Goal: Task Accomplishment & Management: Use online tool/utility

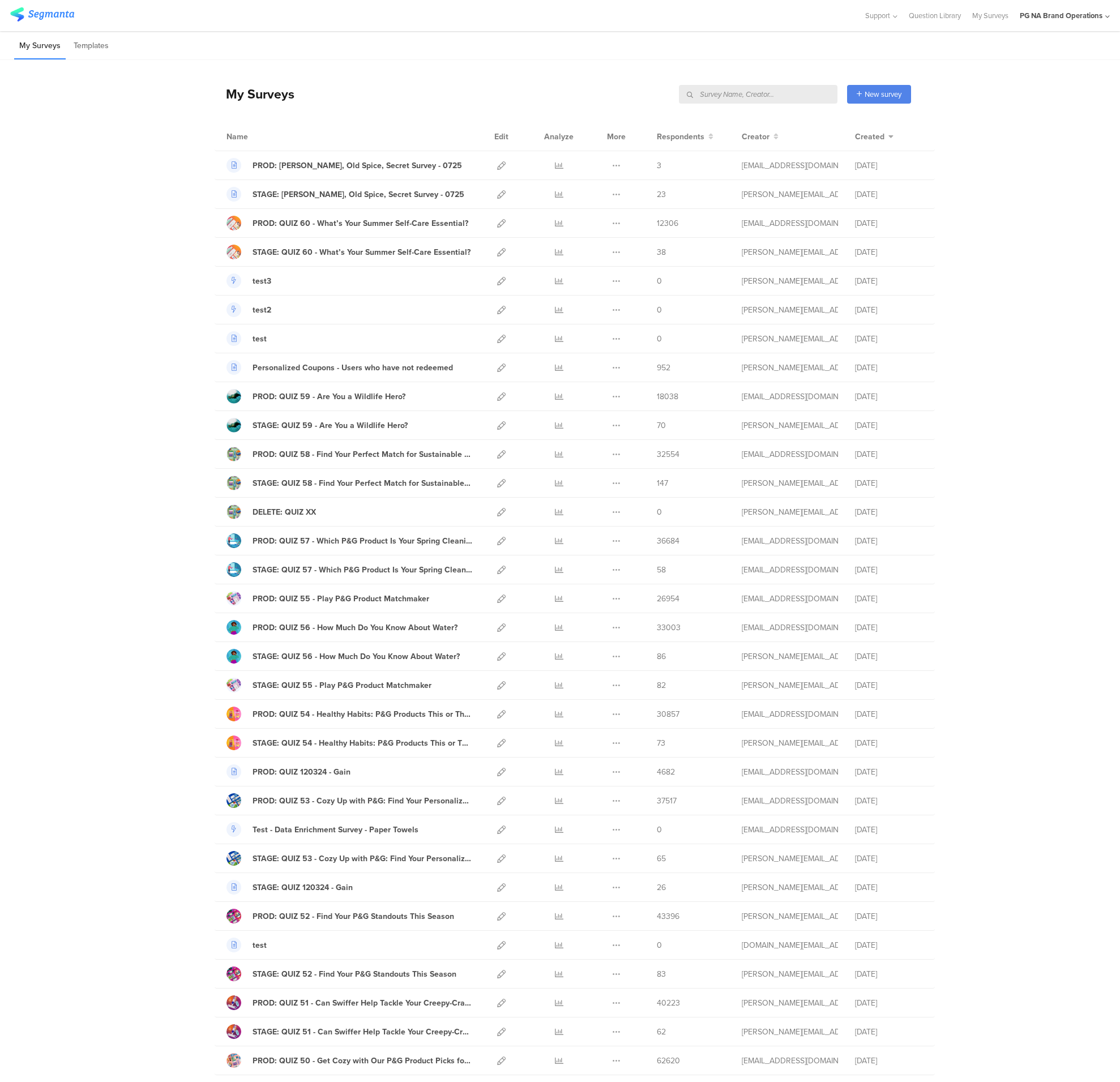
click at [777, 93] on input "text" at bounding box center [758, 94] width 158 height 18
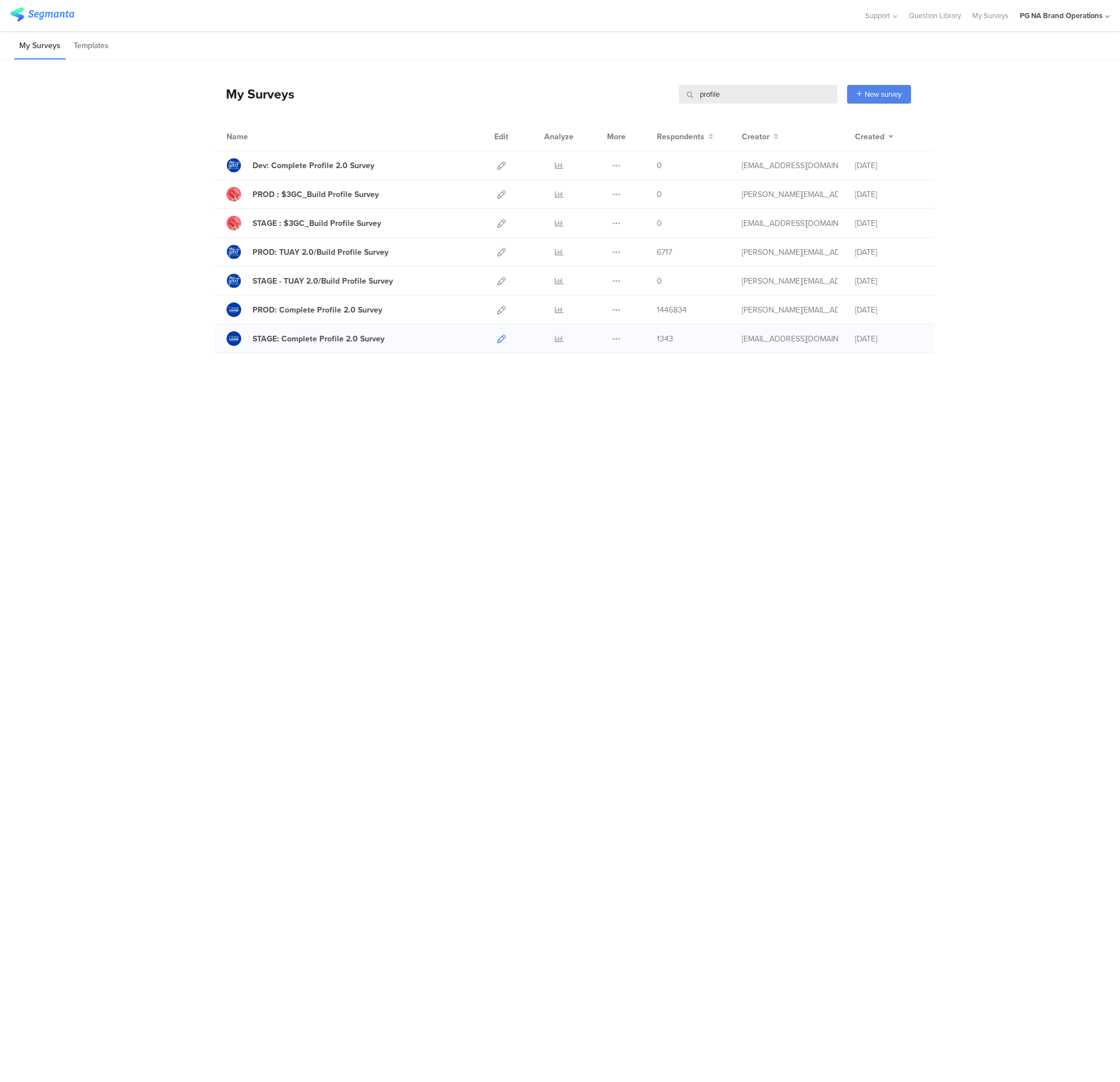
click at [502, 341] on icon at bounding box center [501, 339] width 9 height 9
click at [501, 310] on icon at bounding box center [501, 310] width 9 height 9
click at [733, 92] on input "profile" at bounding box center [758, 94] width 158 height 18
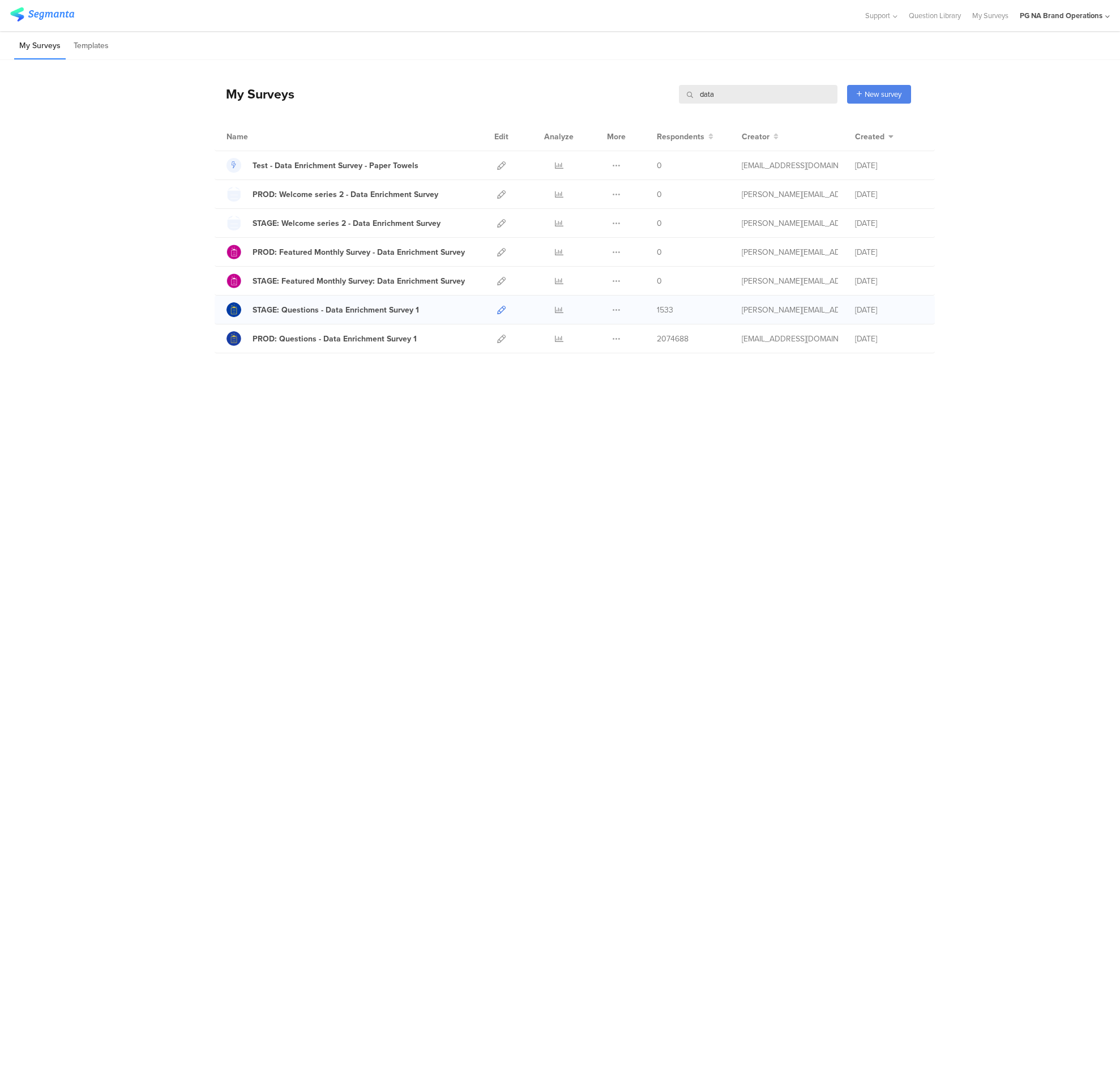
click at [504, 309] on icon at bounding box center [501, 310] width 9 height 9
click at [500, 338] on icon at bounding box center [501, 339] width 9 height 9
click at [500, 311] on icon at bounding box center [501, 310] width 9 height 9
click at [753, 97] on input "data" at bounding box center [758, 94] width 158 height 18
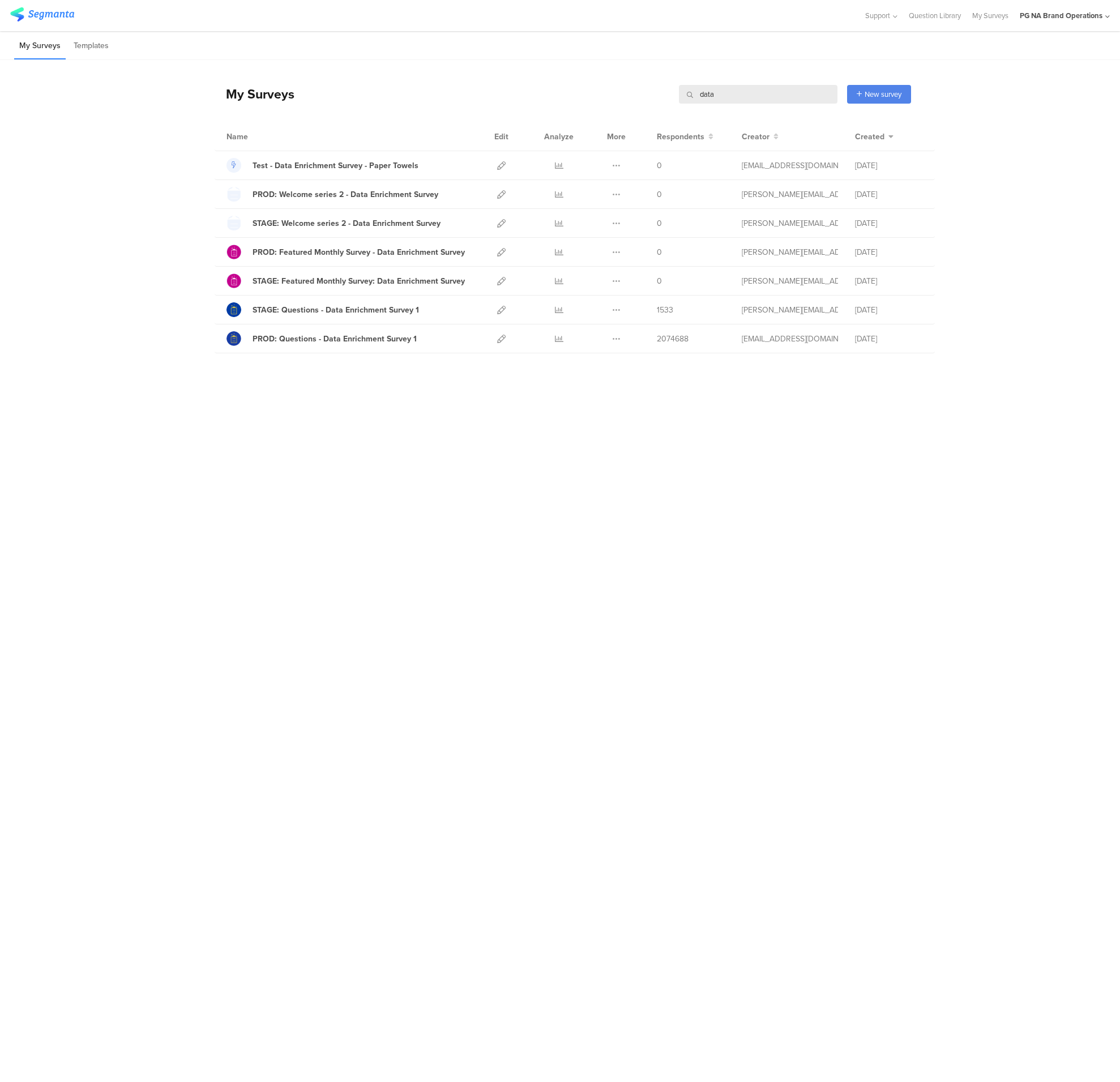
click at [753, 97] on input "data" at bounding box center [758, 94] width 158 height 18
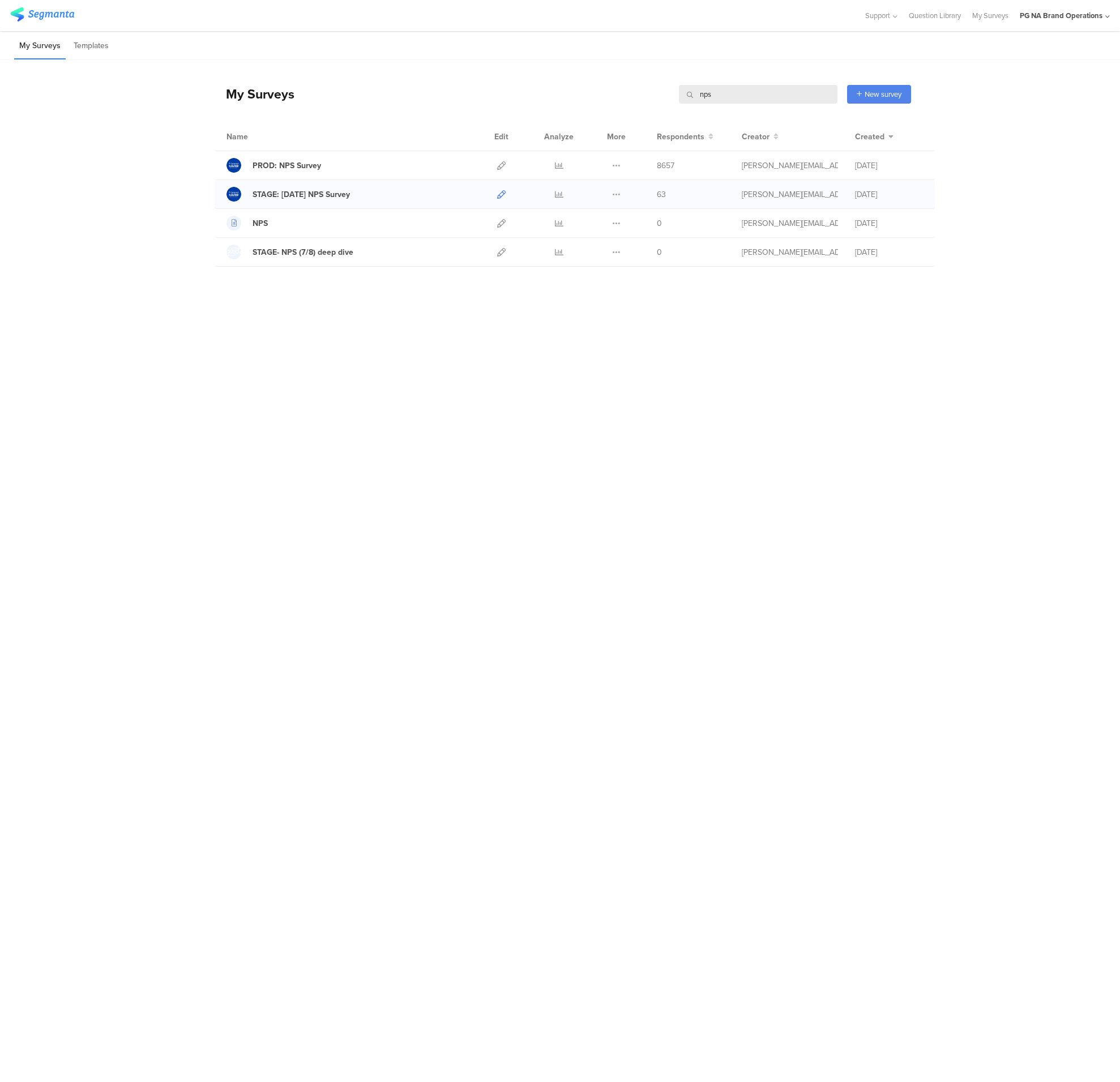
click at [500, 195] on icon at bounding box center [501, 195] width 9 height 9
click at [497, 164] on icon at bounding box center [501, 166] width 9 height 9
click at [768, 94] on input "nps" at bounding box center [758, 94] width 158 height 18
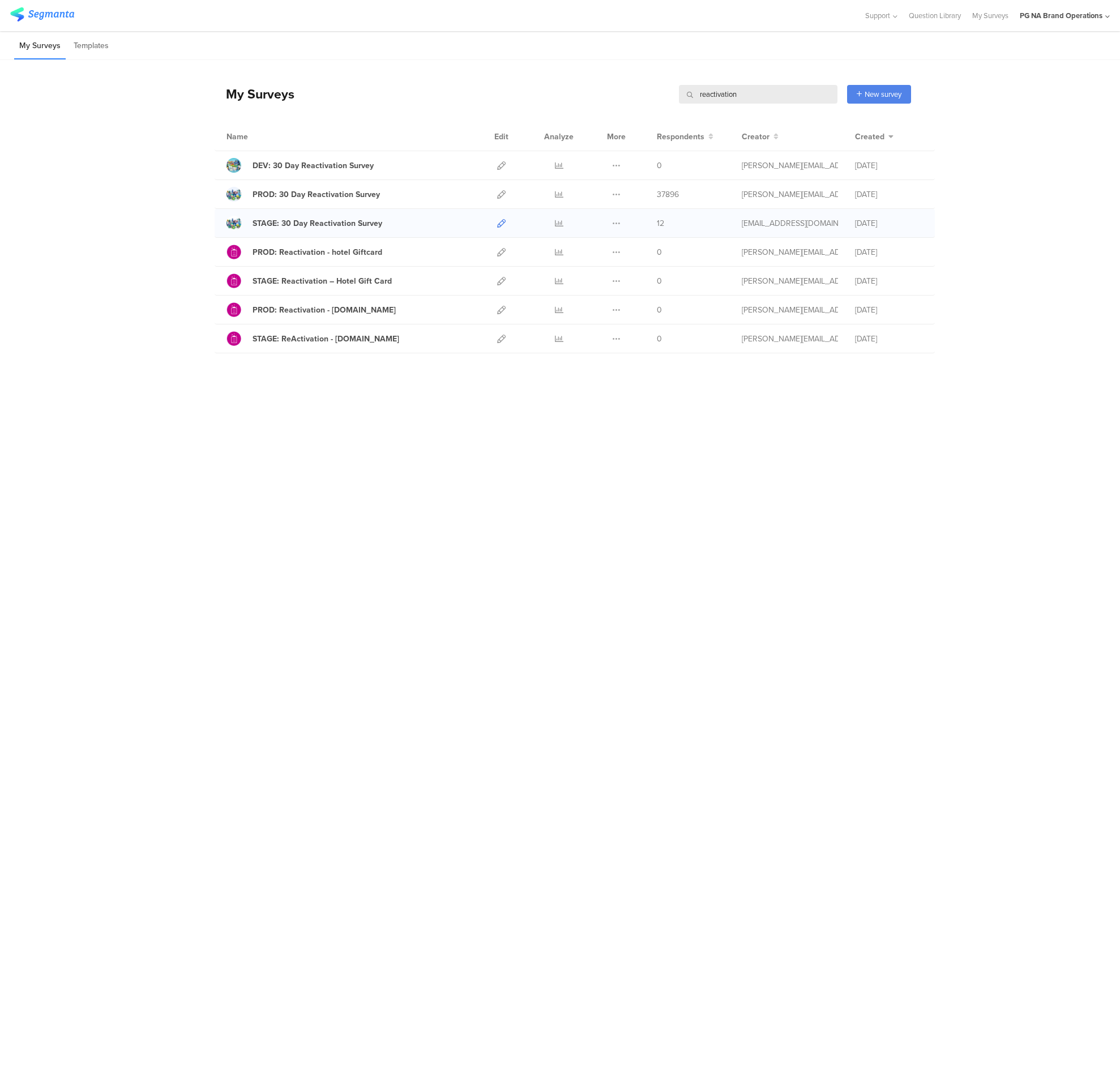
click at [499, 224] on icon at bounding box center [501, 223] width 9 height 9
click at [502, 195] on icon at bounding box center [501, 195] width 9 height 9
click at [797, 90] on input "reactivation" at bounding box center [758, 94] width 158 height 18
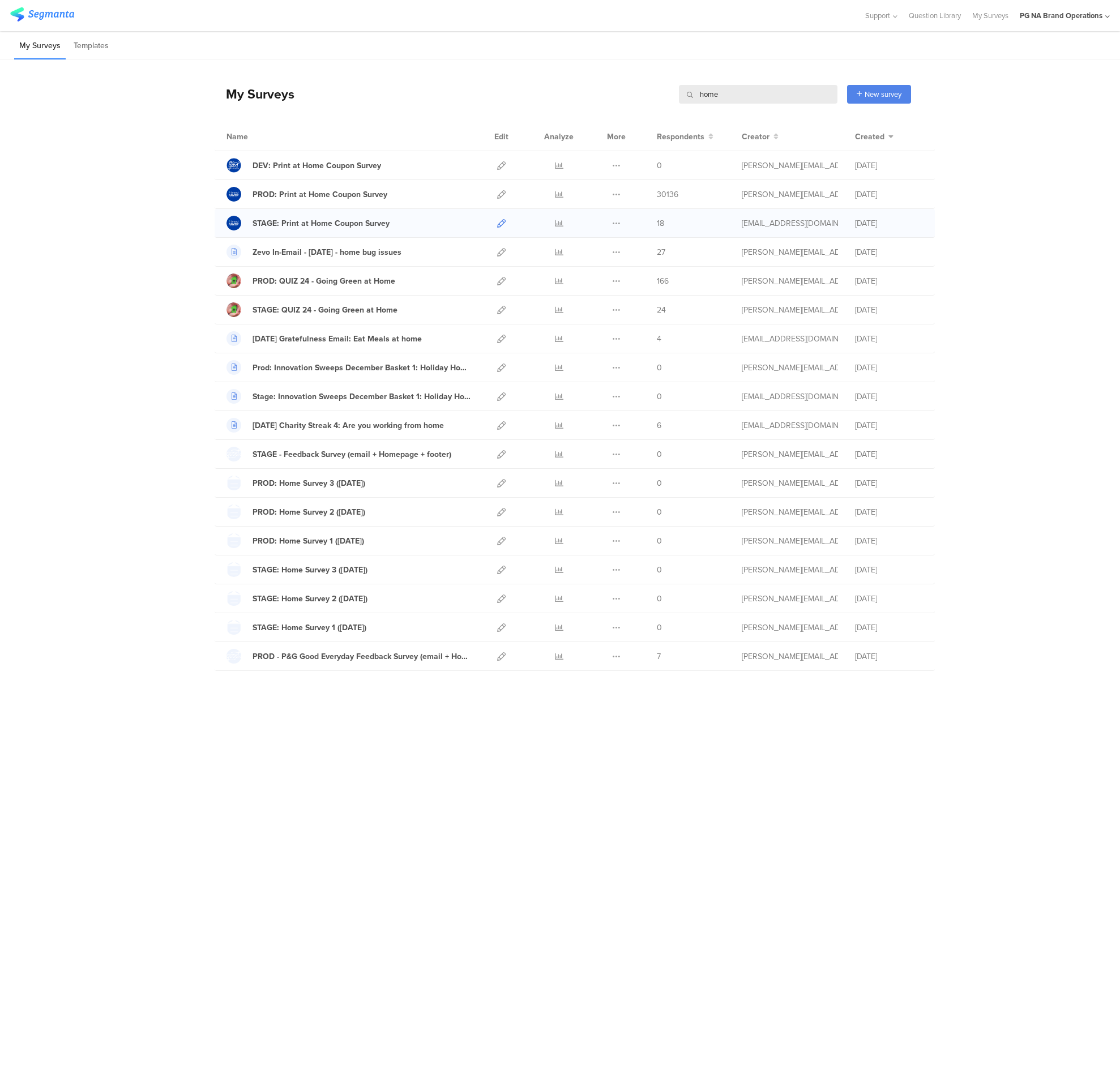
type input "home"
click at [500, 226] on icon at bounding box center [501, 223] width 9 height 9
click at [500, 193] on icon at bounding box center [501, 195] width 9 height 9
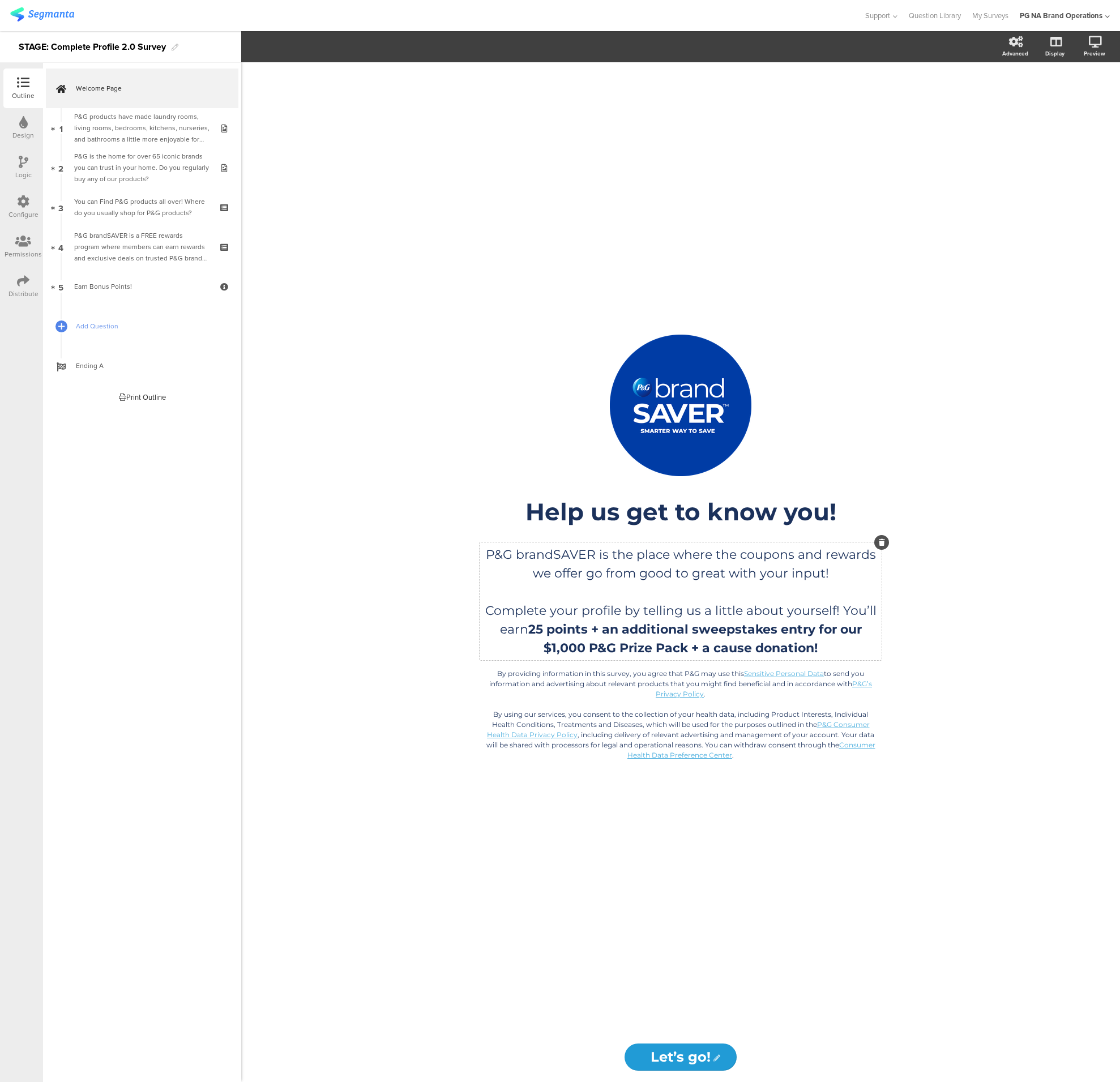
click at [708, 577] on div "P&G brandSAVER is the place where the coupons and rewards we offer go from good…" at bounding box center [681, 601] width 402 height 118
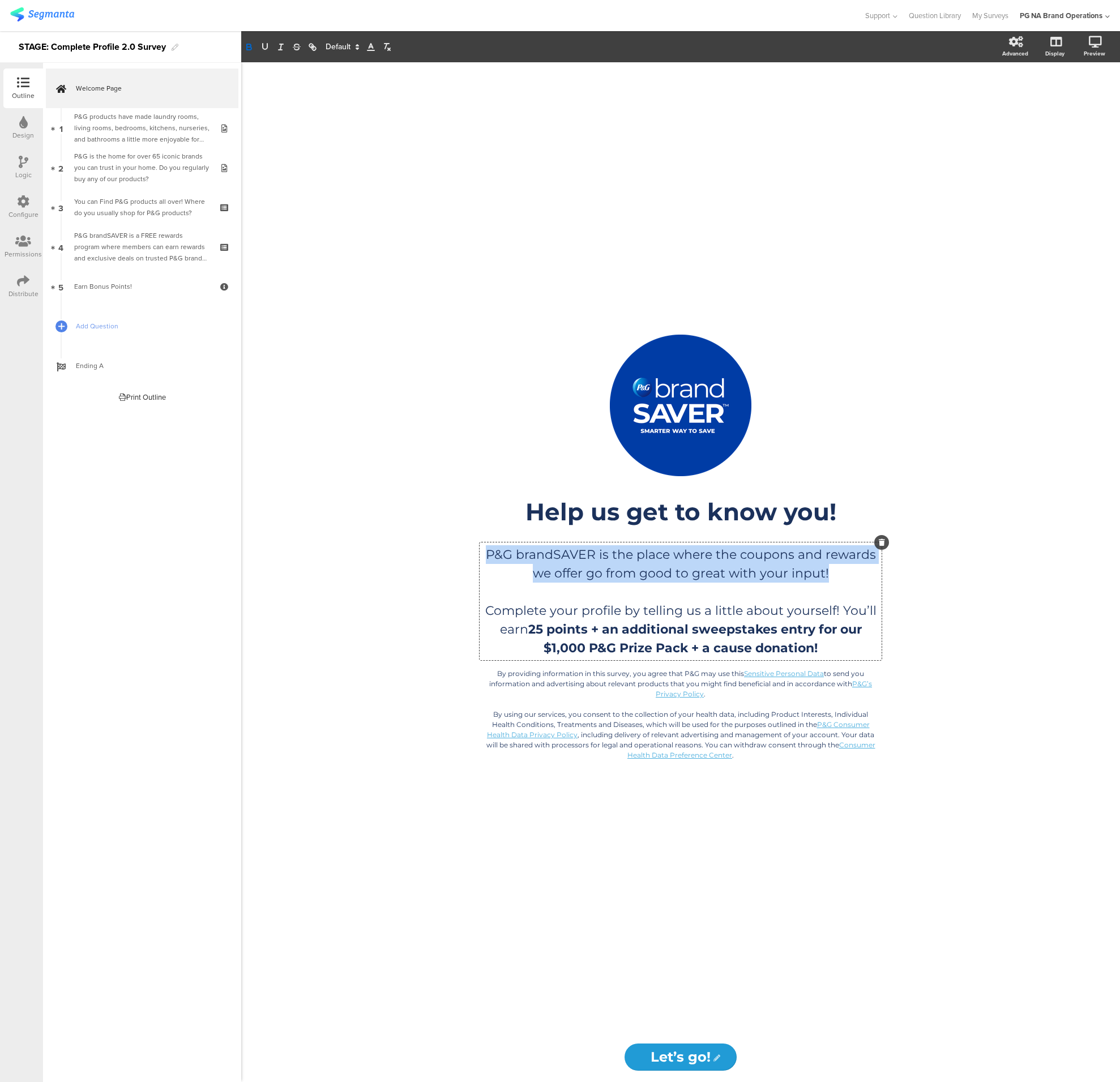
drag, startPoint x: 831, startPoint y: 570, endPoint x: 483, endPoint y: 540, distance: 349.3
click at [483, 540] on div "/ Help us get to know you! Help us get to know you! P&G brandSAVER is the place…" at bounding box center [680, 547] width 419 height 426
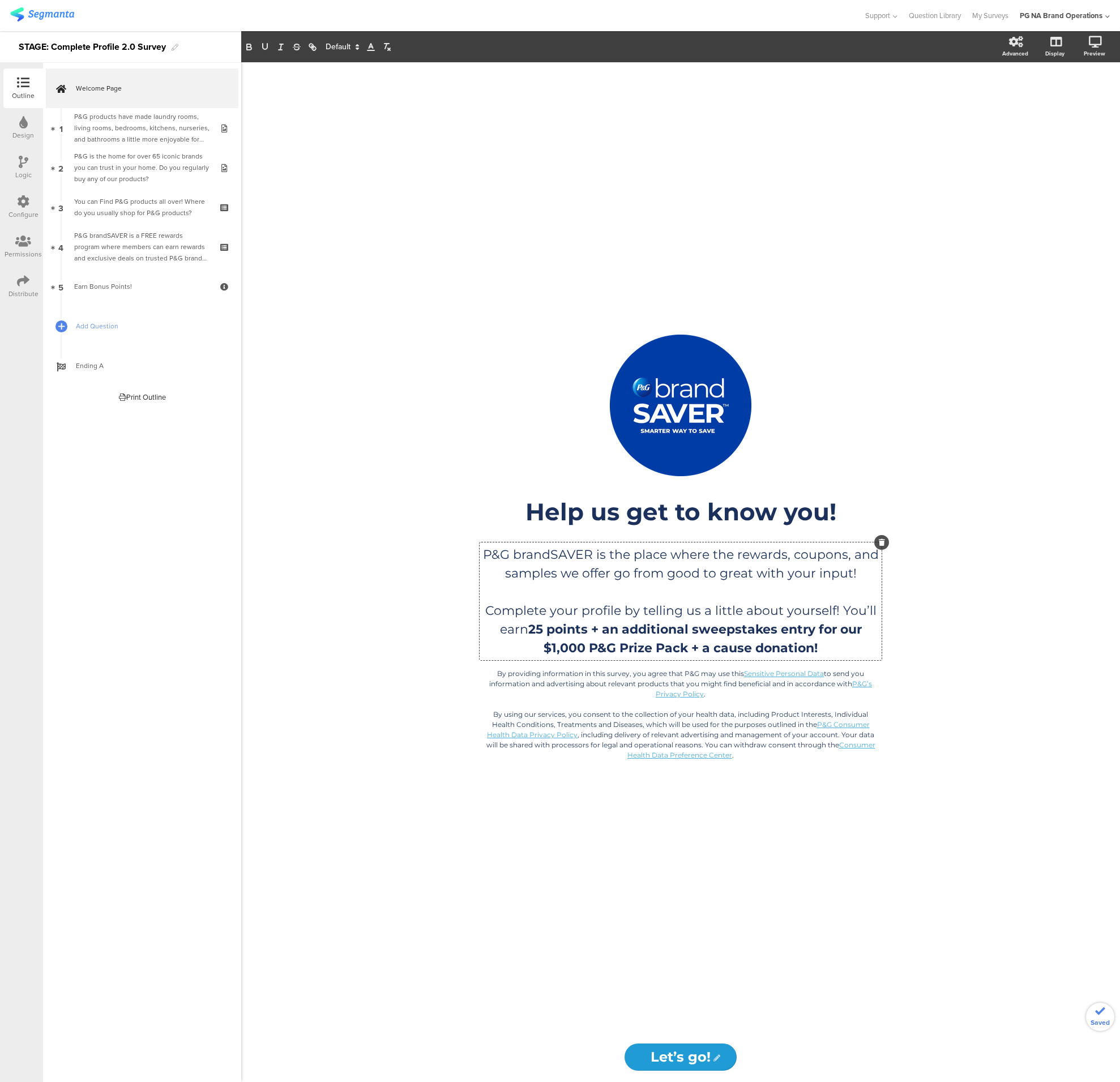
click at [414, 375] on div "/ Help us get to know you! Help us get to know you! P&G brandSAVER is the place…" at bounding box center [680, 572] width 878 height 1020
drag, startPoint x: 145, startPoint y: 124, endPoint x: 188, endPoint y: 107, distance: 46.2
click at [145, 124] on div "P&G products have made laundry rooms, living rooms, bedrooms, kitchens, nurseri…" at bounding box center [141, 128] width 135 height 34
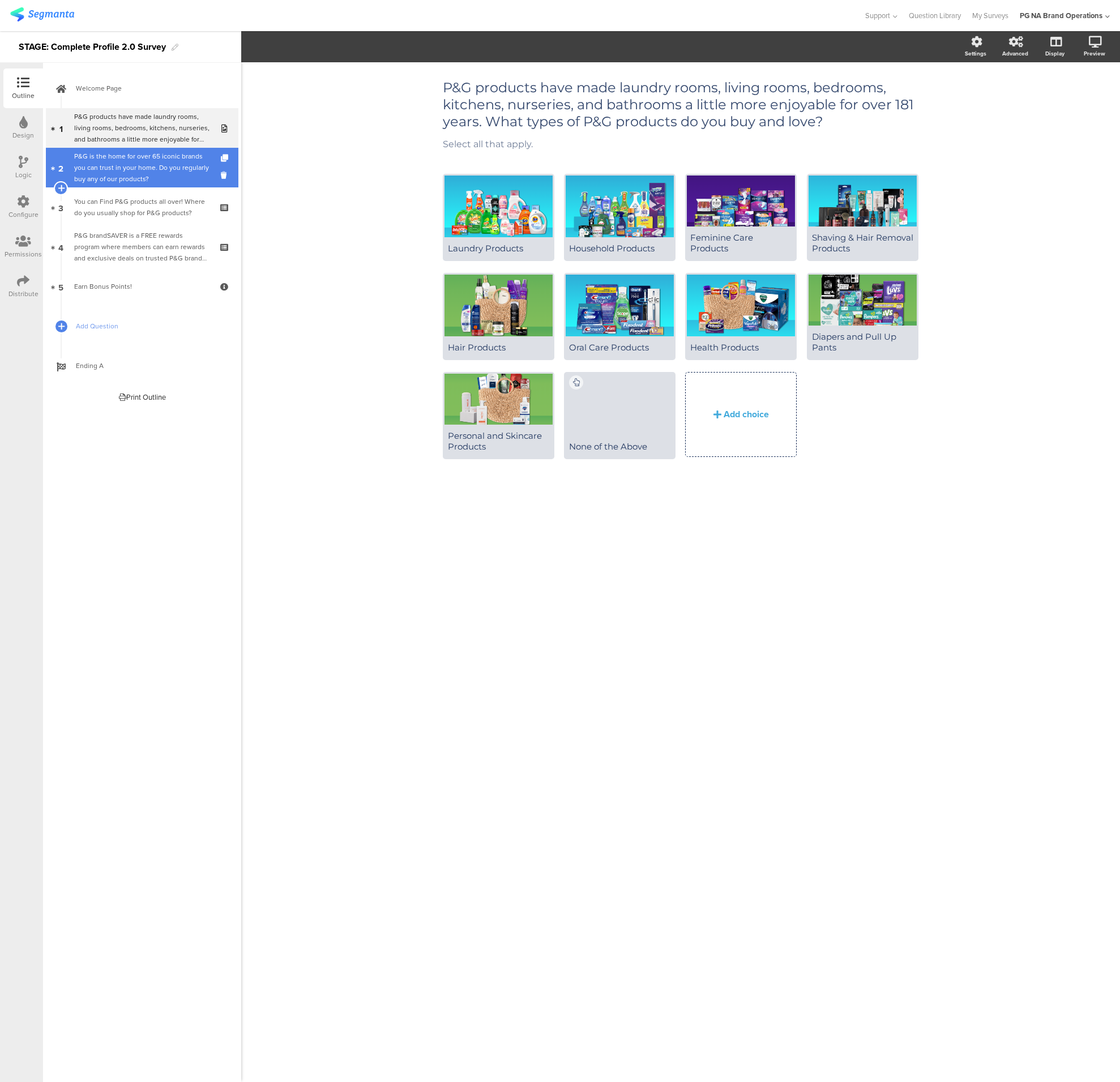
click at [132, 163] on div "P&G is the home for over 65 iconic brands you can trust in your home. Do you re…" at bounding box center [141, 168] width 135 height 34
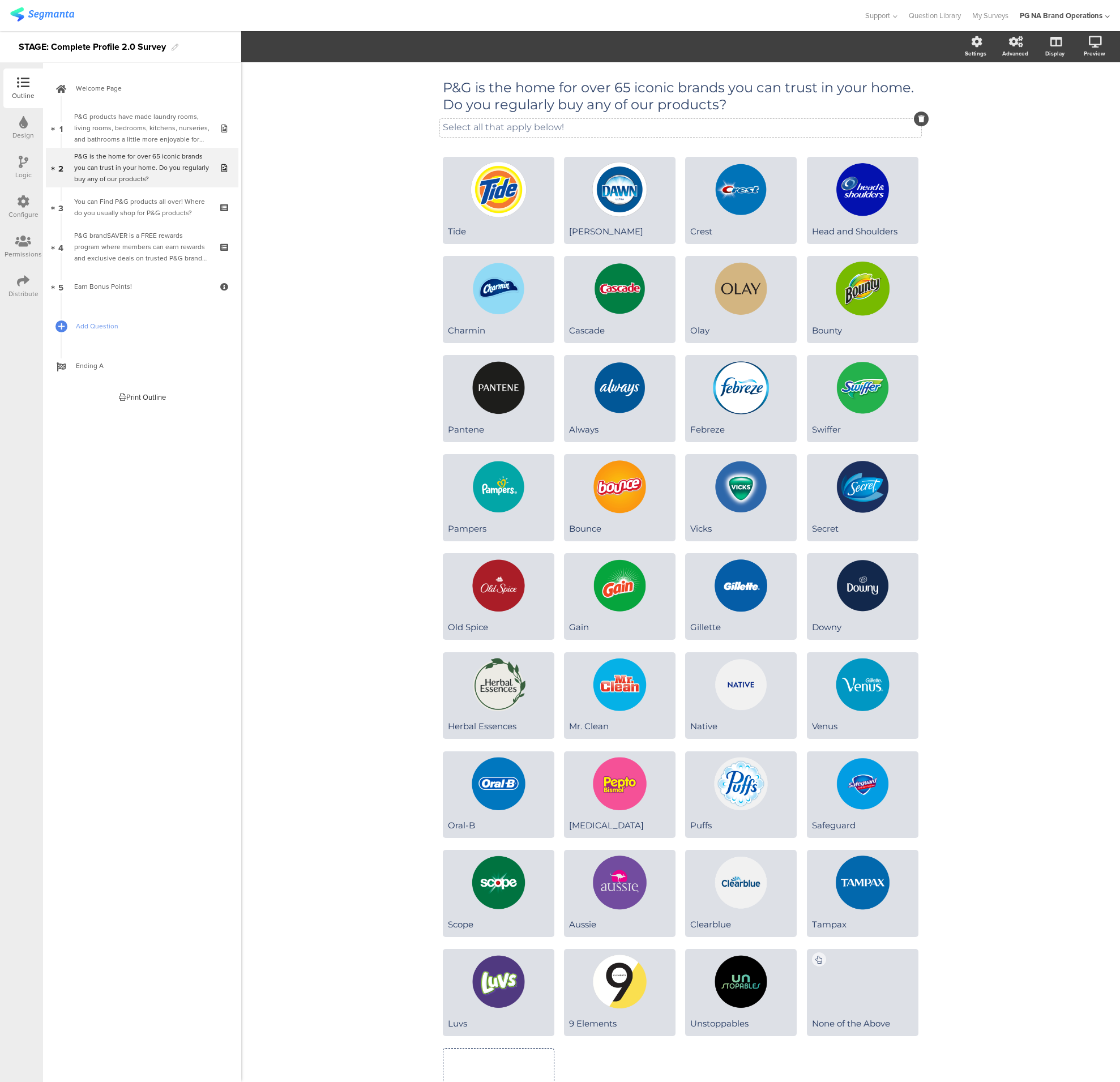
click at [497, 127] on p "Select all that apply below!" at bounding box center [680, 127] width 475 height 11
click at [282, 44] on icon "button" at bounding box center [281, 47] width 10 height 10
click at [335, 145] on div "P&G is the home for over 65 iconic brands you can trust in your home. Do you re…" at bounding box center [680, 621] width 878 height 1116
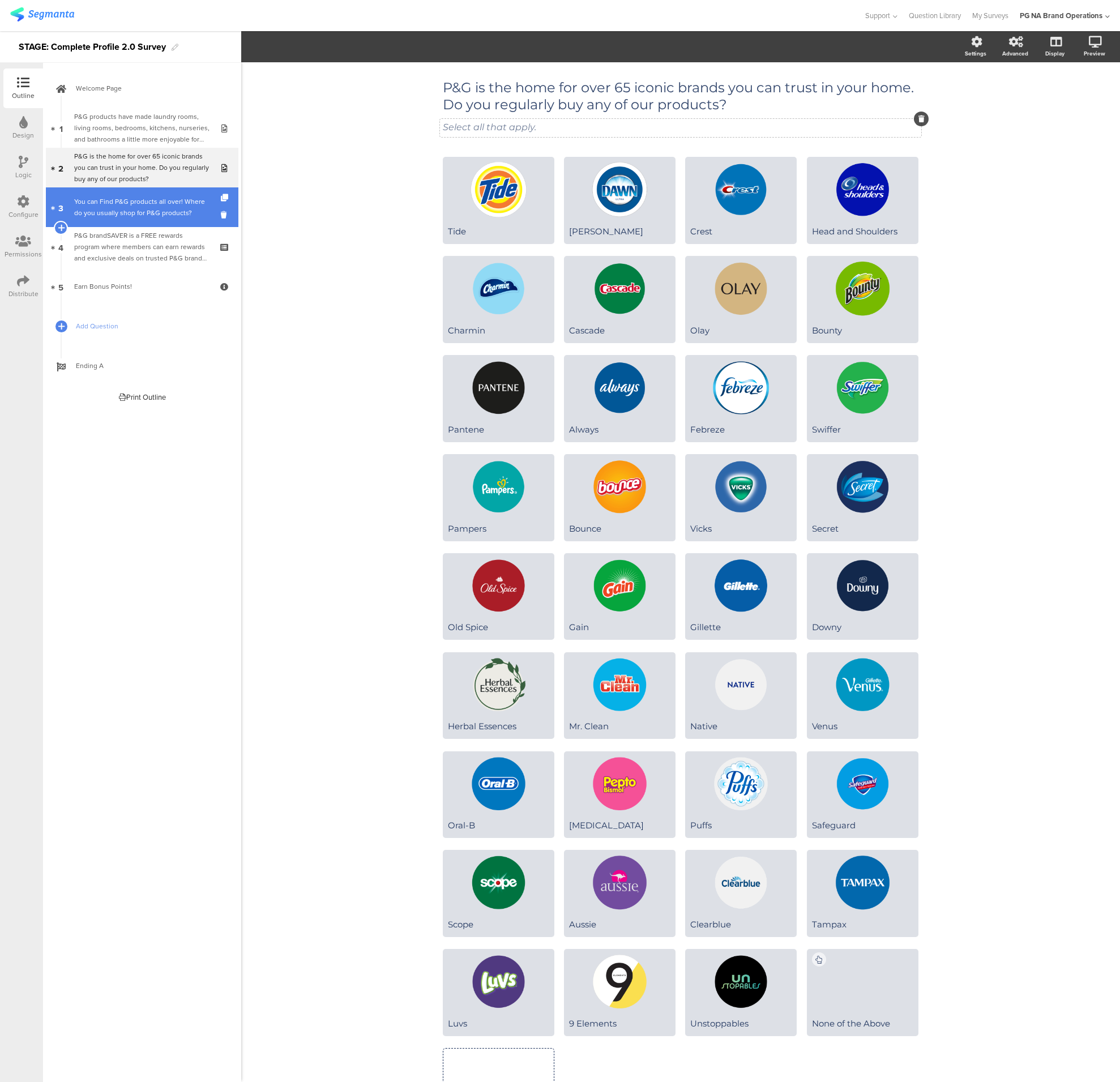
click at [156, 208] on div "You can Find P&G products all over! Where do you usually shop for P&G products?" at bounding box center [141, 208] width 135 height 23
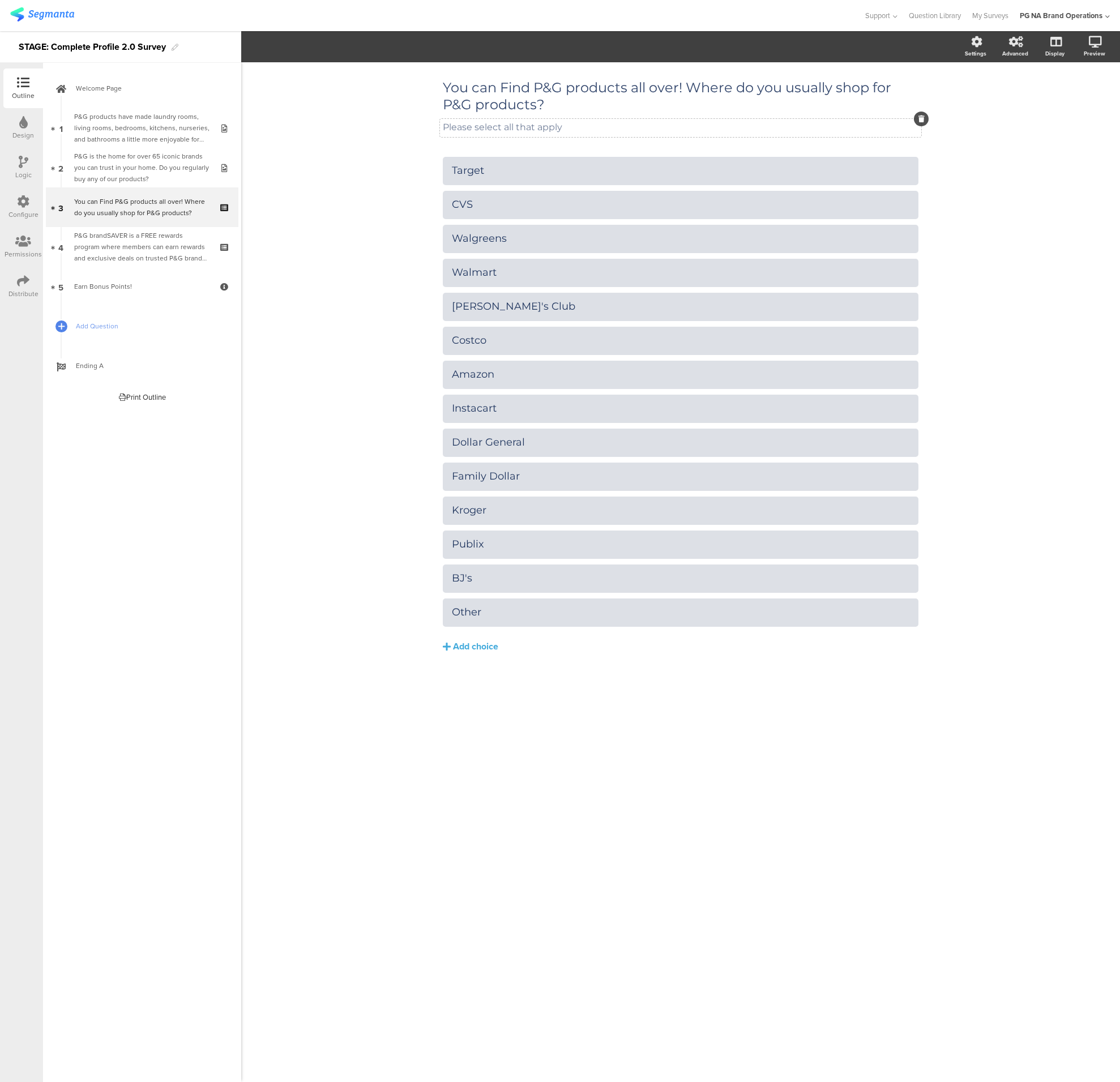
click at [487, 132] on div "Please select all that apply Please select all that apply" at bounding box center [680, 127] width 481 height 18
click at [488, 132] on div "Please select all that apply Please select all that apply Please select all tha…" at bounding box center [680, 127] width 481 height 18
click at [486, 125] on p "Please select all that apply" at bounding box center [680, 127] width 475 height 11
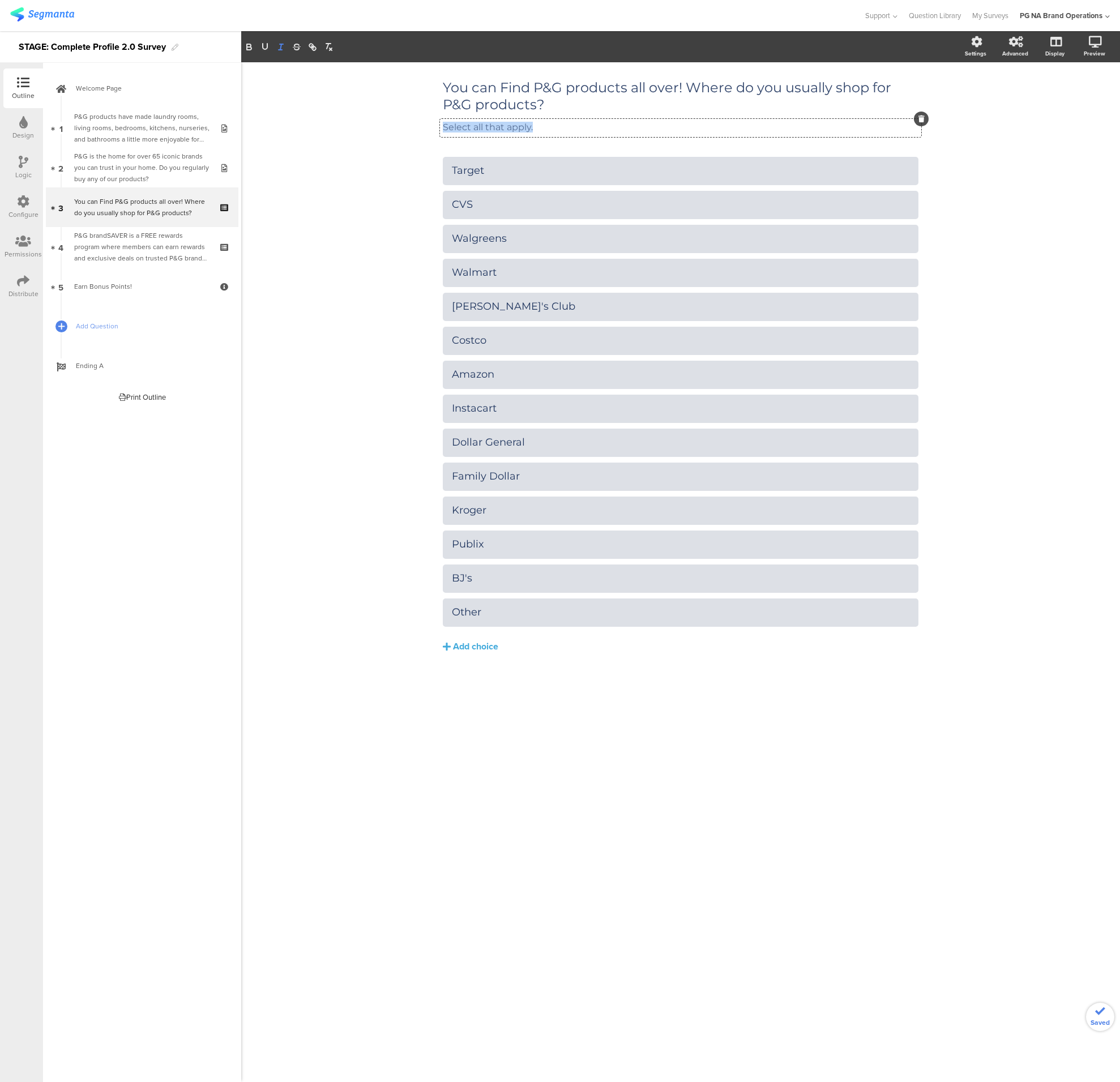
click at [279, 48] on icon "button" at bounding box center [281, 47] width 10 height 10
click at [349, 188] on div "You can Find P&G products all over! Where do you usually shop for P&G products?…" at bounding box center [680, 572] width 878 height 1020
click at [154, 127] on div "P&G products have made laundry rooms, living rooms, bedrooms, kitchens, nurseri…" at bounding box center [141, 128] width 135 height 34
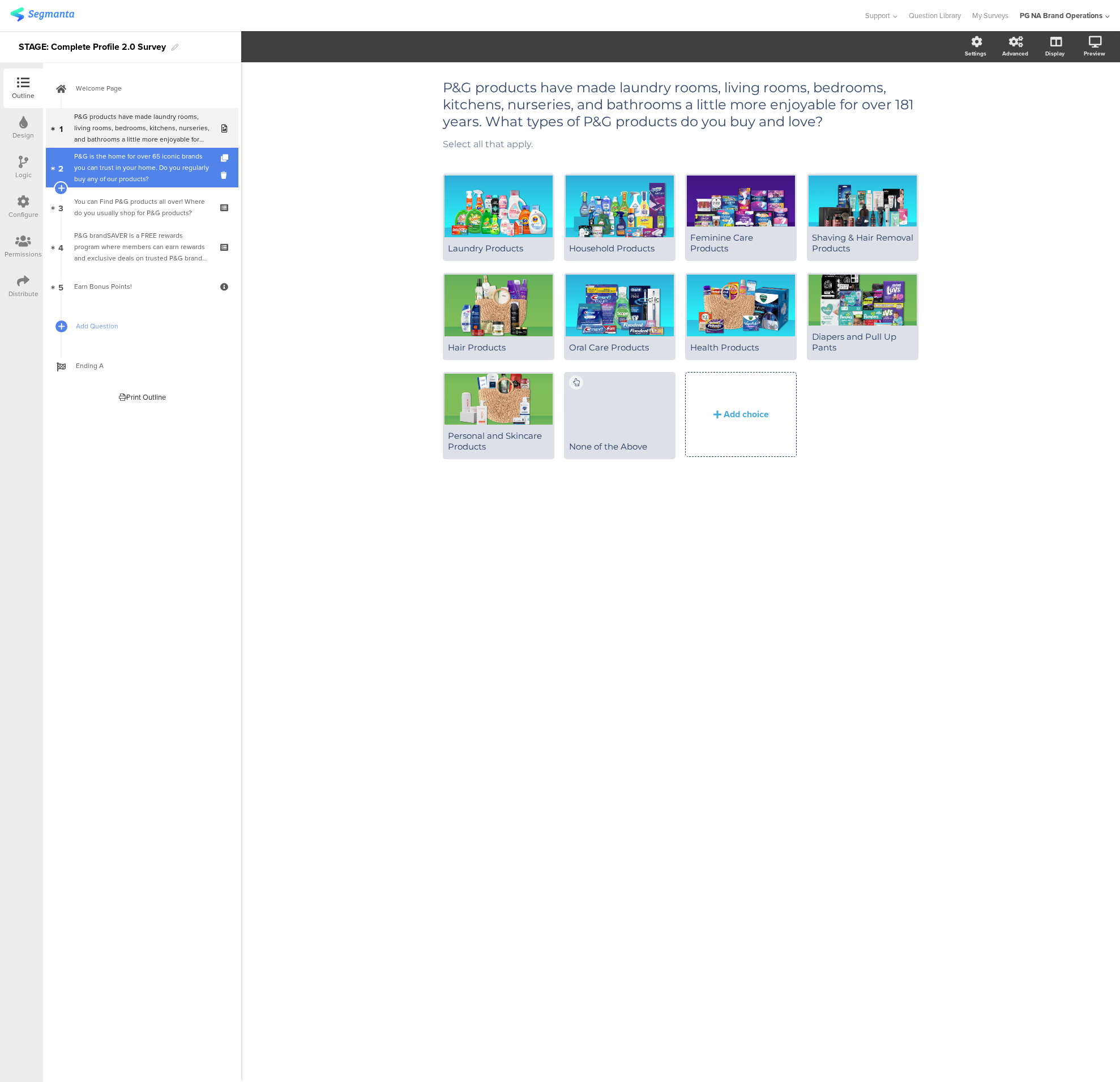
click at [153, 154] on div "P&G is the home for over 65 iconic brands you can trust in your home. Do you re…" at bounding box center [141, 168] width 135 height 34
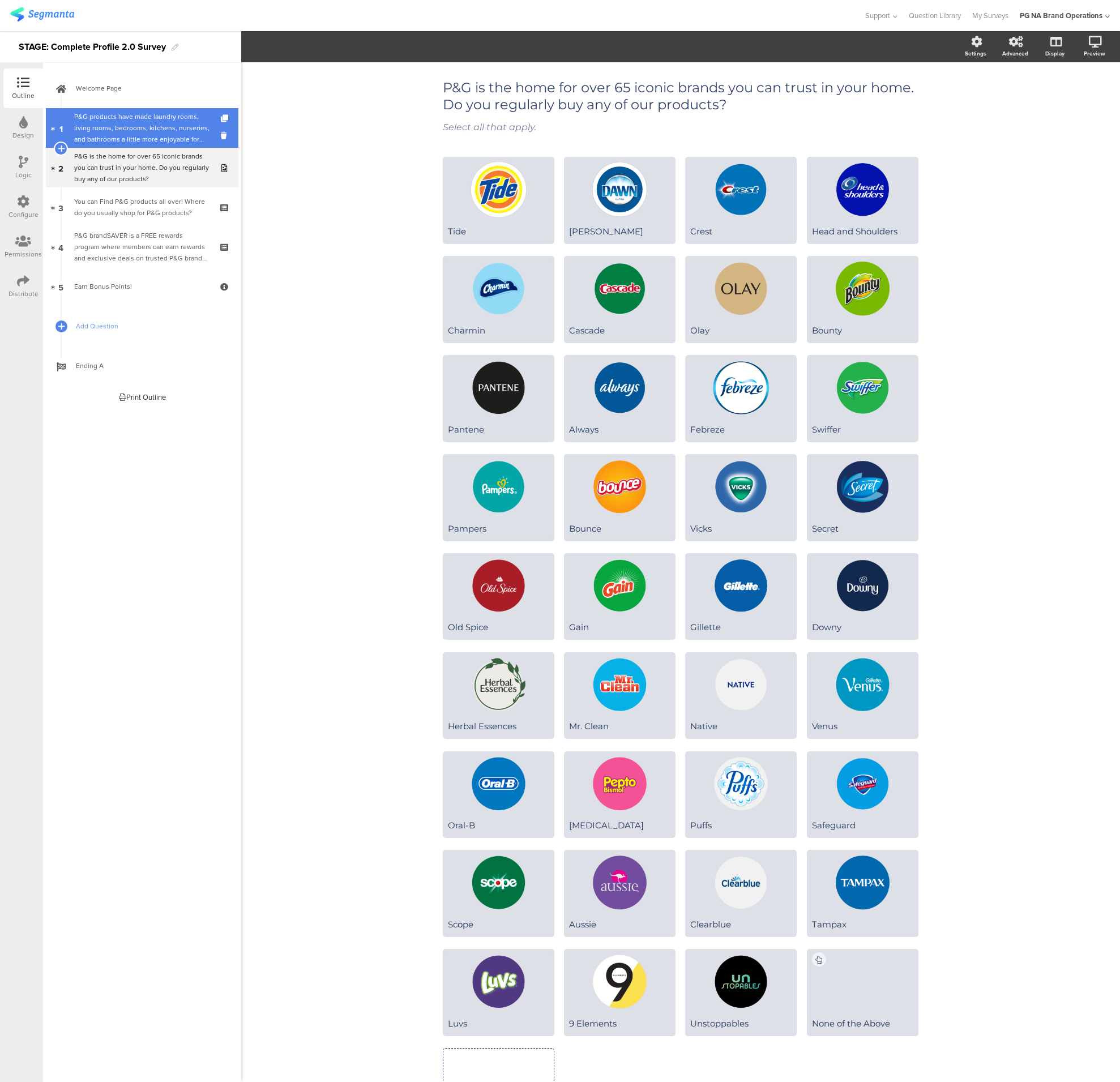
click at [151, 128] on div "P&G products have made laundry rooms, living rooms, bedrooms, kitchens, nurseri…" at bounding box center [141, 128] width 135 height 34
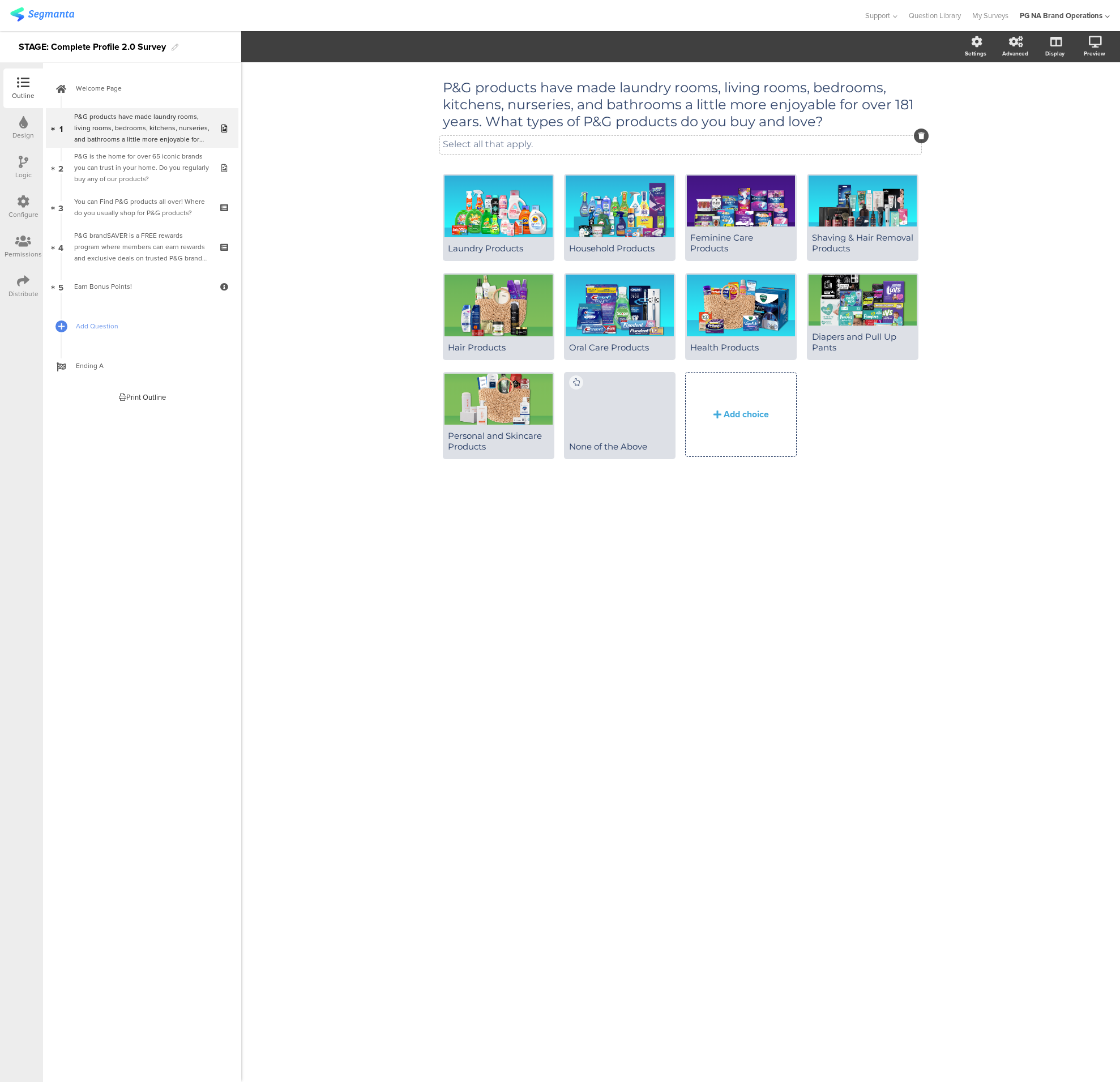
click at [489, 144] on div "Select all that apply. Select all that apply." at bounding box center [680, 144] width 481 height 18
click at [489, 144] on p "Select all that apply." at bounding box center [680, 144] width 475 height 11
click at [285, 48] on icon "button" at bounding box center [281, 47] width 10 height 10
click at [307, 115] on div "P&G products have made laundry rooms, living rooms, bedrooms, kitchens, nurseri…" at bounding box center [680, 572] width 878 height 1020
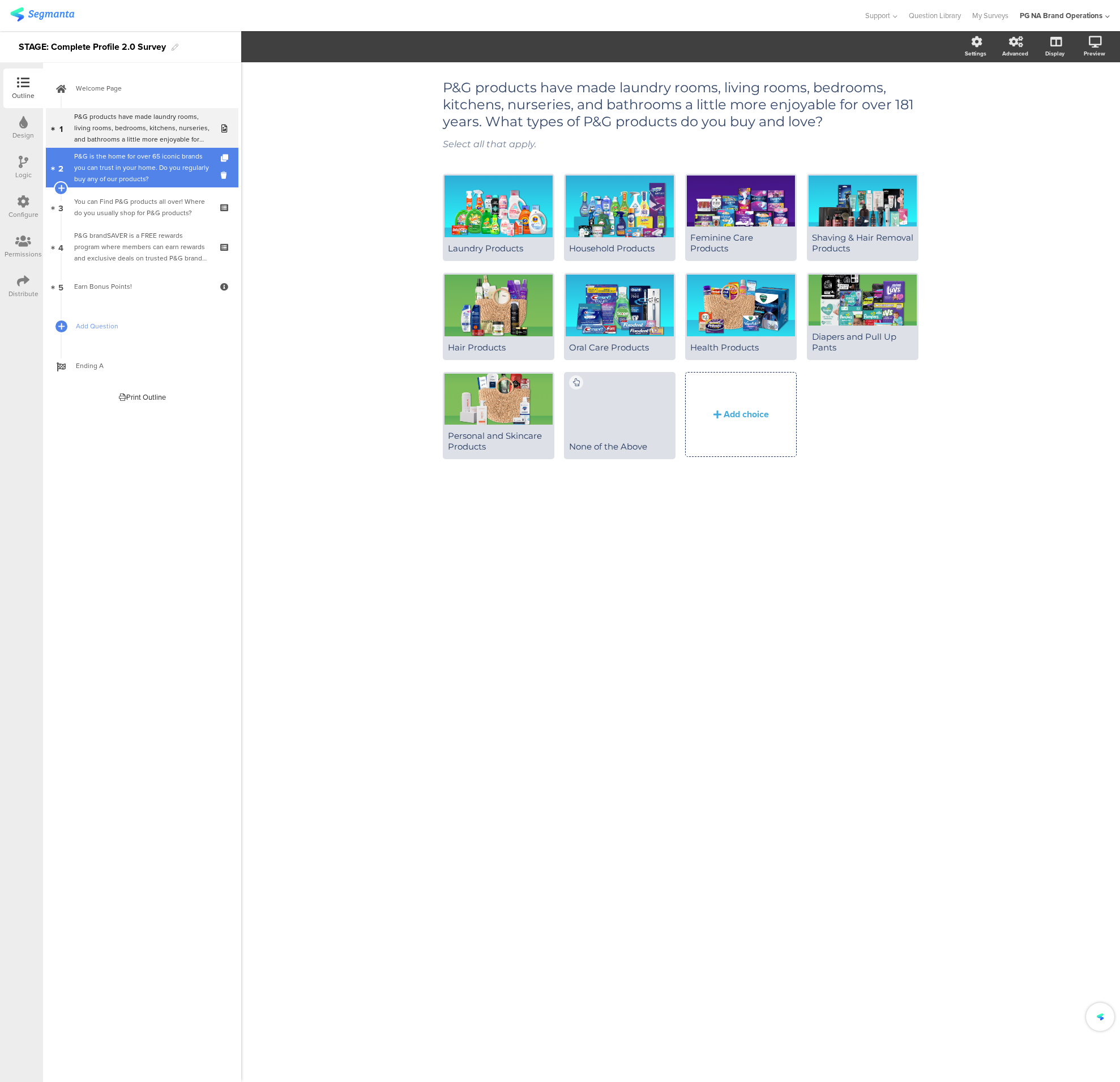
click at [161, 179] on div "P&G is the home for over 65 iconic brands you can trust in your home. Do you re…" at bounding box center [141, 168] width 135 height 34
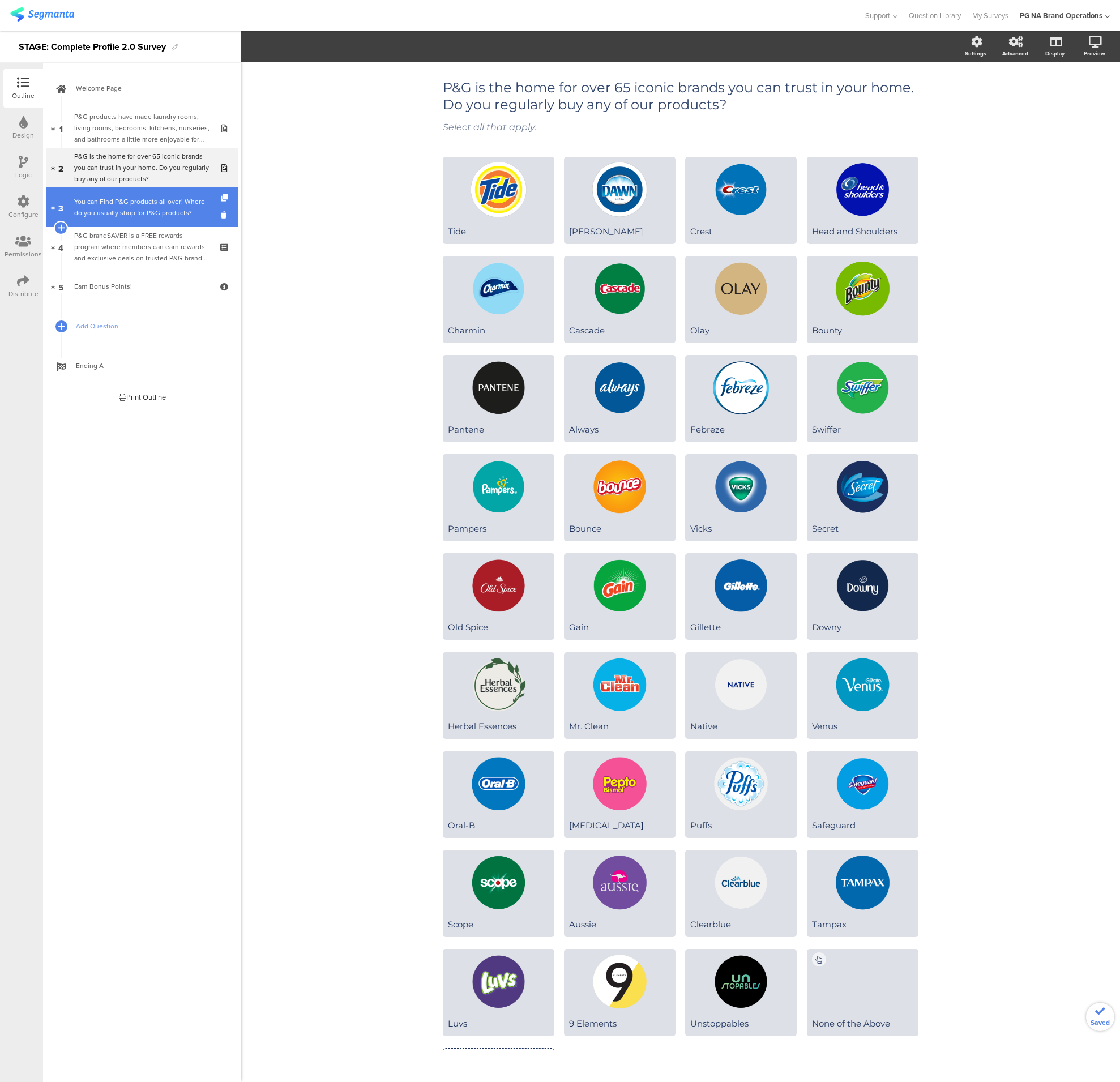
click at [127, 223] on link "3 You can Find P&G products all over! Where do you usually shop for P&G product…" at bounding box center [142, 208] width 193 height 40
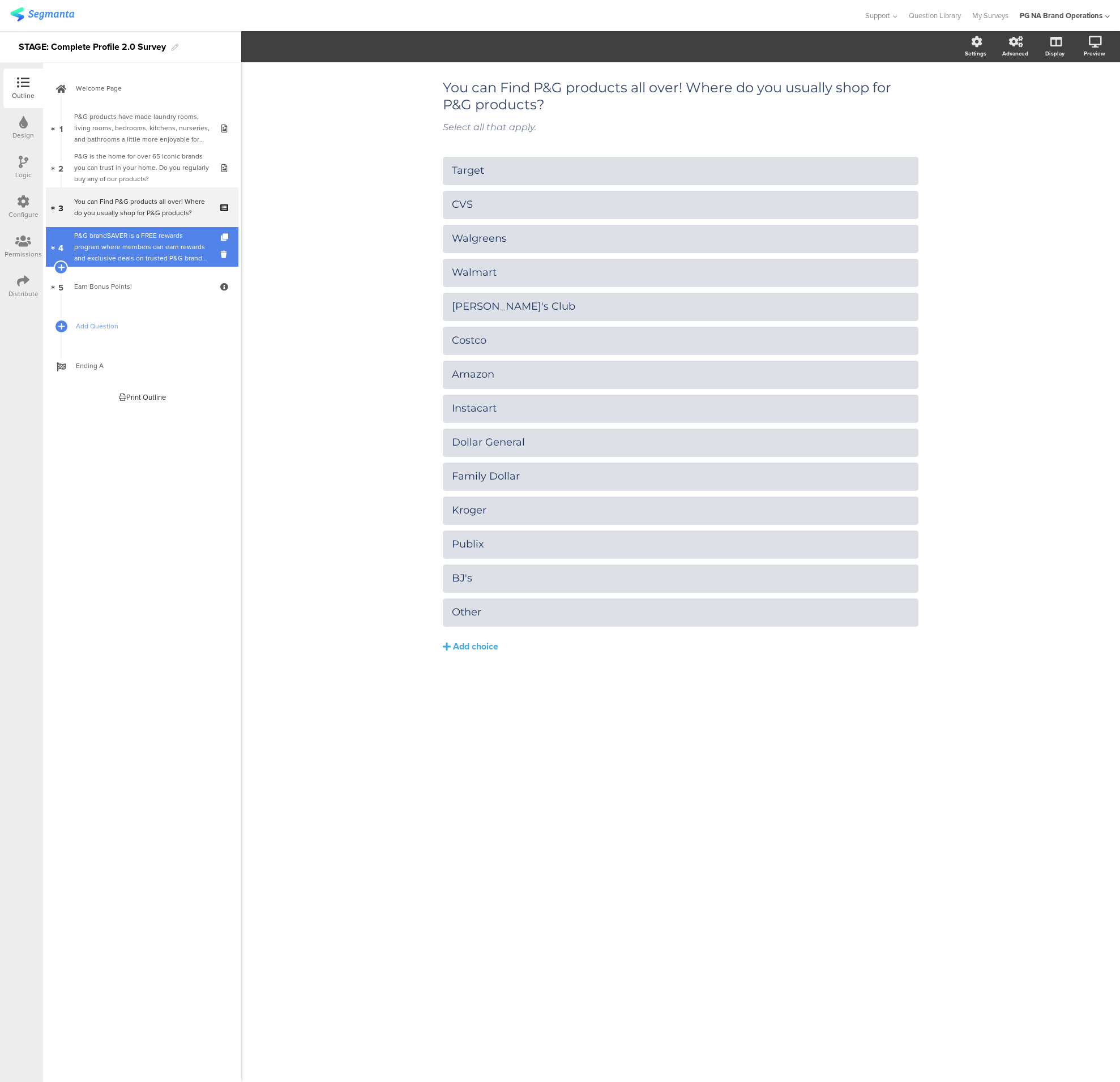
click at [115, 260] on div "P&G brandSAVER is a FREE rewards program where members can earn rewards and exc…" at bounding box center [141, 247] width 135 height 34
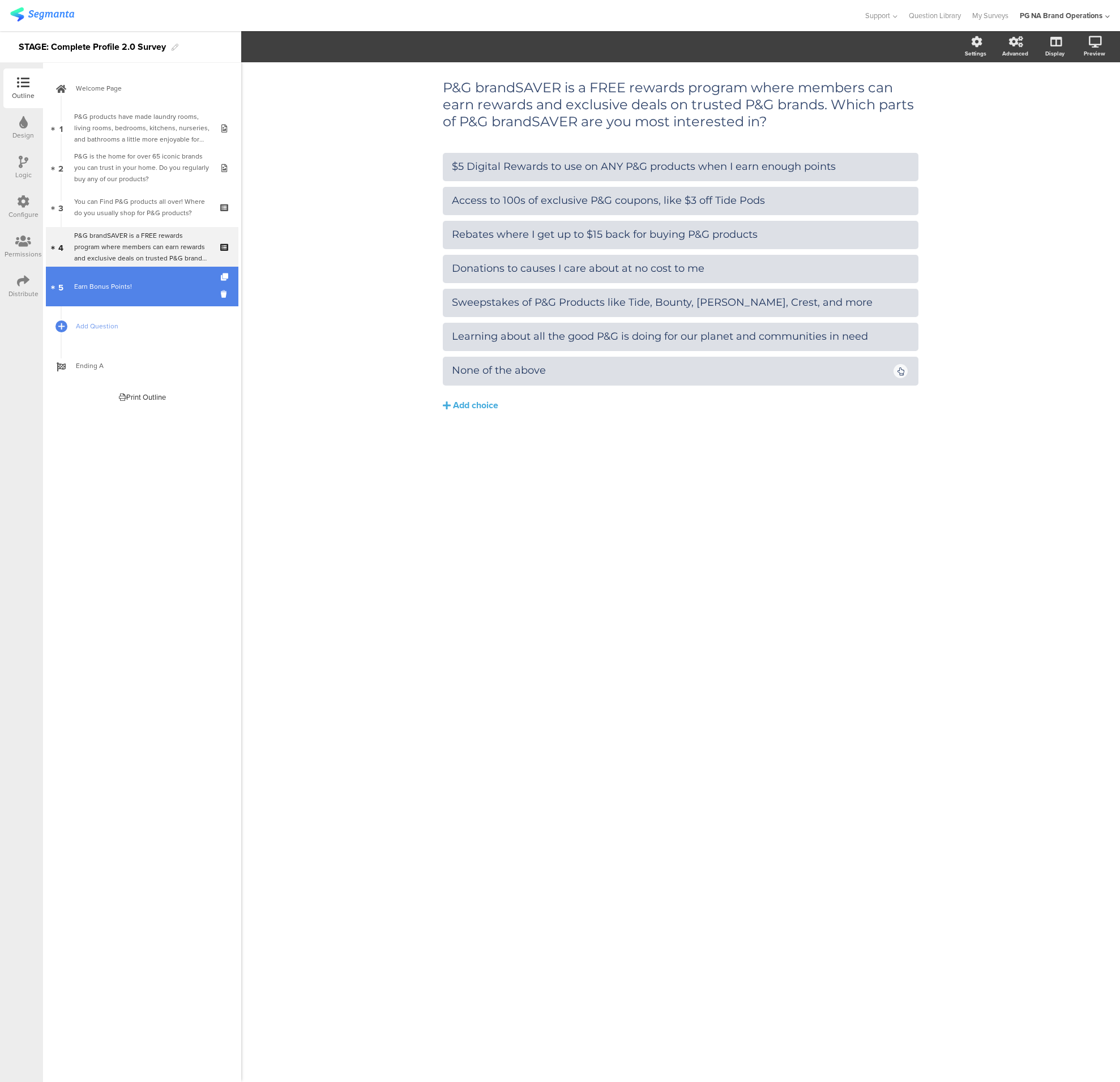
click at [119, 293] on link "5 Earn Bonus Points!" at bounding box center [142, 286] width 193 height 40
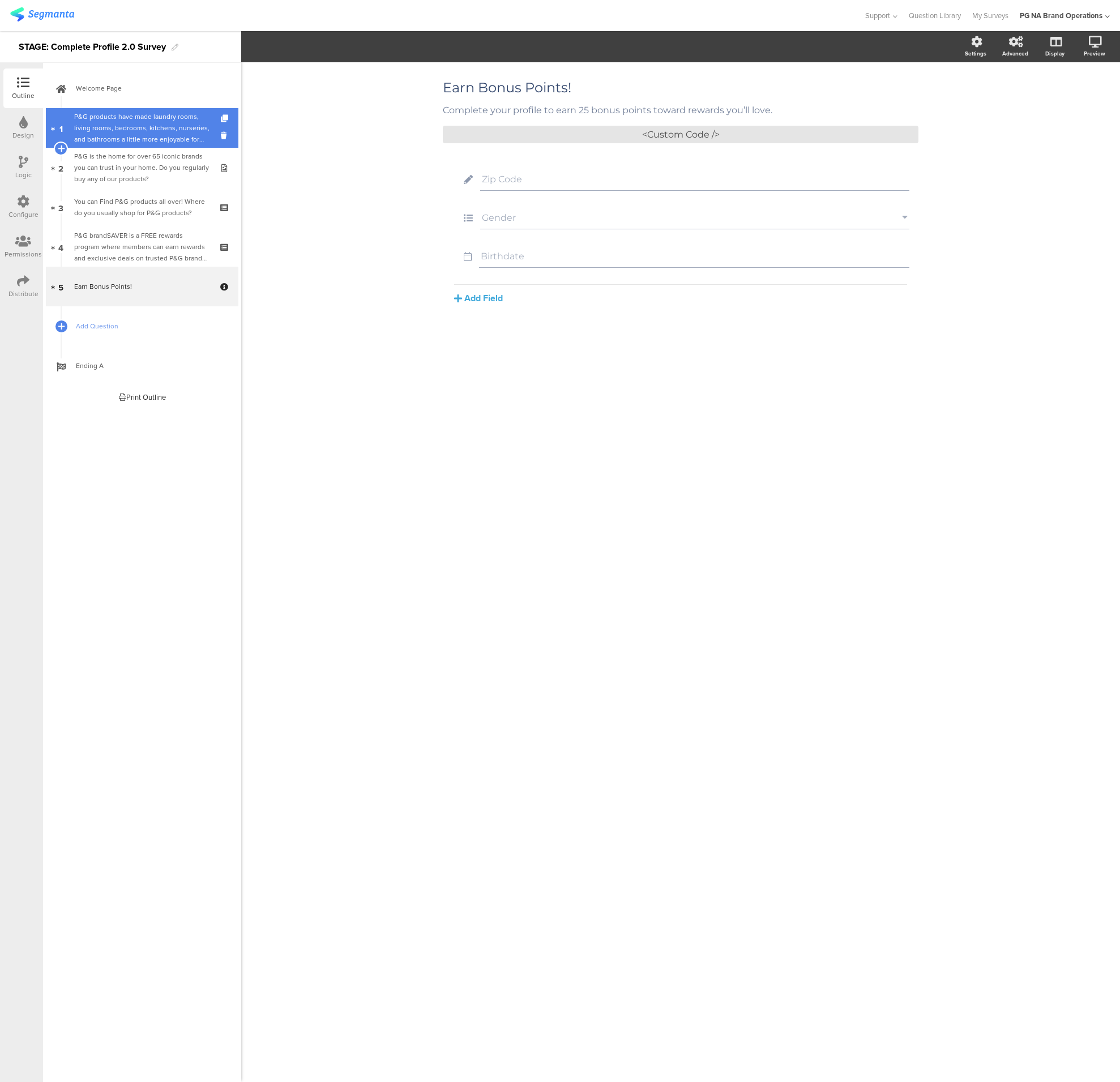
click at [139, 126] on div "P&G products have made laundry rooms, living rooms, bedrooms, kitchens, nurseri…" at bounding box center [141, 128] width 135 height 34
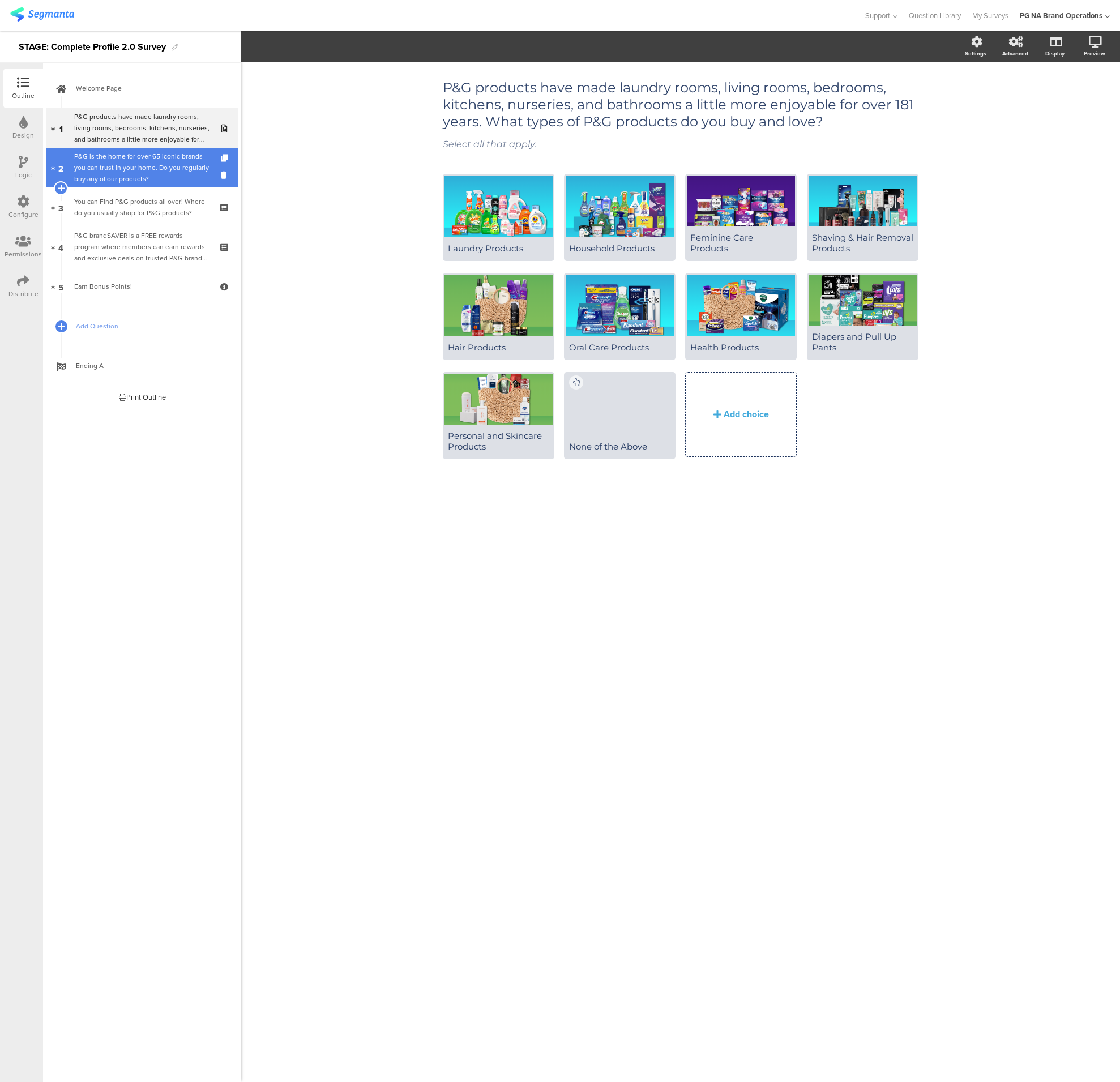
click at [154, 175] on div "P&G is the home for over 65 iconic brands you can trust in your home. Do you re…" at bounding box center [141, 168] width 135 height 34
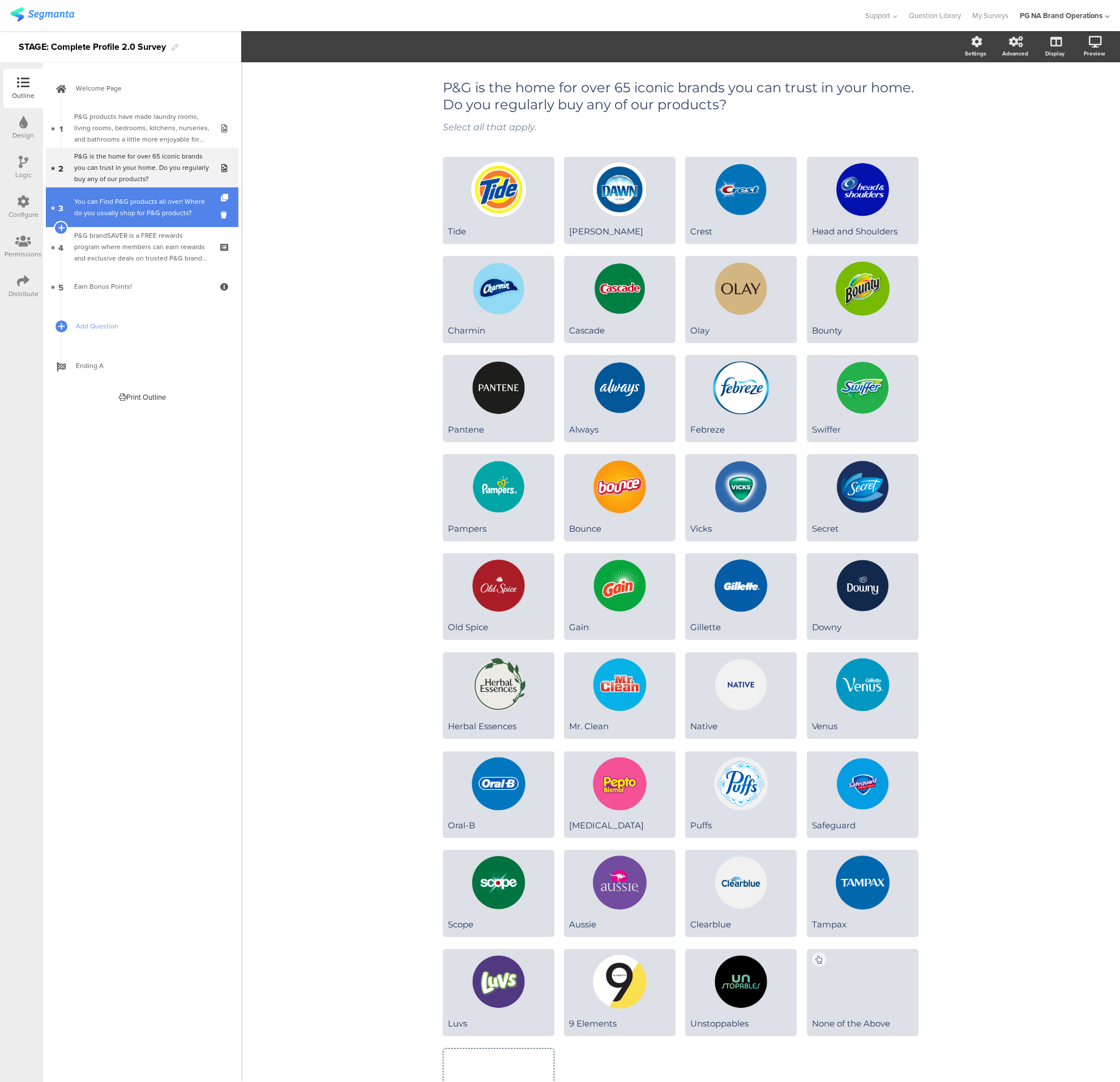
click at [159, 198] on div "You can Find P&G products all over! Where do you usually shop for P&G products?" at bounding box center [141, 208] width 135 height 23
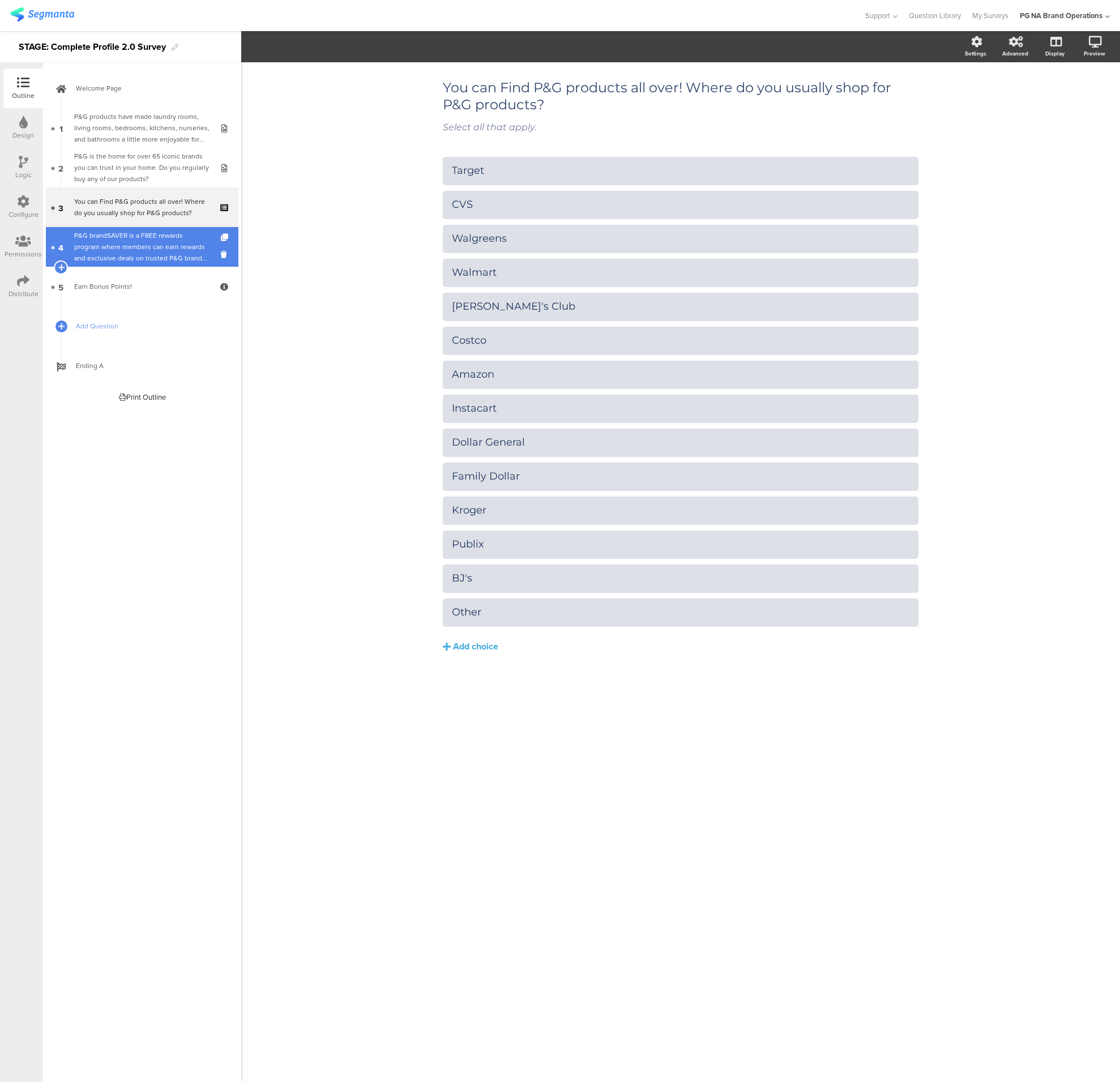
click at [140, 244] on div "P&G brandSAVER is a FREE rewards program where members can earn rewards and exc…" at bounding box center [141, 247] width 135 height 34
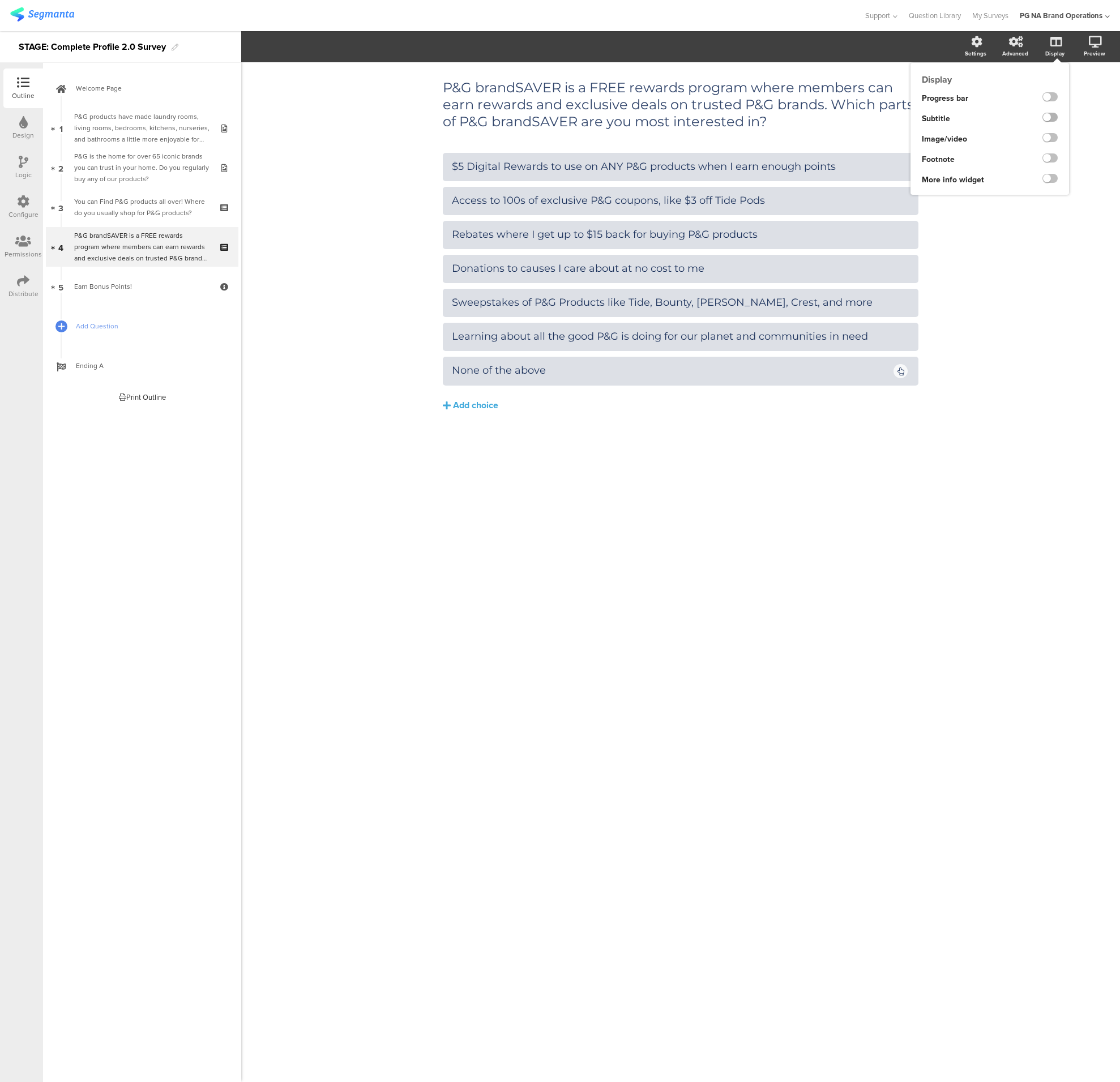
click at [1049, 118] on label at bounding box center [1050, 117] width 16 height 9
click at [0, 0] on input "checkbox" at bounding box center [0, 0] width 0 height 0
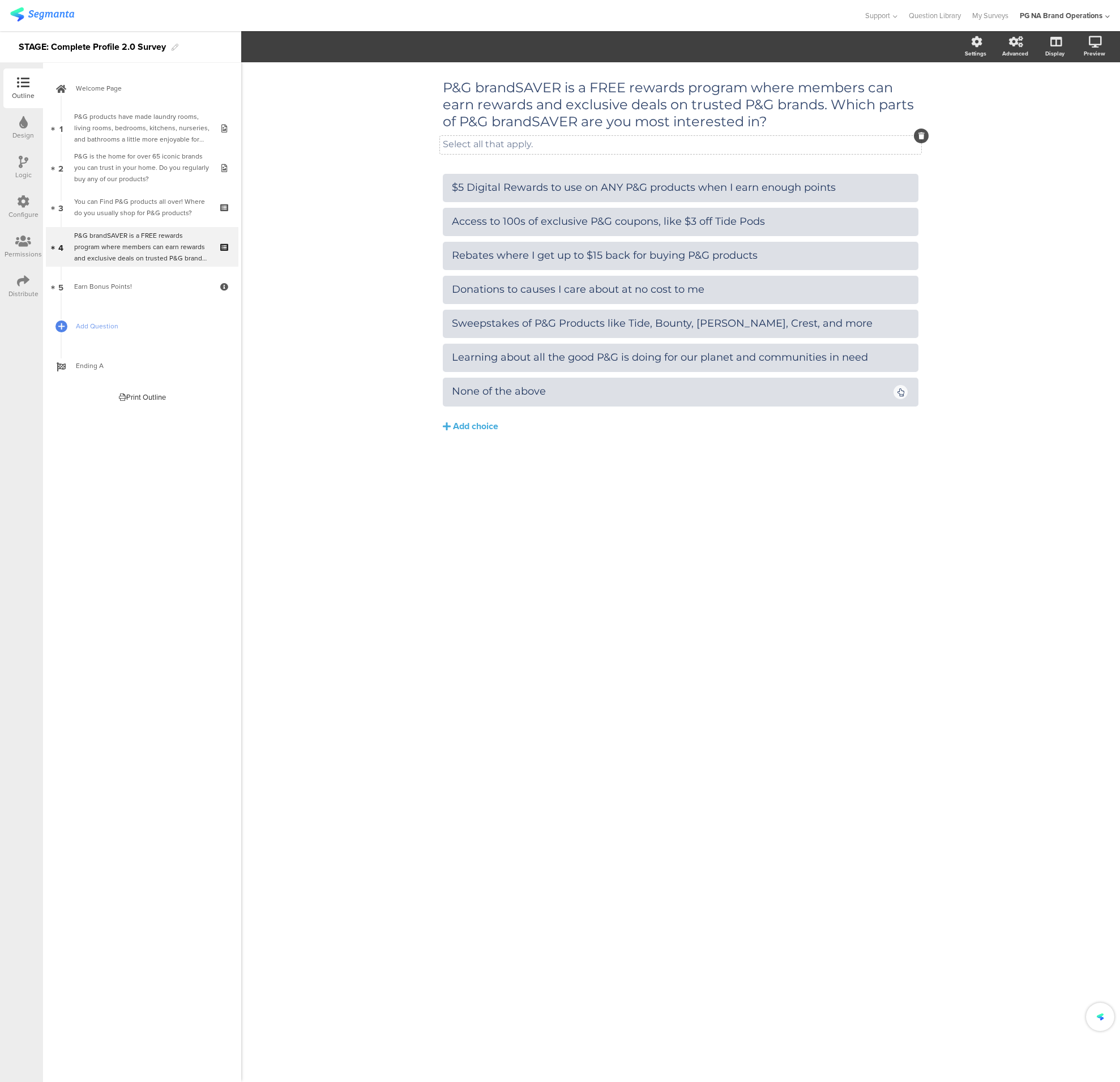
click at [517, 145] on div "Select all that apply. Select all that apply." at bounding box center [680, 144] width 481 height 18
click at [517, 145] on p "Select all that apply." at bounding box center [680, 144] width 475 height 11
click at [280, 49] on line "button" at bounding box center [281, 47] width 1 height 6
click at [309, 107] on div "P&G brandSAVER is a FREE rewards program where members can earn rewards and exc…" at bounding box center [680, 572] width 878 height 1020
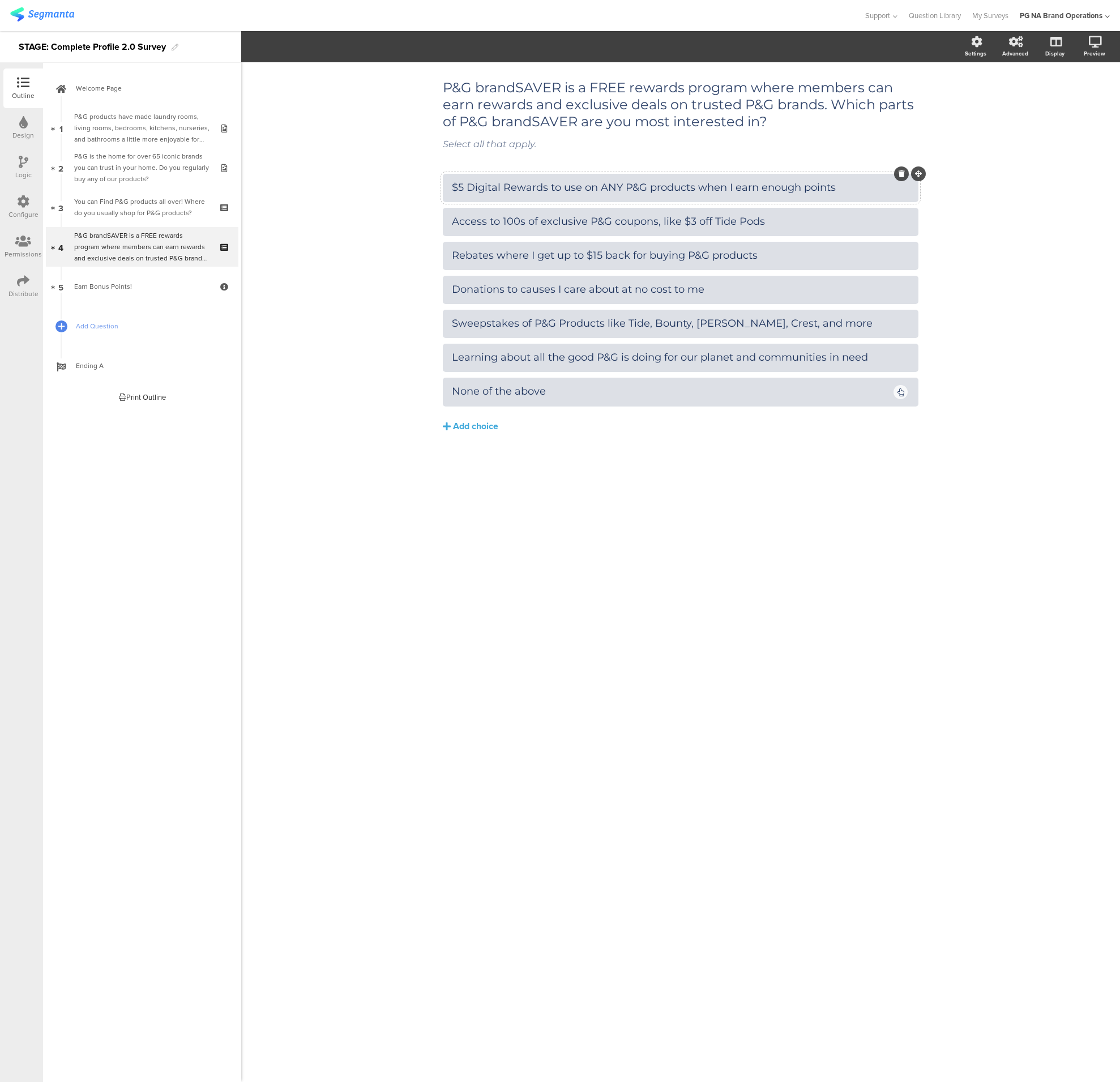
click at [581, 181] on div "$5 Digital Rewards to use on ANY P&G products when I earn enough points" at bounding box center [681, 188] width 458 height 13
click at [581, 184] on div "$5 Digital Rewards to use on ANY P&G products when I earn enough points" at bounding box center [681, 188] width 458 height 13
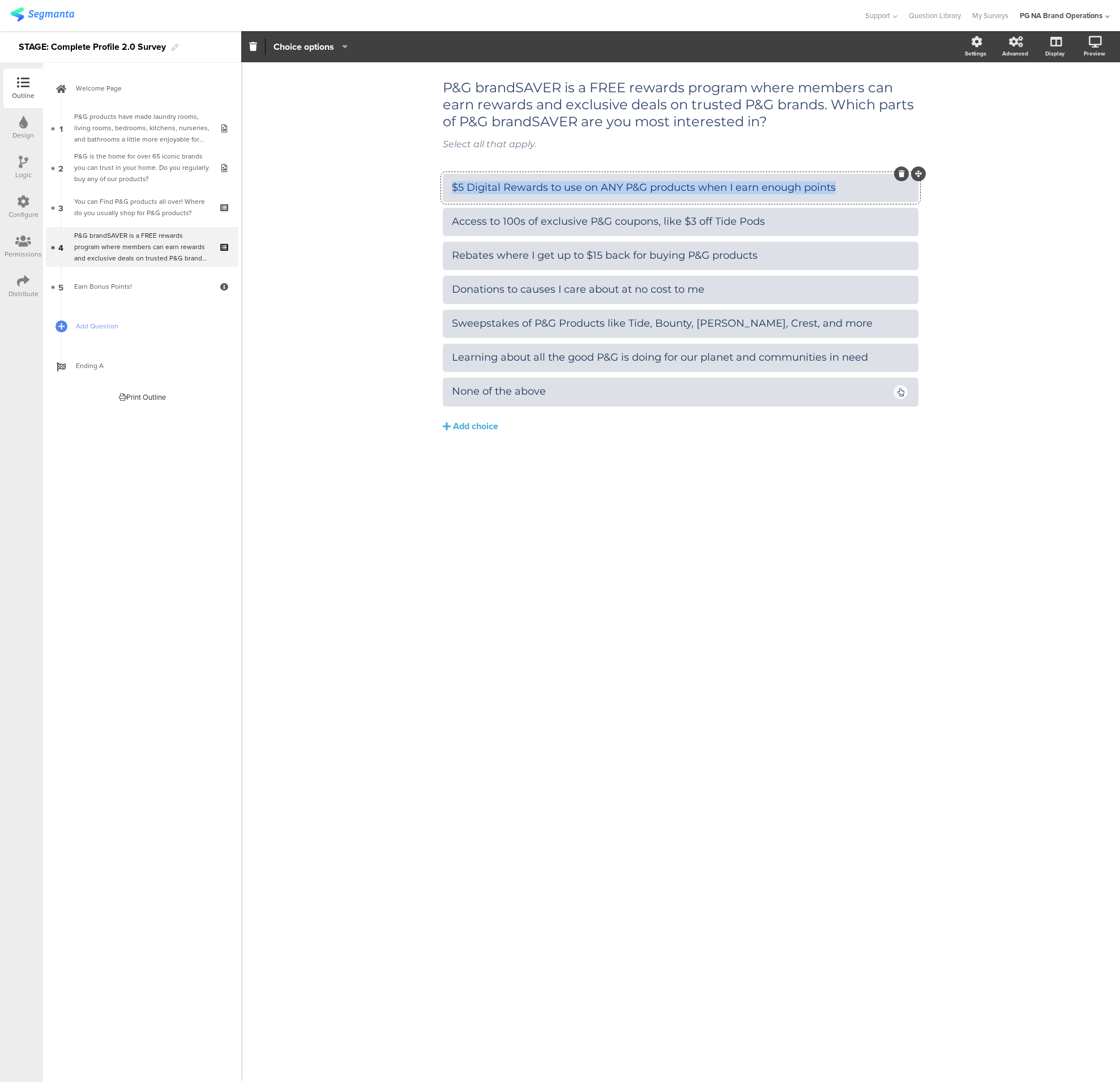
paste div
click at [555, 222] on div "Access to 100s of exclusive P&G coupons, like $3 off Tide Pods" at bounding box center [681, 222] width 458 height 13
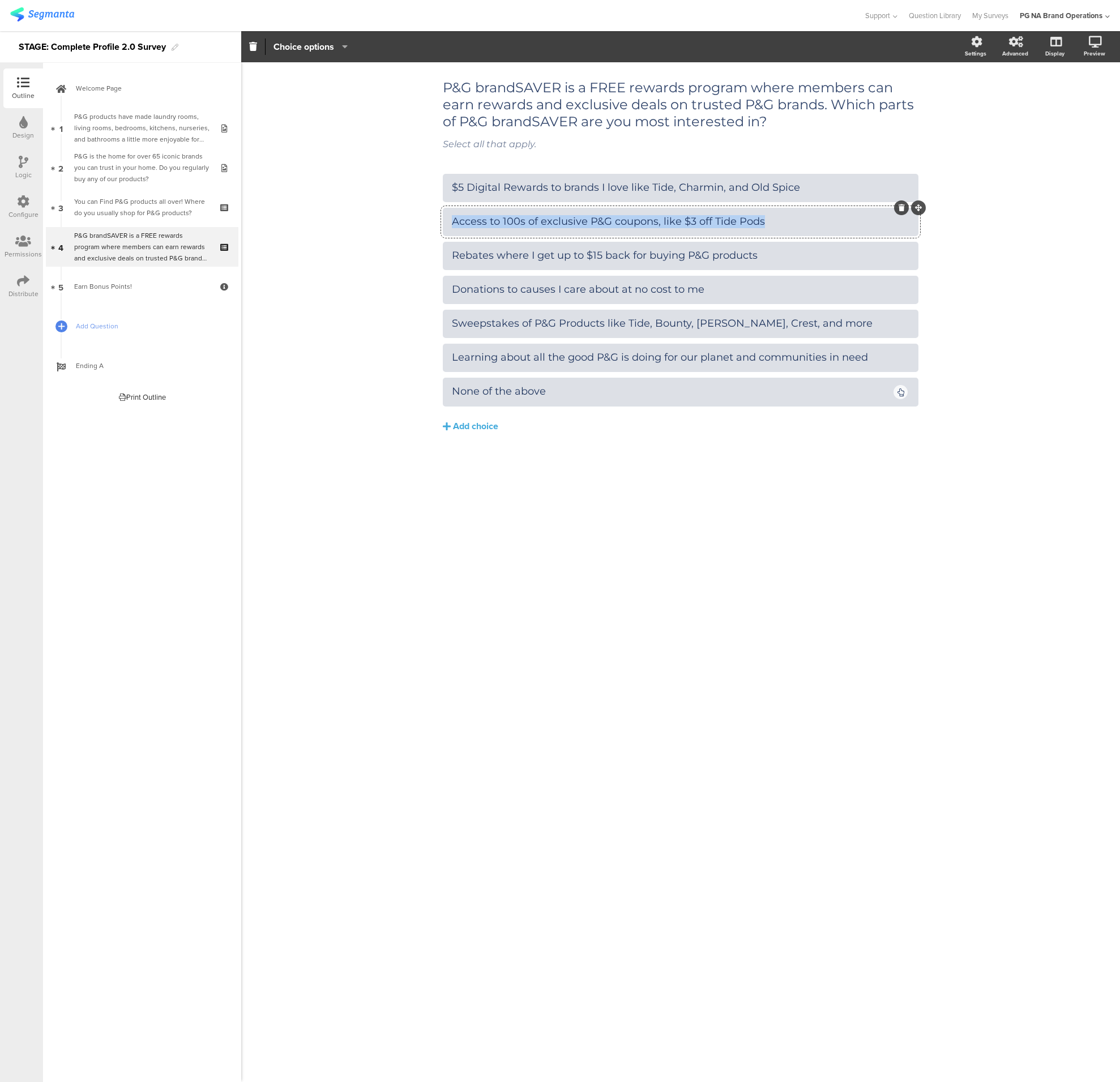
click at [555, 222] on div "Access to 100s of exclusive P&G coupons, like $3 off Tide Pods" at bounding box center [681, 222] width 458 height 13
paste div
drag, startPoint x: 352, startPoint y: 294, endPoint x: 443, endPoint y: 197, distance: 133.0
click at [352, 293] on div "P&G brandSAVER is a FREE rewards program where members can earn rewards and exc…" at bounding box center [680, 572] width 878 height 1020
drag, startPoint x: 136, startPoint y: 293, endPoint x: 492, endPoint y: 147, distance: 384.8
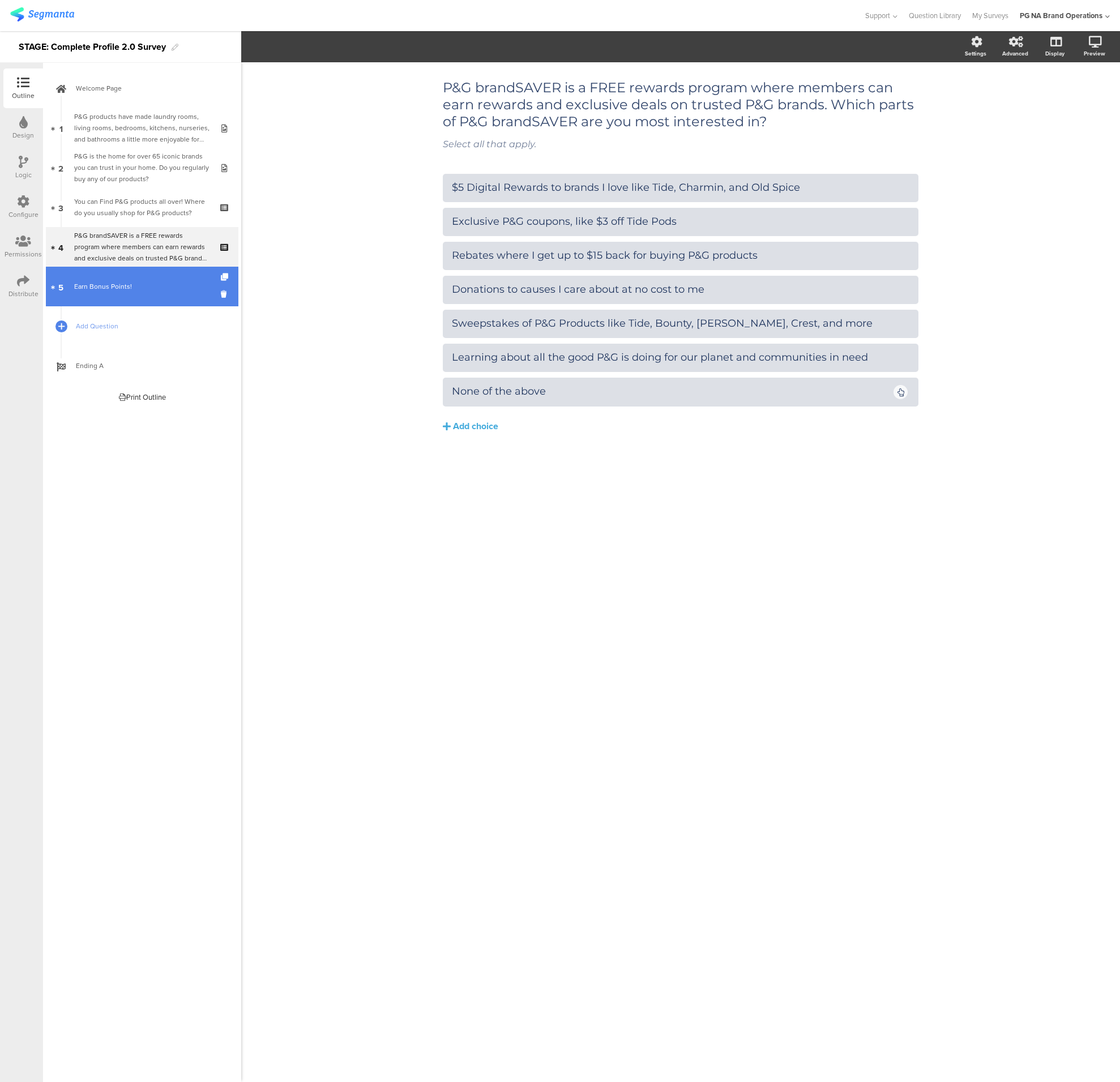
drag, startPoint x: 169, startPoint y: 286, endPoint x: 206, endPoint y: 279, distance: 37.7
click at [169, 286] on div "Earn Bonus Points!" at bounding box center [141, 286] width 135 height 11
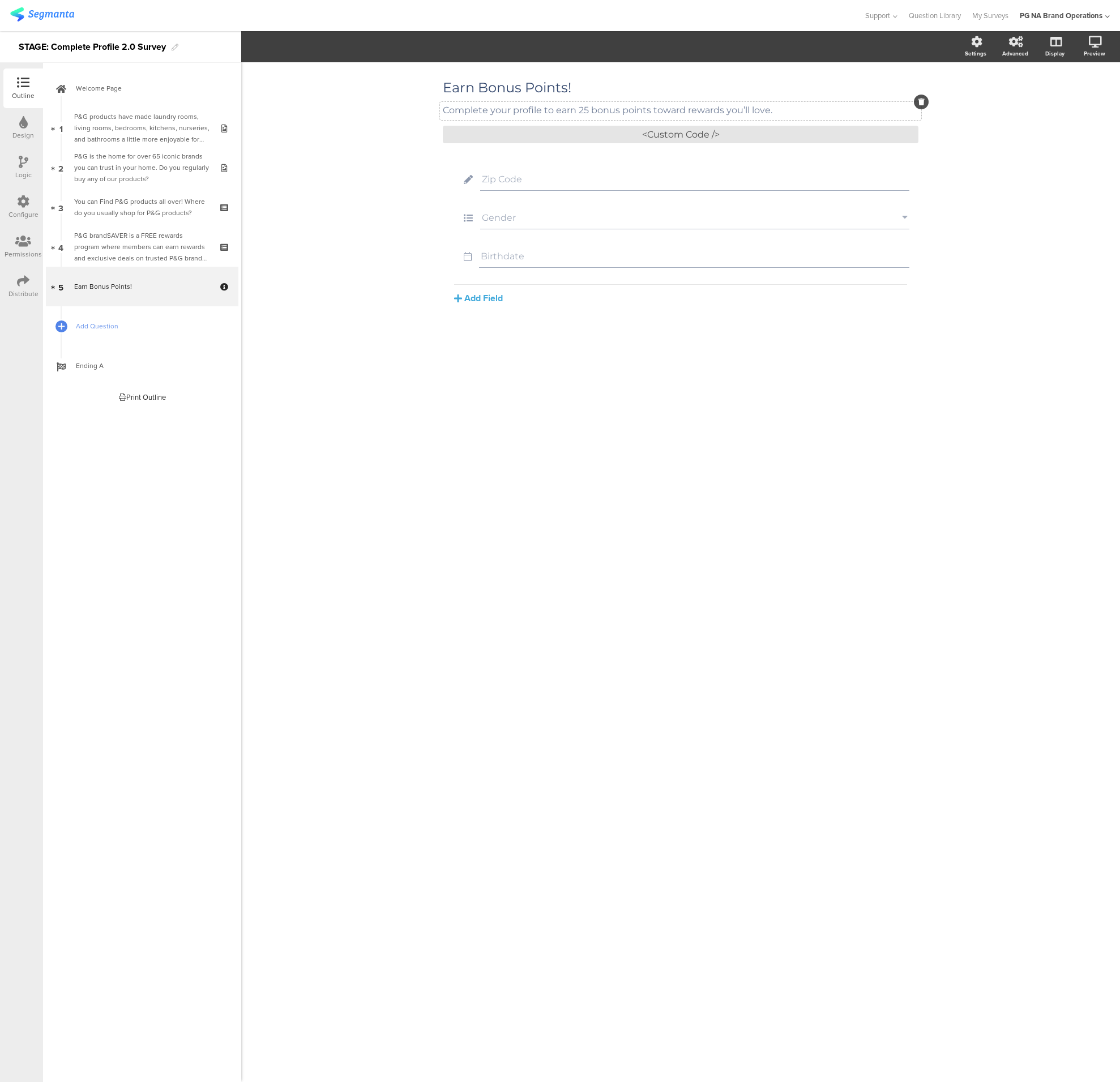
click at [561, 112] on p "Complete your profile to earn 25 bonus points toward rewards you’ll love." at bounding box center [680, 109] width 475 height 11
click at [920, 102] on icon at bounding box center [921, 102] width 6 height 7
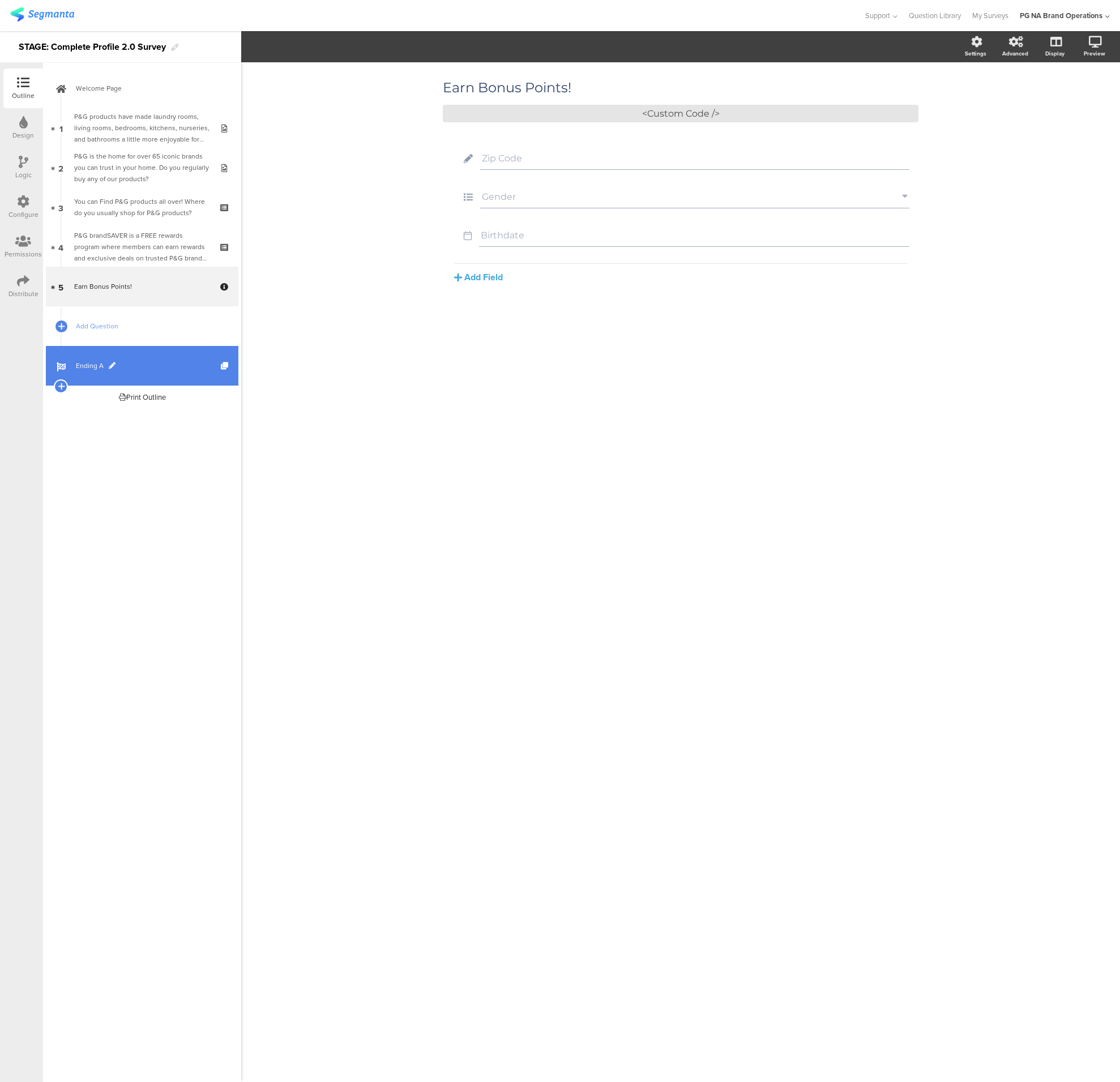
drag, startPoint x: 158, startPoint y: 369, endPoint x: 168, endPoint y: 366, distance: 10.4
click at [158, 369] on span "Ending A" at bounding box center [149, 366] width 145 height 11
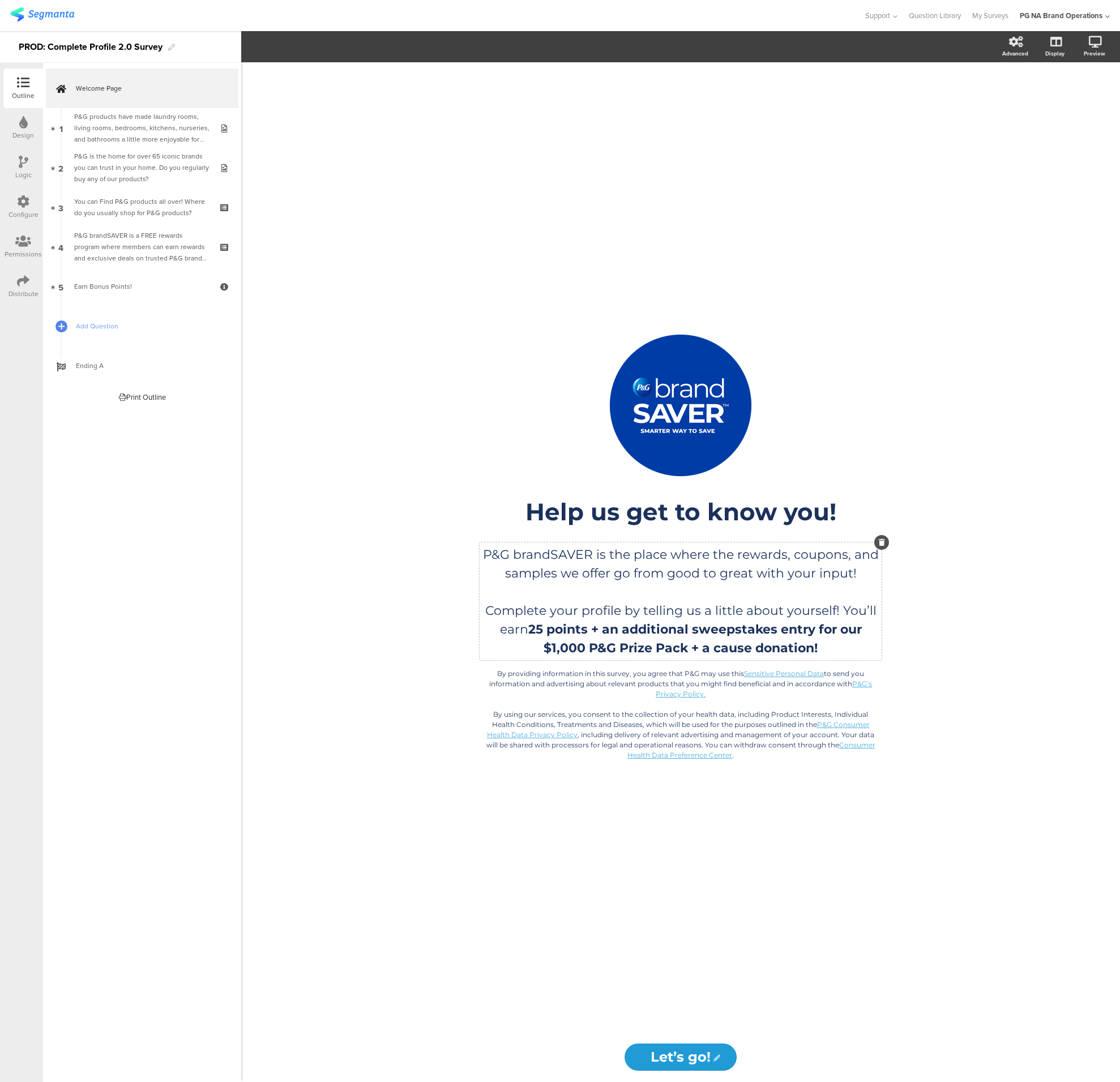
click at [686, 567] on div "P&G brandSAVER is the place where the rewards, coupons, and samples we offer go…" at bounding box center [681, 601] width 402 height 118
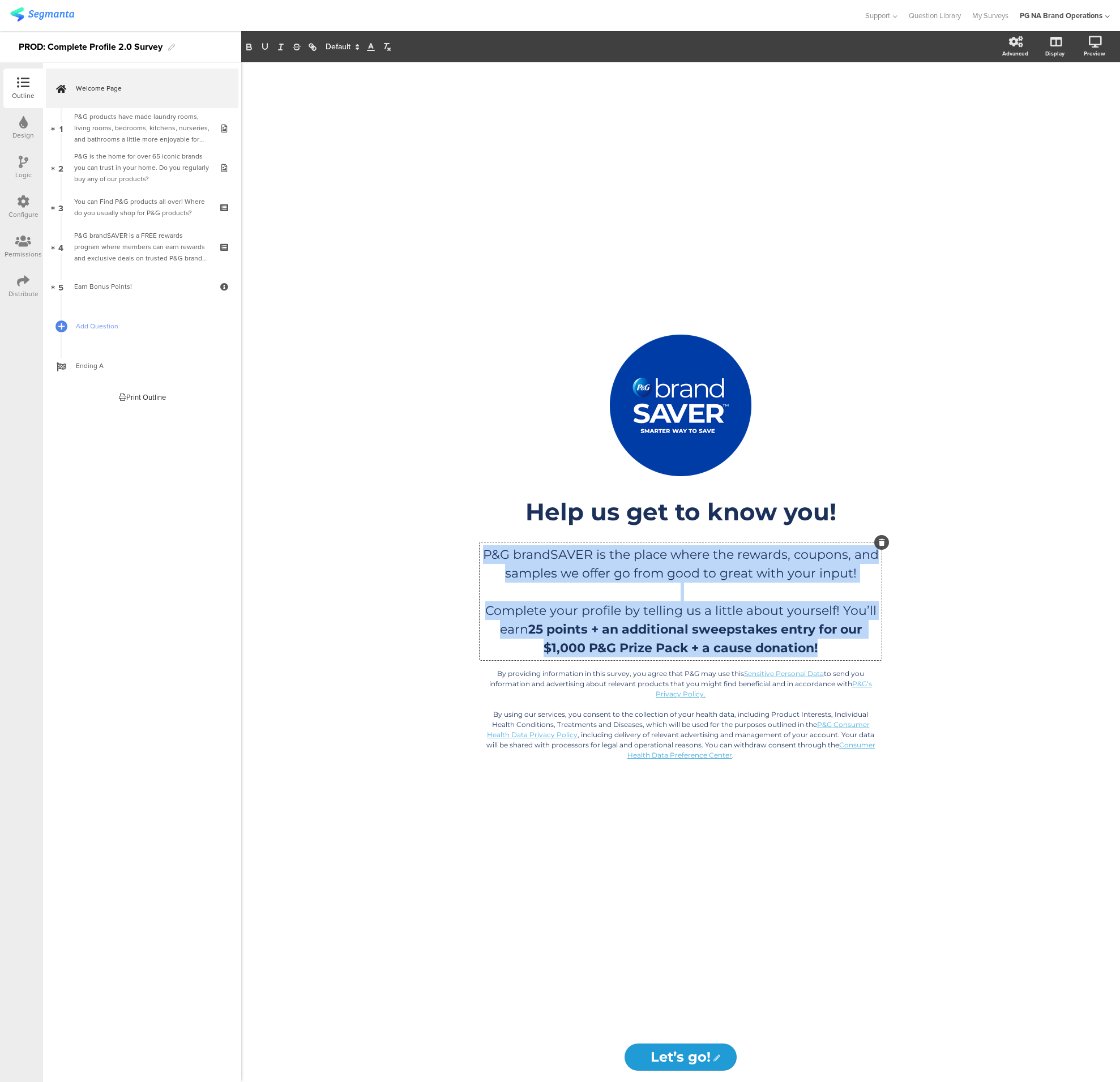
click at [812, 579] on p "P&G brandSAVER is the place where the rewards, coupons, and samples we offer go…" at bounding box center [681, 564] width 397 height 38
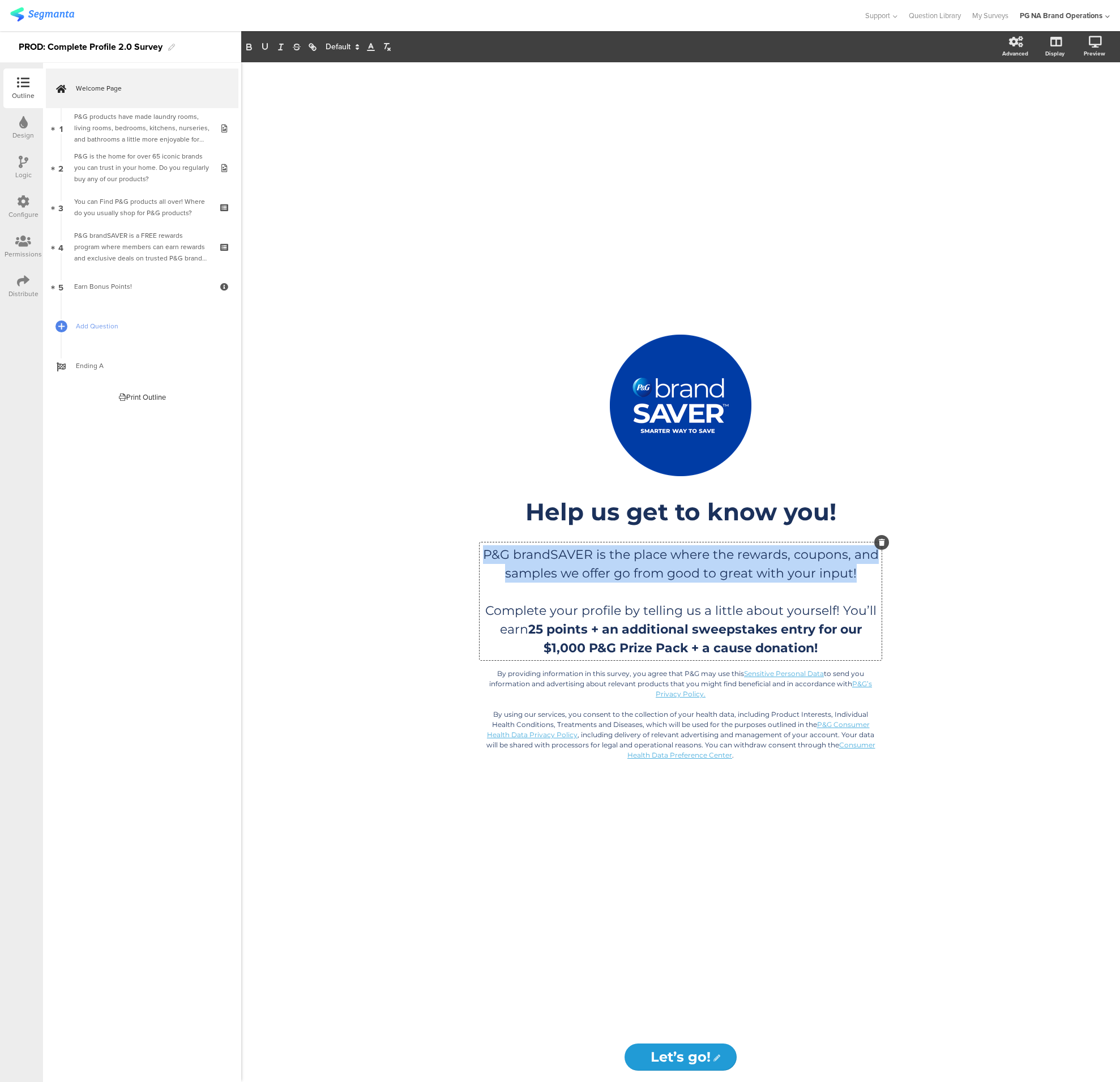
drag, startPoint x: 803, startPoint y: 572, endPoint x: 489, endPoint y: 555, distance: 314.5
click at [485, 551] on p "P&G brandSAVER is the place where the rewards, coupons, and samples we offer go…" at bounding box center [681, 564] width 397 height 38
copy p "P&G brandSAVER is the place where the rewards, coupons, and samples we offer go…"
click at [156, 132] on div "P&G products have made laundry rooms, living rooms, bedrooms, kitchens, nurseri…" at bounding box center [141, 128] width 135 height 34
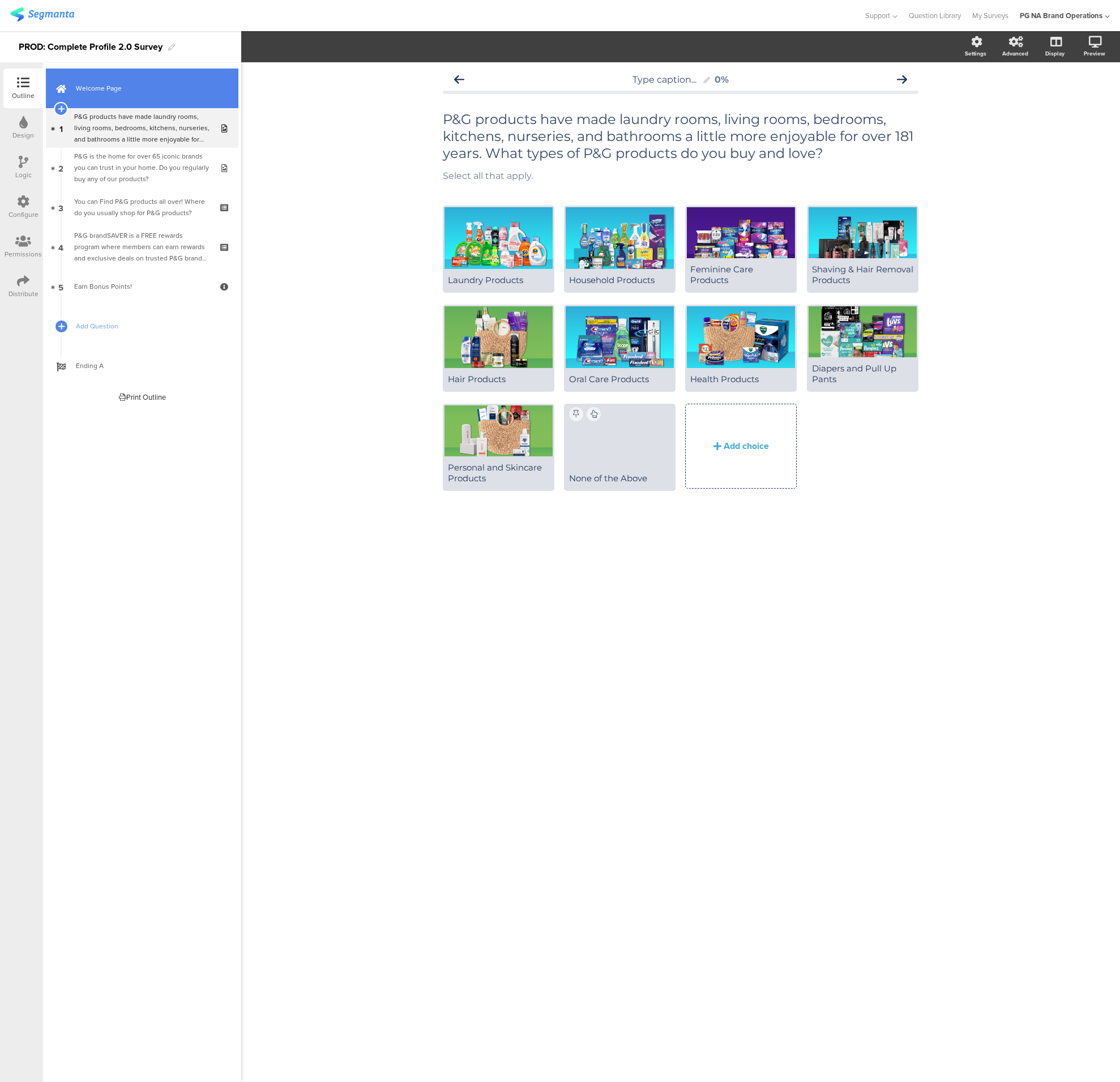
click at [166, 97] on link "Welcome Page" at bounding box center [142, 88] width 193 height 40
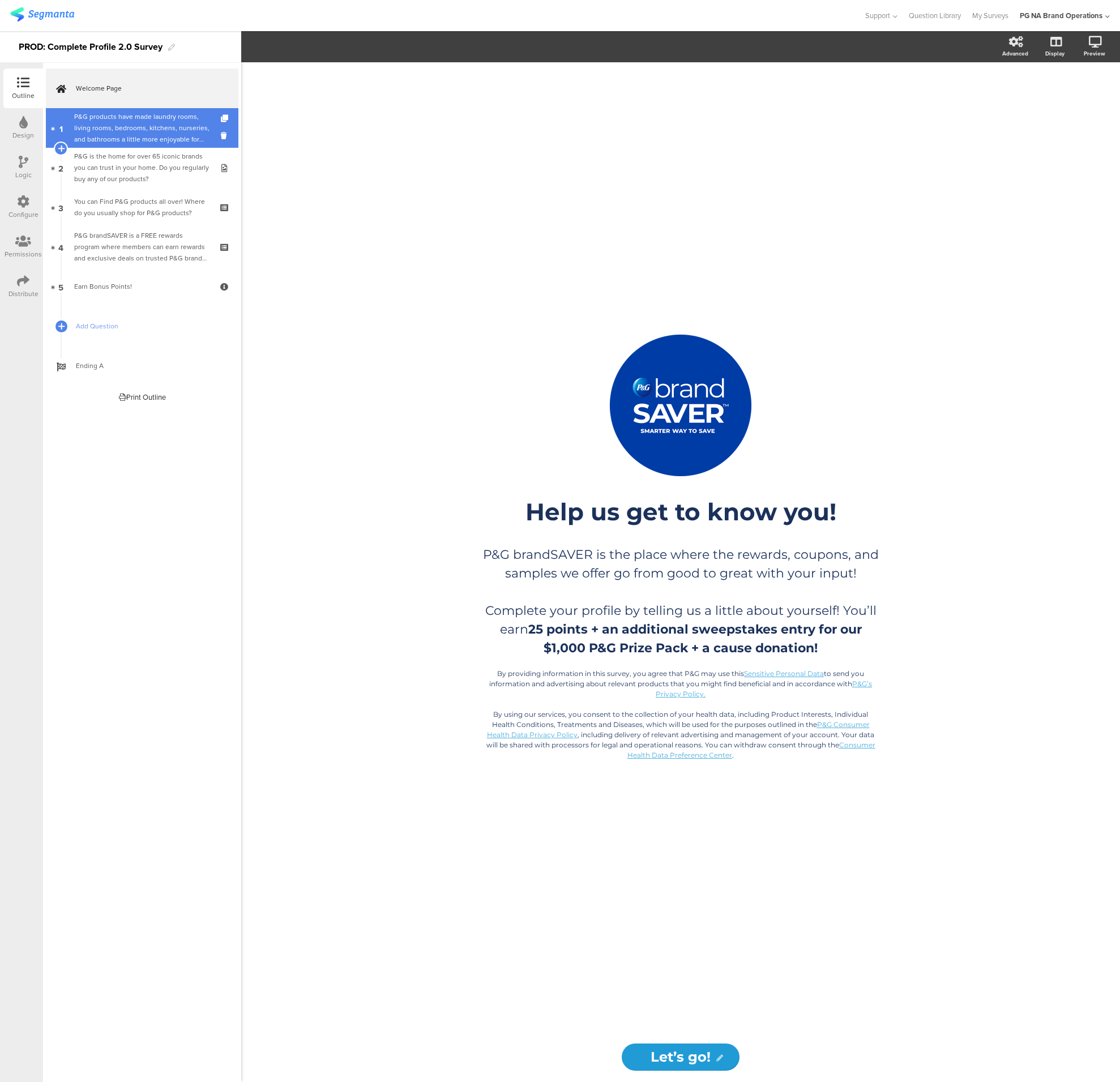
click at [99, 126] on div "P&G products have made laundry rooms, living rooms, bedrooms, kitchens, nurseri…" at bounding box center [141, 128] width 135 height 34
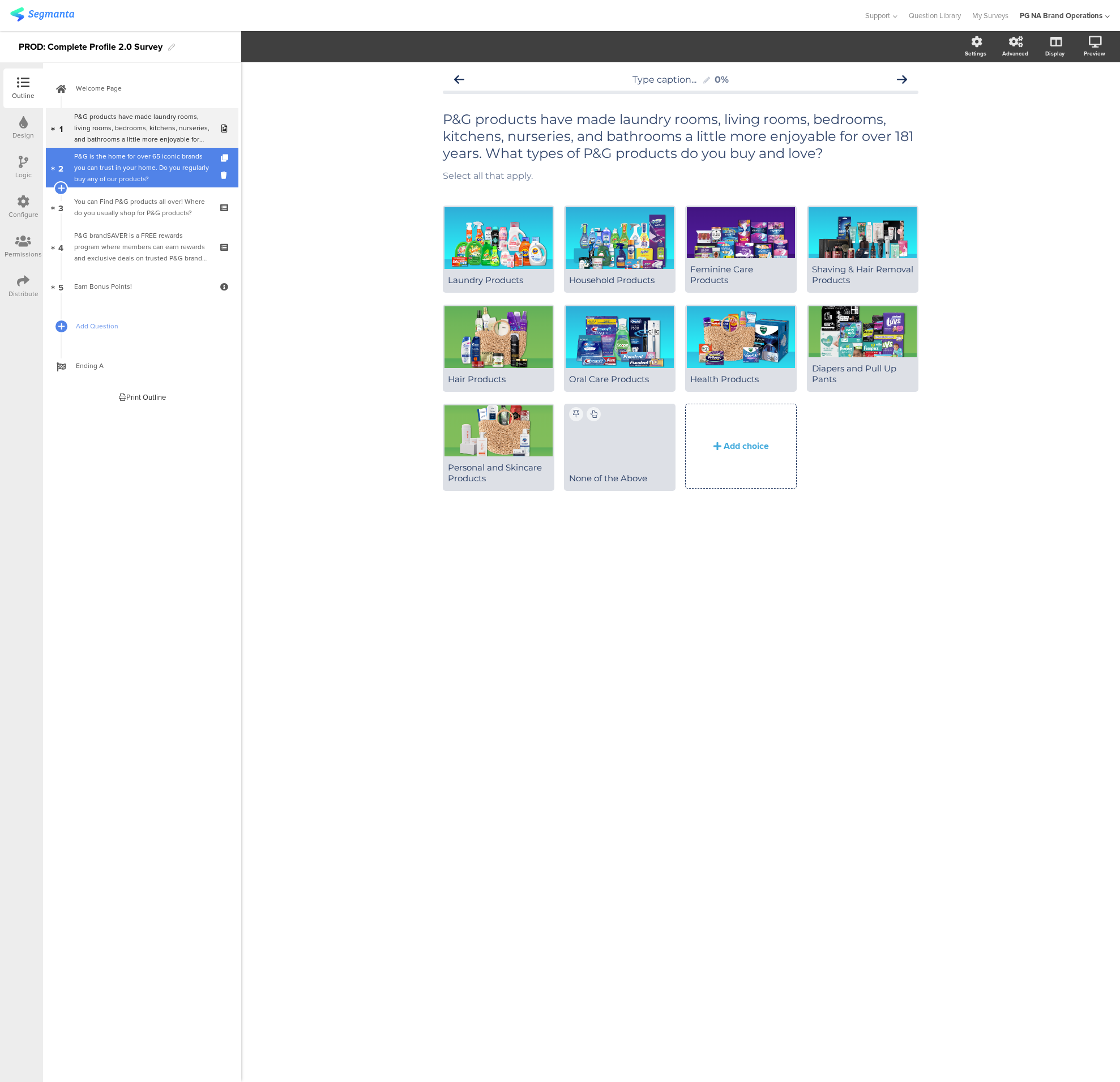
click at [125, 163] on div "P&G is the home for over 65 iconic brands you can trust in your home. Do you re…" at bounding box center [141, 168] width 135 height 34
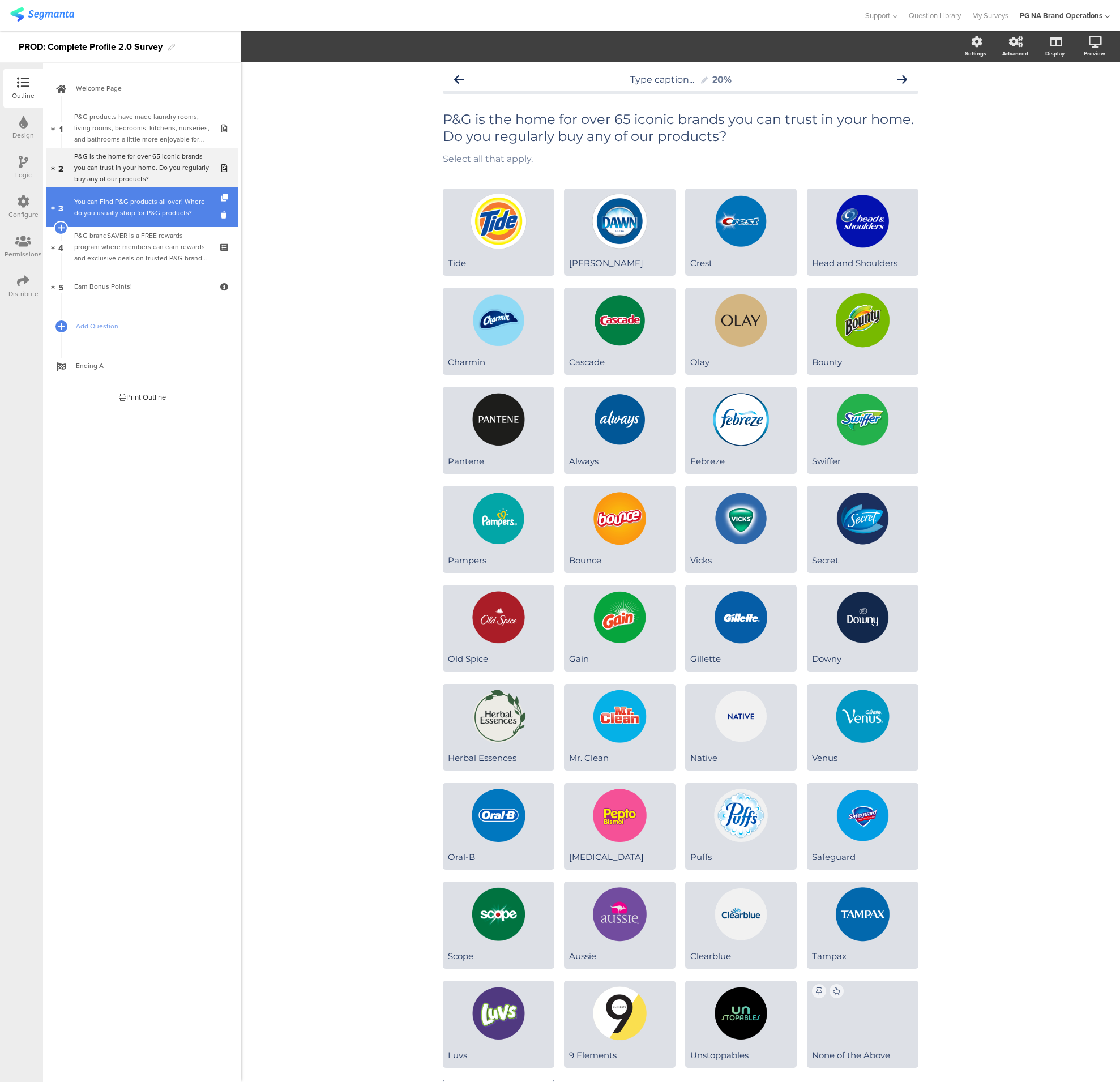
click at [127, 200] on div "You can Find P&G products all over! Where do you usually shop for P&G products?" at bounding box center [141, 208] width 135 height 23
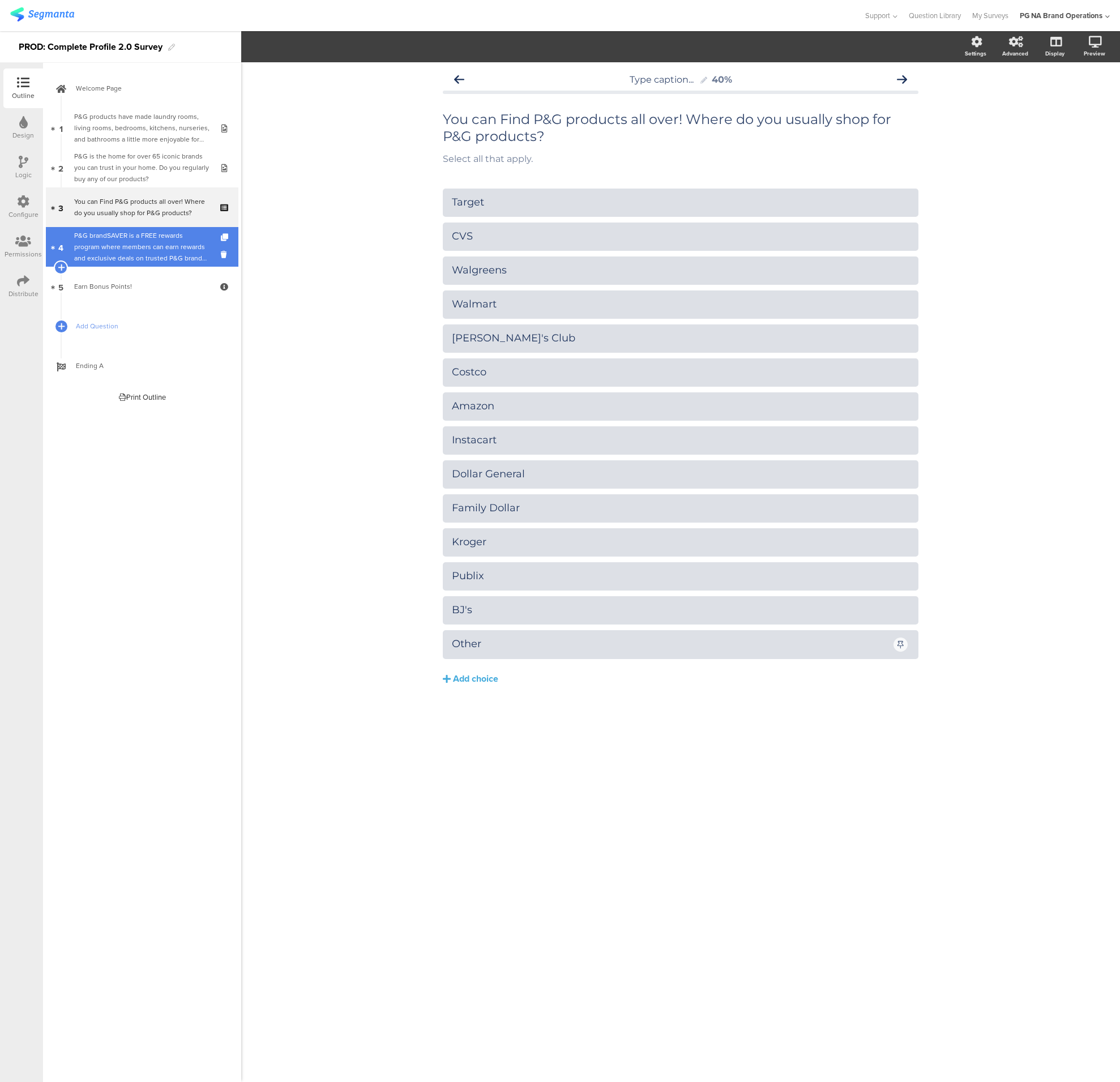
click at [129, 232] on div "P&G brandSAVER is a FREE rewards program where members can earn rewards and exc…" at bounding box center [141, 247] width 135 height 34
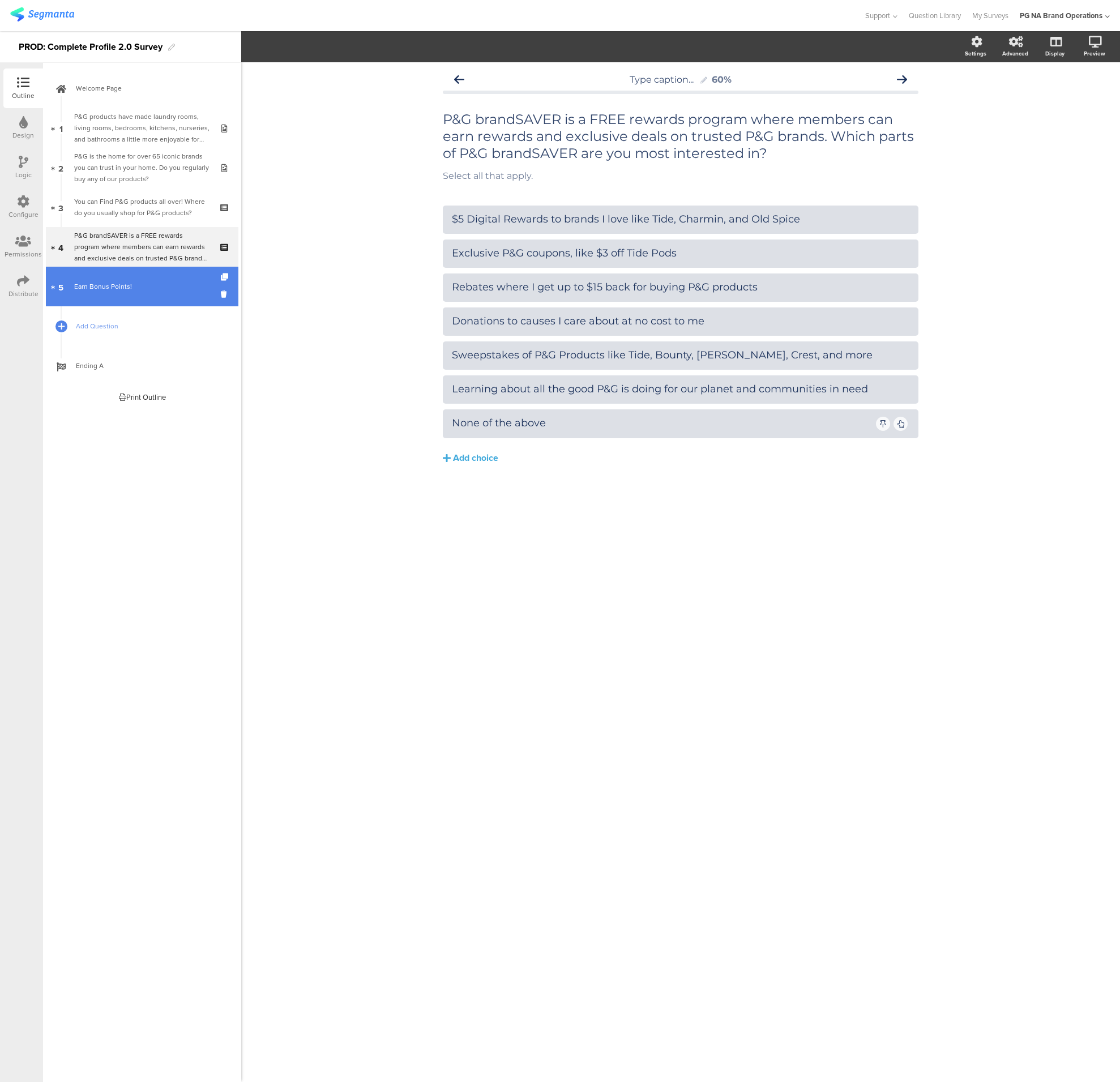
click at [134, 277] on link "5 Earn Bonus Points!" at bounding box center [142, 286] width 193 height 40
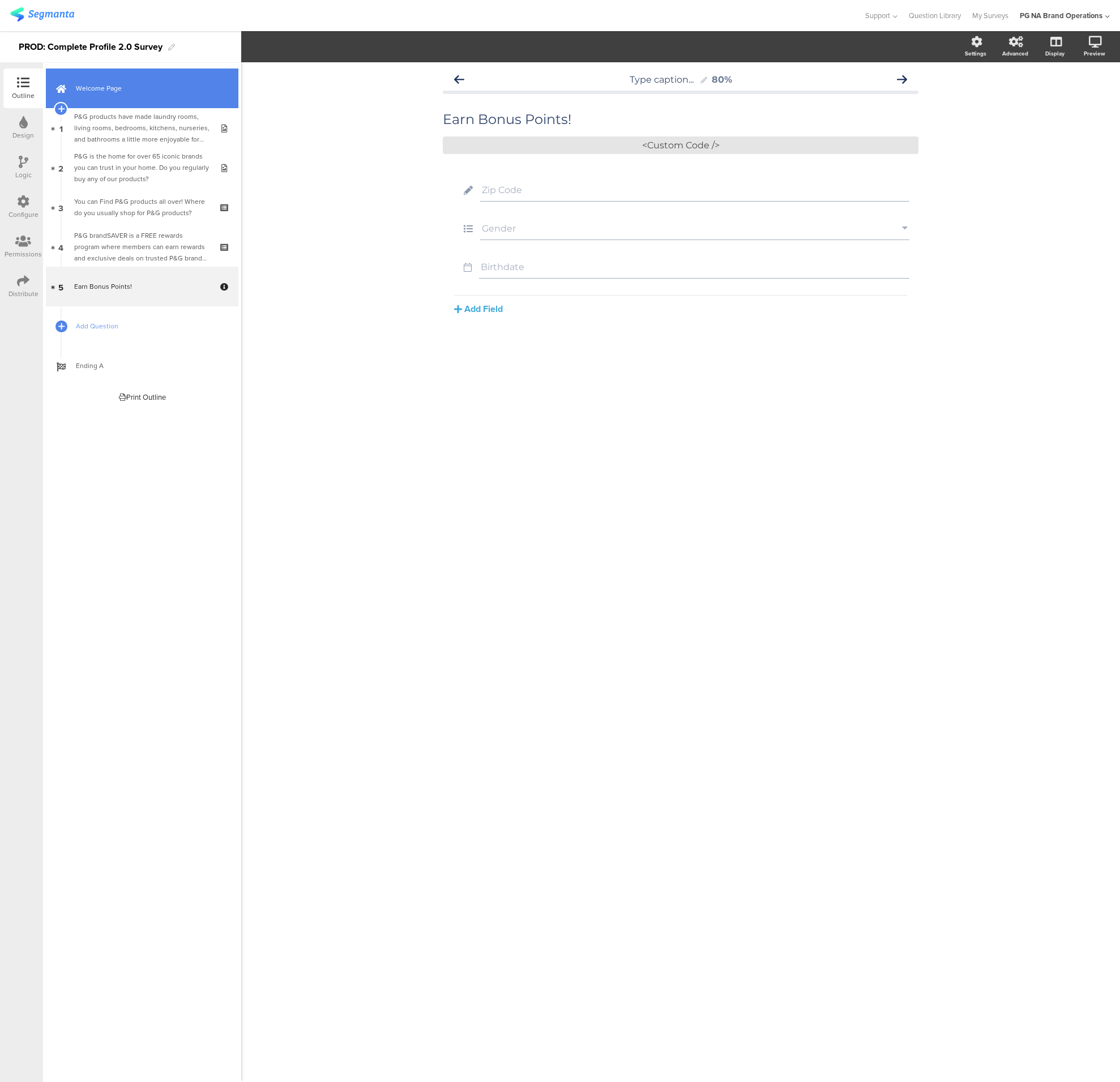
click at [145, 92] on span "Welcome Page" at bounding box center [149, 88] width 145 height 11
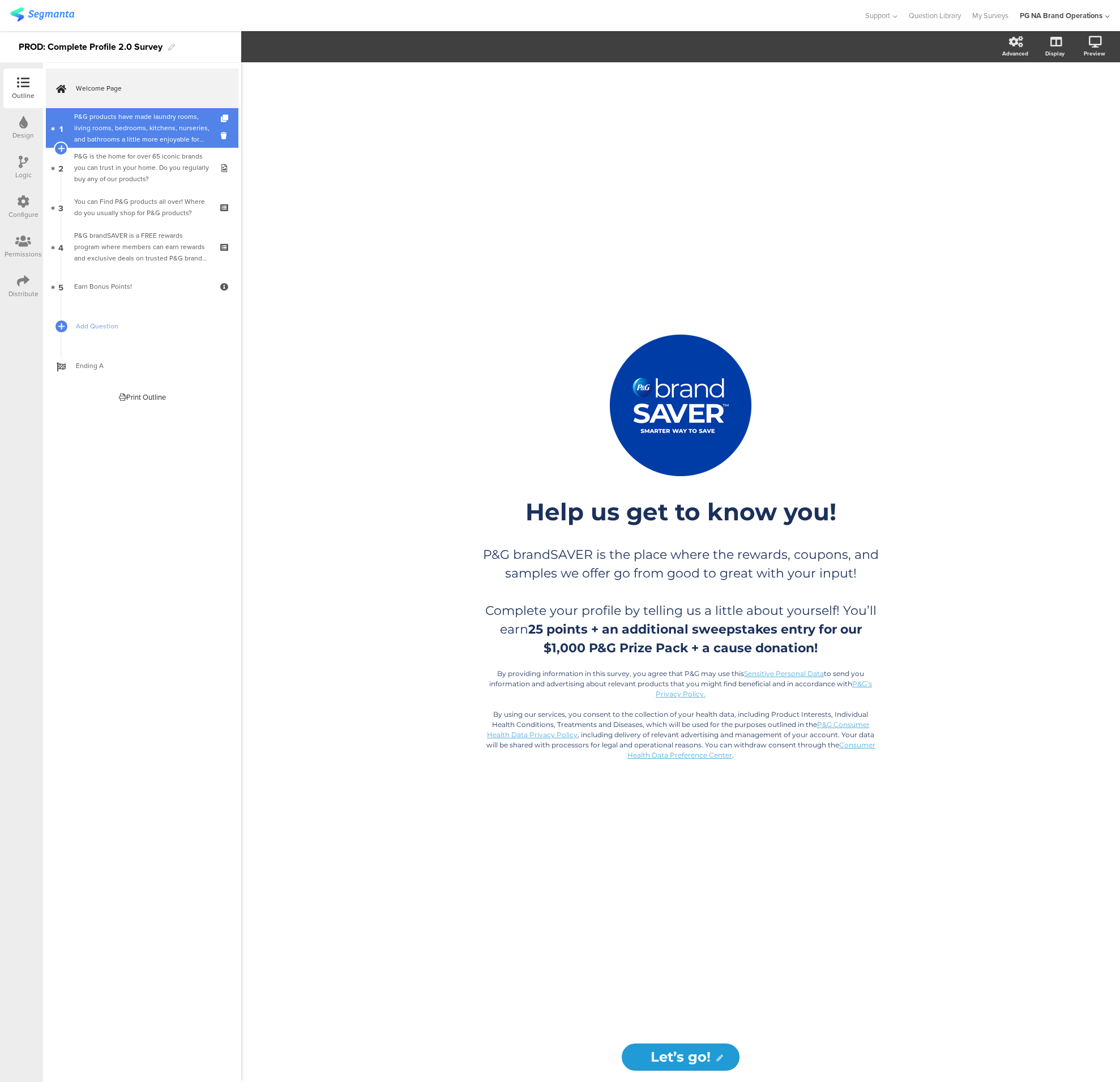
click at [151, 122] on div "P&G products have made laundry rooms, living rooms, bedrooms, kitchens, nurseri…" at bounding box center [141, 128] width 135 height 34
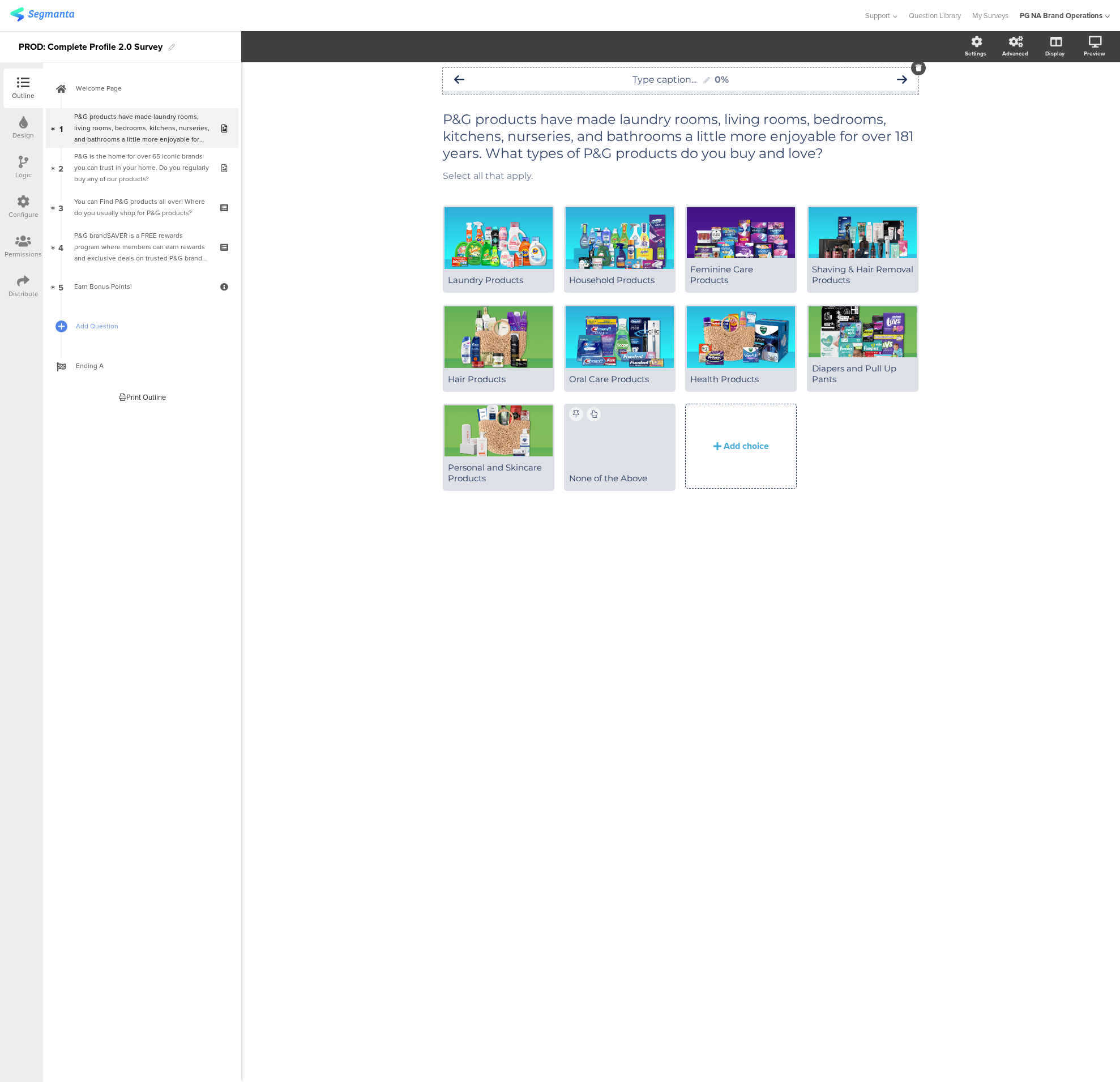
click at [920, 68] on icon at bounding box center [918, 68] width 6 height 7
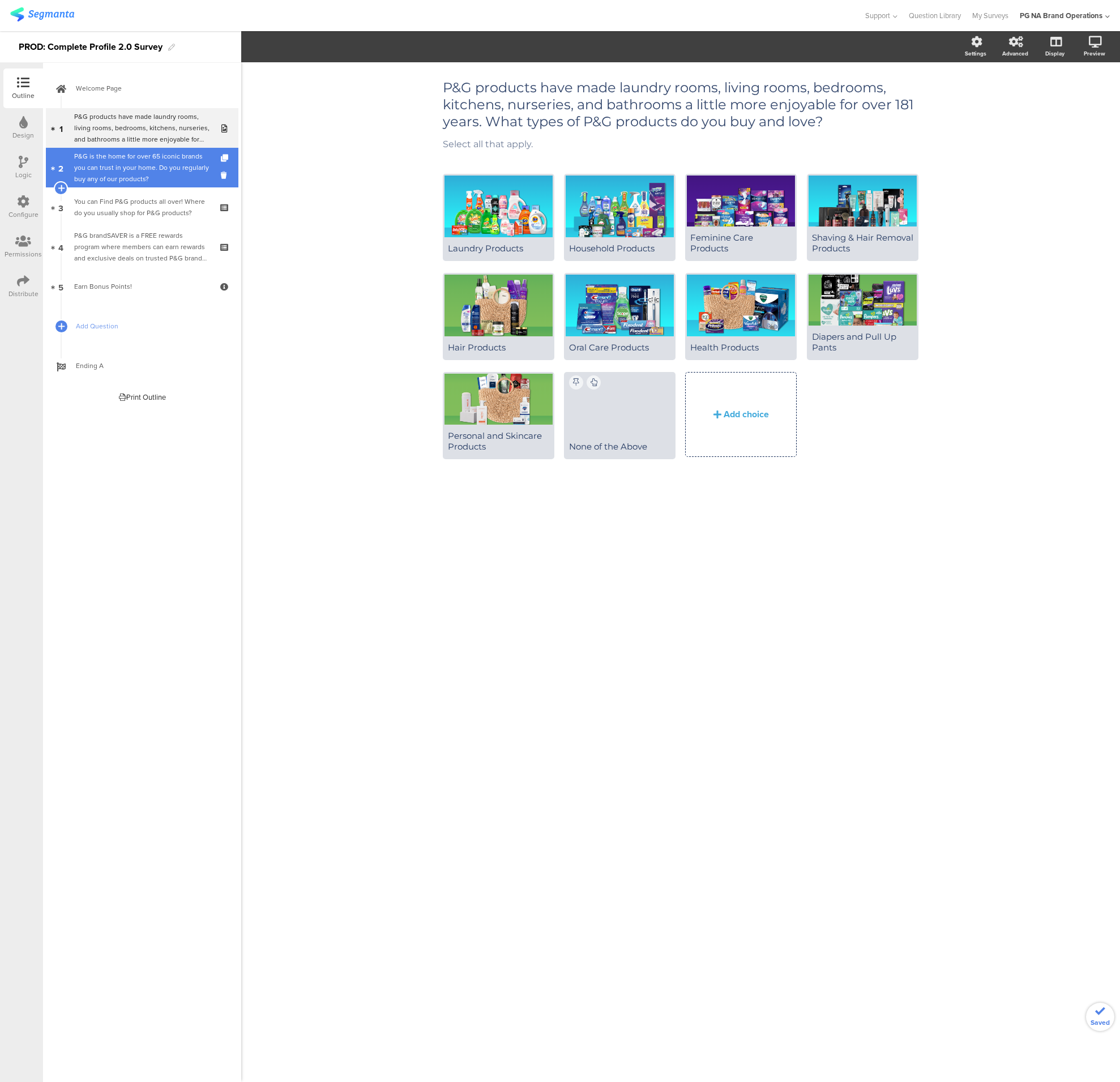
click at [152, 171] on div "P&G is the home for over 65 iconic brands you can trust in your home. Do you re…" at bounding box center [141, 168] width 135 height 34
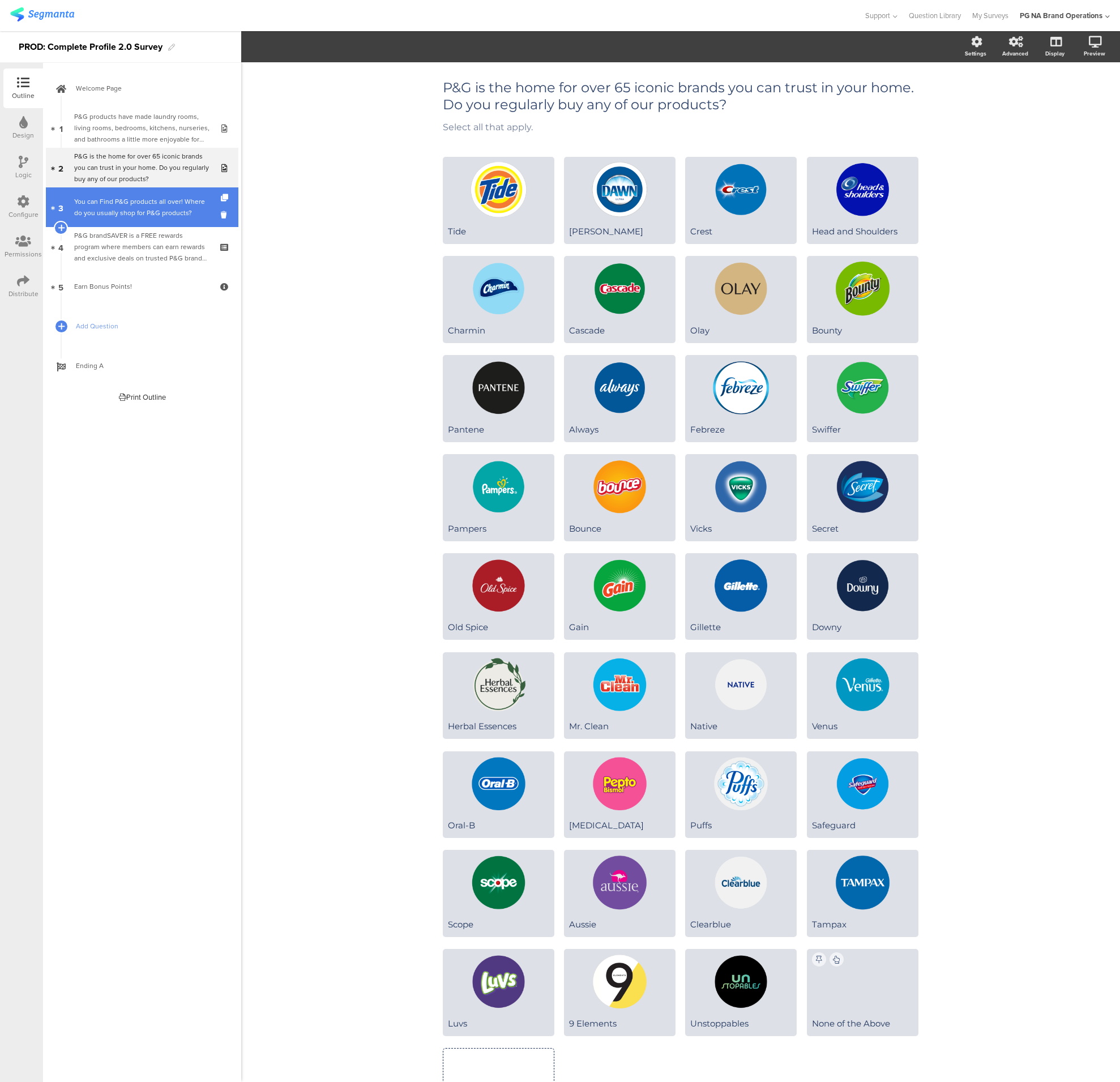
click at [154, 209] on div "You can Find P&G products all over! Where do you usually shop for P&G products?" at bounding box center [141, 208] width 135 height 23
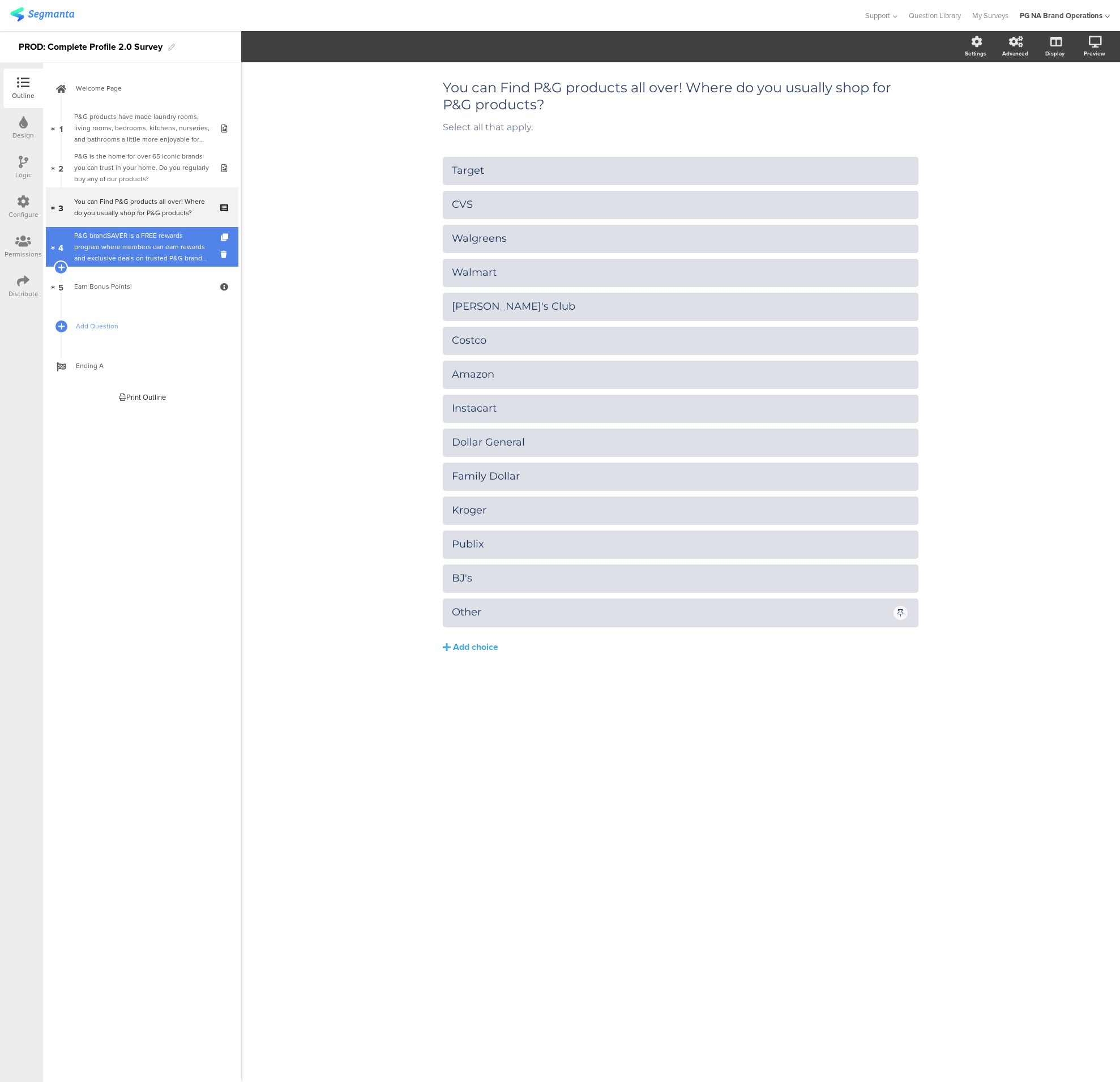
click at [151, 245] on div "P&G brandSAVER is a FREE rewards program where members can earn rewards and exc…" at bounding box center [141, 247] width 135 height 34
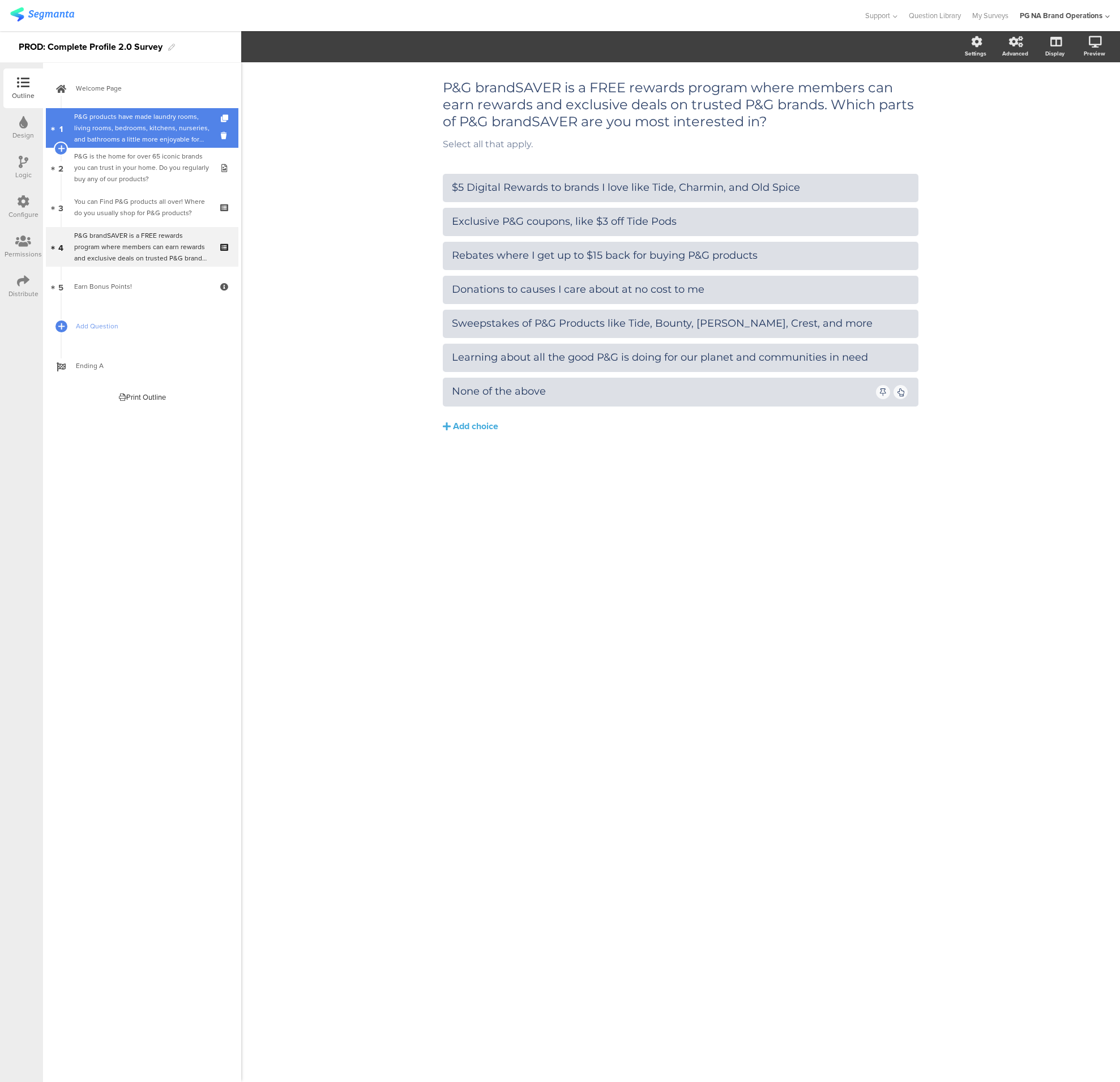
click at [151, 141] on div "P&G products have made laundry rooms, living rooms, bedrooms, kitchens, nurseri…" at bounding box center [141, 128] width 135 height 34
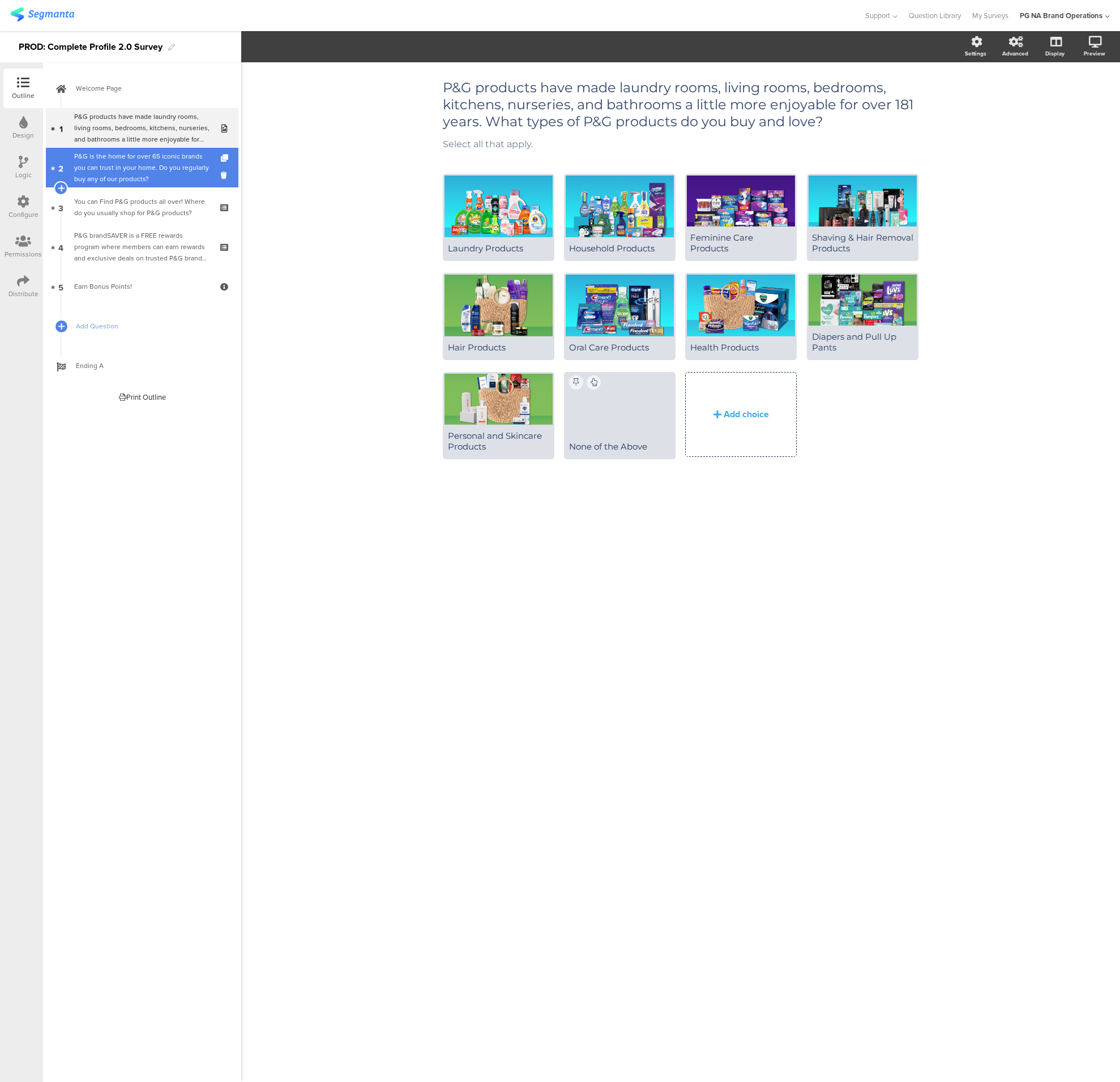
drag, startPoint x: 144, startPoint y: 159, endPoint x: 159, endPoint y: 154, distance: 15.8
click at [144, 159] on div "P&G is the home for over 65 iconic brands you can trust in your home. Do you re…" at bounding box center [141, 168] width 135 height 34
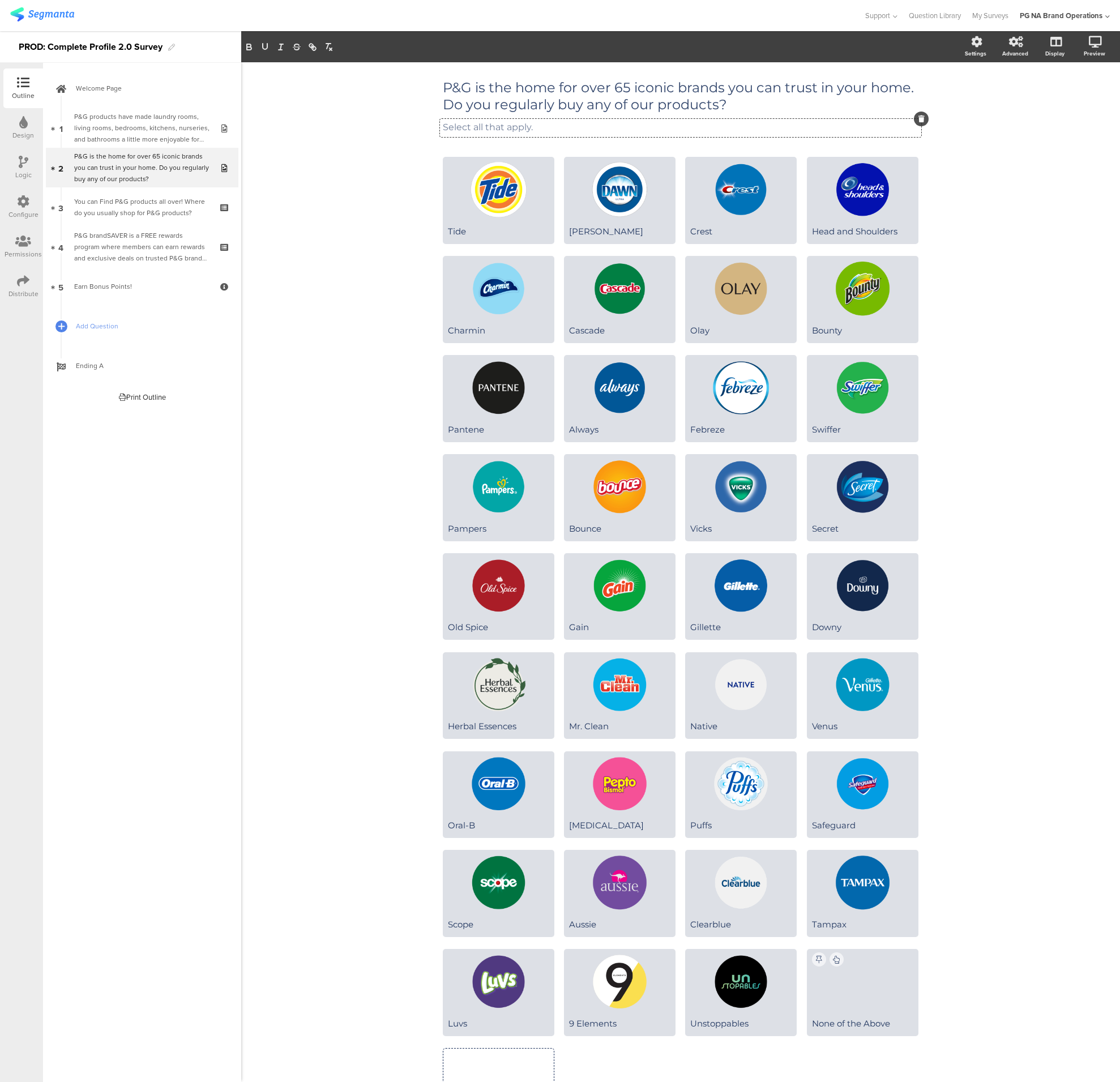
click at [513, 128] on div "Select all that apply. Select all that apply. Select all that apply." at bounding box center [680, 127] width 481 height 18
click at [513, 128] on p "Select all that apply." at bounding box center [680, 127] width 475 height 11
copy p "Select all that apply."
click at [279, 46] on icon "button" at bounding box center [281, 47] width 10 height 10
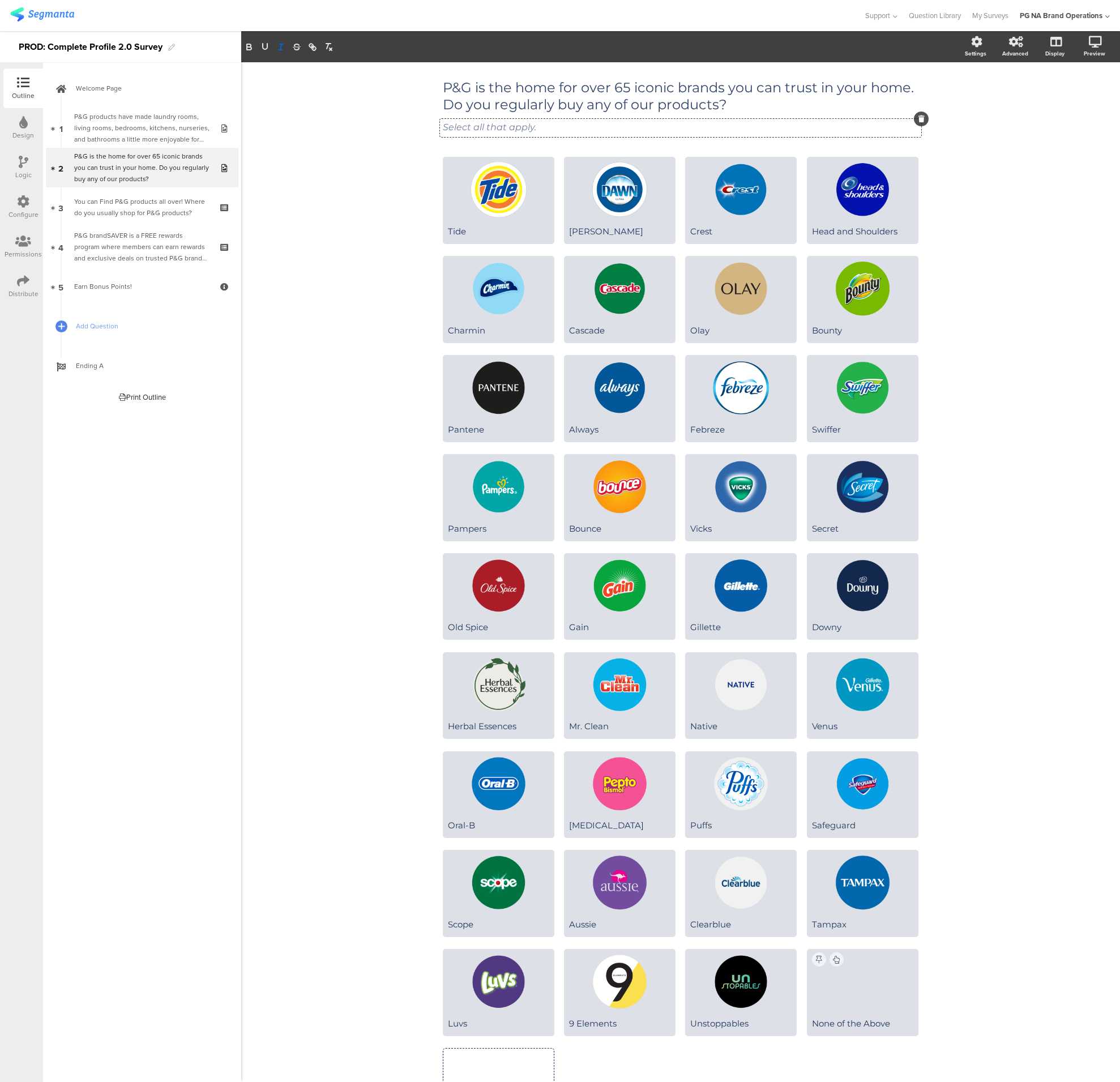
click at [349, 159] on div "P&G is the home for over 65 iconic brands you can trust in your home. Do you re…" at bounding box center [680, 621] width 878 height 1116
click at [121, 210] on div "You can Find P&G products all over! Where do you usually shop for P&G products?" at bounding box center [141, 208] width 135 height 23
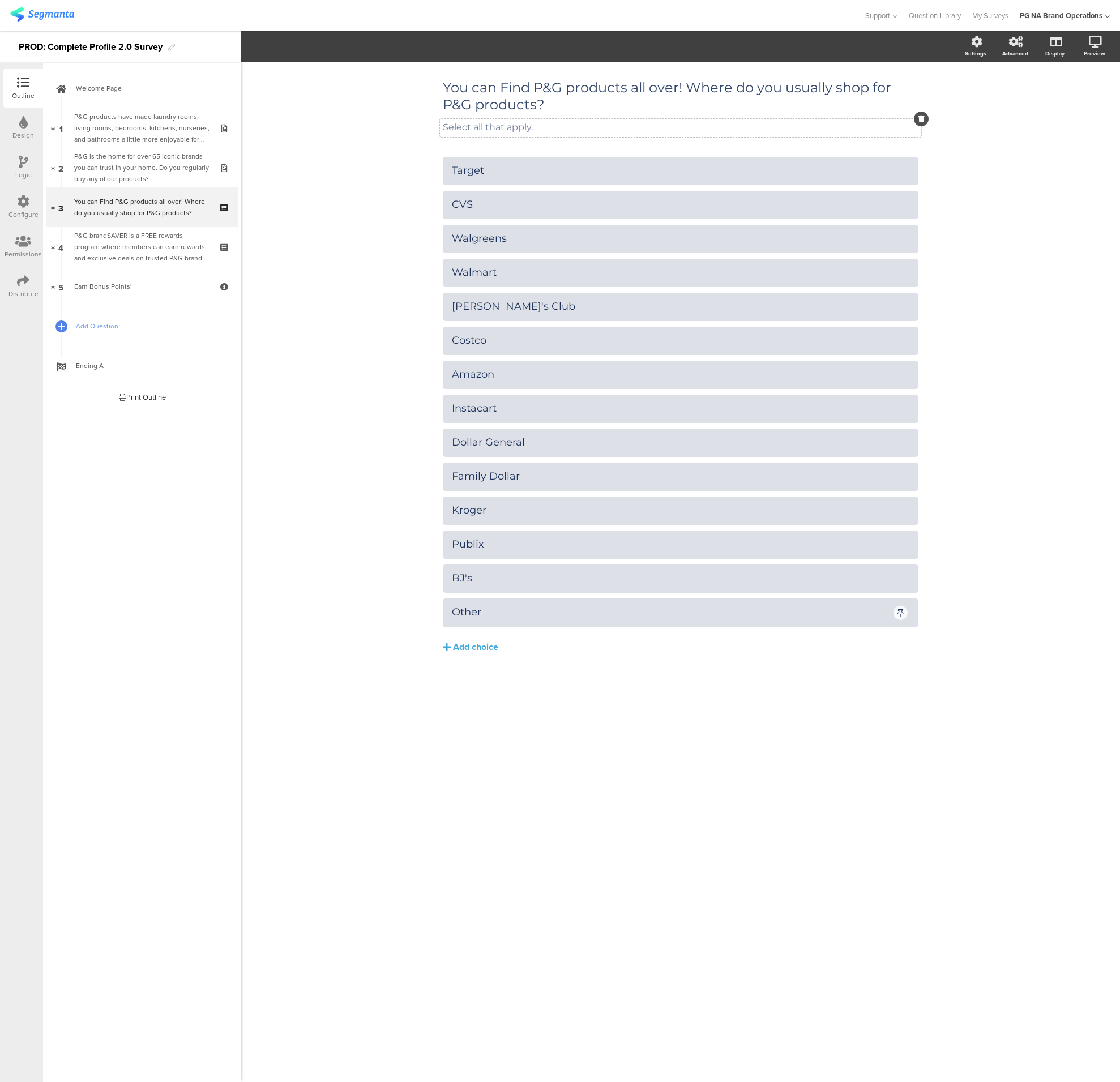
click at [510, 128] on div "Select all that apply. Select all that apply." at bounding box center [680, 127] width 481 height 18
click at [510, 128] on p "Select all that apply." at bounding box center [680, 127] width 475 height 11
click at [281, 48] on icon "button" at bounding box center [281, 47] width 10 height 10
click at [136, 159] on div "P&G is the home for over 65 iconic brands you can trust in your home. Do you re…" at bounding box center [141, 168] width 135 height 34
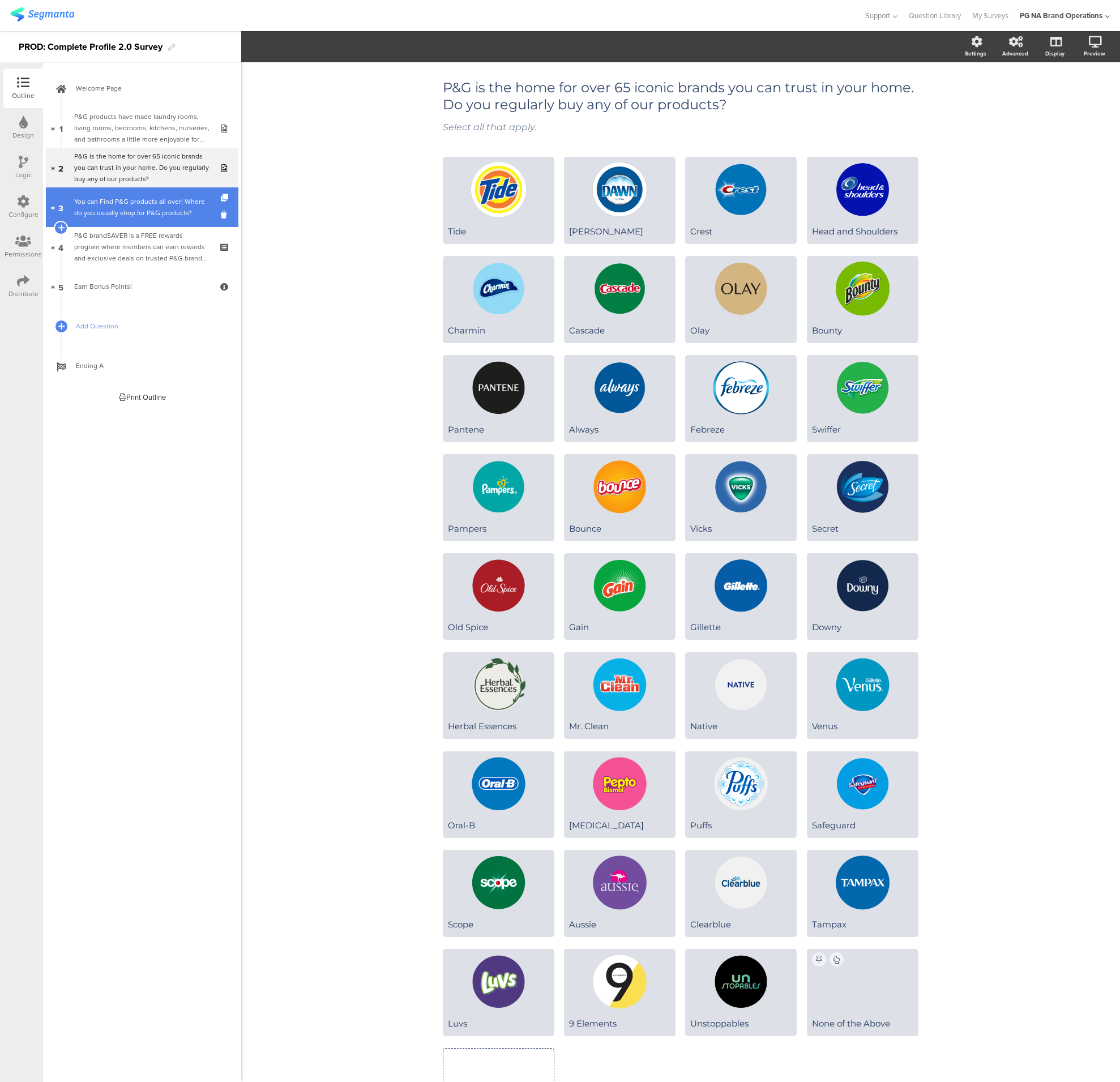
click at [142, 198] on div "You can Find P&G products all over! Where do you usually shop for P&G products?" at bounding box center [141, 208] width 135 height 23
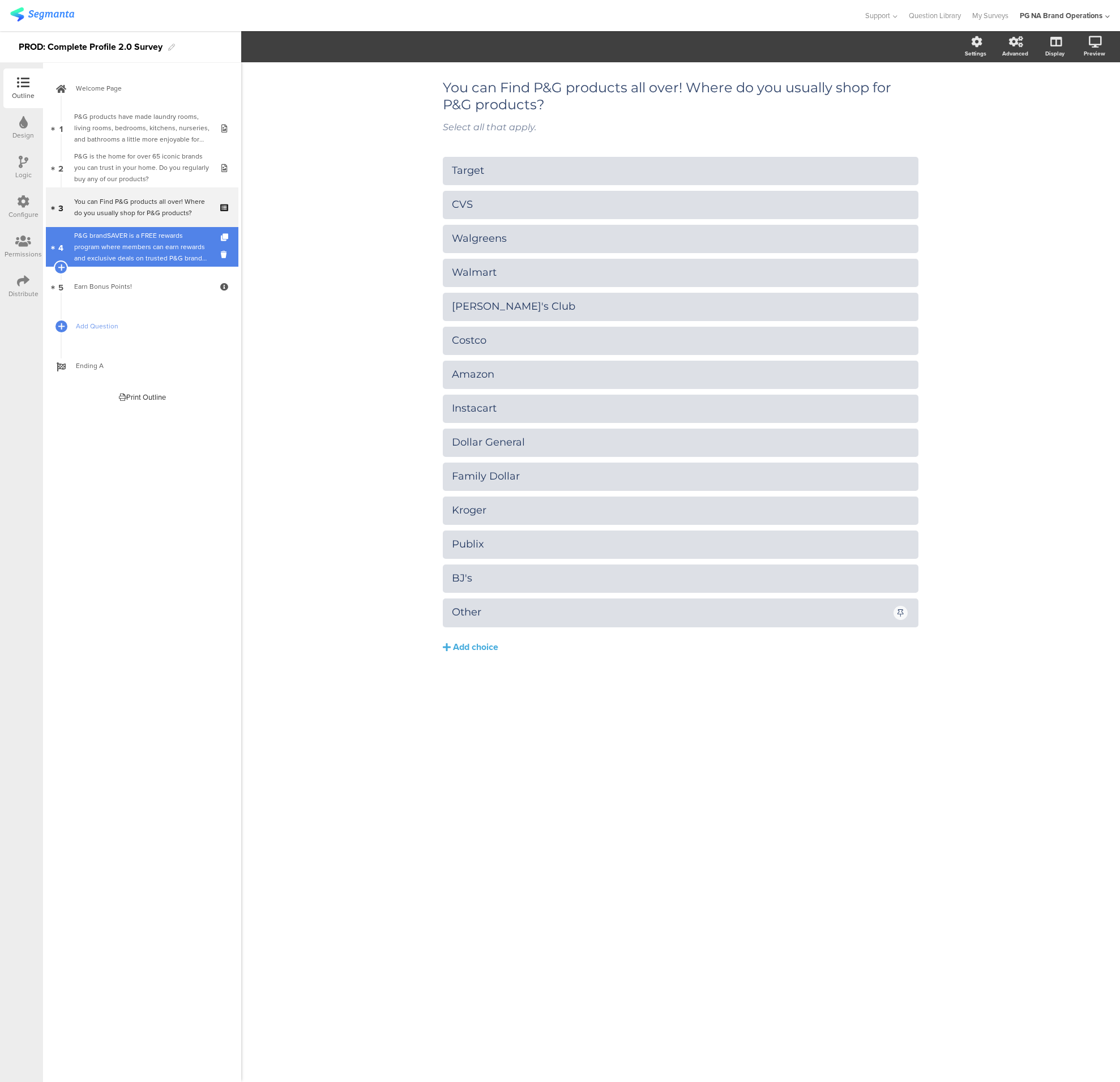
click at [149, 243] on div "P&G brandSAVER is a FREE rewards program where members can earn rewards and exc…" at bounding box center [141, 247] width 135 height 34
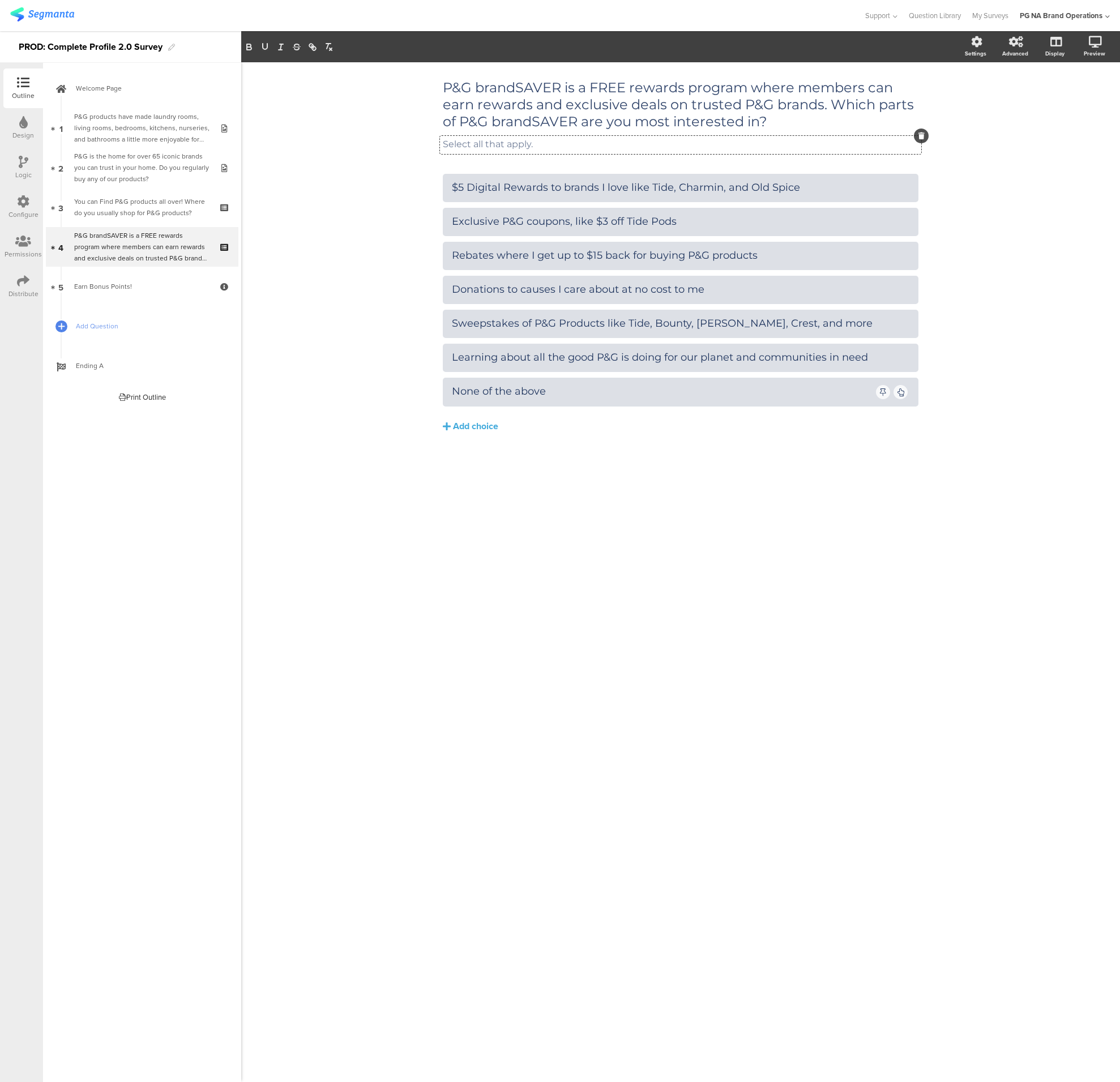
click at [474, 141] on div "Select all that apply. Select all that apply. Select all that apply." at bounding box center [680, 144] width 481 height 18
click at [474, 141] on p "Select all that apply." at bounding box center [680, 144] width 475 height 11
drag, startPoint x: 474, startPoint y: 141, endPoint x: 371, endPoint y: 96, distance: 112.4
click at [474, 141] on p "Select all that apply." at bounding box center [680, 144] width 475 height 11
click at [279, 47] on icon "button" at bounding box center [281, 47] width 10 height 10
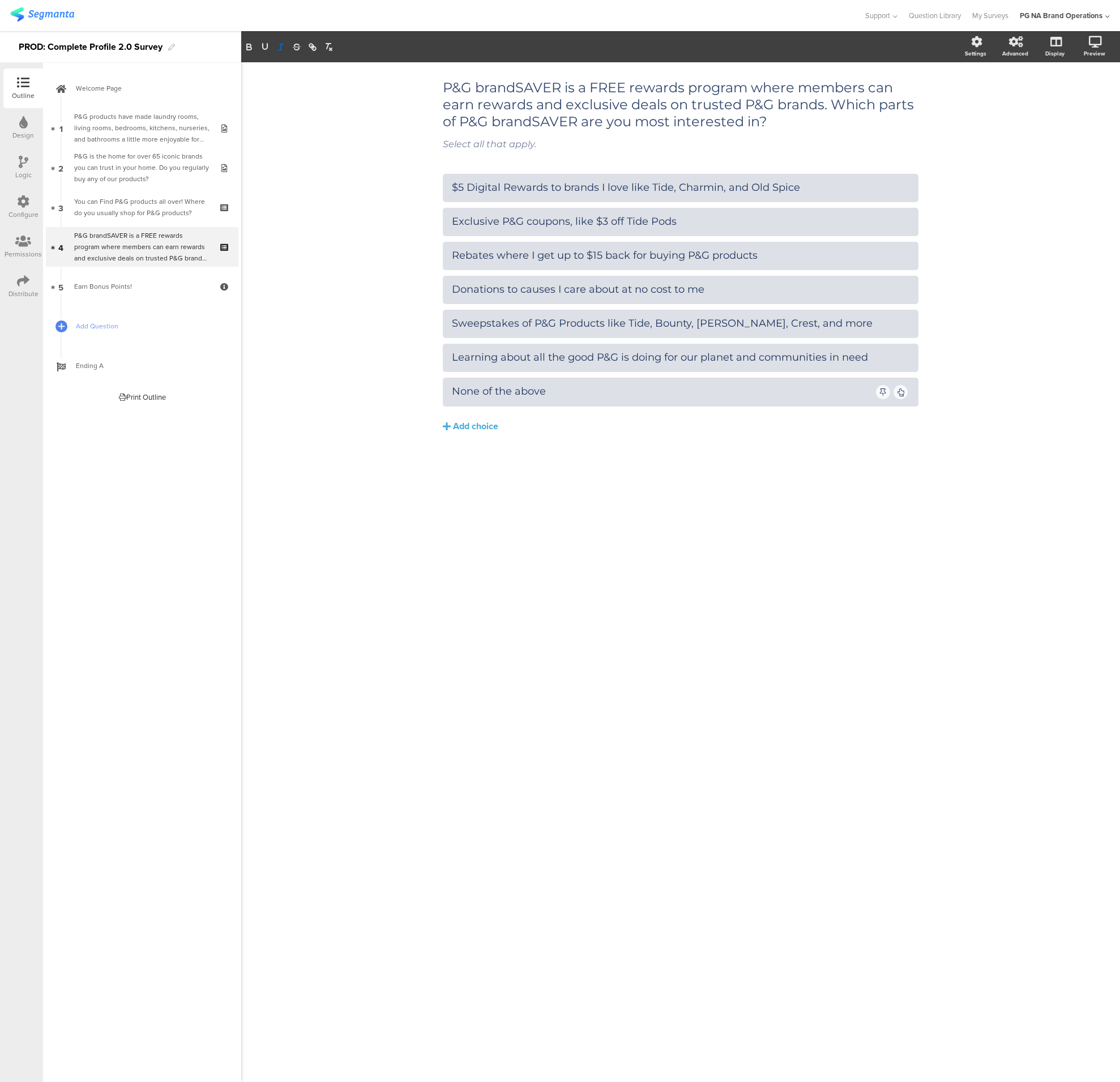
click at [313, 112] on div "P&G brandSAVER is a FREE rewards program where members can earn rewards and exc…" at bounding box center [680, 572] width 878 height 1020
click at [139, 282] on div "Earn Bonus Points!" at bounding box center [141, 286] width 135 height 11
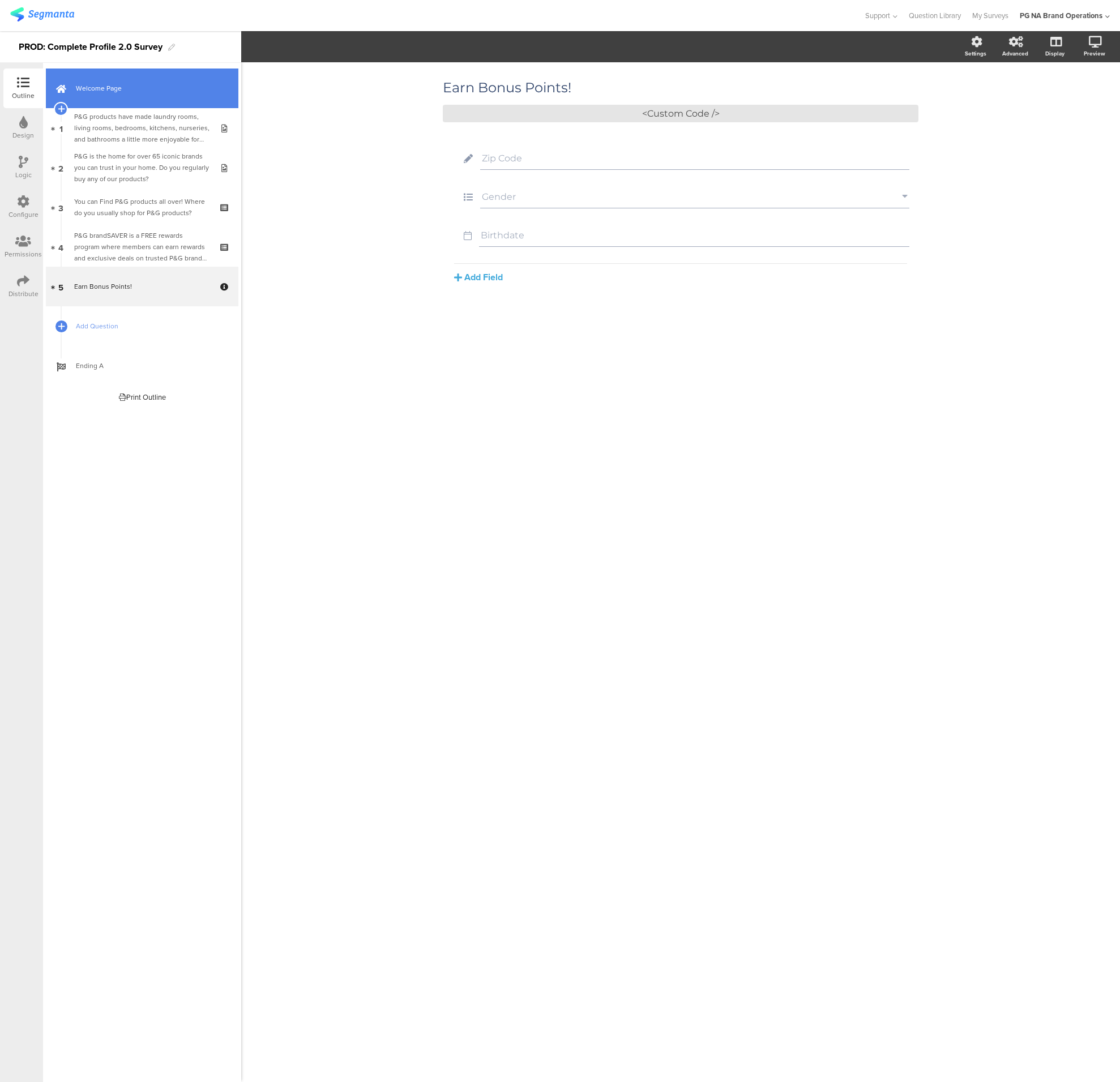
click at [166, 90] on span "Welcome Page" at bounding box center [149, 88] width 145 height 11
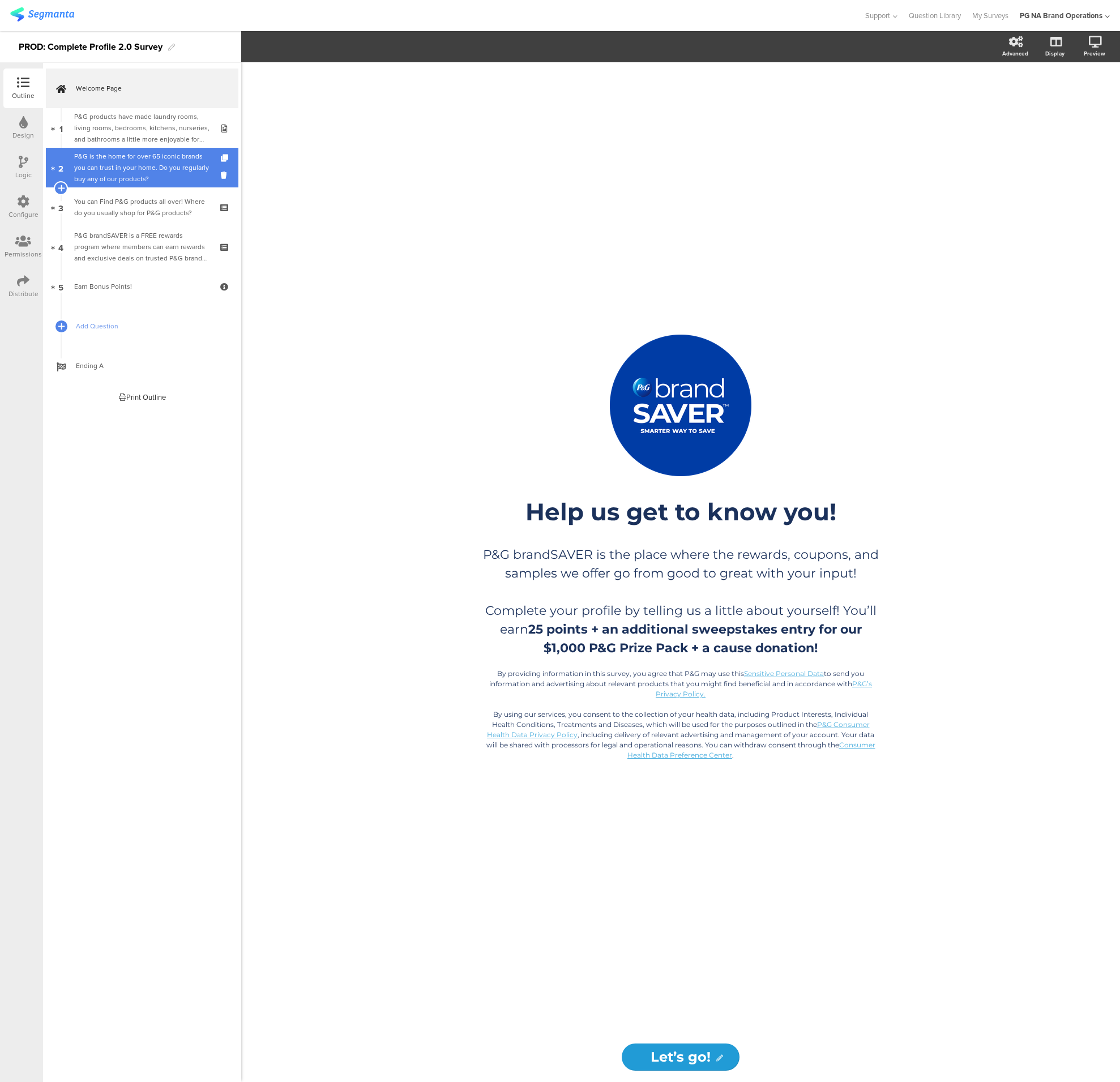
click at [144, 162] on div "P&G is the home for over 65 iconic brands you can trust in your home. Do you re…" at bounding box center [141, 168] width 135 height 34
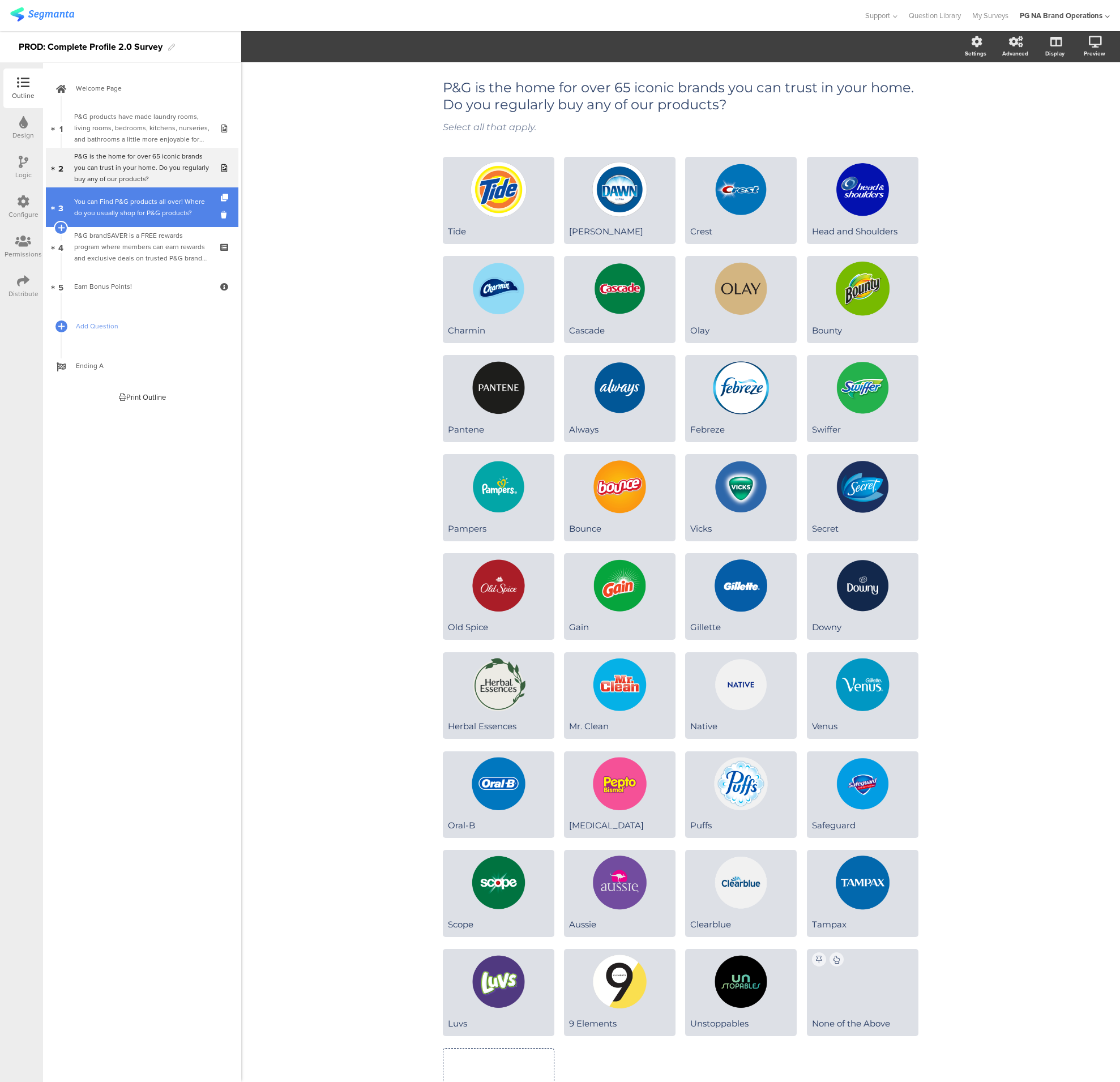
click at [177, 201] on div "You can Find P&G products all over! Where do you usually shop for P&G products?" at bounding box center [141, 208] width 135 height 23
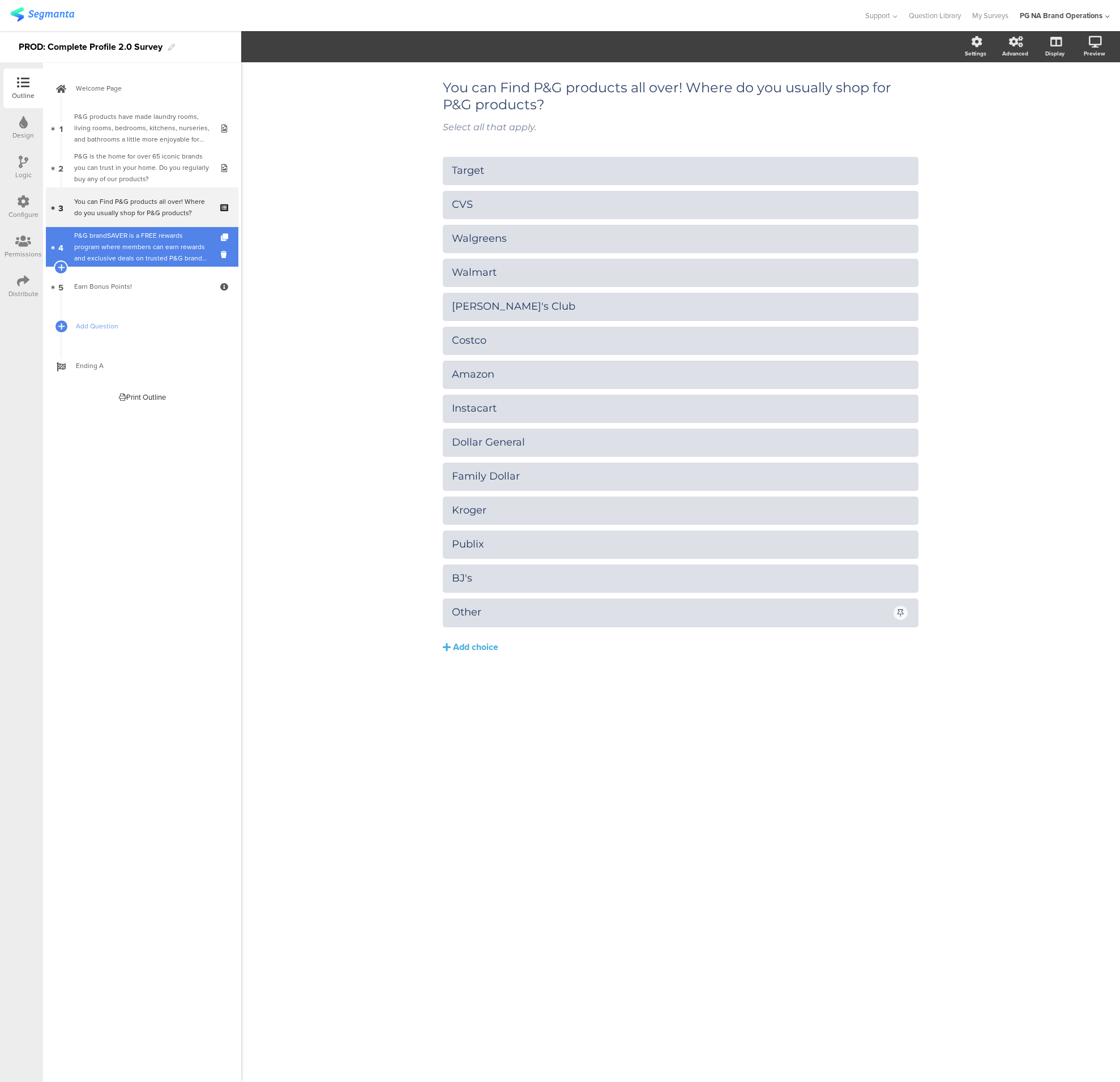
click at [158, 253] on div "P&G brandSAVER is a FREE rewards program where members can earn rewards and exc…" at bounding box center [141, 247] width 135 height 34
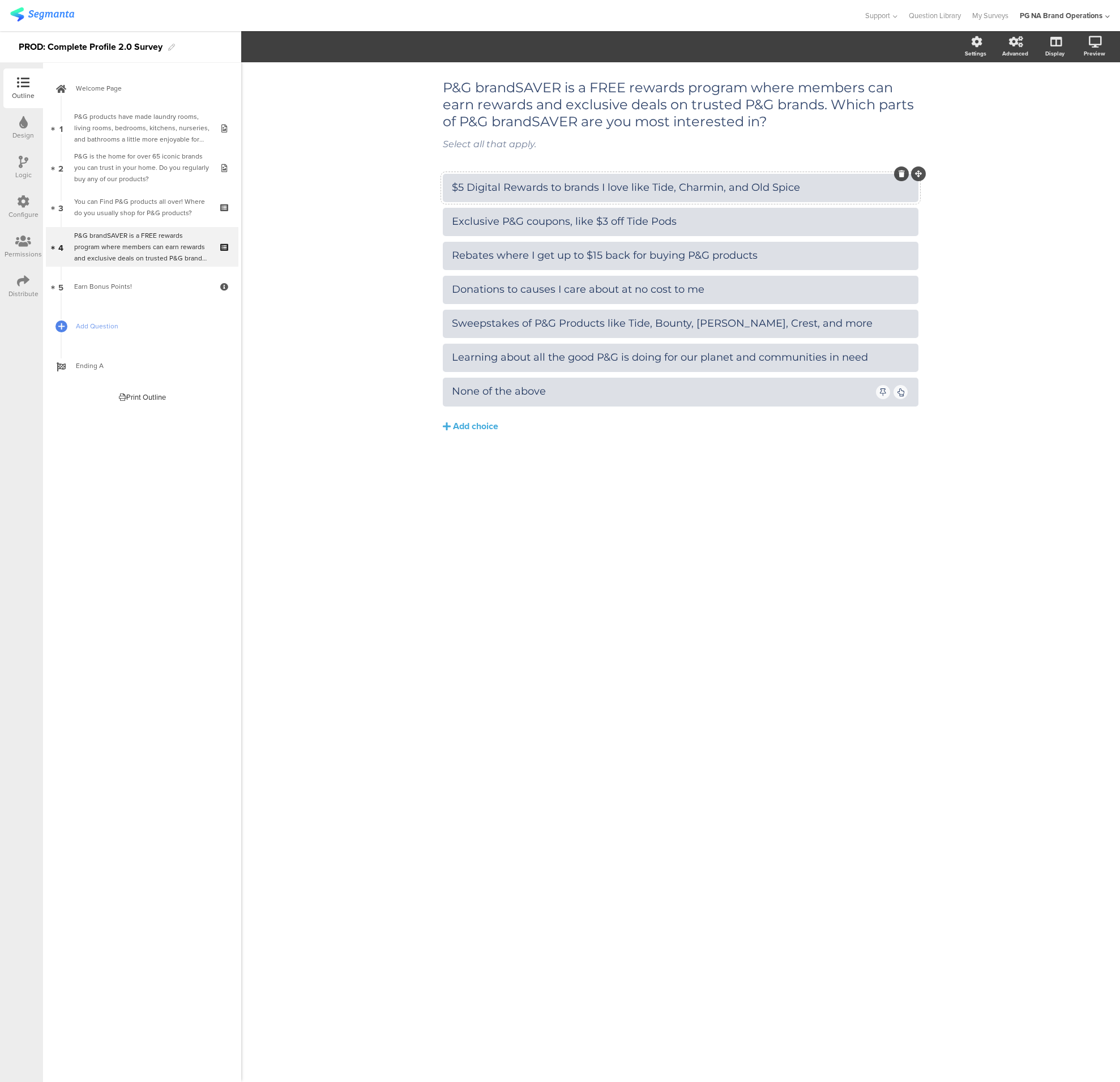
click at [729, 183] on div "$5 Digital Rewards to brands I love like Tide, Charmin, and Old Spice" at bounding box center [681, 188] width 458 height 13
copy div "$5 Digital Rewards to brands I love like Tide, Charmin, and Old Spice"
click at [633, 215] on div "Exclusive P&G coupons, like $3 off Tide Pods" at bounding box center [681, 222] width 458 height 13
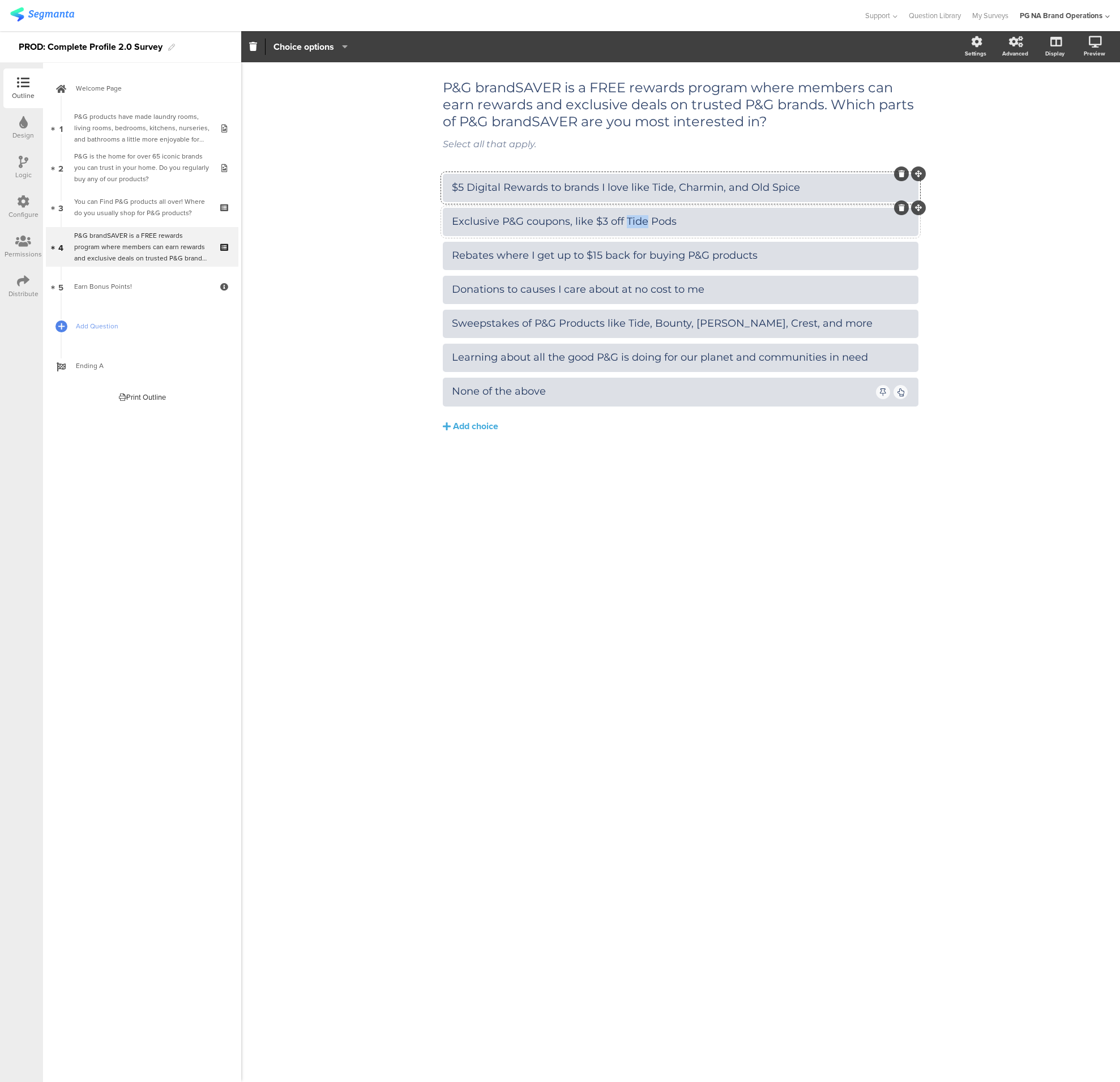
click at [633, 215] on div "Exclusive P&G coupons, like $3 off Tide Pods" at bounding box center [681, 222] width 458 height 13
copy div "Exclusive P&G coupons, like $3 off Tide Pods"
drag, startPoint x: 151, startPoint y: 291, endPoint x: 170, endPoint y: 273, distance: 26.2
click at [168, 289] on div "Earn Bonus Points!" at bounding box center [141, 286] width 135 height 11
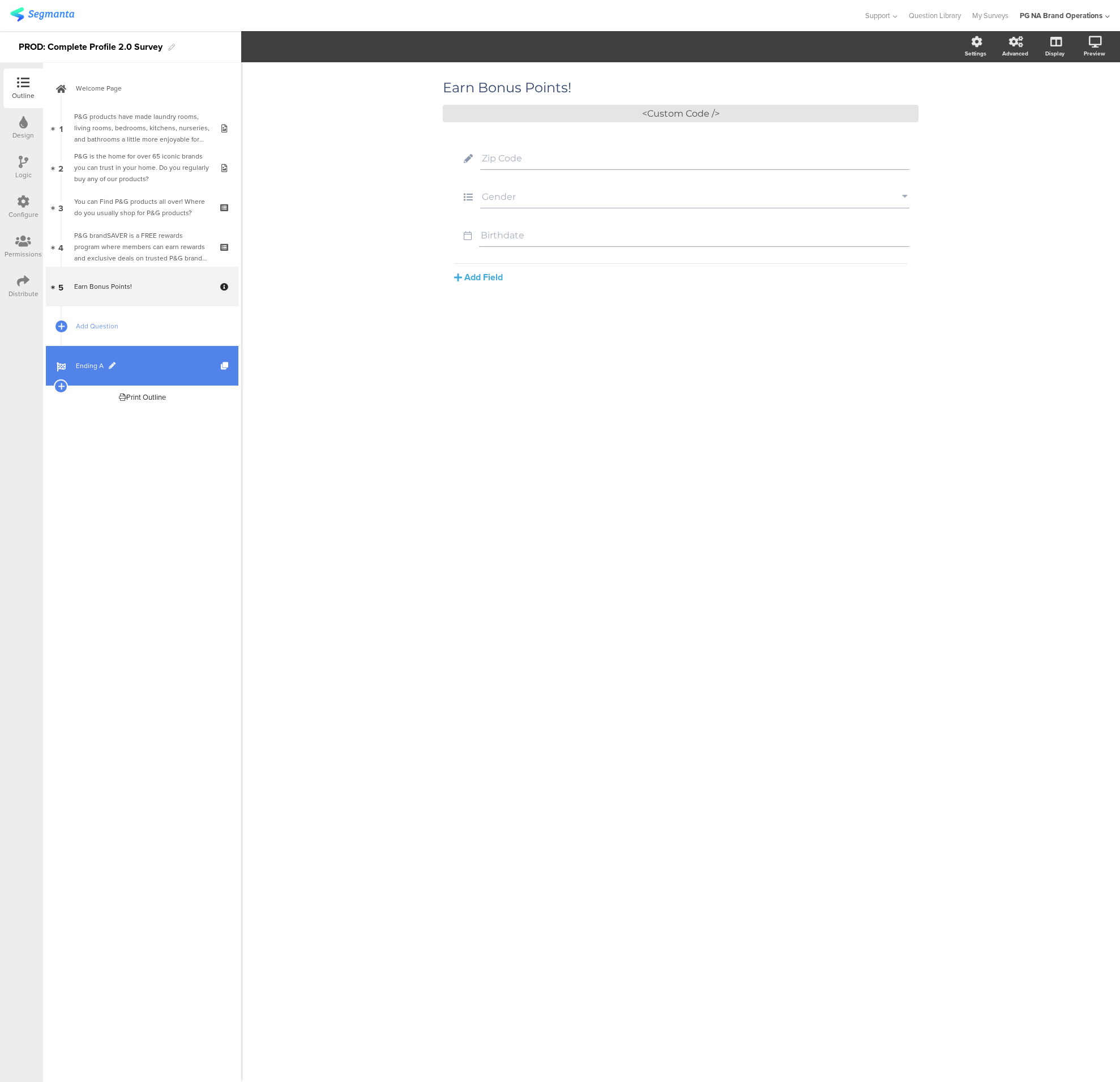
drag, startPoint x: 166, startPoint y: 373, endPoint x: 220, endPoint y: 349, distance: 59.1
click at [166, 373] on link "Ending A" at bounding box center [142, 366] width 193 height 40
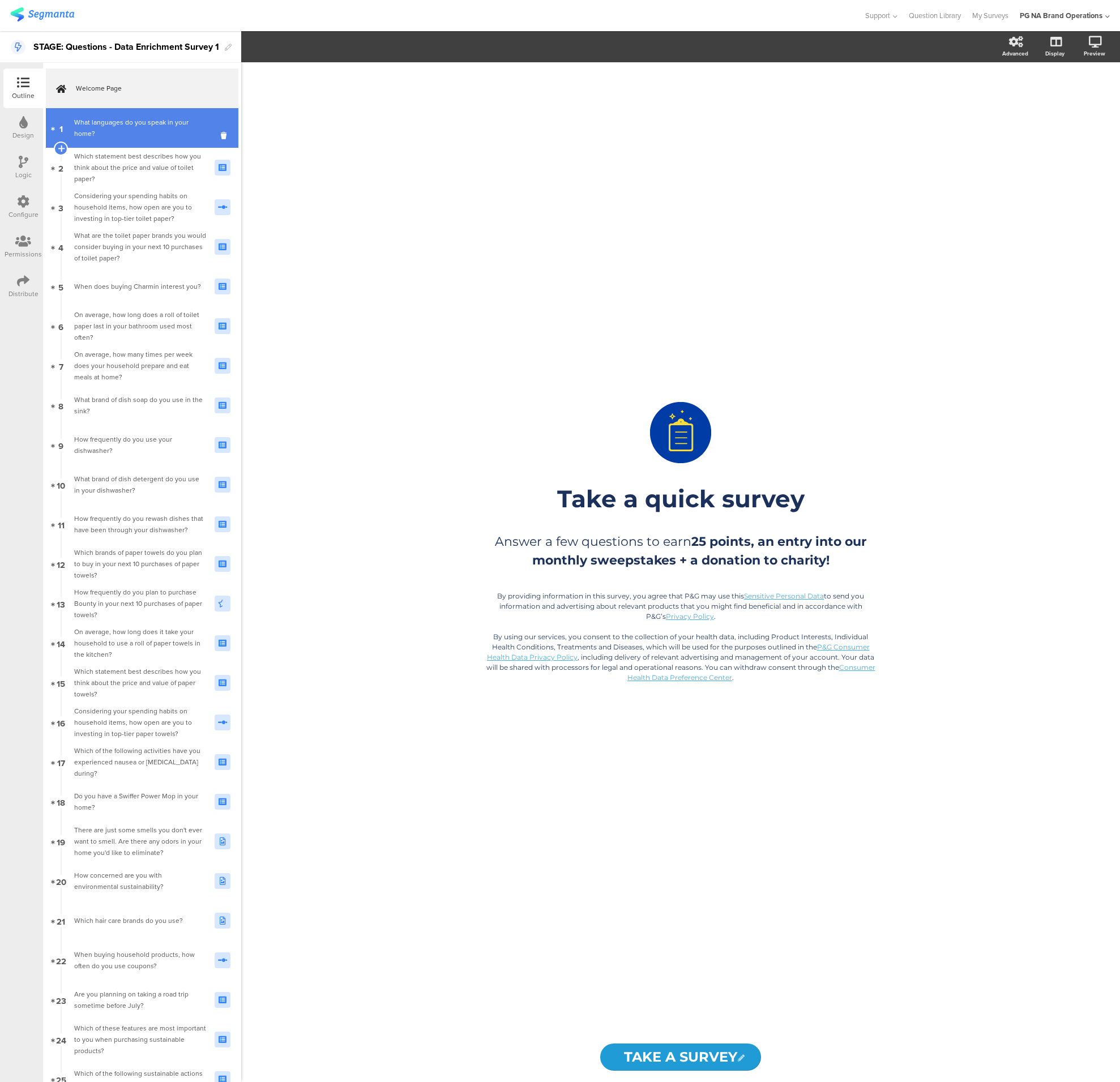
click at [148, 127] on div "What languages do you speak in your home?" at bounding box center [140, 128] width 132 height 23
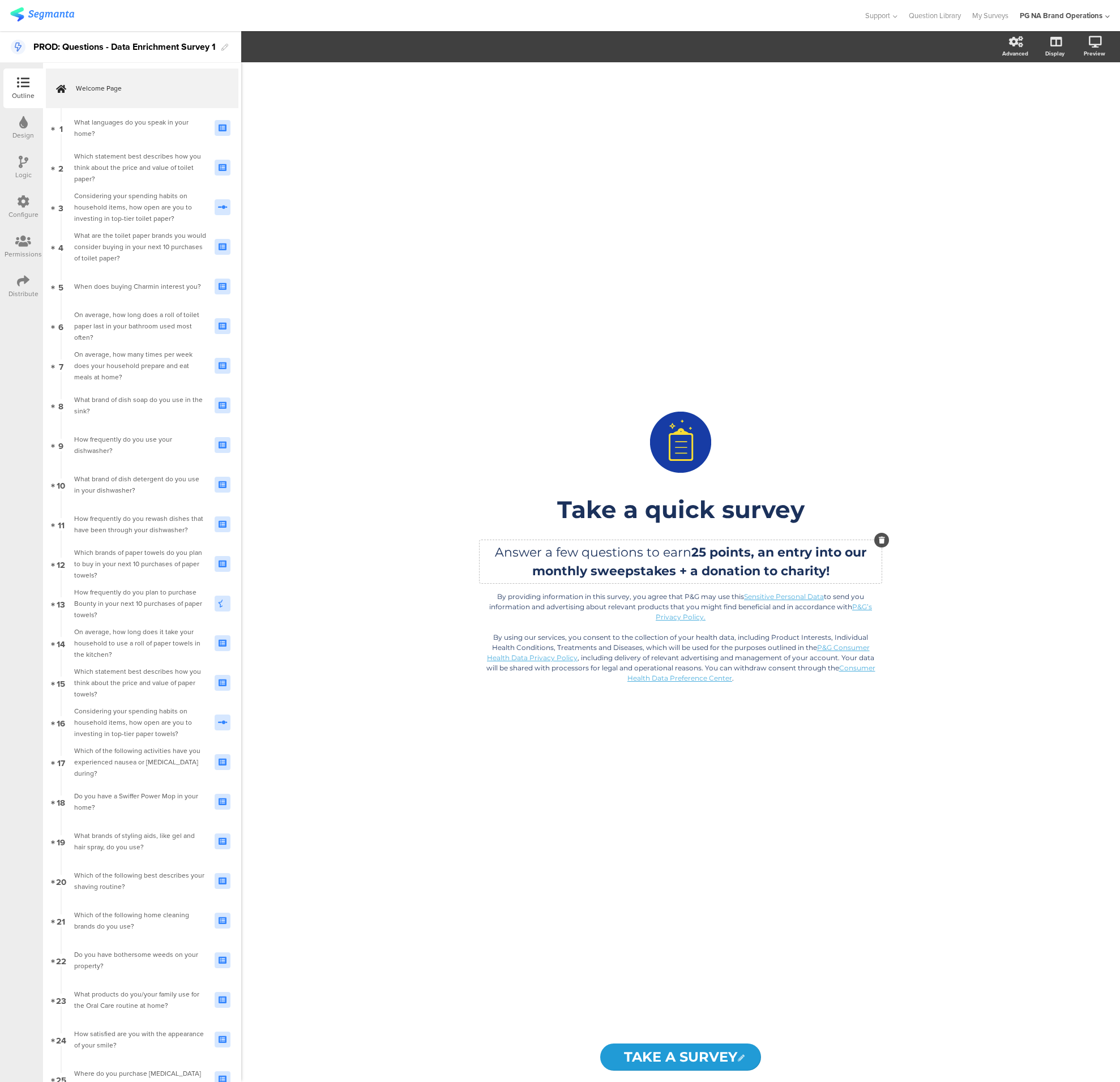
click at [746, 565] on div "Answer a few questions to earn 25 points, an entry into our monthly sweepstakes…" at bounding box center [681, 562] width 402 height 43
click at [817, 572] on strong "25 points, an entry into our monthly sweepstakes + a donation to charity!" at bounding box center [701, 562] width 338 height 34
click at [839, 572] on p "Answer a few questions to earn 25 points, an entry into our monthly sweepstakes…" at bounding box center [681, 562] width 397 height 38
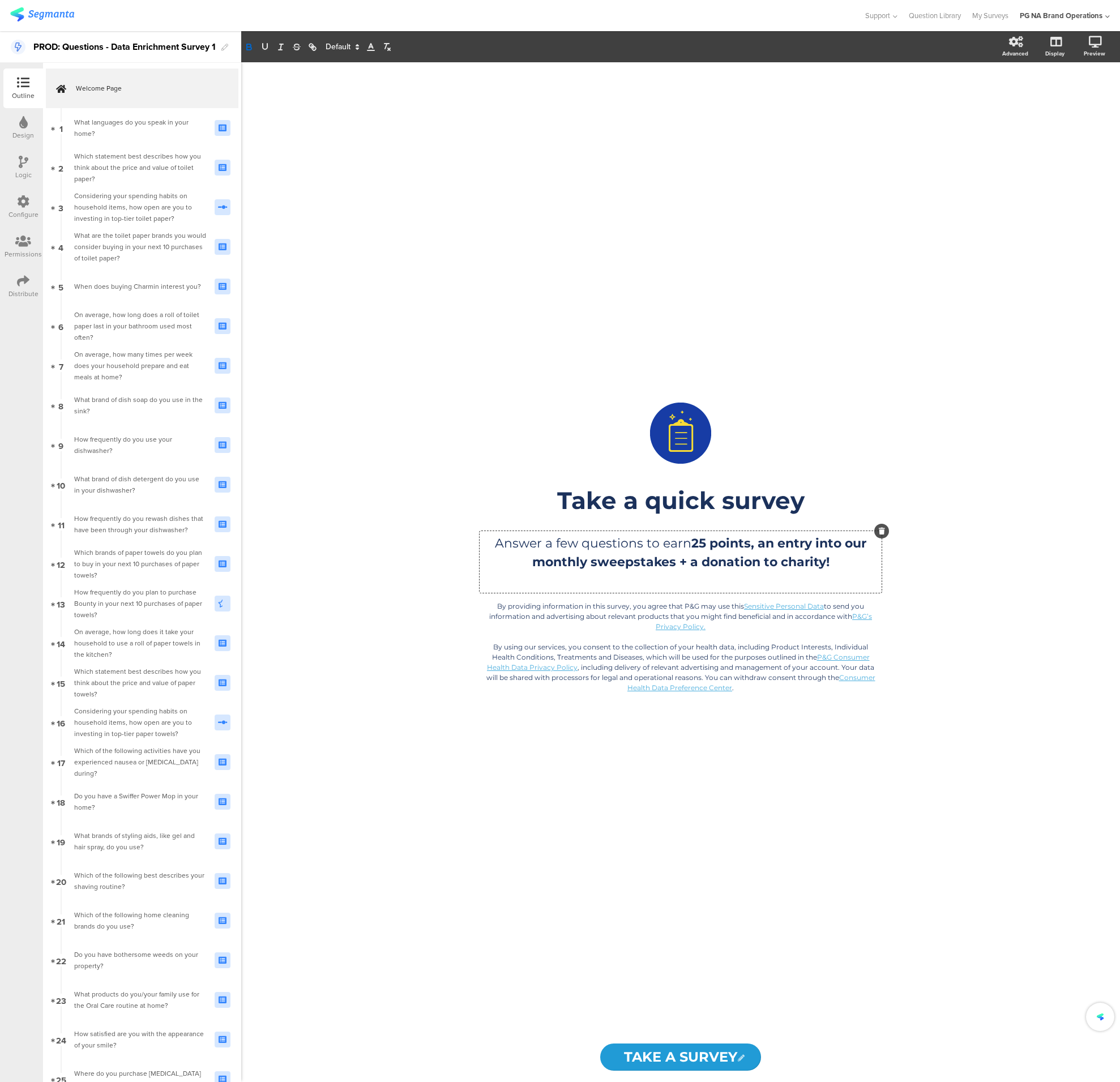
drag, startPoint x: 969, startPoint y: 574, endPoint x: 936, endPoint y: 529, distance: 55.8
click at [969, 574] on div "/ Take a quick survey Take a quick survey Answer a few questions to earn 25 poi…" at bounding box center [680, 572] width 878 height 1020
click at [815, 577] on div "Answer a few questions to earn 25 points, an entry into our monthly sweepstakes…" at bounding box center [681, 562] width 402 height 62
drag, startPoint x: 834, startPoint y: 563, endPoint x: 833, endPoint y: 570, distance: 7.1
click at [834, 563] on p "Answer a few questions to earn 25 points, an entry into our monthly sweepstakes…" at bounding box center [681, 552] width 397 height 38
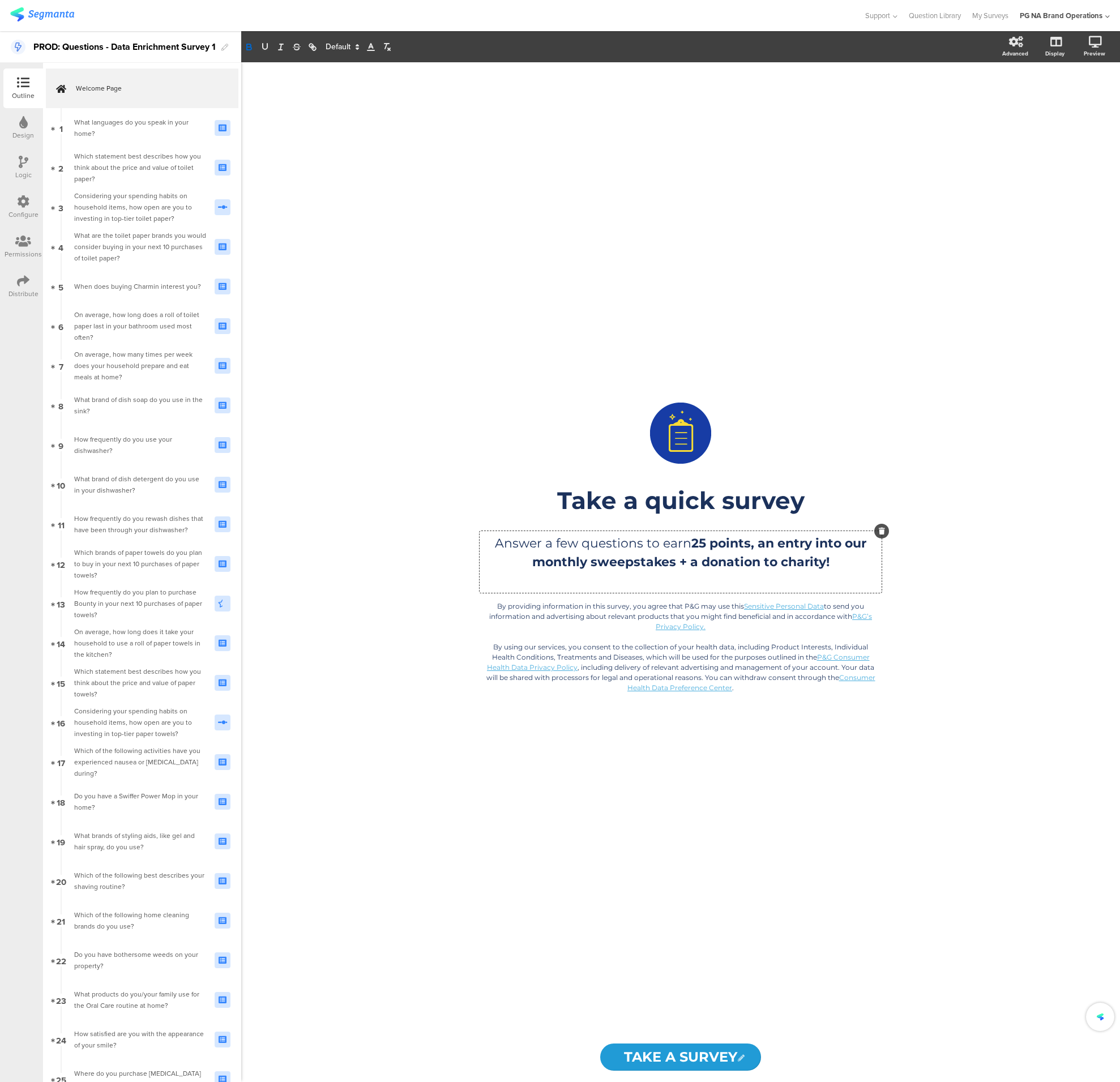
click at [822, 582] on p at bounding box center [681, 581] width 397 height 18
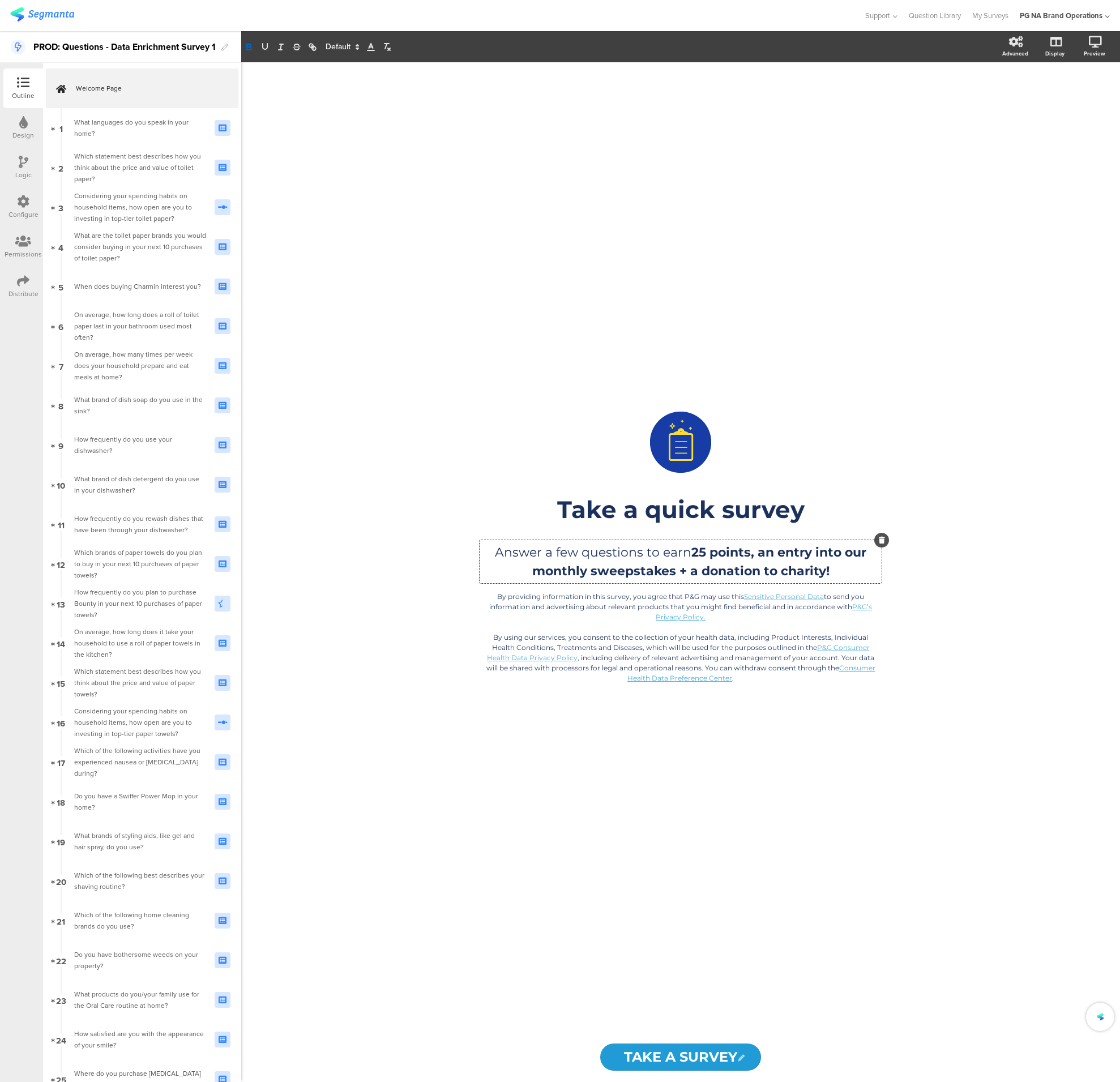
click at [840, 574] on p "Answer a few questions to earn 25 points, an entry into our monthly sweepstakes…" at bounding box center [681, 562] width 397 height 38
click at [989, 448] on div "/ Take a quick survey Take a quick survey Answer a few questions to earn 25 poi…" at bounding box center [680, 572] width 878 height 1020
drag, startPoint x: 108, startPoint y: 127, endPoint x: 142, endPoint y: 123, distance: 34.2
click at [168, 124] on div "What languages do you speak in your home?" at bounding box center [140, 128] width 132 height 23
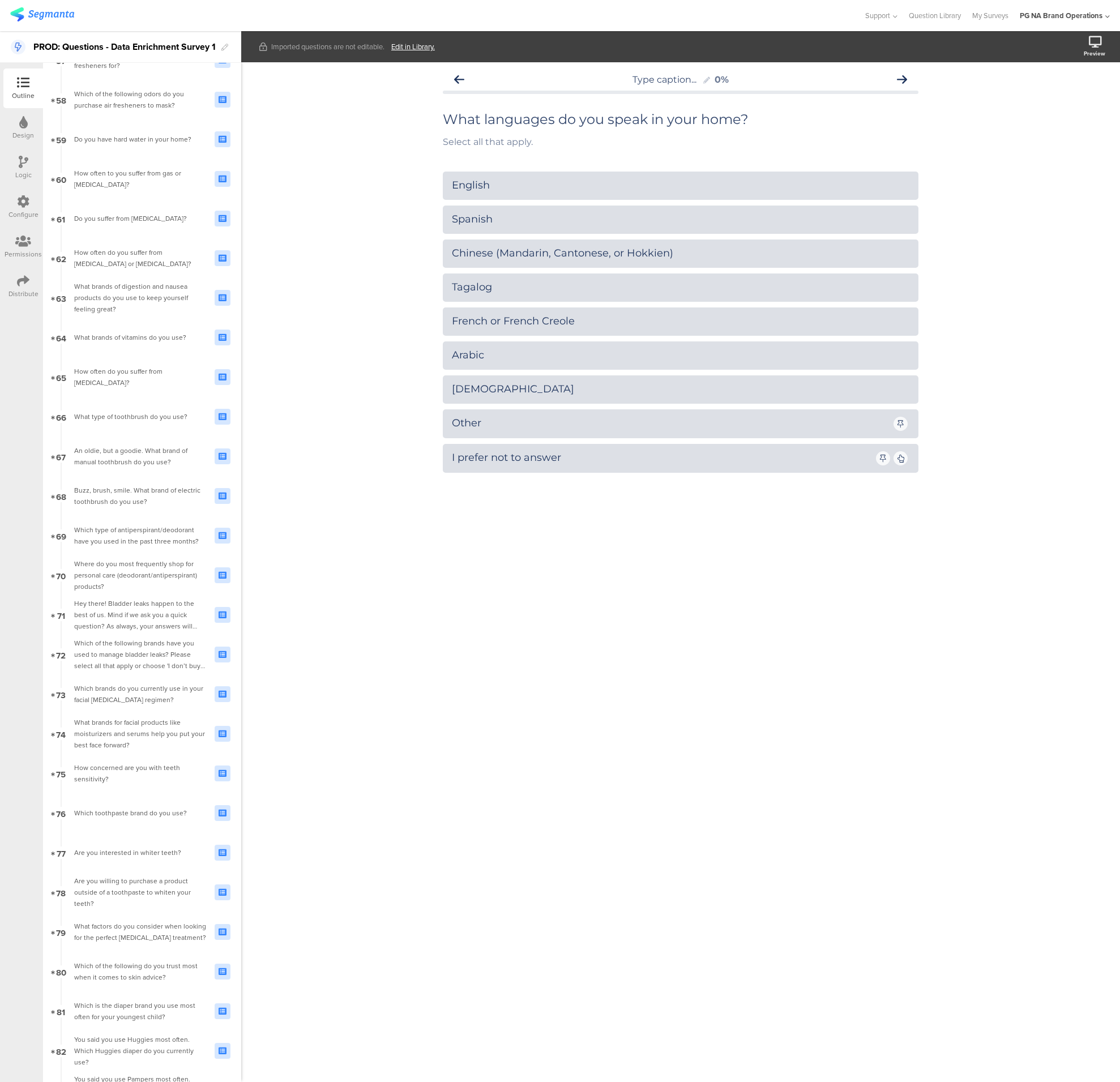
scroll to position [3570, 0]
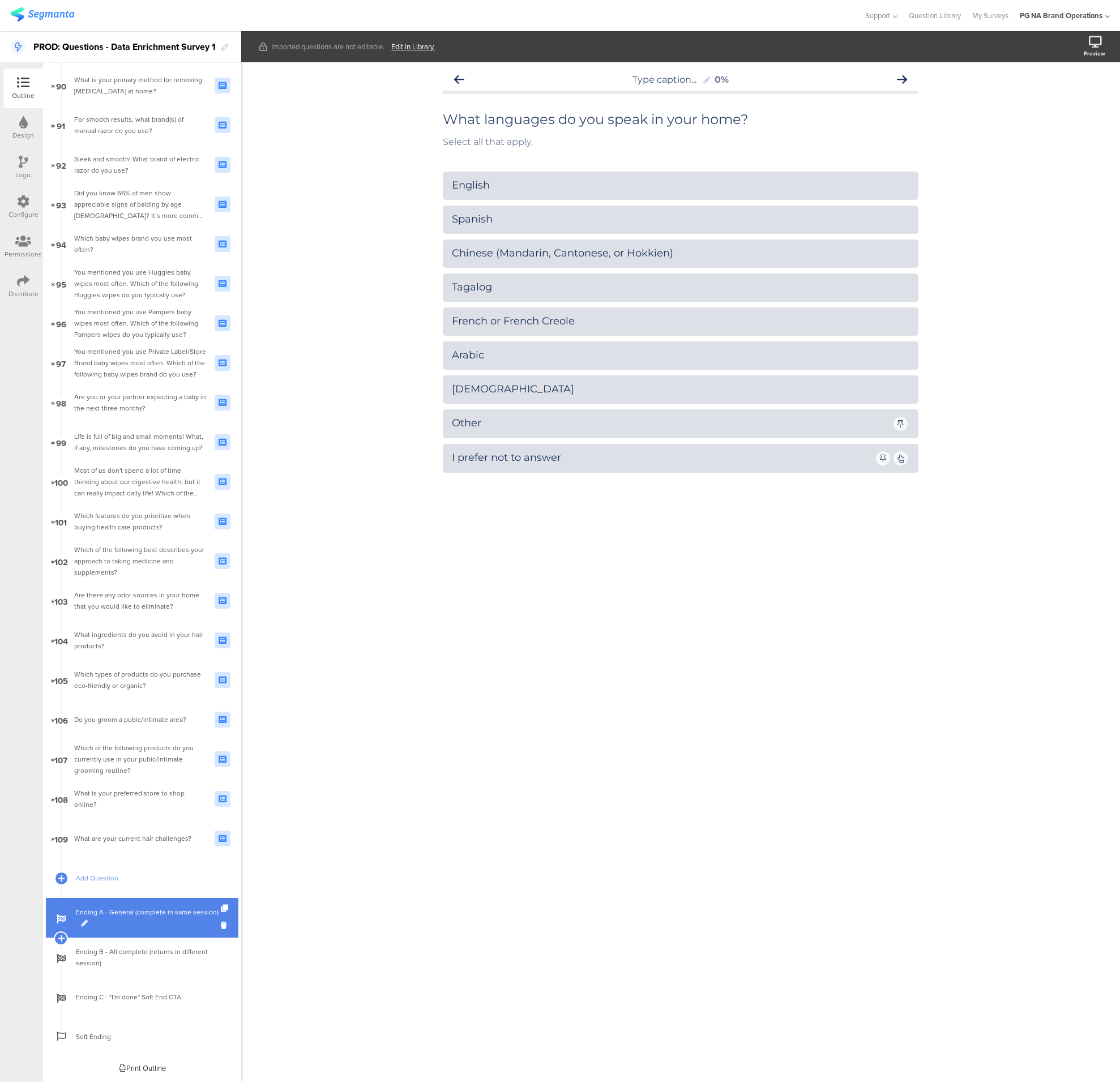
click at [144, 921] on span "Ending A - General (complete in same session)" at bounding box center [149, 918] width 145 height 23
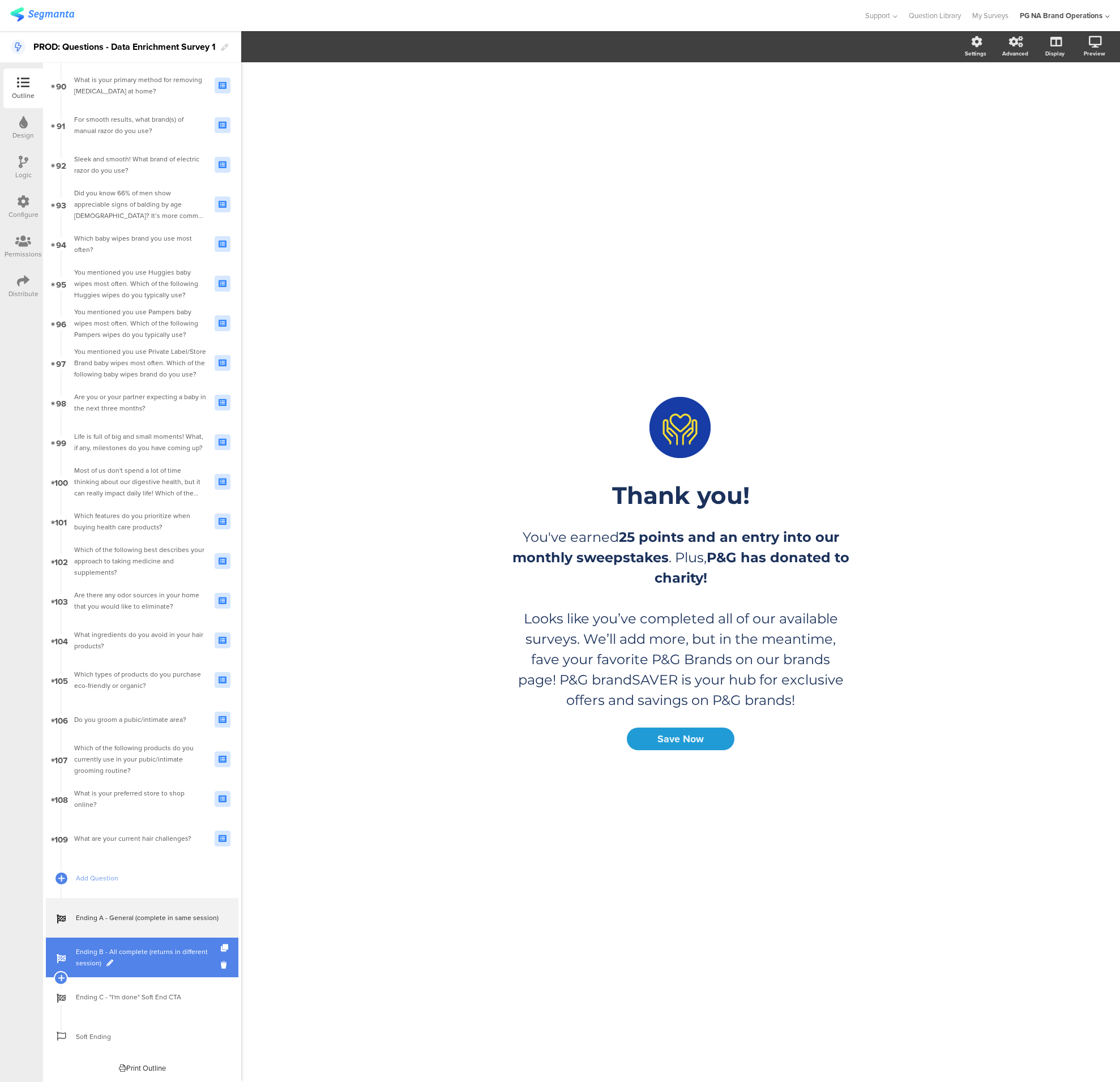
click at [158, 952] on span "Ending B - All complete (returns in different session)" at bounding box center [149, 958] width 145 height 23
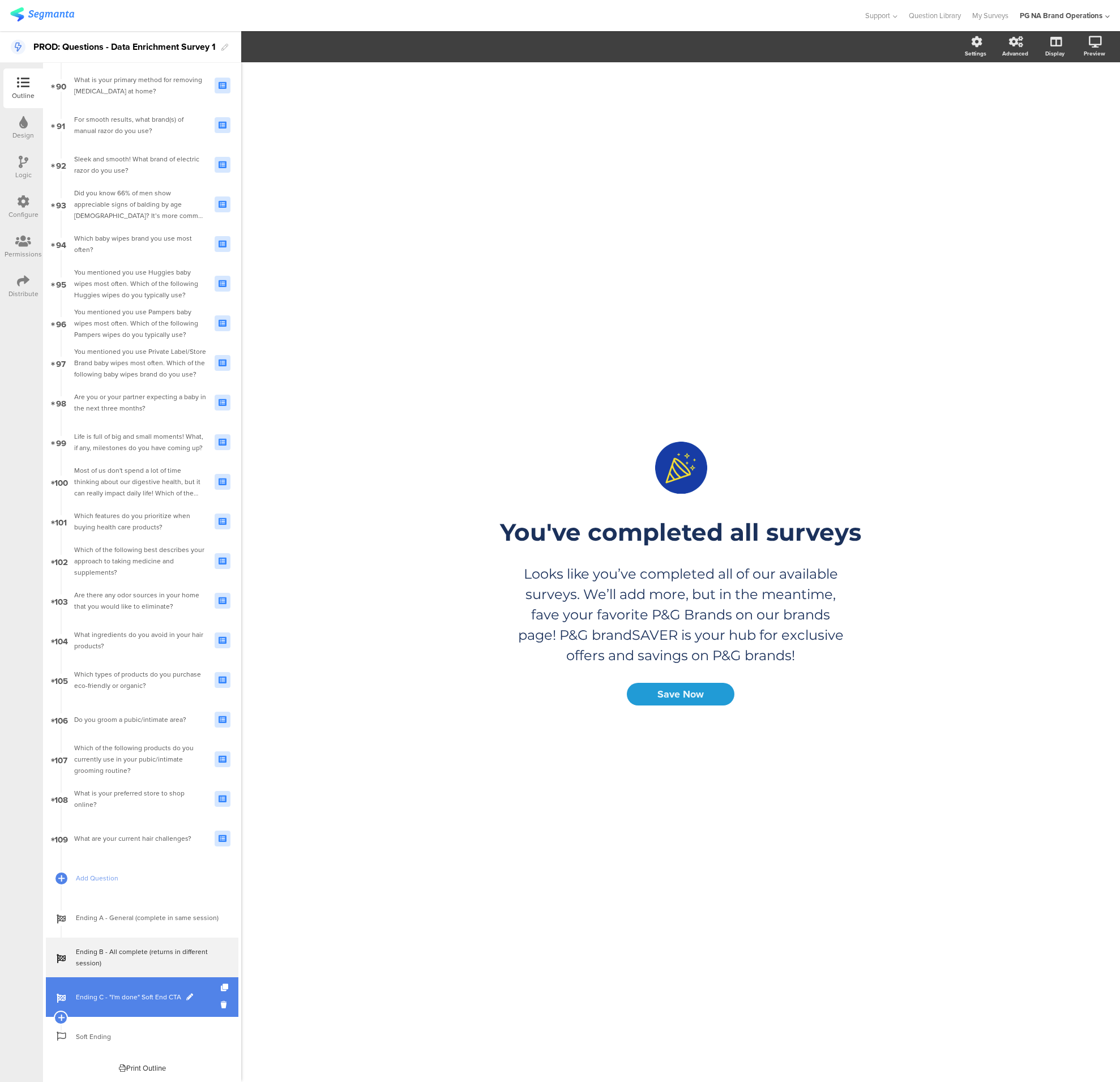
click at [171, 1004] on link "Ending C - "I'm done" Soft End CTA" at bounding box center [142, 997] width 193 height 40
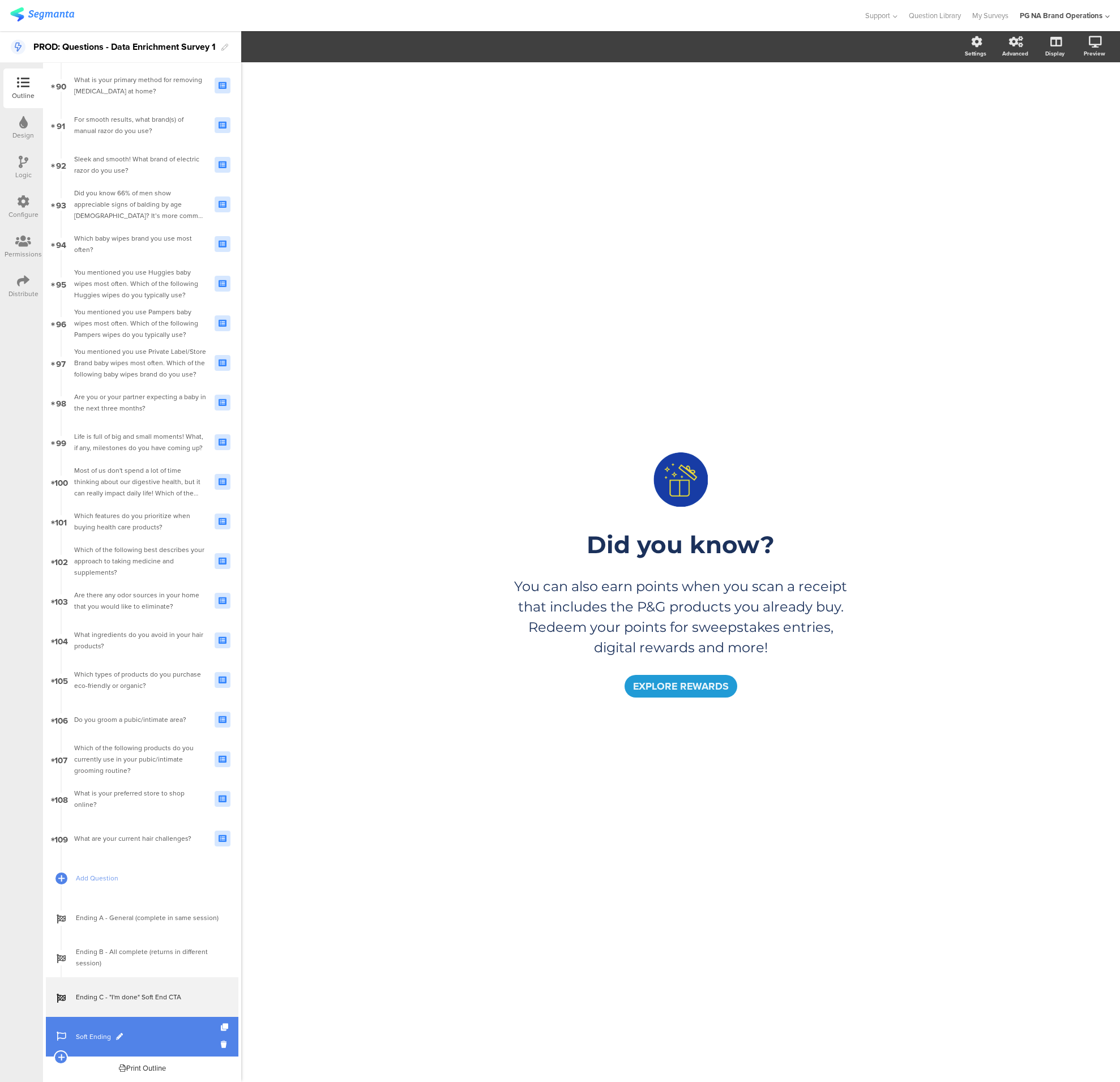
click at [166, 1033] on span "Soft Ending" at bounding box center [149, 1037] width 145 height 11
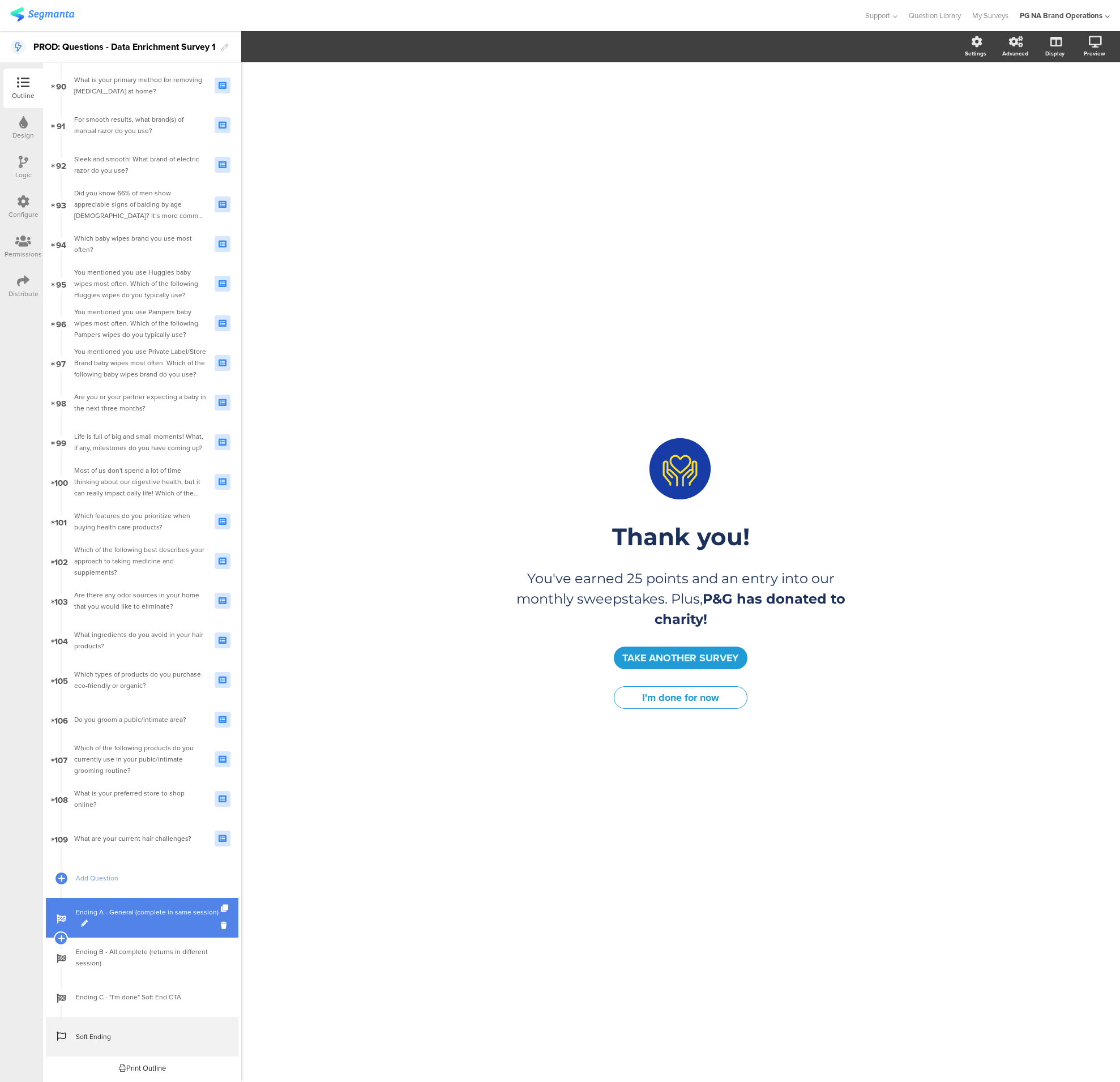
click at [168, 918] on span "Ending A - General (complete in same session)" at bounding box center [149, 918] width 145 height 23
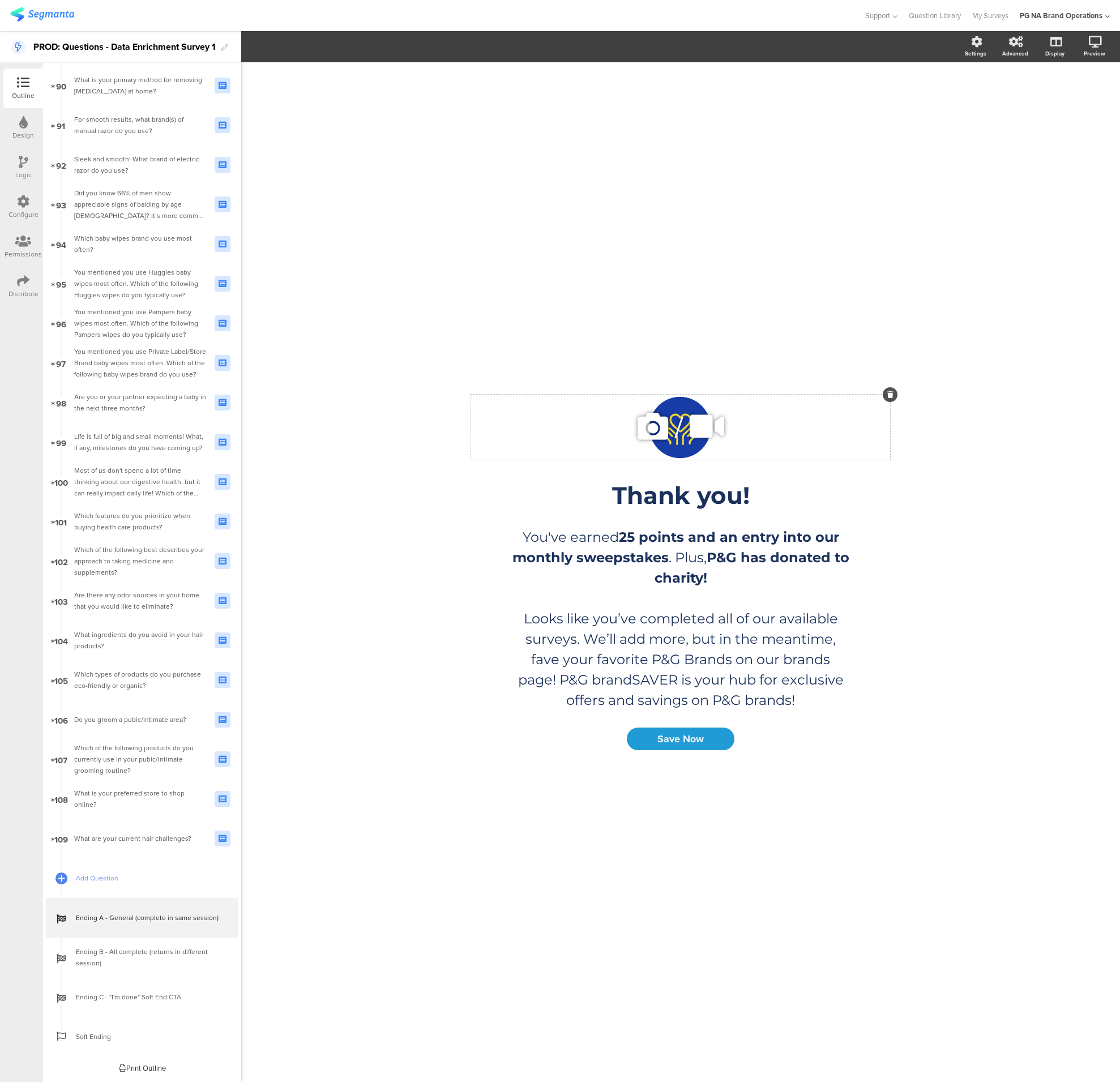
click at [662, 434] on icon at bounding box center [652, 427] width 38 height 38
click at [282, 151] on span "Upload" at bounding box center [275, 150] width 29 height 13
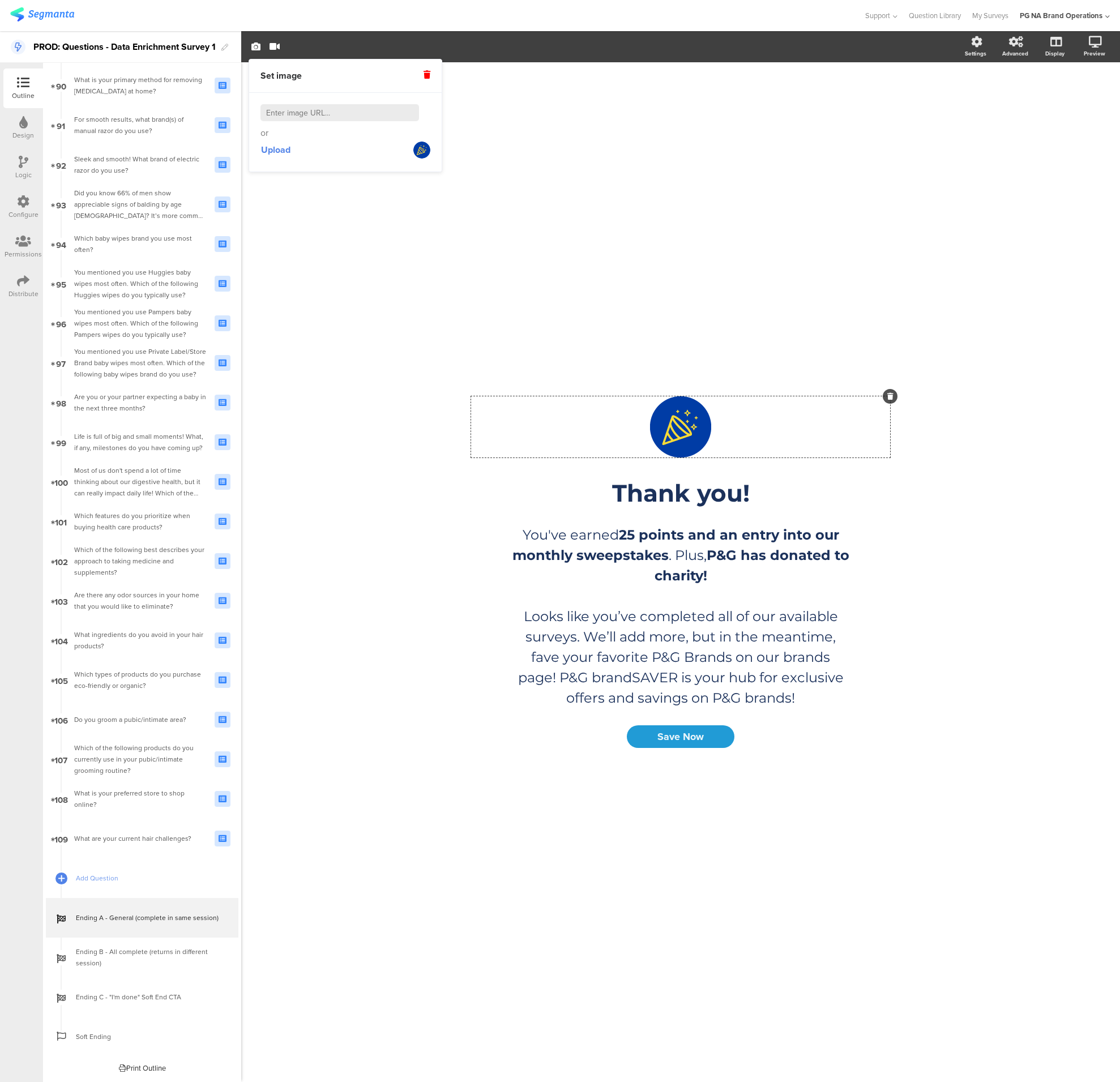
click at [407, 574] on div "/ Thank you! Thank you! You've earned 25 points and an entry into our monthly s…" at bounding box center [680, 572] width 878 height 1020
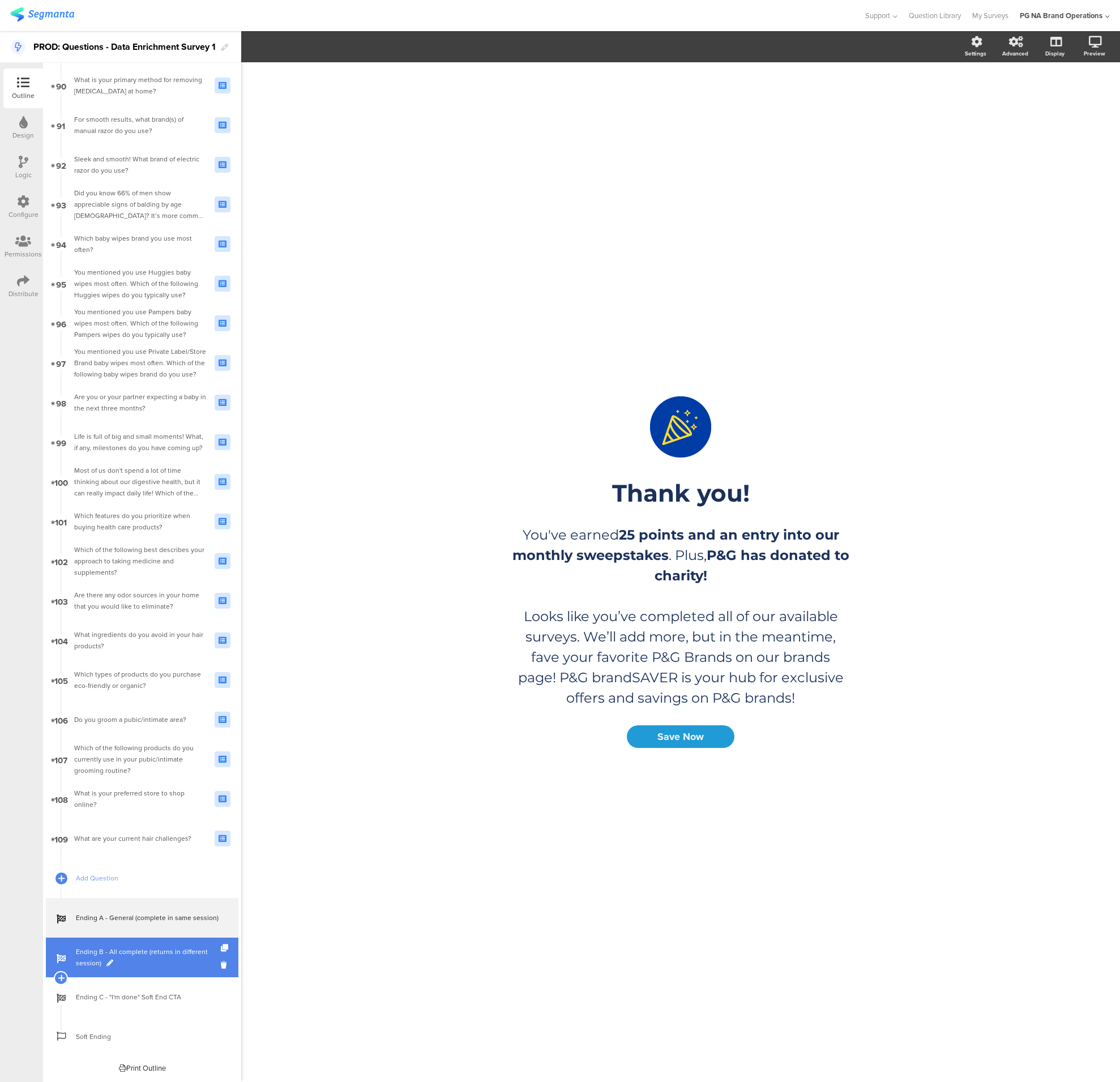
click at [141, 946] on span "Ending B - All complete (returns in different session)" at bounding box center [149, 958] width 145 height 23
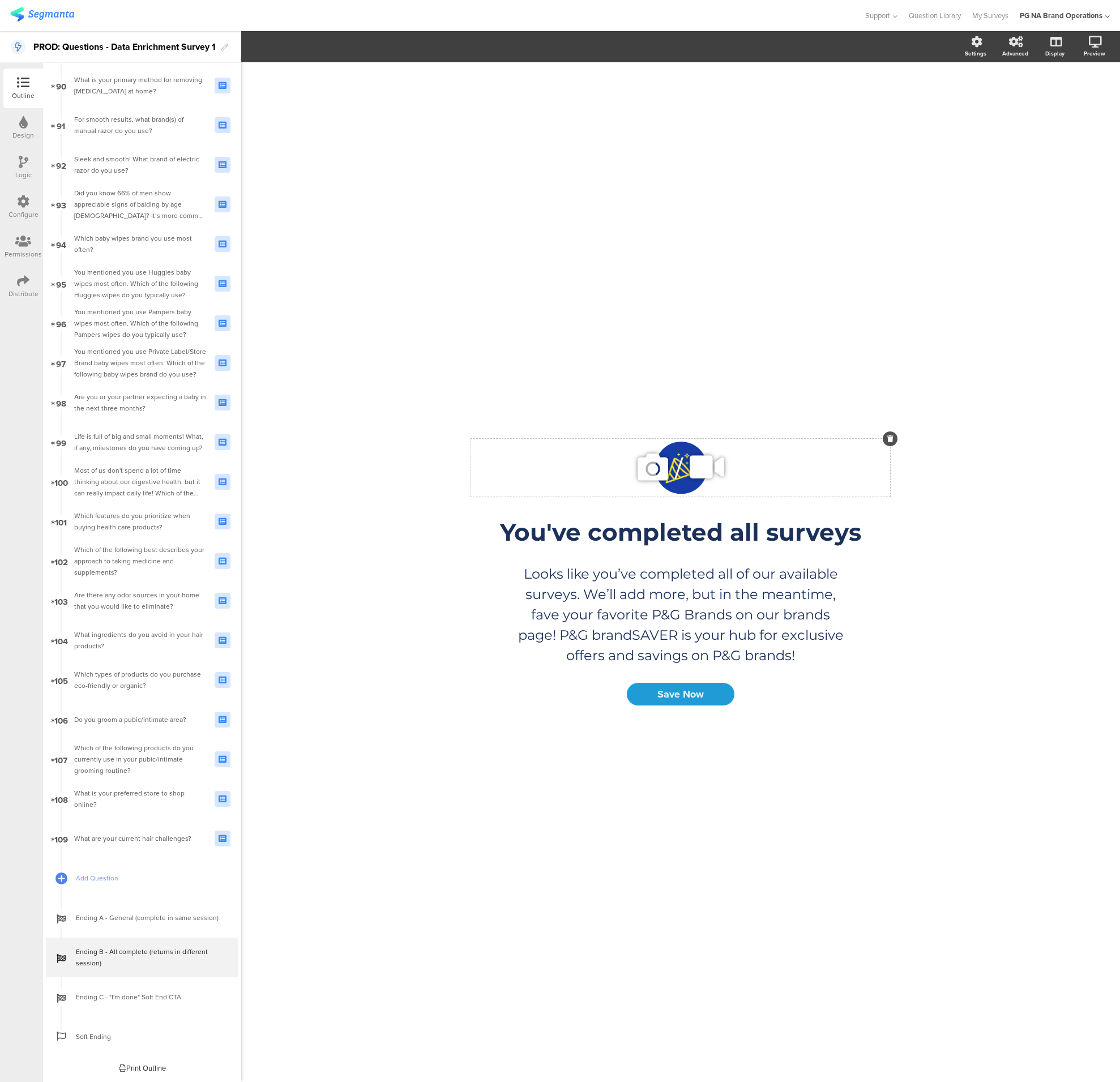
click at [664, 472] on icon at bounding box center [652, 467] width 38 height 38
click at [277, 150] on span "Upload" at bounding box center [275, 150] width 29 height 13
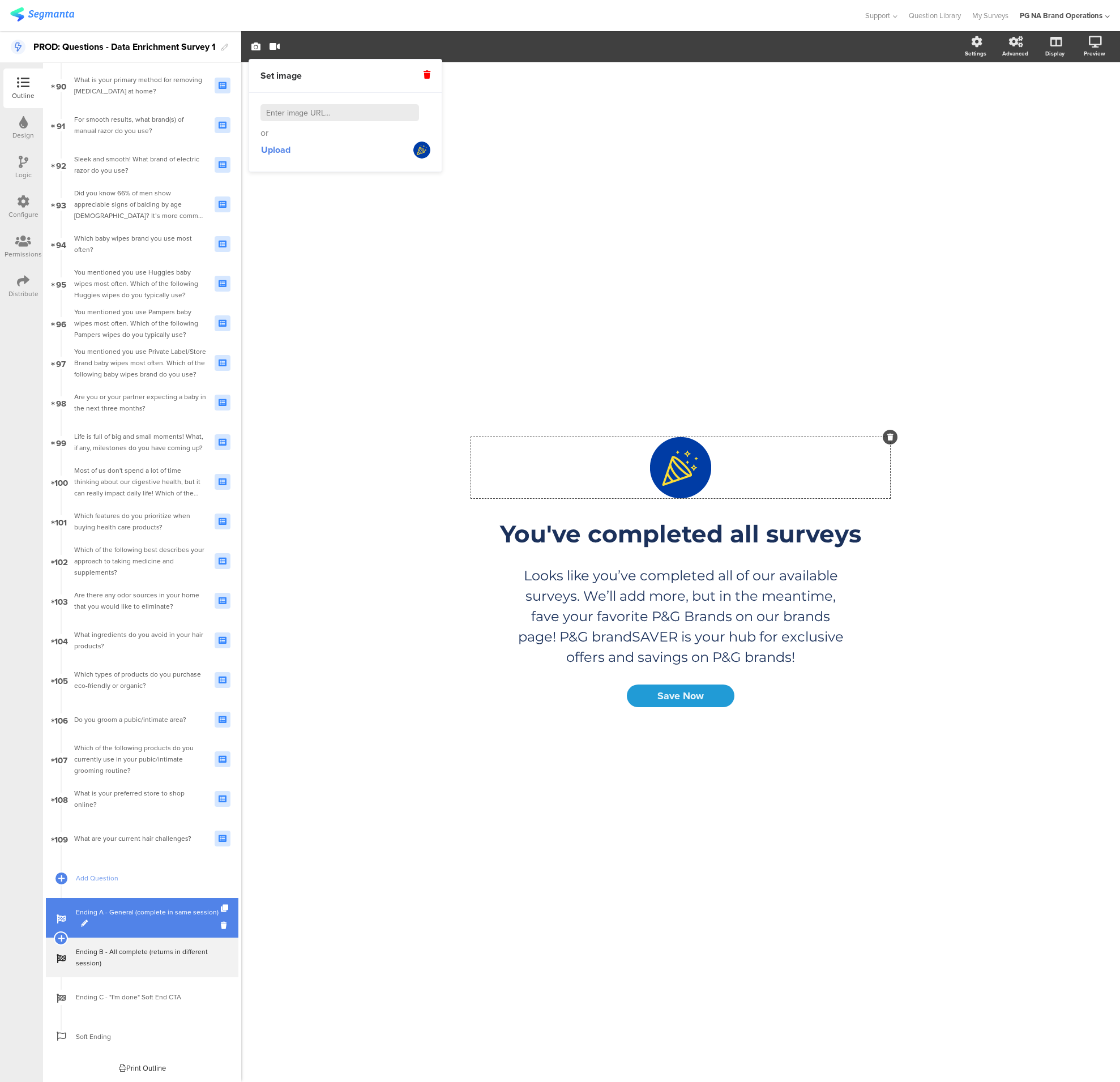
click at [144, 921] on span "Ending A - General (complete in same session)" at bounding box center [149, 918] width 145 height 23
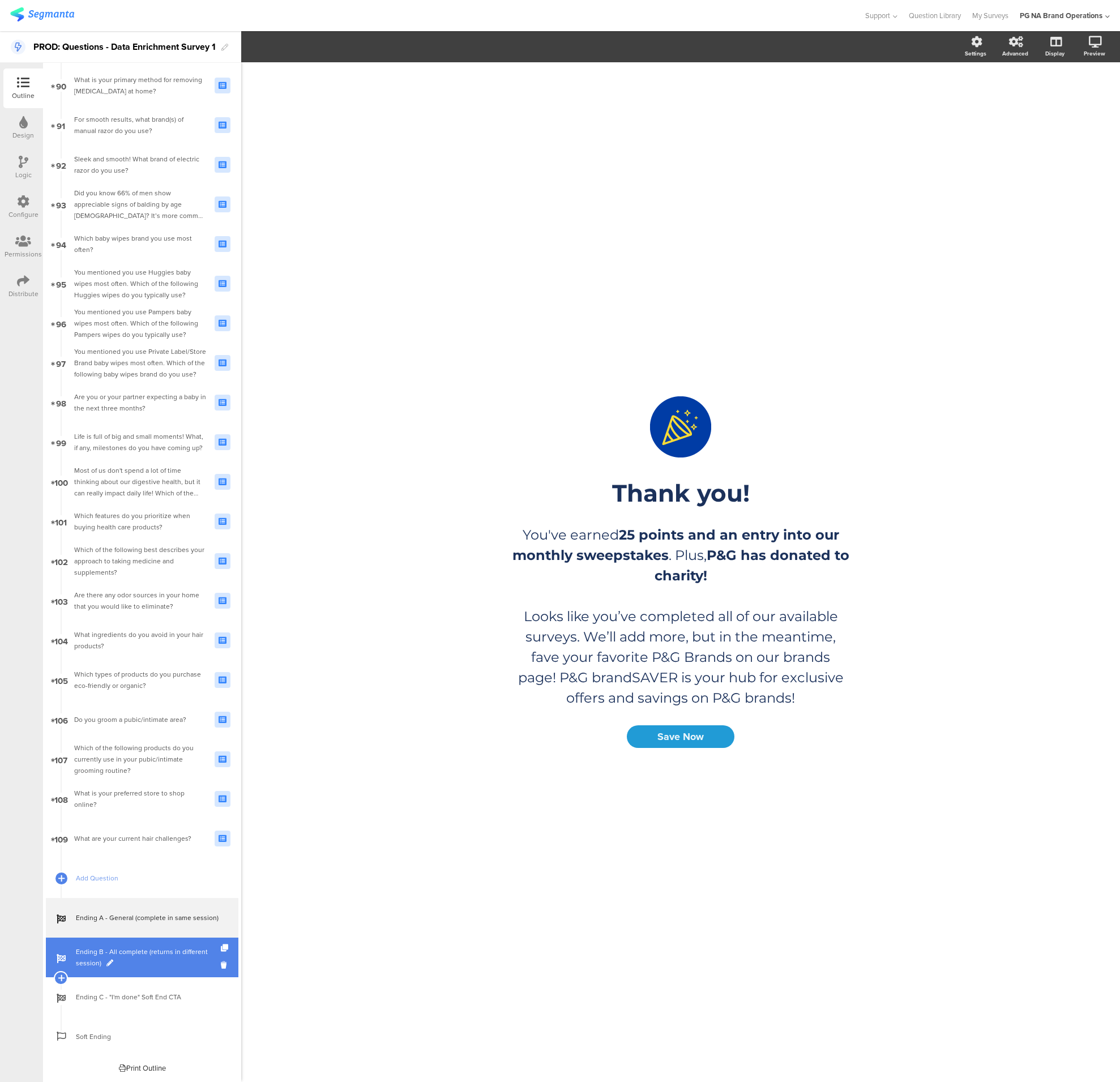
click at [149, 956] on span "Ending B - All complete (returns in different session)" at bounding box center [149, 958] width 145 height 23
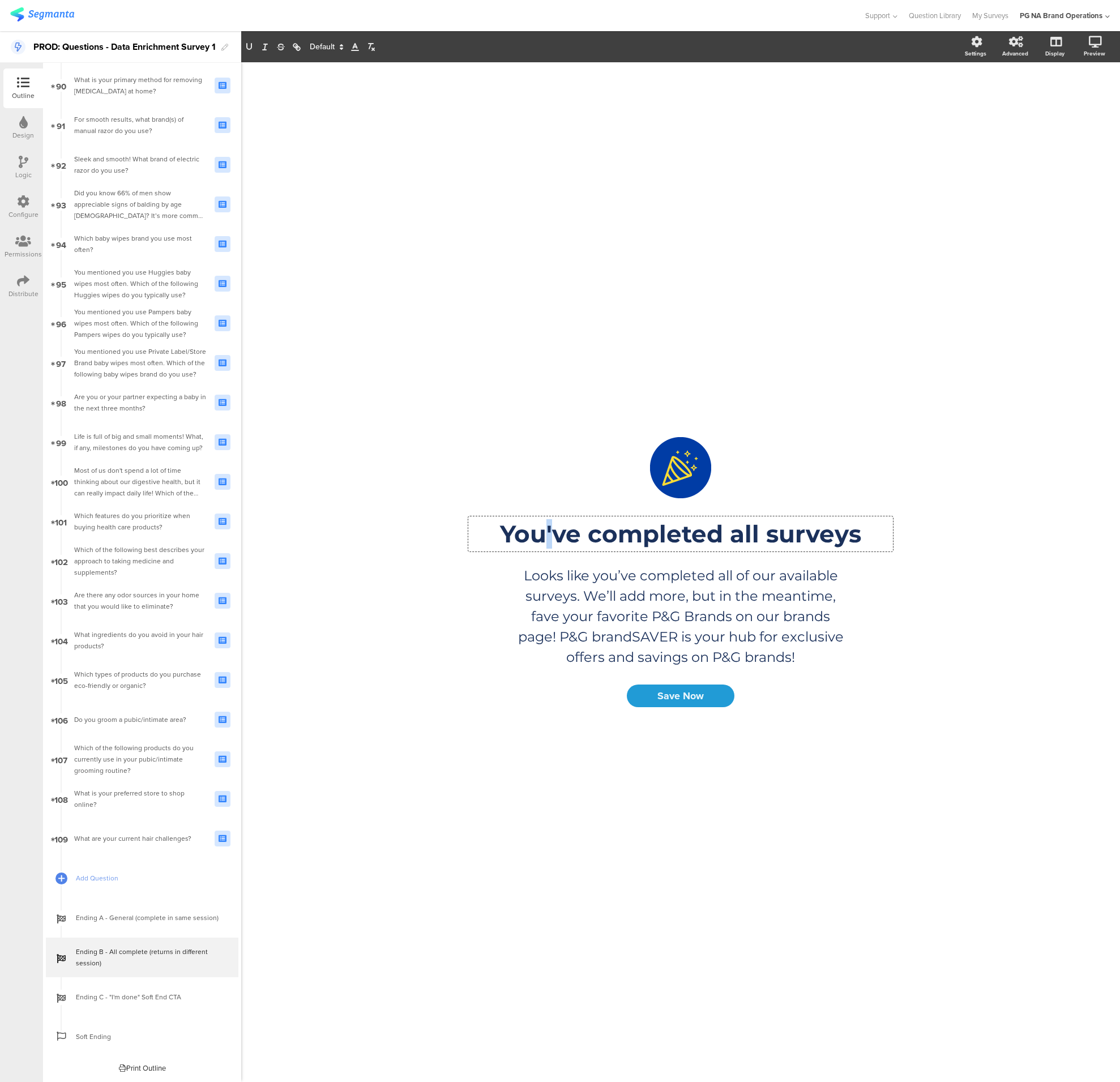
click at [551, 533] on div "You've completed all surveys You've completed all surveys You've completed all …" at bounding box center [680, 533] width 424 height 35
drag, startPoint x: 555, startPoint y: 535, endPoint x: 614, endPoint y: 602, distance: 89.3
click at [546, 535] on p "You've completed all surveys" at bounding box center [680, 533] width 419 height 29
drag, startPoint x: 971, startPoint y: 692, endPoint x: 855, endPoint y: 269, distance: 438.6
click at [971, 692] on div "/ You’ve completed all surveys You’ve completed all surveys You’ve completed al…" at bounding box center [680, 572] width 878 height 1020
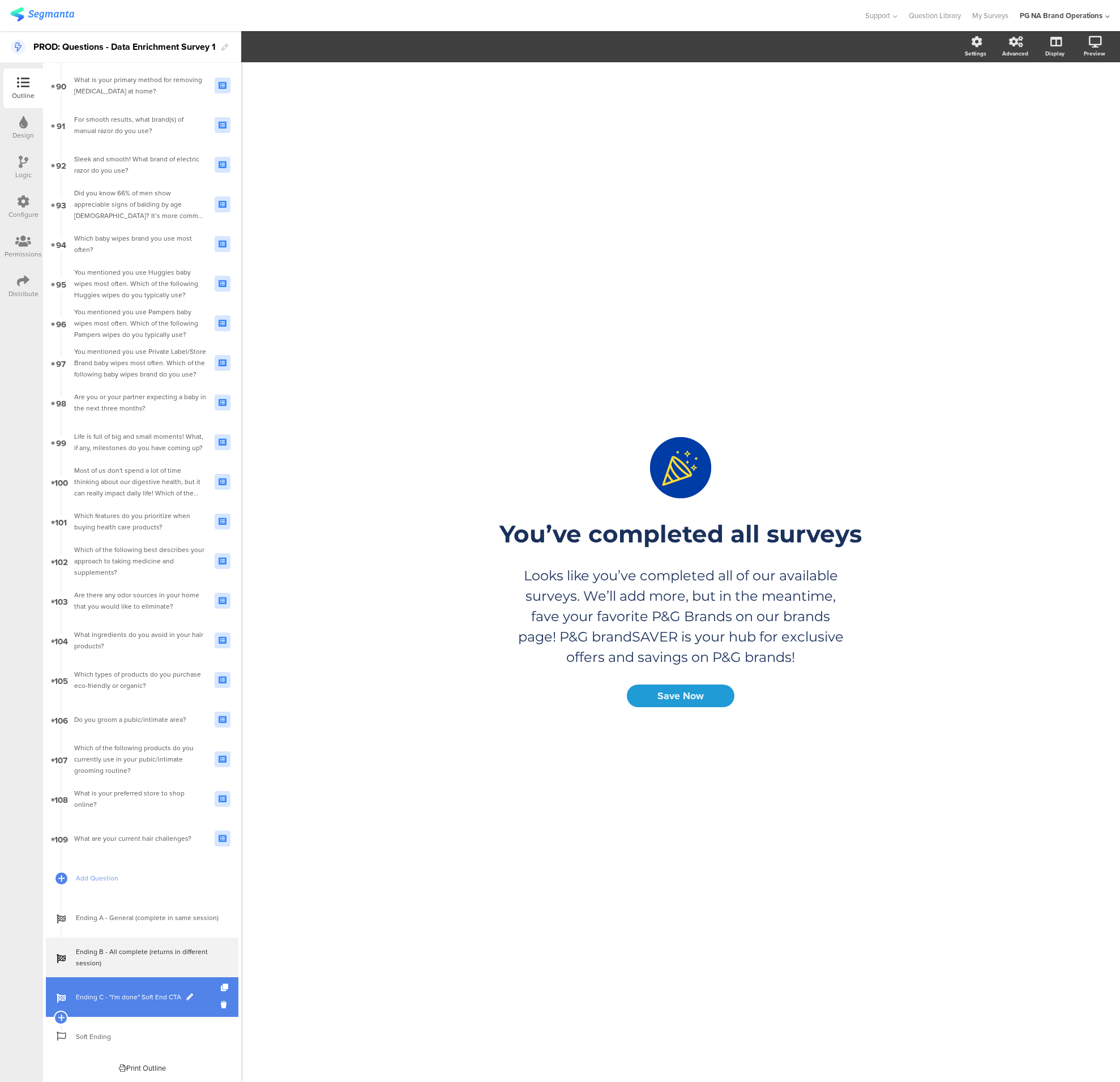
click at [135, 994] on span "Ending C - "I'm done" Soft End CTA" at bounding box center [149, 997] width 145 height 11
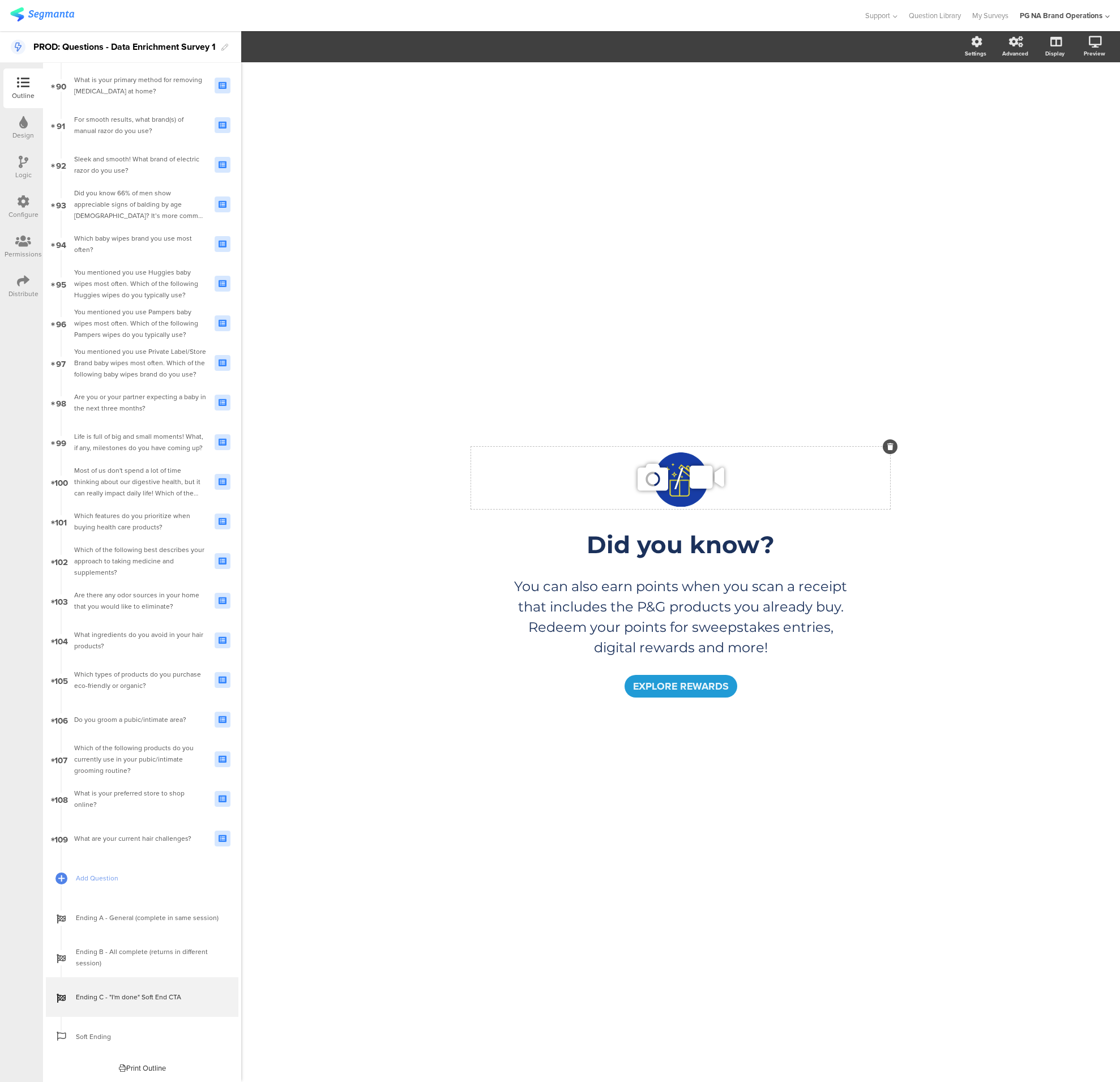
click at [657, 481] on icon at bounding box center [652, 477] width 38 height 38
click at [274, 147] on span "Upload" at bounding box center [275, 150] width 29 height 13
click at [939, 781] on div "/ Did you know? Did you know? You can also earn points when you scan a receipt …" at bounding box center [680, 572] width 878 height 1020
click at [152, 1032] on span "Soft Ending" at bounding box center [149, 1037] width 145 height 11
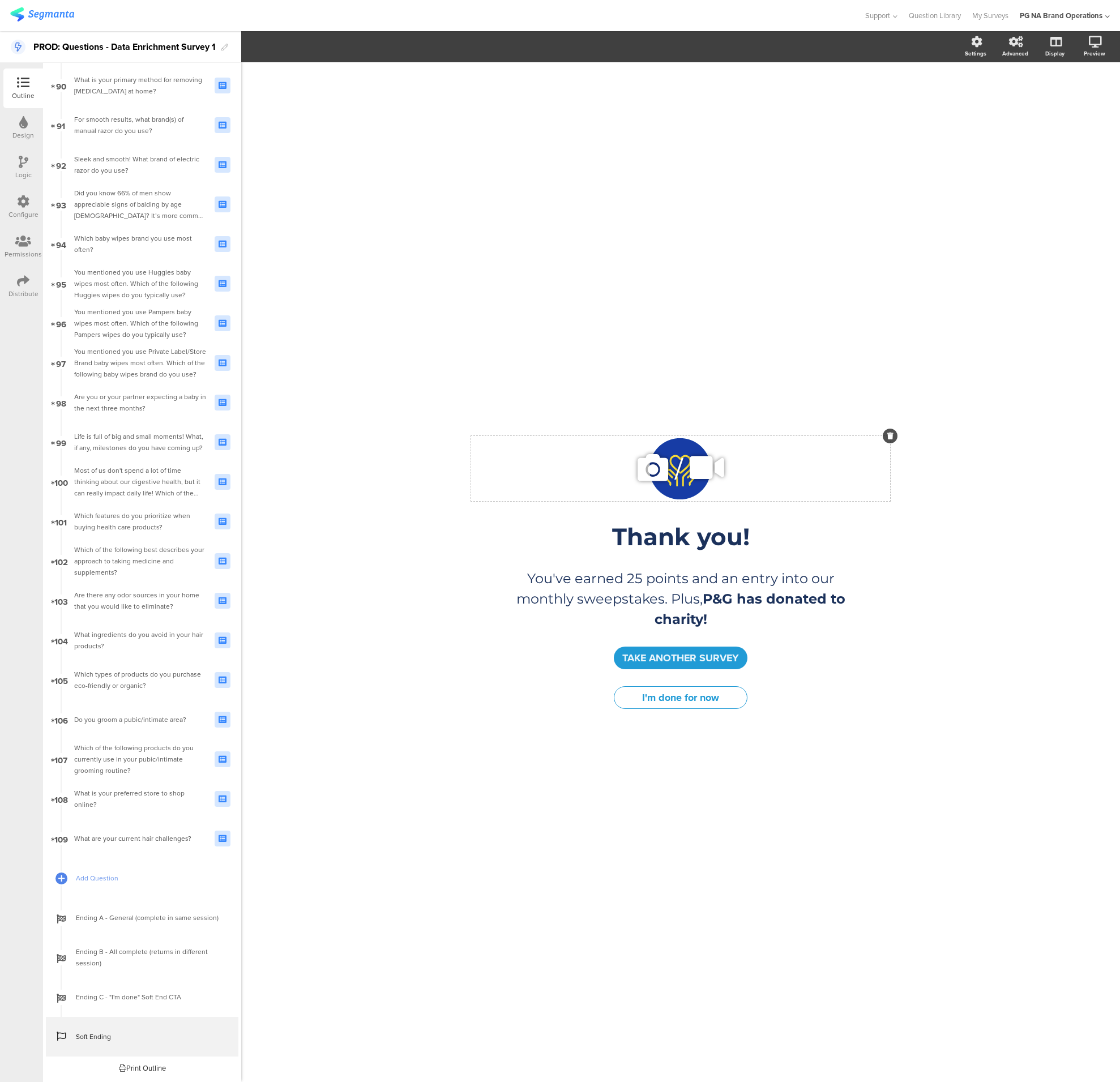
click at [664, 473] on icon at bounding box center [652, 468] width 38 height 38
click at [285, 152] on span "Upload" at bounding box center [275, 150] width 29 height 13
click at [781, 252] on div "/ Thank you! Thank you! You've earned 25 points and an entry into our monthly s…" at bounding box center [680, 567] width 475 height 1009
click at [664, 585] on p "You've earned 25 points and an entry into our monthly sweepstakes. Plus, P&G ha…" at bounding box center [680, 597] width 340 height 61
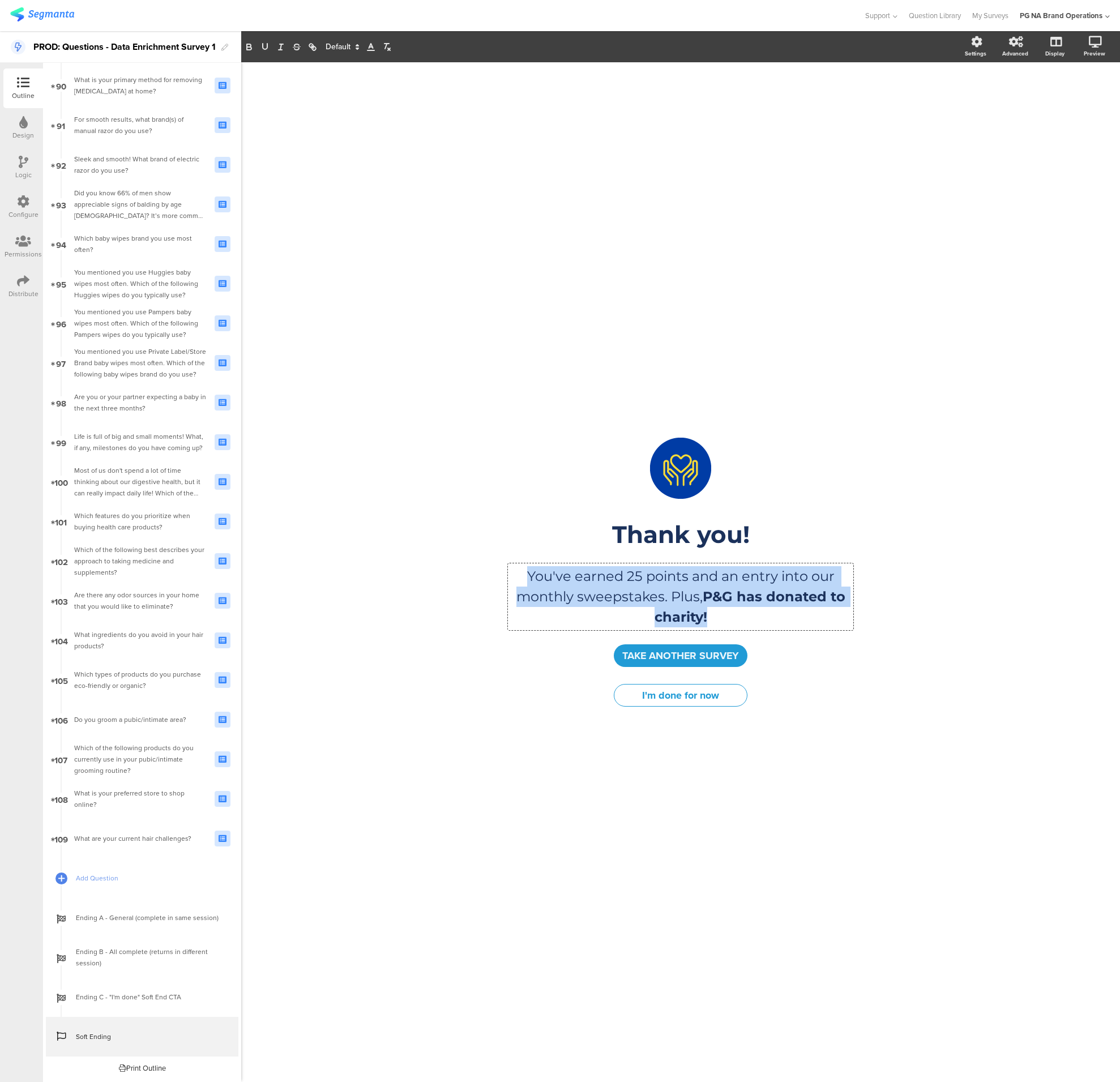
click at [730, 608] on p "You've earned 25 points and an entry into our monthly sweepstakes. Plus, P&G ha…" at bounding box center [680, 597] width 340 height 61
drag, startPoint x: 705, startPoint y: 597, endPoint x: 731, endPoint y: 614, distance: 31.1
click at [730, 614] on p "You've earned 25 points and an entry into our monthly sweepstakes. Plus, P&G ha…" at bounding box center [680, 597] width 340 height 61
copy strong "P&G has donated to charity!"
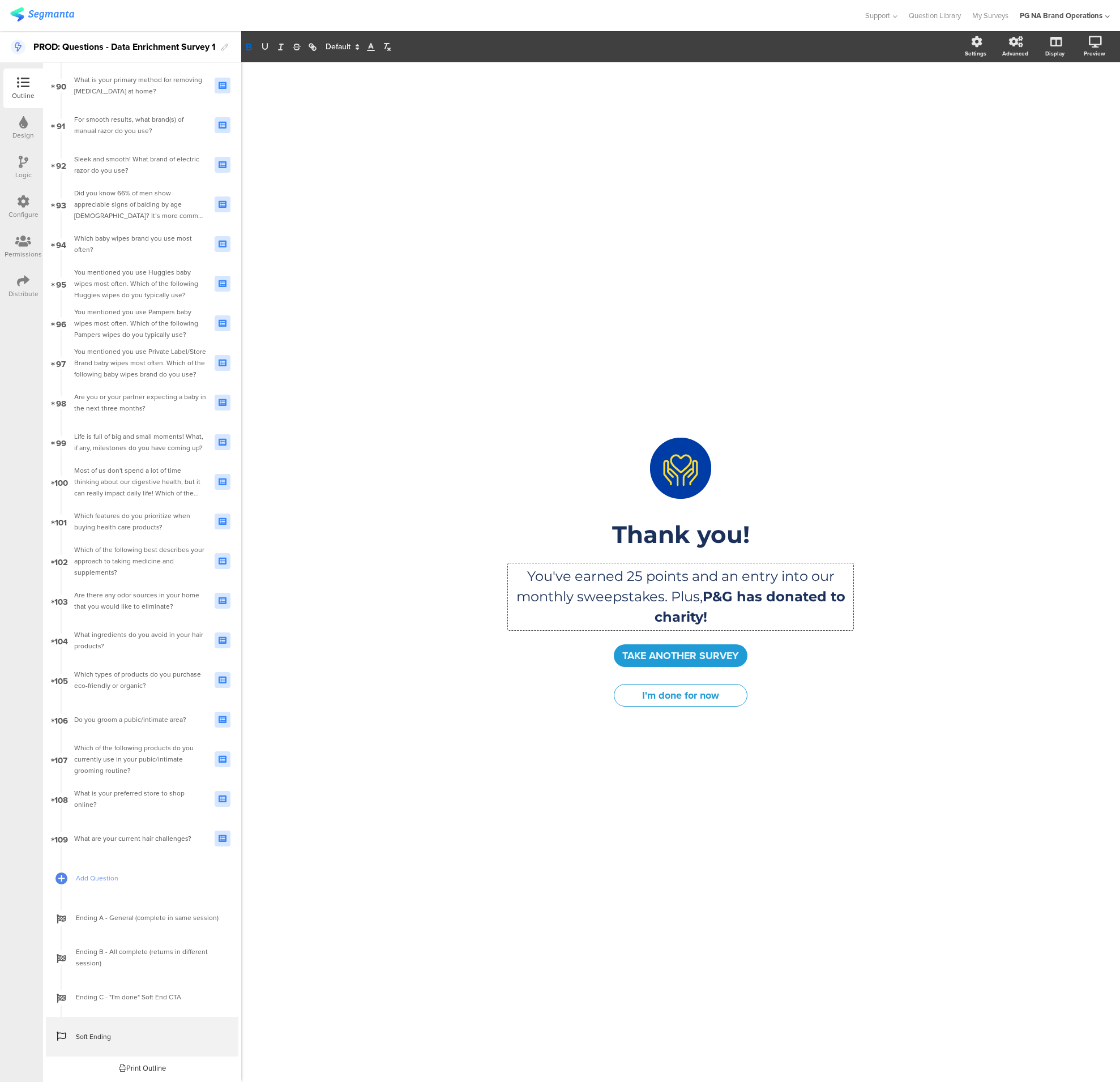
click at [625, 171] on div "/ Thank you! Thank you! You've earned 25 points and an entry into our monthly s…" at bounding box center [680, 567] width 475 height 1009
drag, startPoint x: 706, startPoint y: 597, endPoint x: 675, endPoint y: 597, distance: 31.0
click at [675, 597] on div "You've earned 25 points and an entry into our monthly sweepstakes. Plus, P&G ha…" at bounding box center [680, 597] width 345 height 67
click at [677, 597] on p "You've earned 25 points and an entry into our monthly sweepstakes. Plus, P&G ha…" at bounding box center [680, 597] width 340 height 61
drag, startPoint x: 670, startPoint y: 597, endPoint x: 664, endPoint y: 554, distance: 43.4
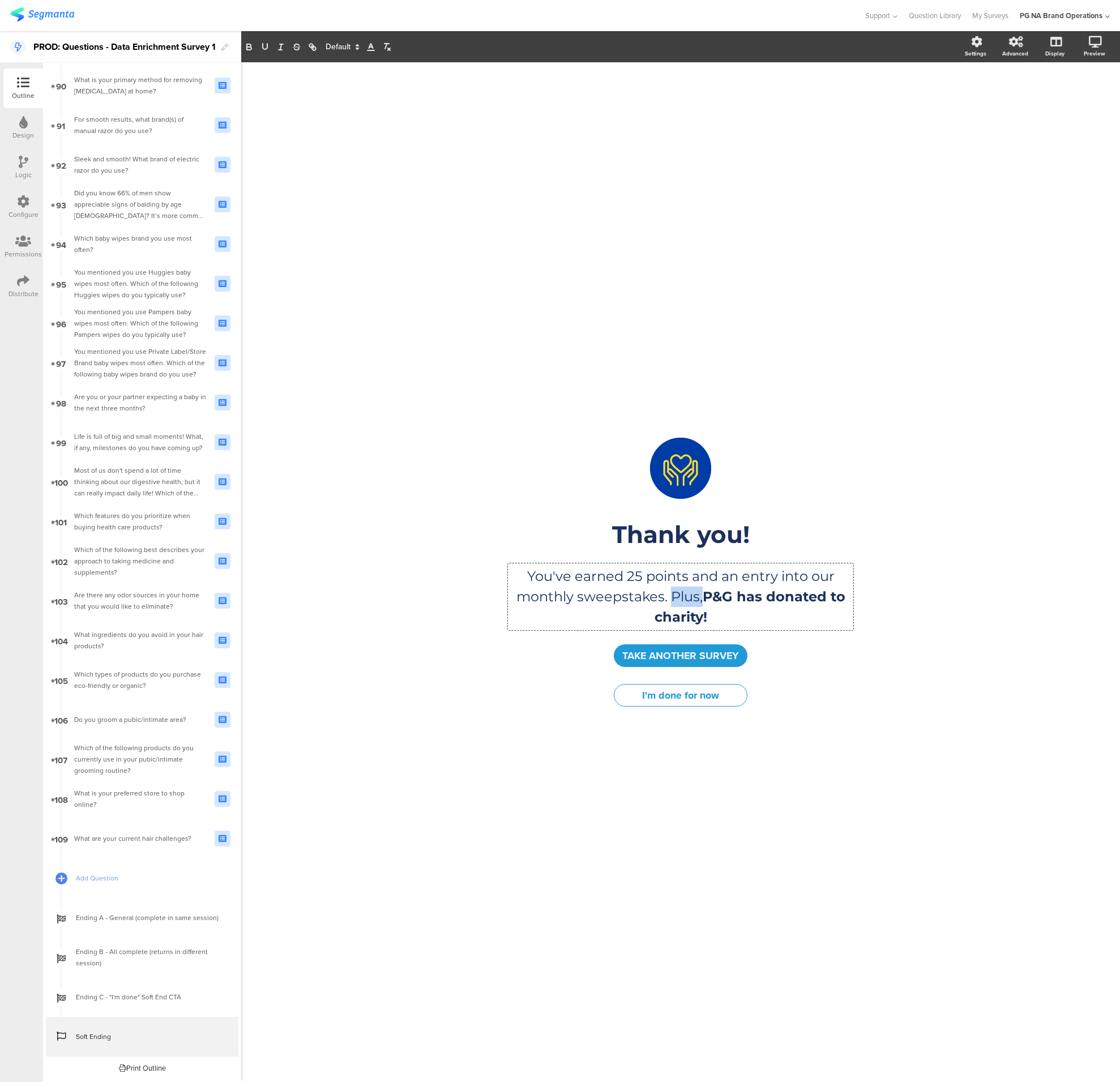
click at [701, 596] on p "You've earned 25 points and an entry into our monthly sweepstakes. Plus, P&G ha…" at bounding box center [680, 597] width 340 height 61
click at [254, 49] on button "button" at bounding box center [249, 47] width 16 height 14
drag, startPoint x: 346, startPoint y: 206, endPoint x: 522, endPoint y: 85, distance: 213.6
click at [346, 206] on div "/ Thank you! Thank you! You've earned 25 points and an entry into our monthly s…" at bounding box center [680, 572] width 878 height 1020
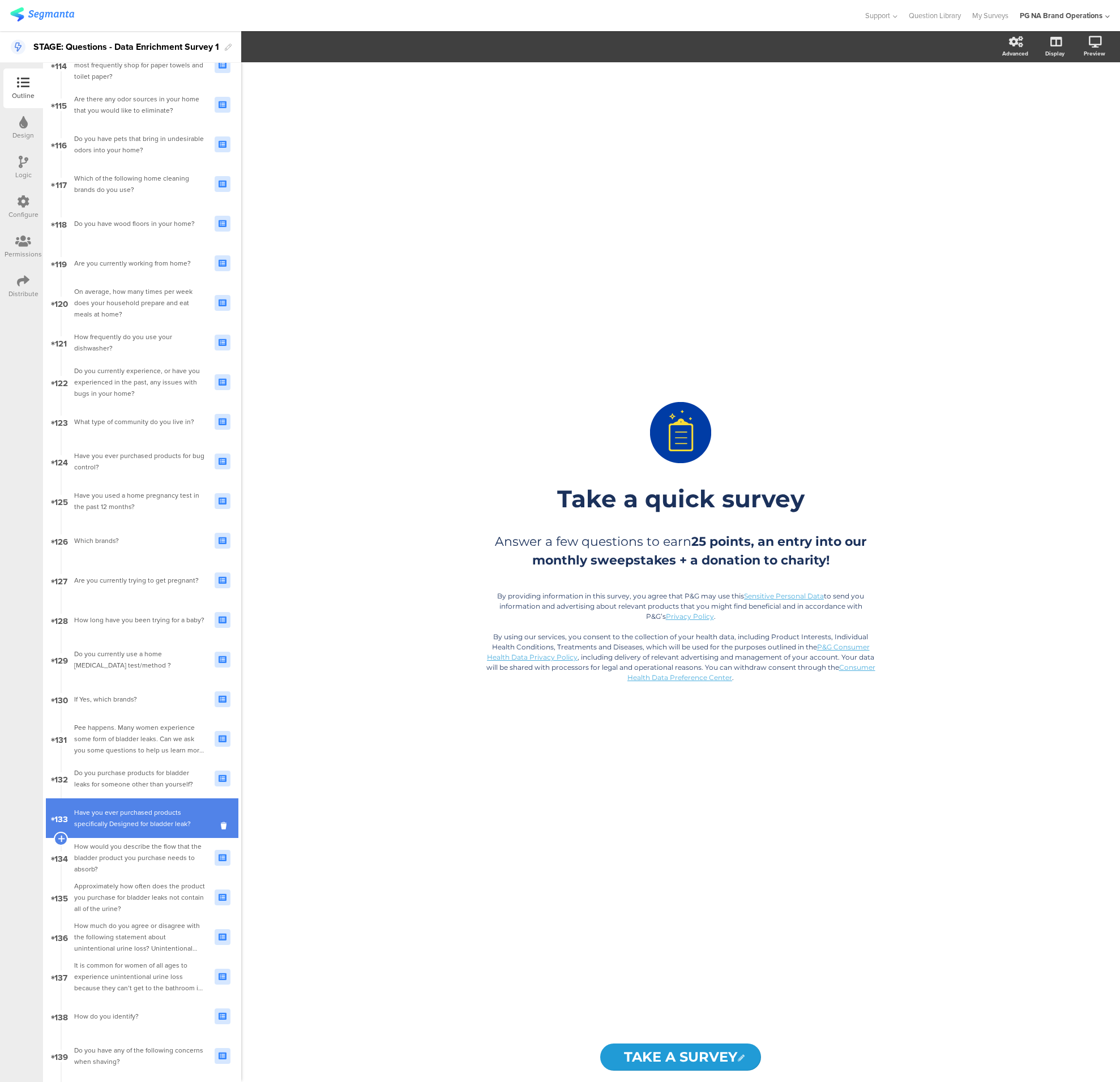
scroll to position [5116, 0]
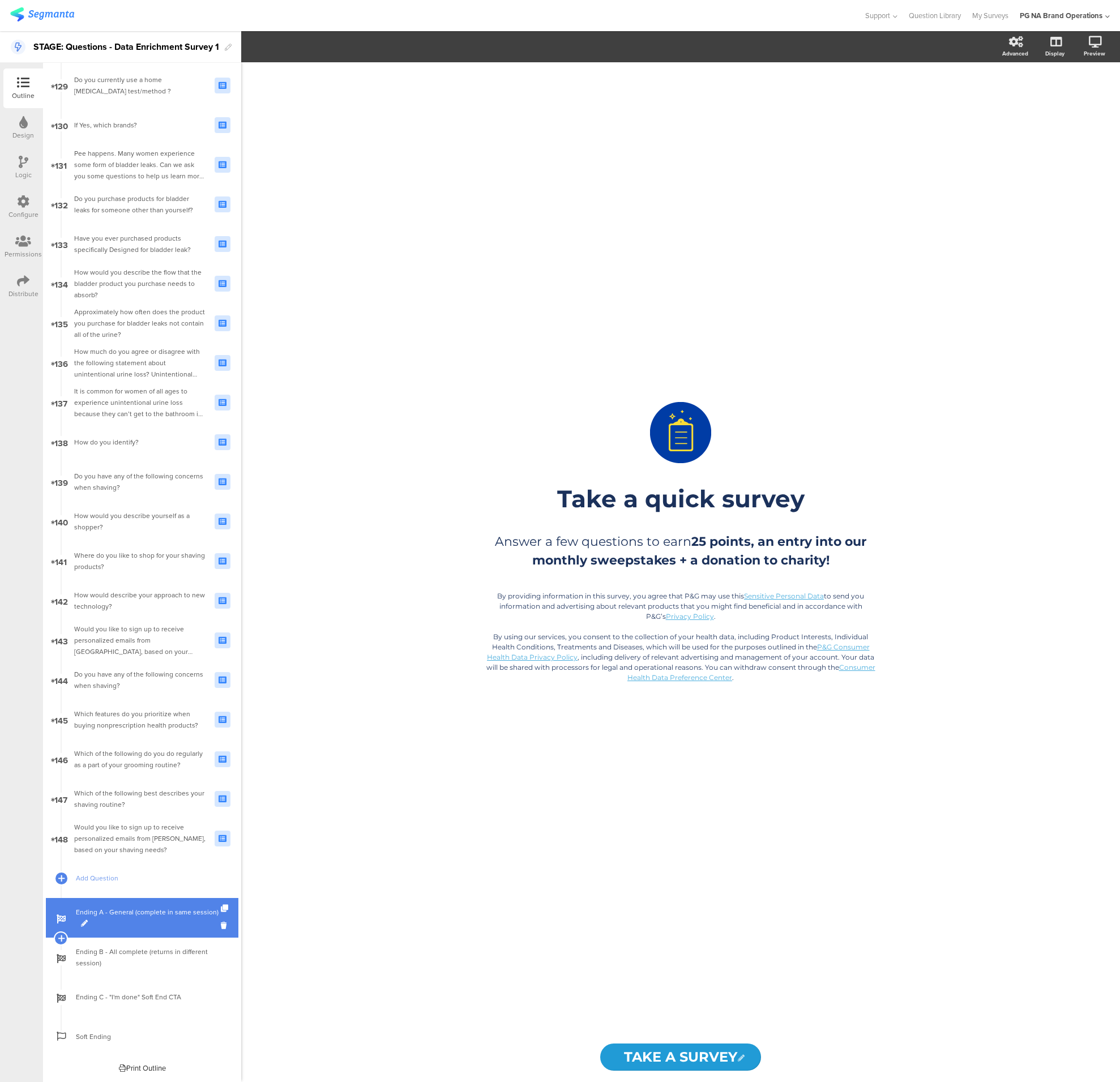
click at [129, 923] on span "Ending A - General (complete in same session)" at bounding box center [149, 918] width 145 height 23
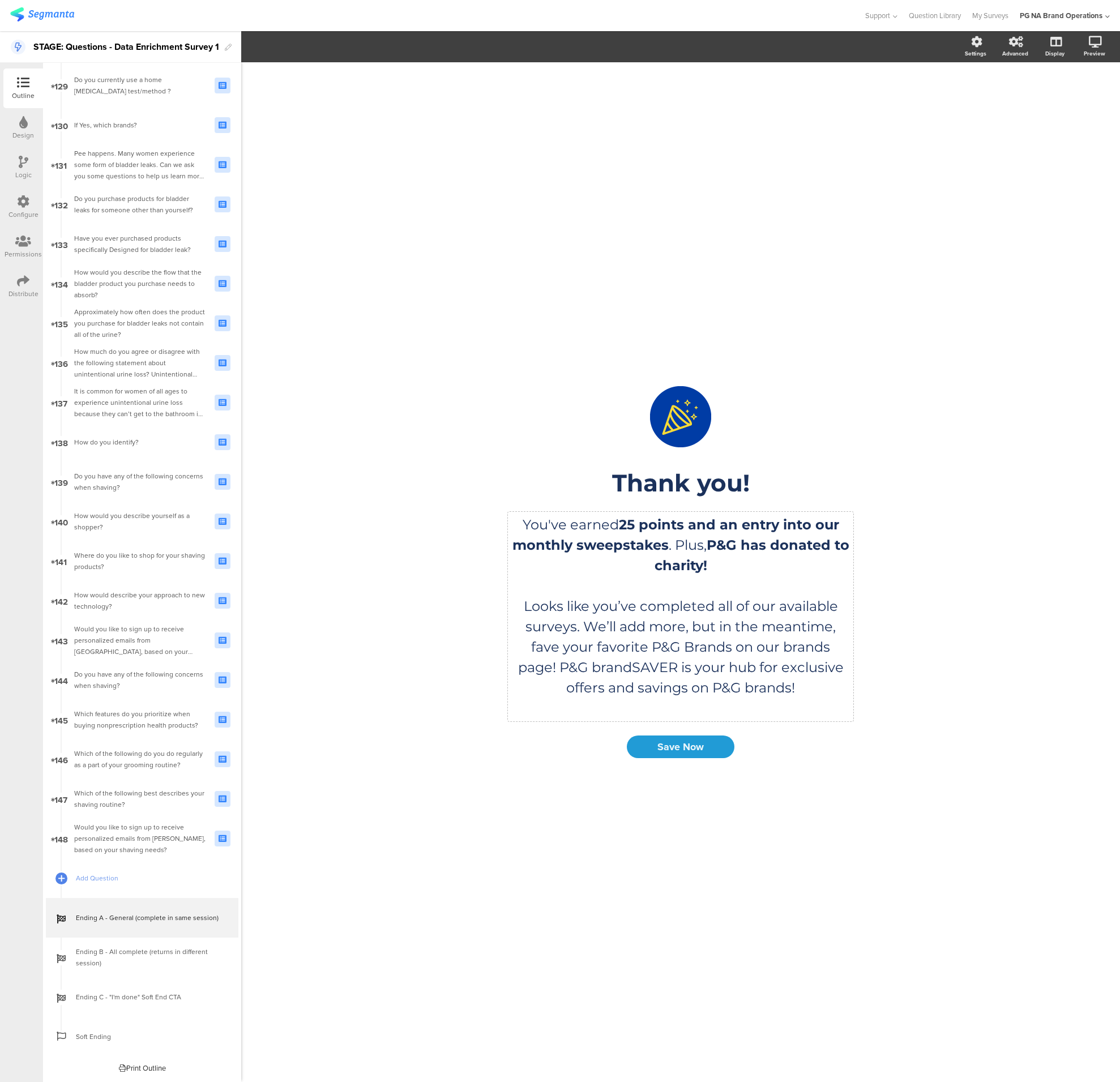
click at [750, 695] on div "You've earned 25 points and an entry into our monthly sweepstakes . Plus, P&G h…" at bounding box center [680, 616] width 345 height 210
click at [728, 707] on p at bounding box center [680, 708] width 340 height 21
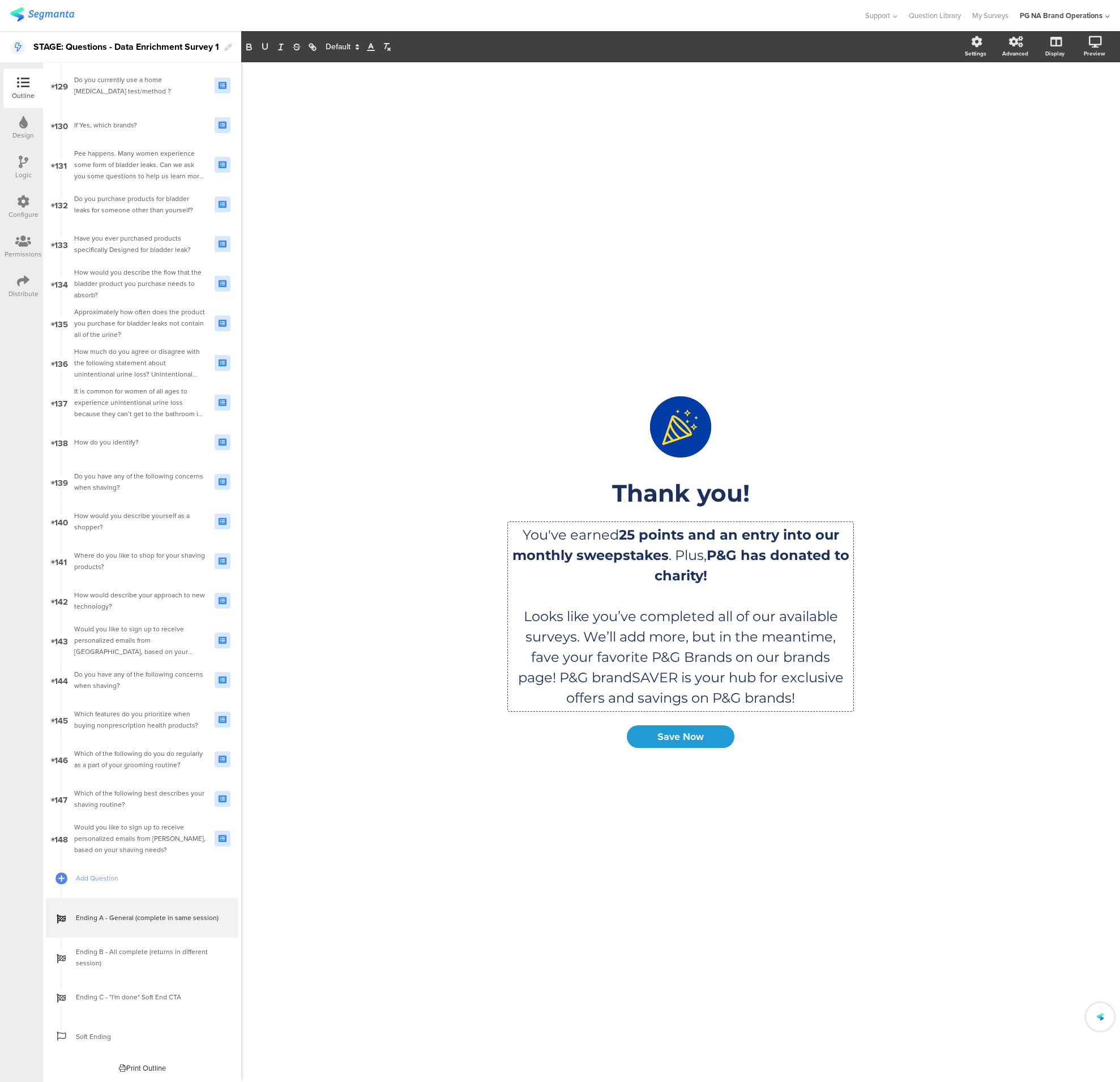
click at [880, 786] on div "/ Thank you! Thank you! You've earned 25 points and an entry into our monthly s…" at bounding box center [680, 567] width 475 height 1009
click at [141, 952] on span "Ending B - All complete (returns in different session)" at bounding box center [149, 958] width 145 height 23
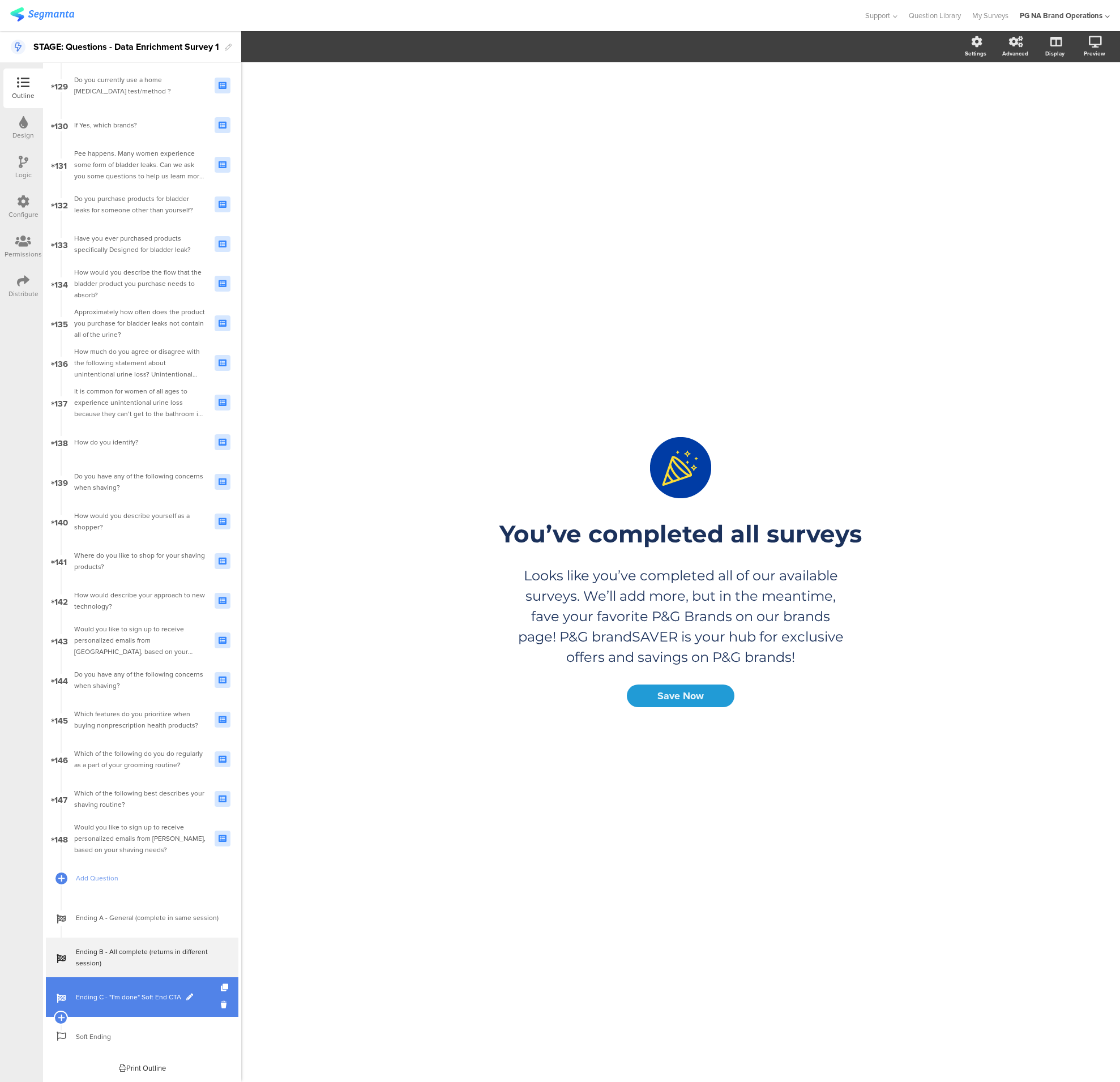
click at [144, 997] on span "Ending C - "I'm done" Soft End CTA" at bounding box center [149, 997] width 145 height 11
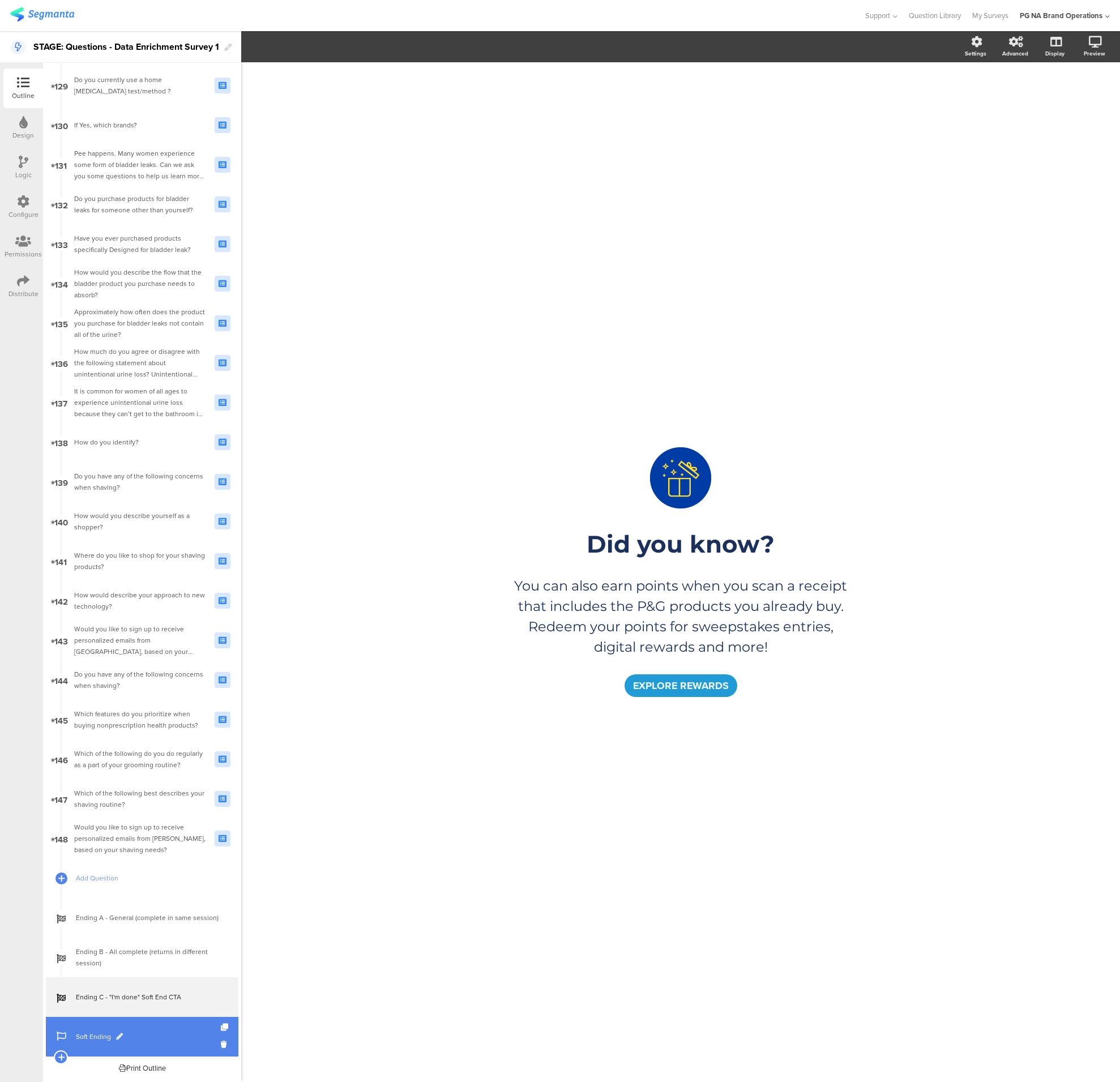
click at [165, 1042] on link "Soft Ending" at bounding box center [142, 1037] width 193 height 40
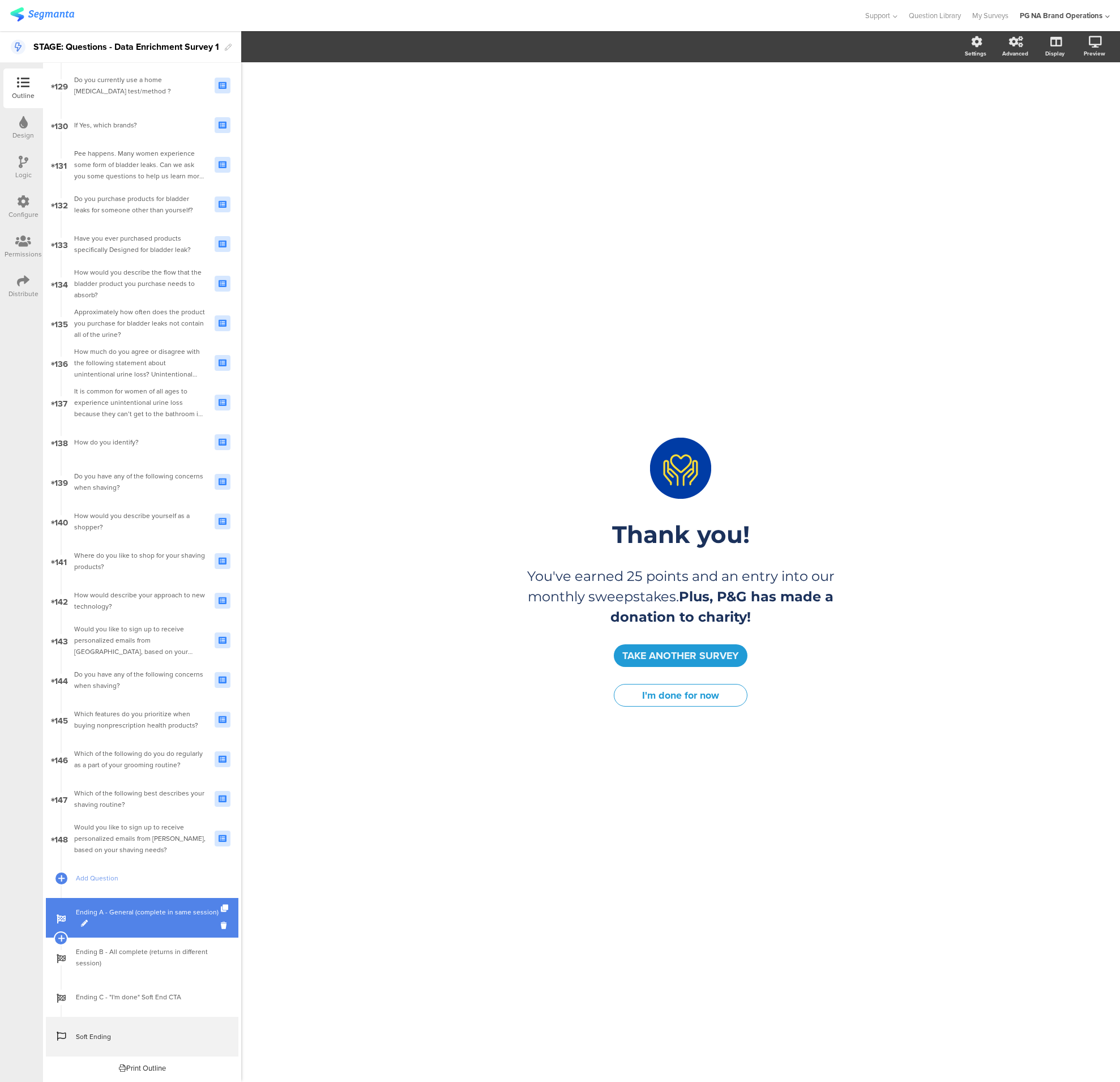
click at [169, 917] on span "Ending A - General (complete in same session)" at bounding box center [149, 918] width 145 height 23
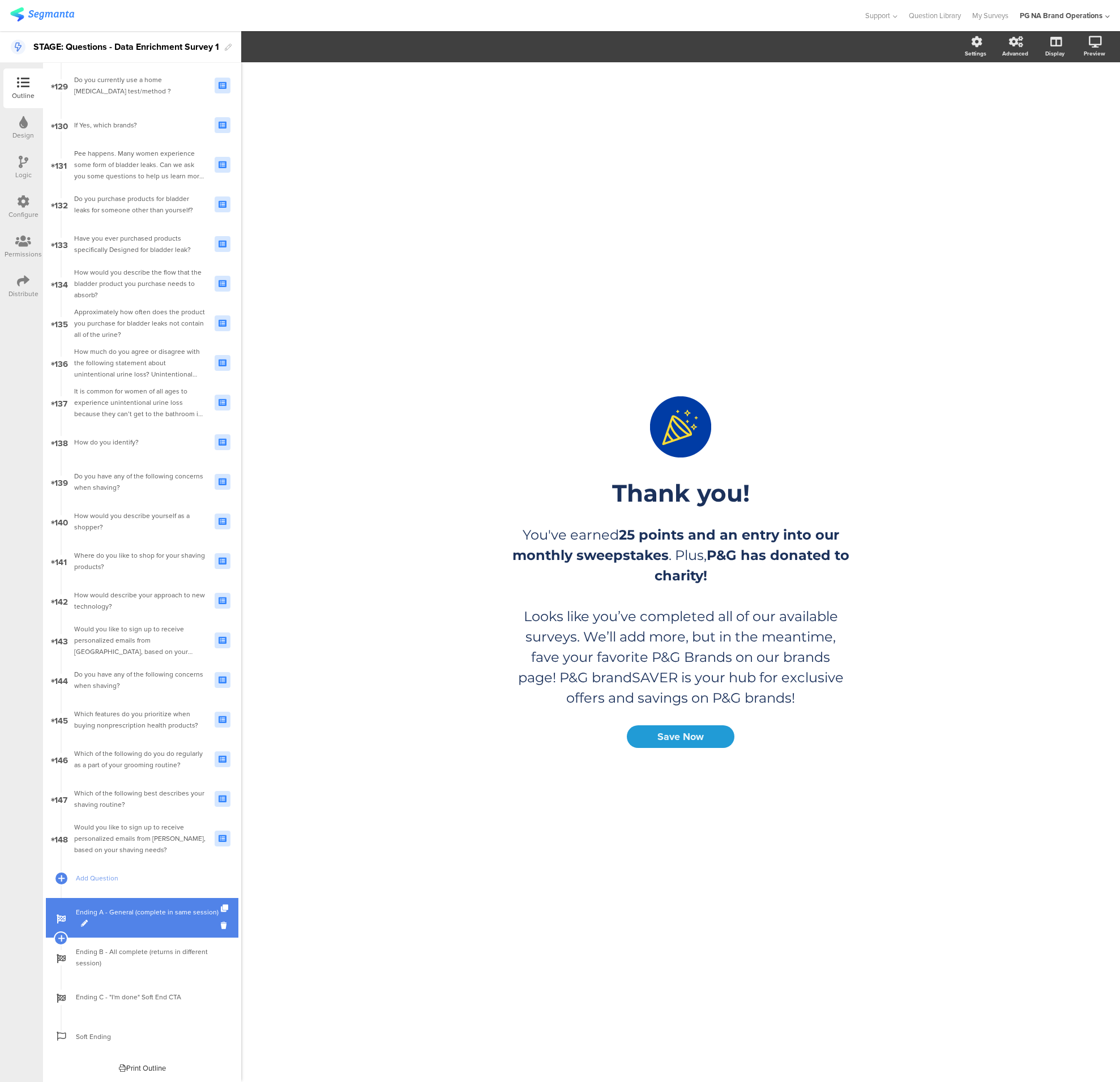
drag, startPoint x: 144, startPoint y: 941, endPoint x: 221, endPoint y: 912, distance: 82.3
click at [144, 941] on link "Ending B - All complete (returns in different session)" at bounding box center [142, 958] width 193 height 40
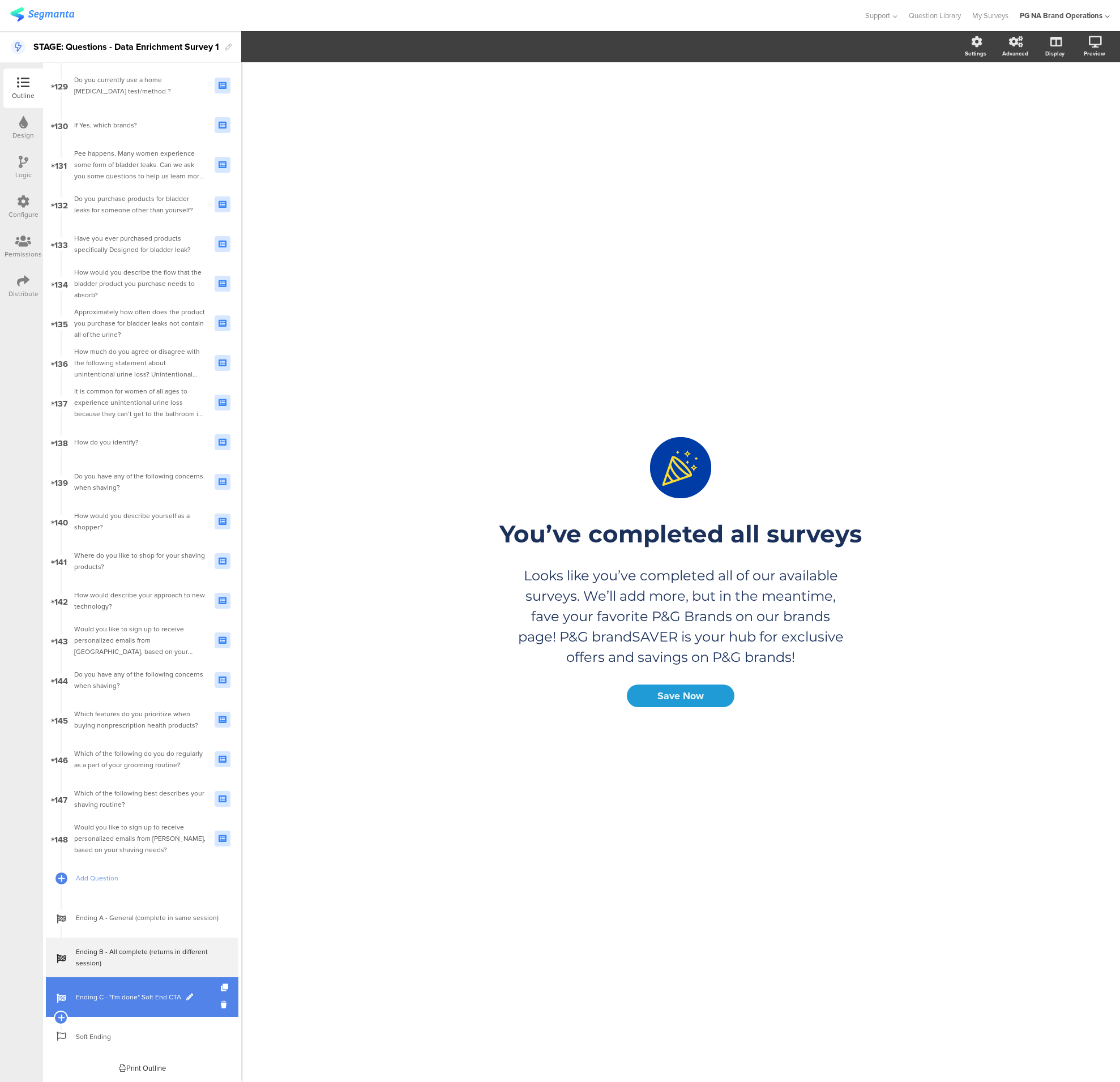
click at [146, 997] on span "Ending C - "I'm done" Soft End CTA" at bounding box center [149, 997] width 145 height 11
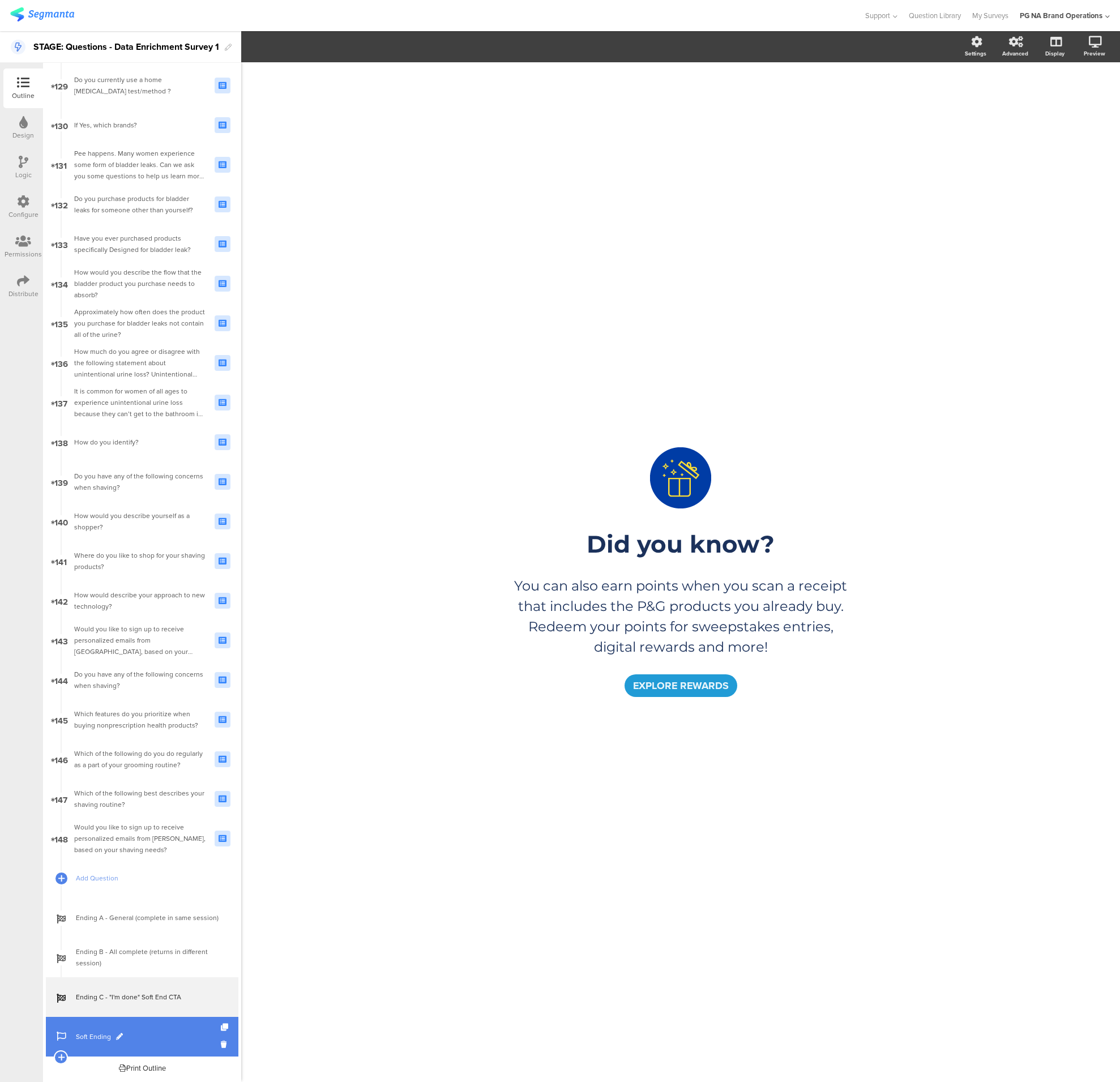
click at [155, 1032] on span "Soft Ending" at bounding box center [149, 1037] width 145 height 11
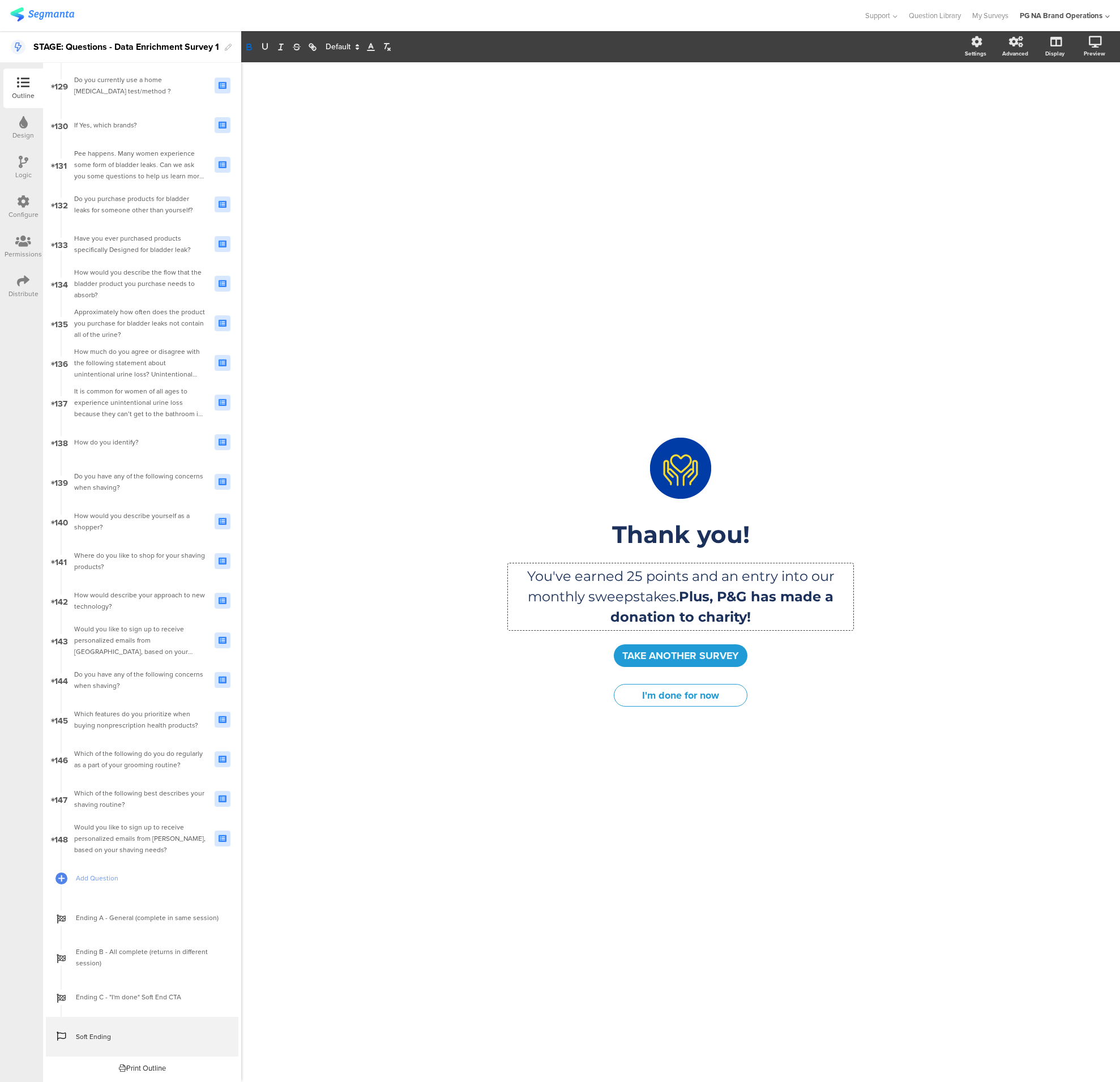
drag, startPoint x: 721, startPoint y: 594, endPoint x: 774, endPoint y: 620, distance: 59.0
click at [789, 622] on div "You've earned 25 points and an entry into our monthly sweepstakes. Plus, P&G ha…" at bounding box center [680, 597] width 345 height 67
drag, startPoint x: 722, startPoint y: 598, endPoint x: 790, endPoint y: 623, distance: 72.4
click at [789, 623] on p "You've earned 25 points and an entry into our monthly sweepstakes. Plus, P&G ha…" at bounding box center [680, 597] width 340 height 61
drag, startPoint x: 714, startPoint y: 616, endPoint x: 483, endPoint y: 225, distance: 454.1
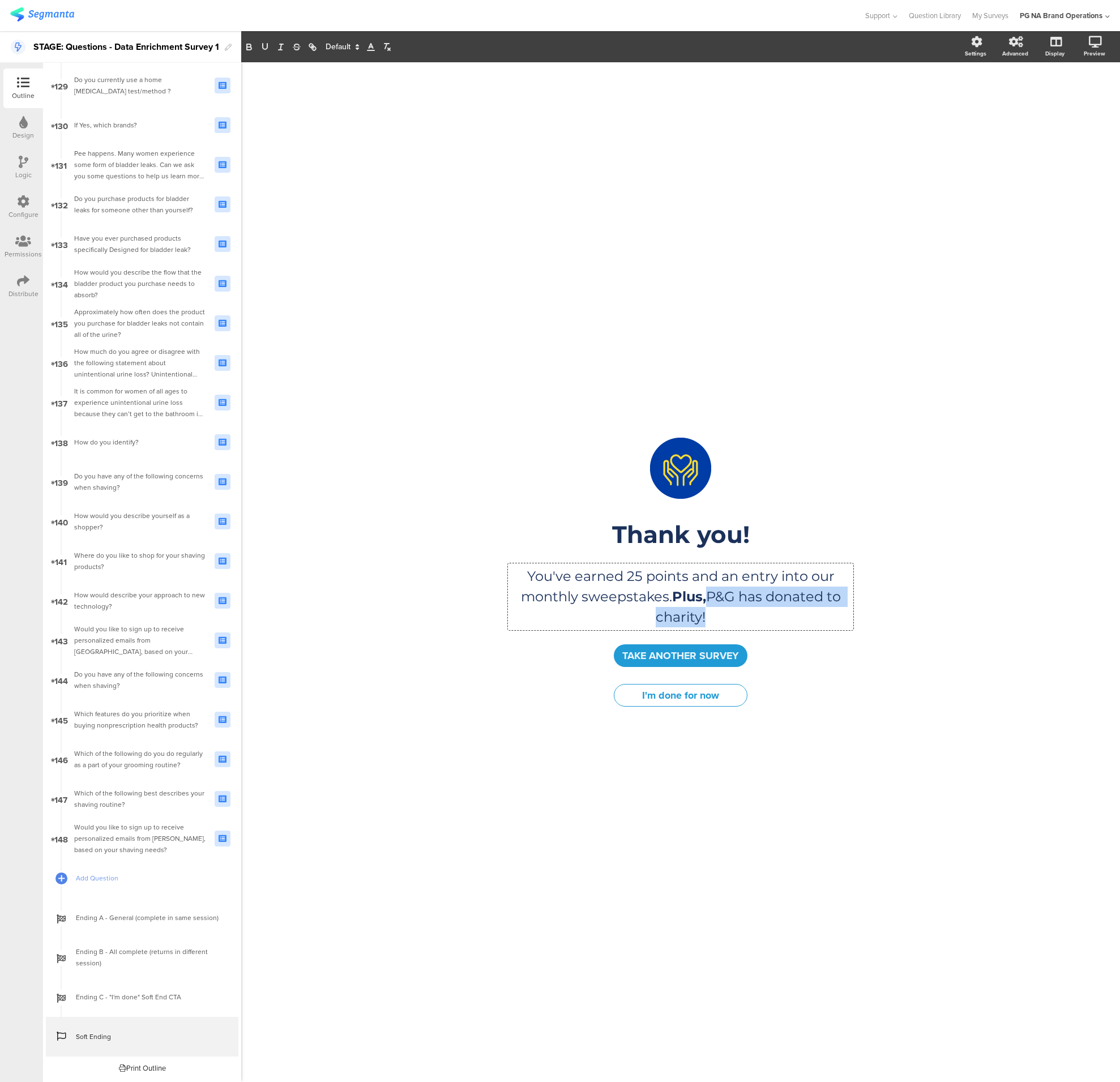
click at [710, 598] on p "You've earned 25 points and an entry into our monthly sweepstakes. Plus, P&G ha…" at bounding box center [680, 597] width 340 height 61
drag, startPoint x: 252, startPoint y: 49, endPoint x: 254, endPoint y: 55, distance: 6.3
click at [251, 49] on icon "button" at bounding box center [249, 47] width 10 height 10
click at [350, 218] on div "/ Thank you! Thank you! You've earned 25 points and an entry into our monthly s…" at bounding box center [680, 572] width 878 height 1020
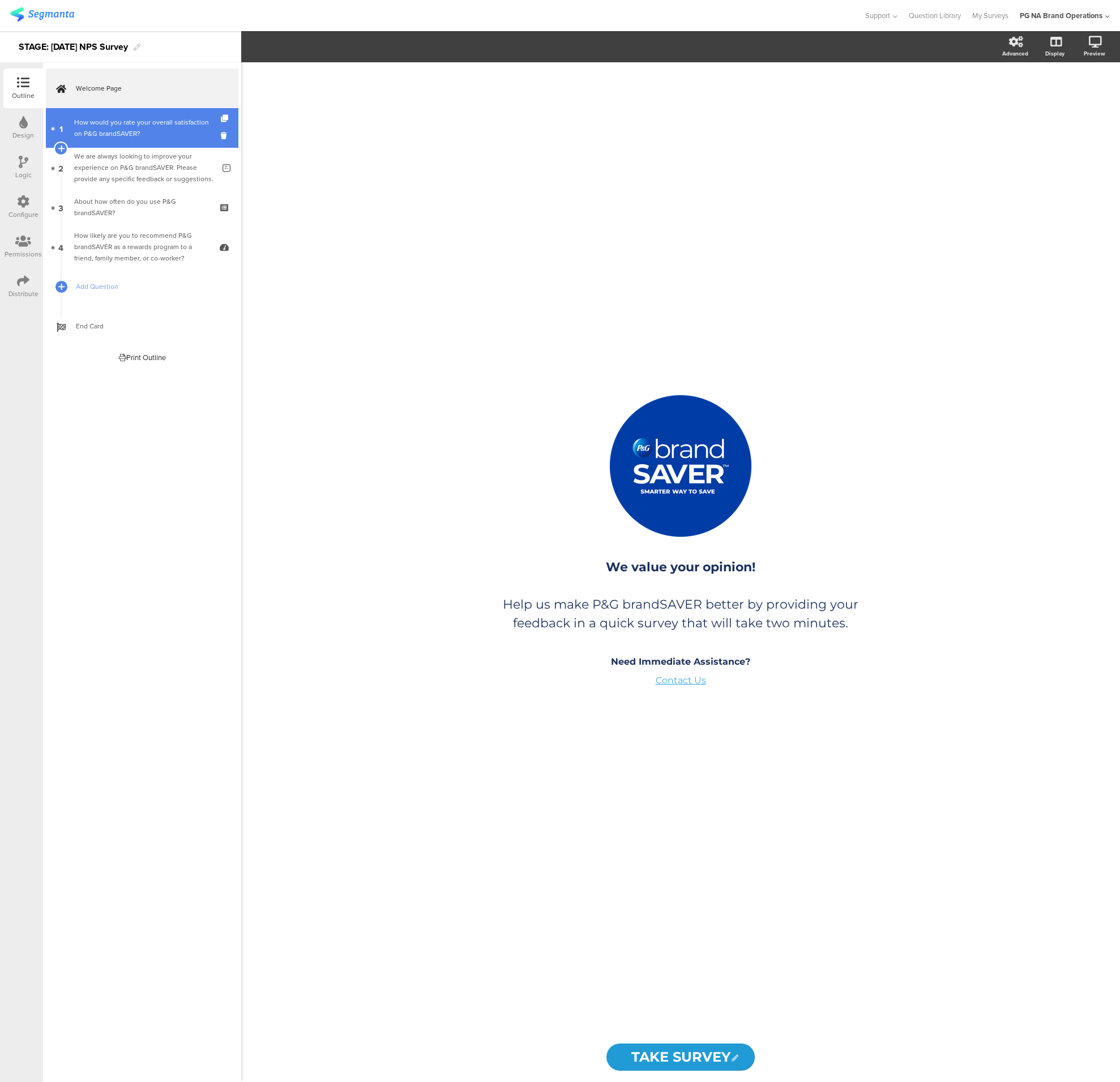
click at [113, 136] on div "How would you rate your overall satisfaction on P&G brandSAVER?" at bounding box center [141, 128] width 135 height 23
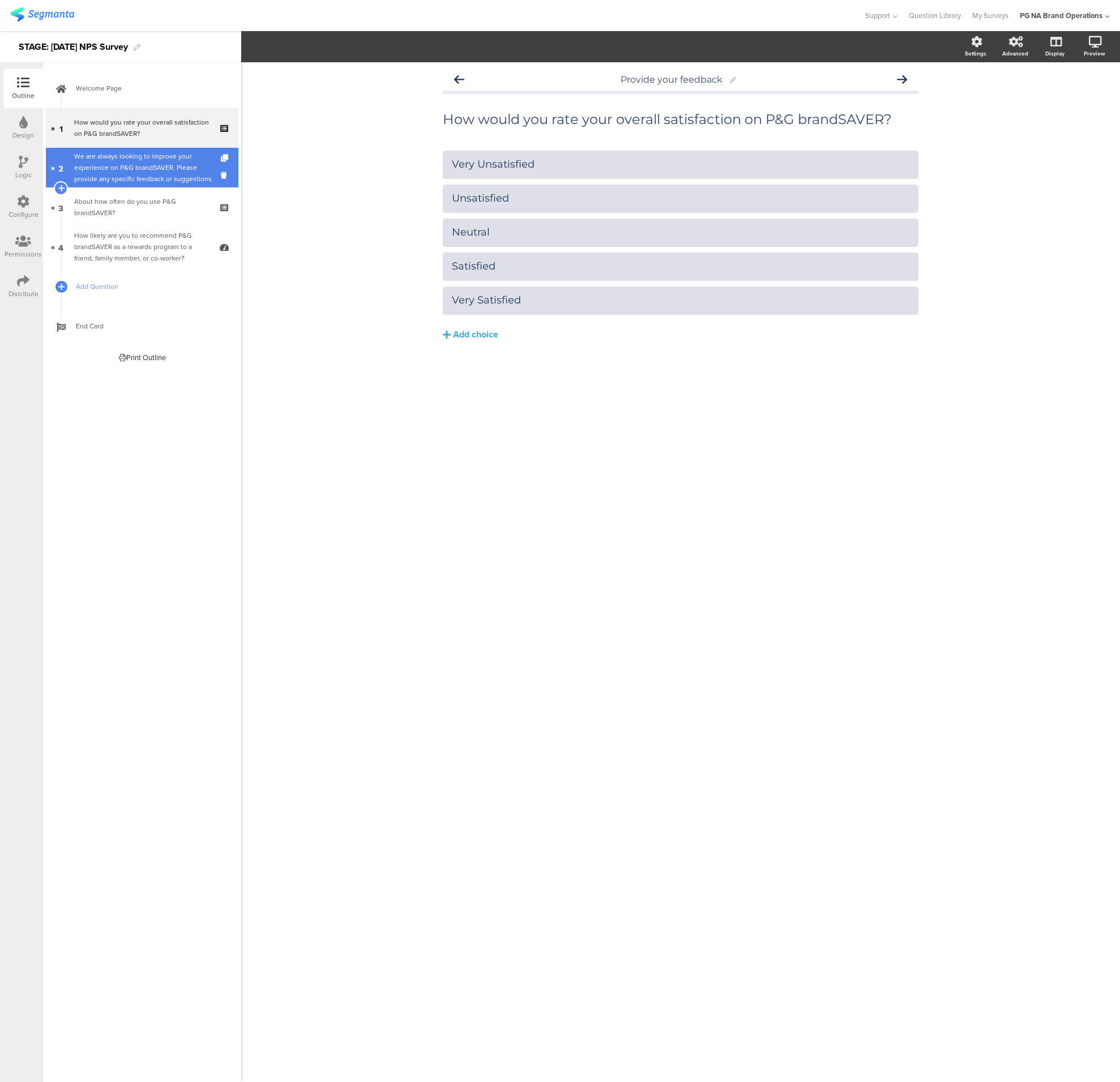
click at [141, 170] on div "We are always looking to improve your experience on P&G brandSAVER. Please prov…" at bounding box center [144, 168] width 140 height 34
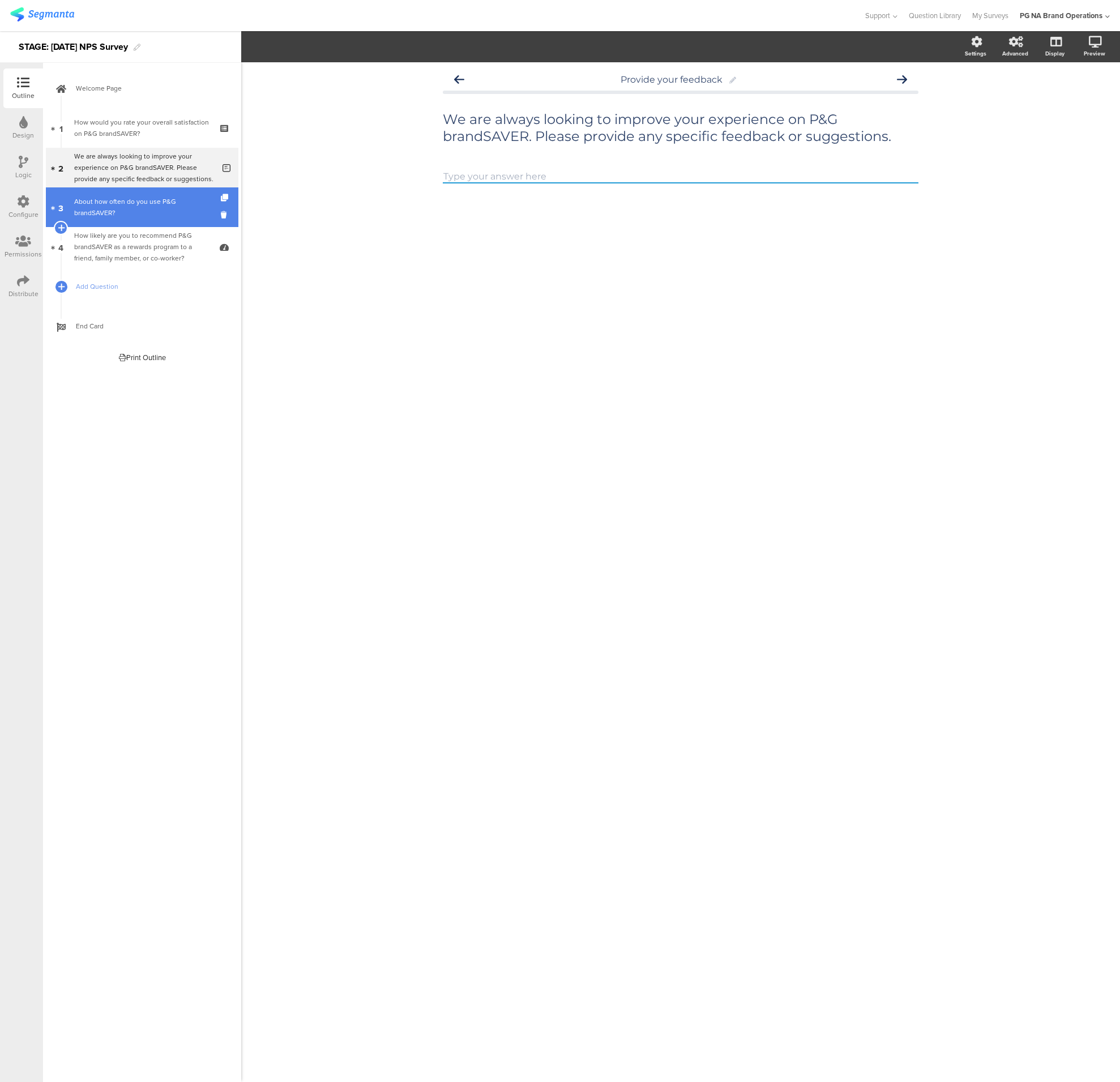
click at [152, 194] on link "3 About how often do you use P&G brandSAVER?" at bounding box center [142, 208] width 193 height 40
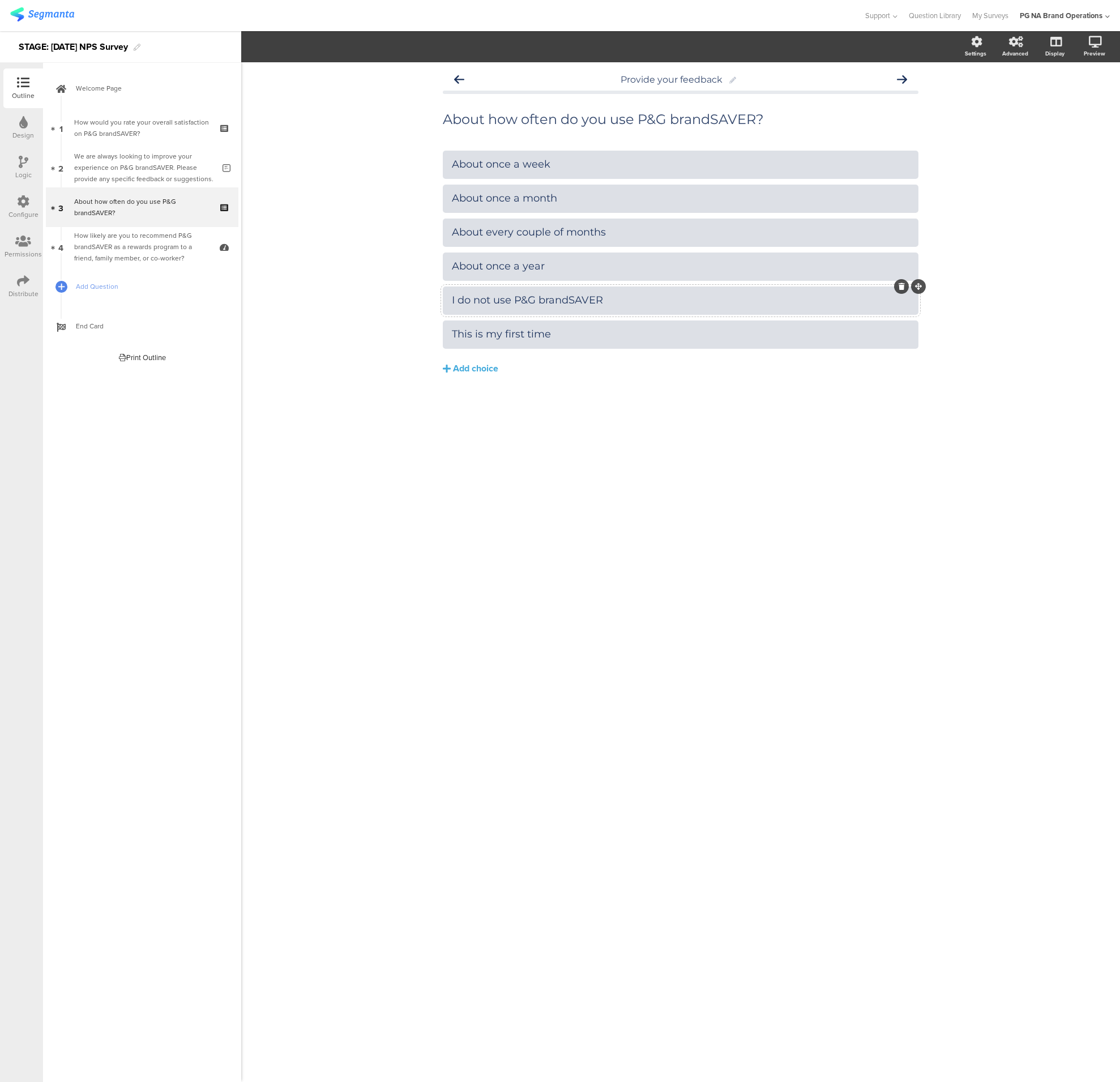
click at [574, 299] on div "I do not use P&G brandSAVER" at bounding box center [681, 300] width 458 height 13
copy div "I do not use P&G brandSAVER"
drag, startPoint x: 138, startPoint y: 249, endPoint x: 196, endPoint y: 230, distance: 61.0
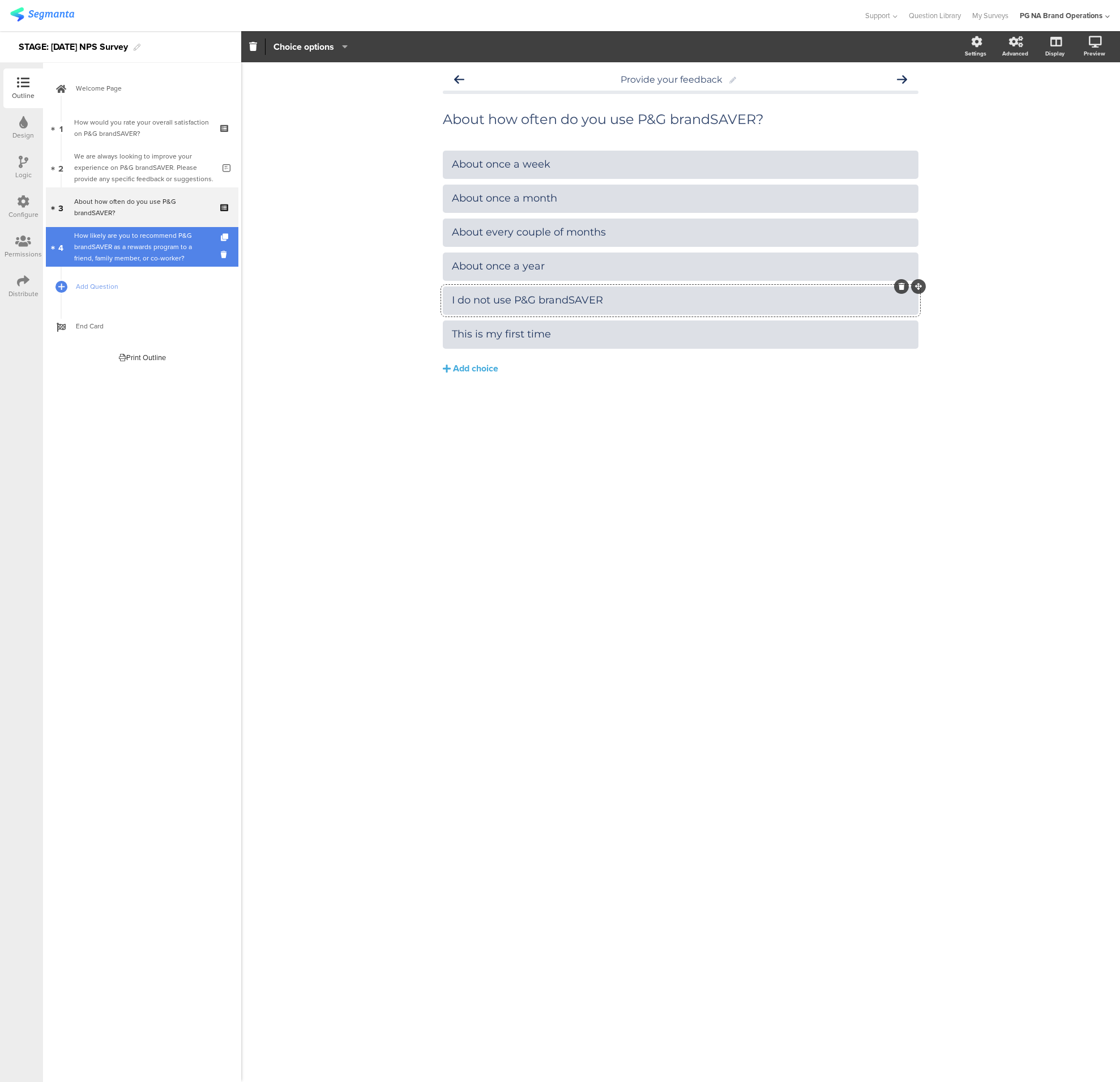
click at [138, 249] on div "How likely are you to recommend P&G brandSAVER as a rewards program to a friend…" at bounding box center [141, 247] width 135 height 34
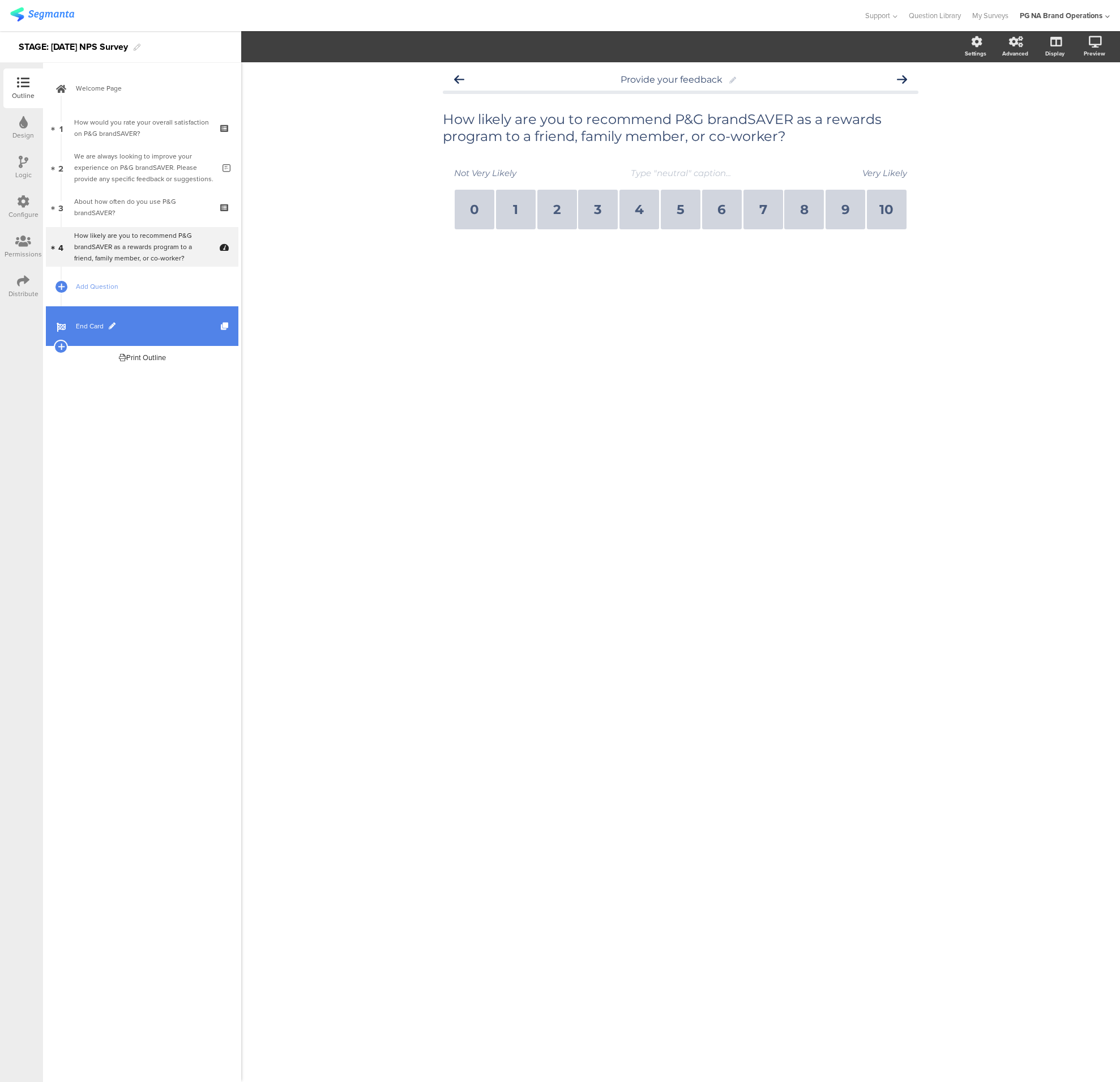
click at [168, 327] on span "End Card" at bounding box center [149, 326] width 145 height 11
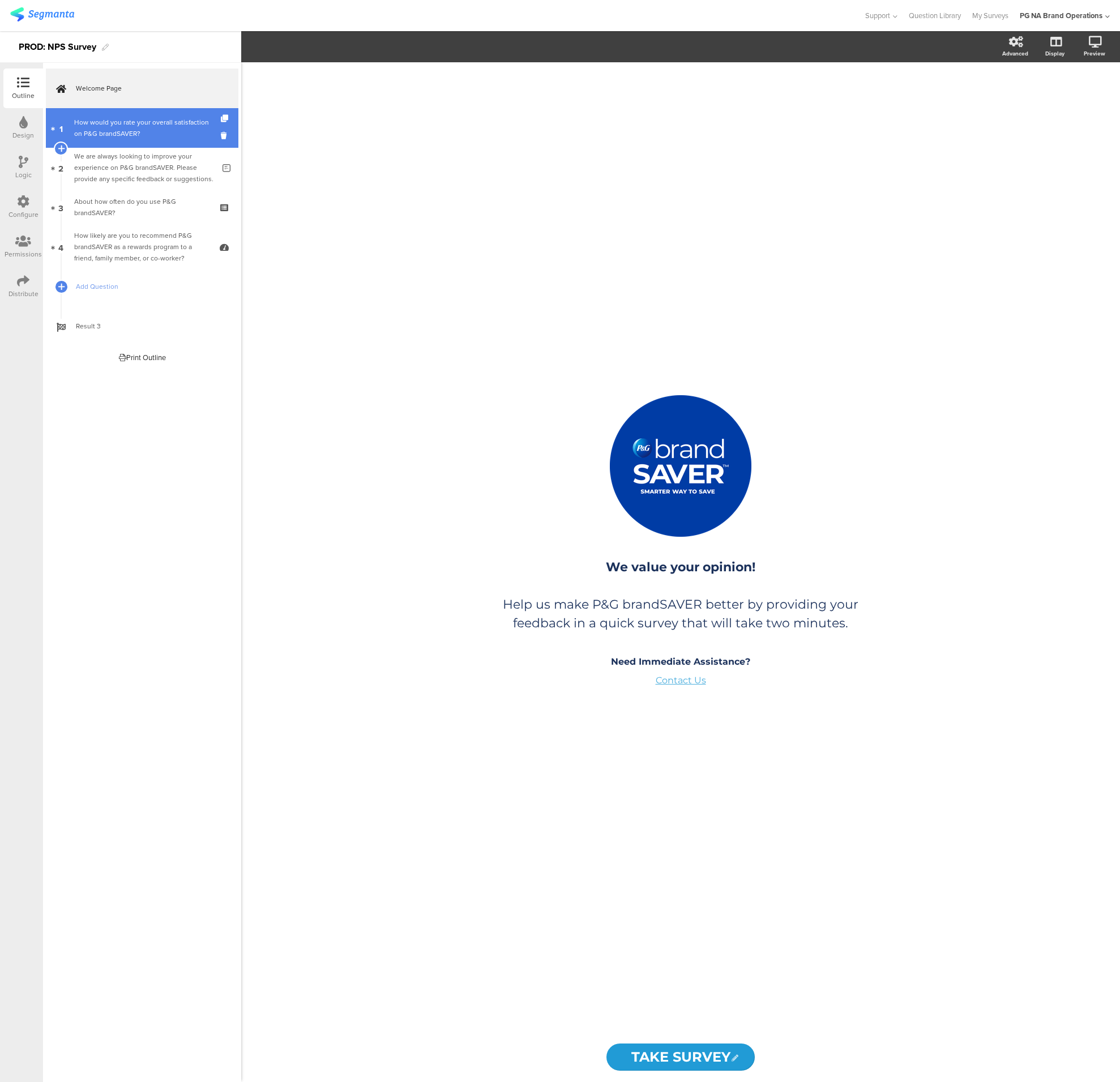
click at [139, 129] on div "How would you rate your overall satisfaction on P&G brandSAVER?" at bounding box center [141, 128] width 135 height 23
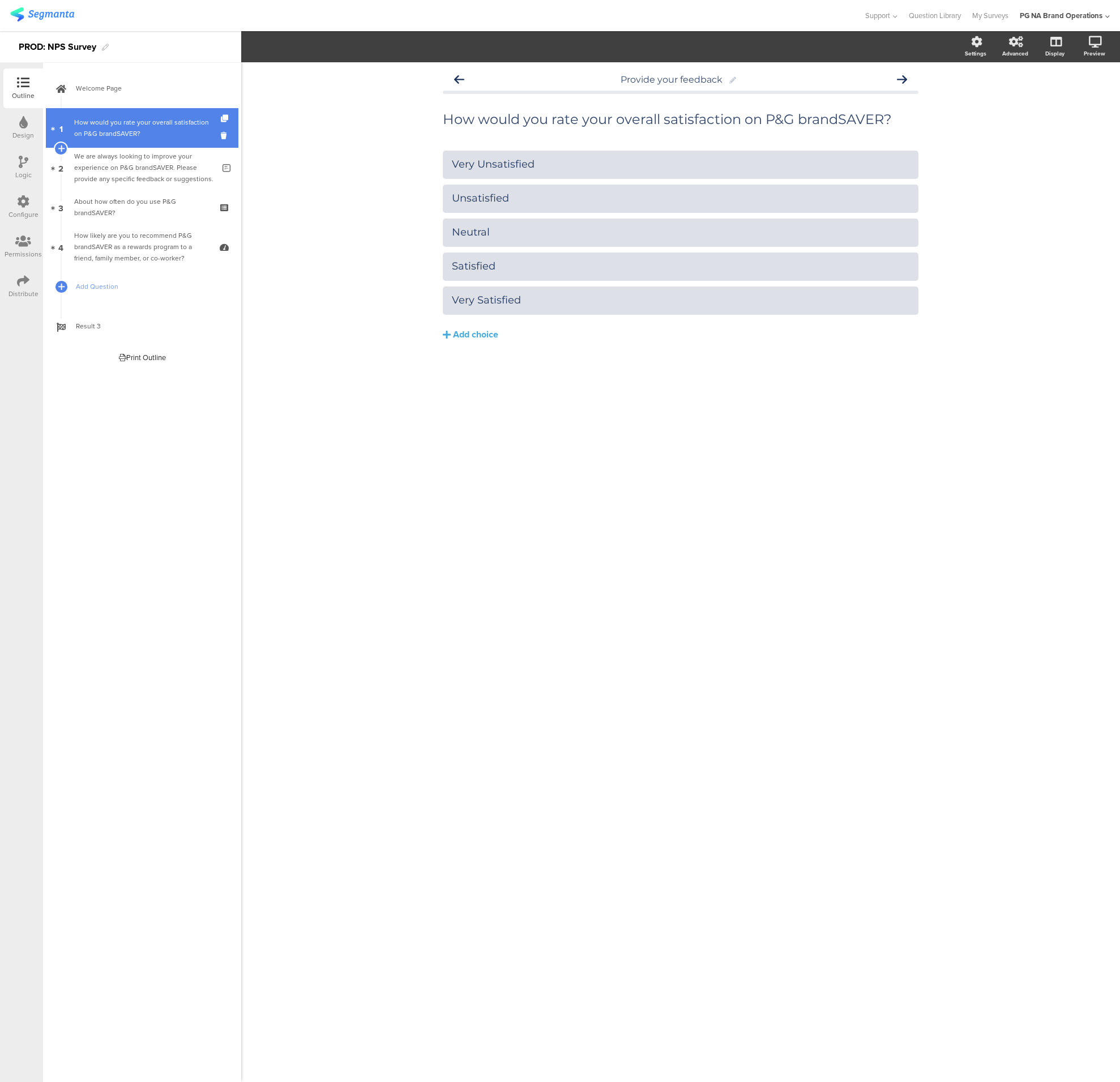
drag, startPoint x: 130, startPoint y: 160, endPoint x: 188, endPoint y: 142, distance: 60.7
click at [130, 160] on div "We are always looking to improve your experience on P&G brandSAVER. Please prov…" at bounding box center [144, 168] width 140 height 34
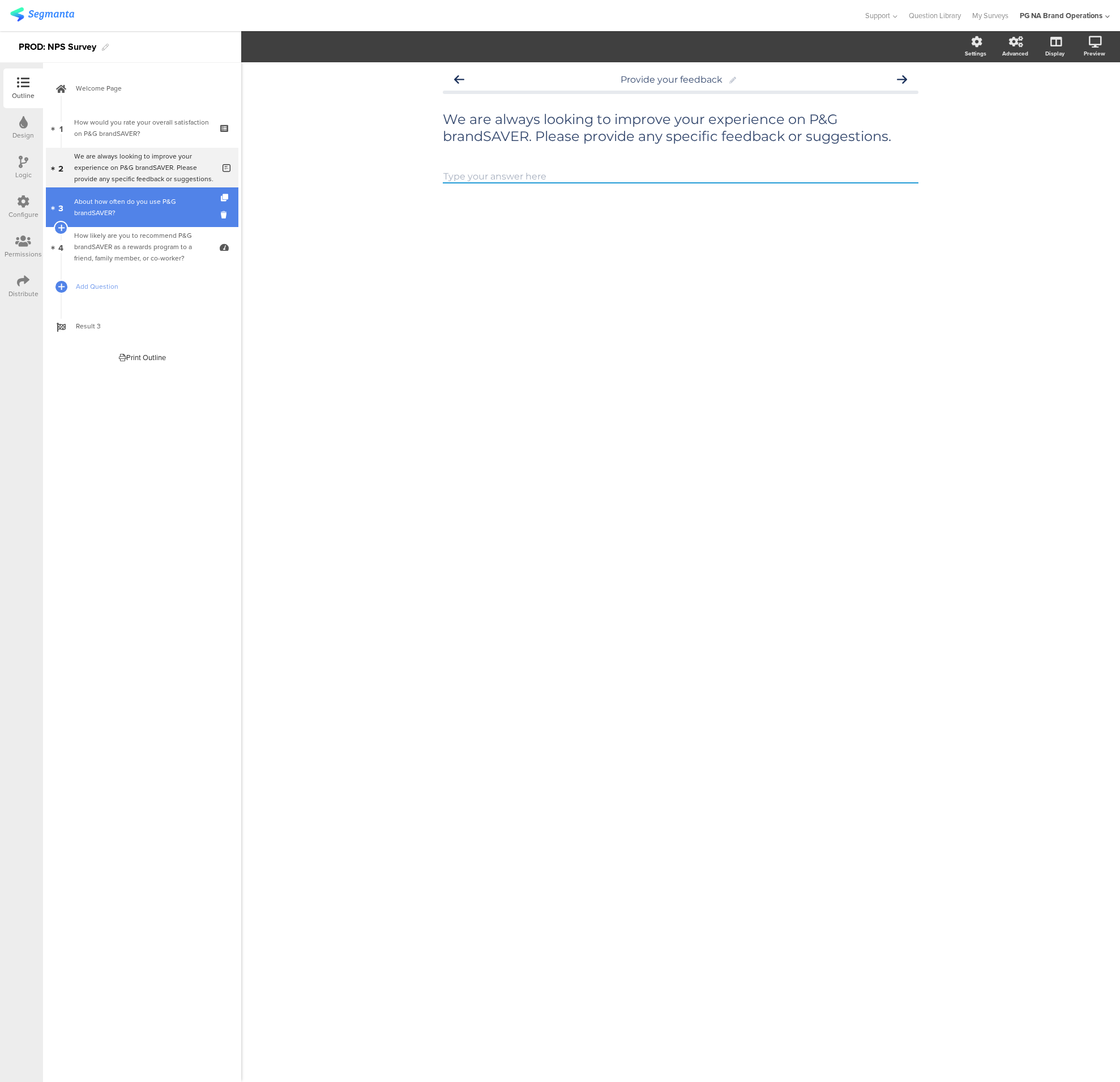
click at [109, 208] on div "About how often do you use P&G brandSAVER?" at bounding box center [141, 208] width 135 height 23
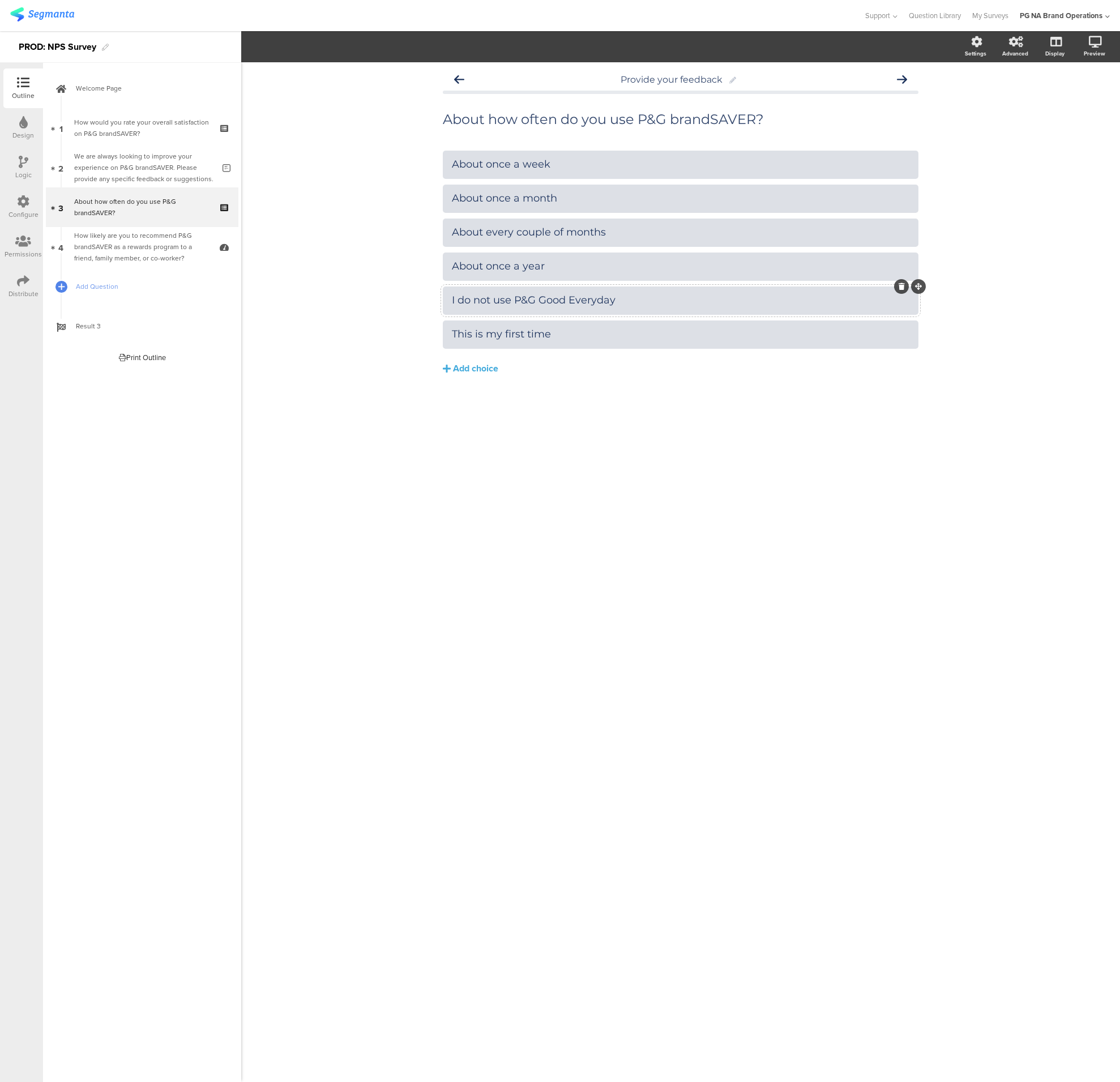
click at [591, 295] on div "I do not use P&G Good Everyday" at bounding box center [681, 300] width 458 height 13
paste div
click at [596, 474] on div "Provide your feedback About how often do you use P&G brandSAVER? About how ofte…" at bounding box center [680, 572] width 878 height 1020
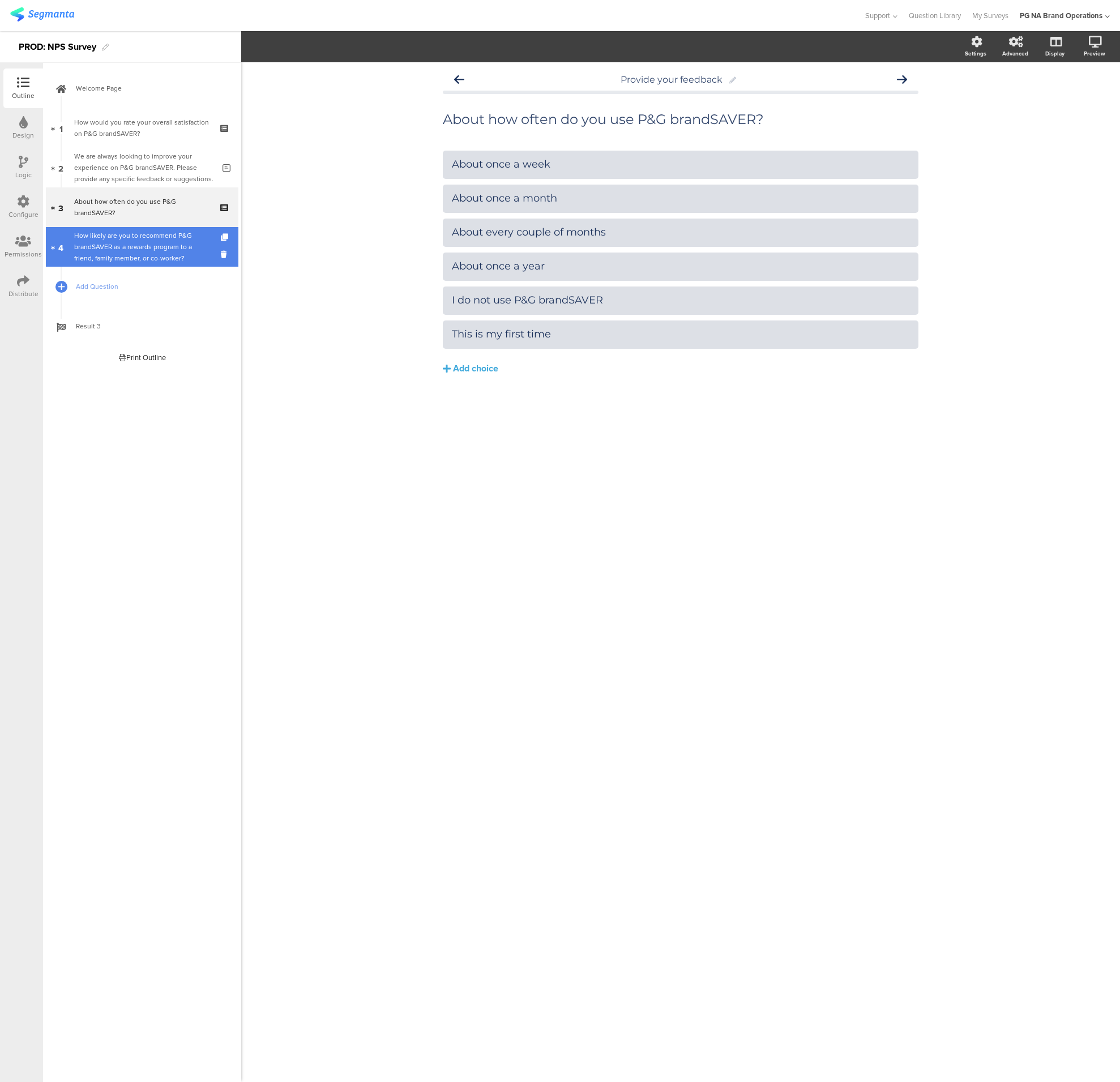
click at [153, 247] on div "How likely are you to recommend P&G brandSAVER as a rewards program to a friend…" at bounding box center [141, 247] width 135 height 34
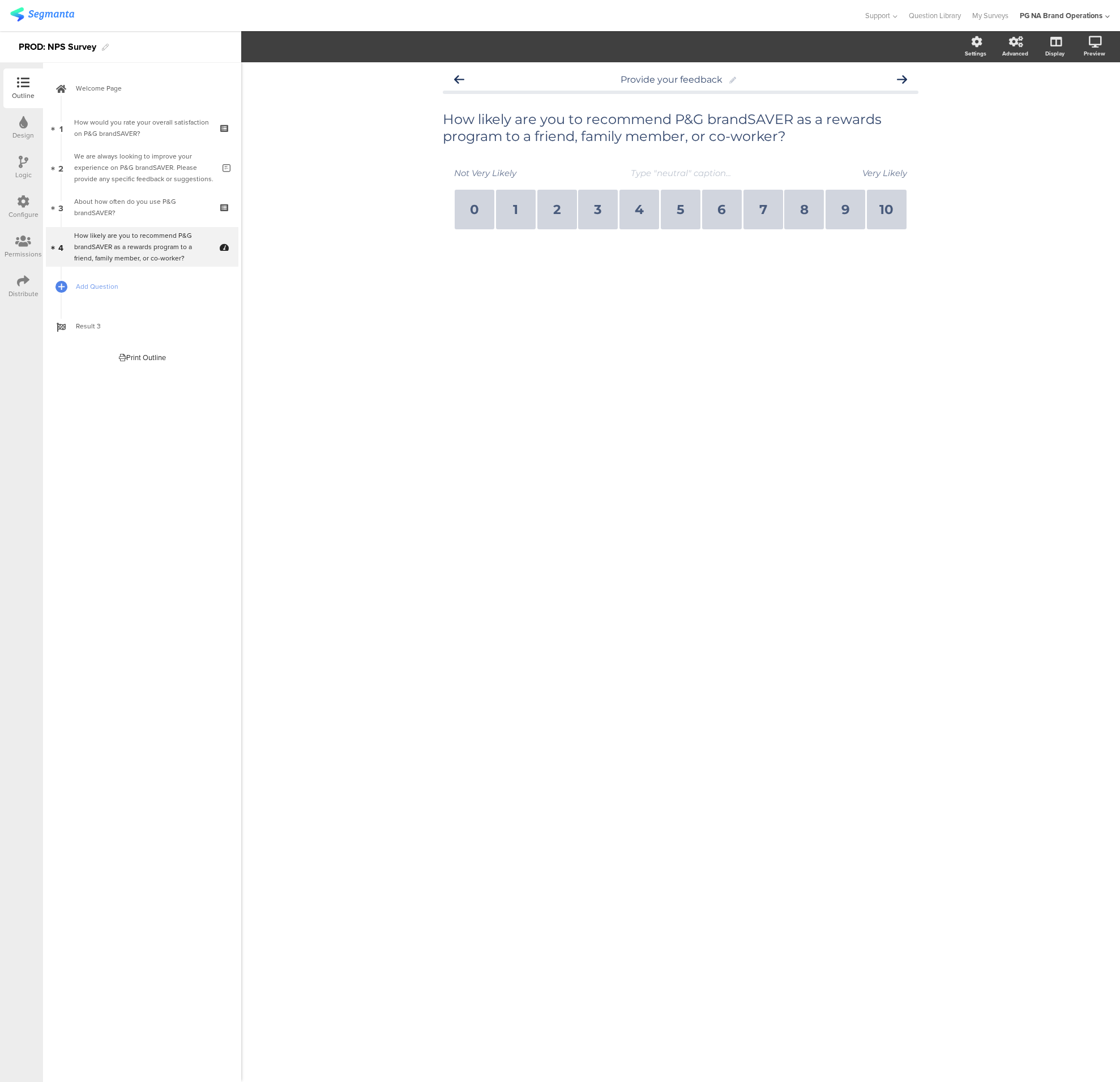
drag, startPoint x: 183, startPoint y: 324, endPoint x: 238, endPoint y: 294, distance: 62.6
click at [183, 324] on span "Result 3" at bounding box center [149, 326] width 145 height 11
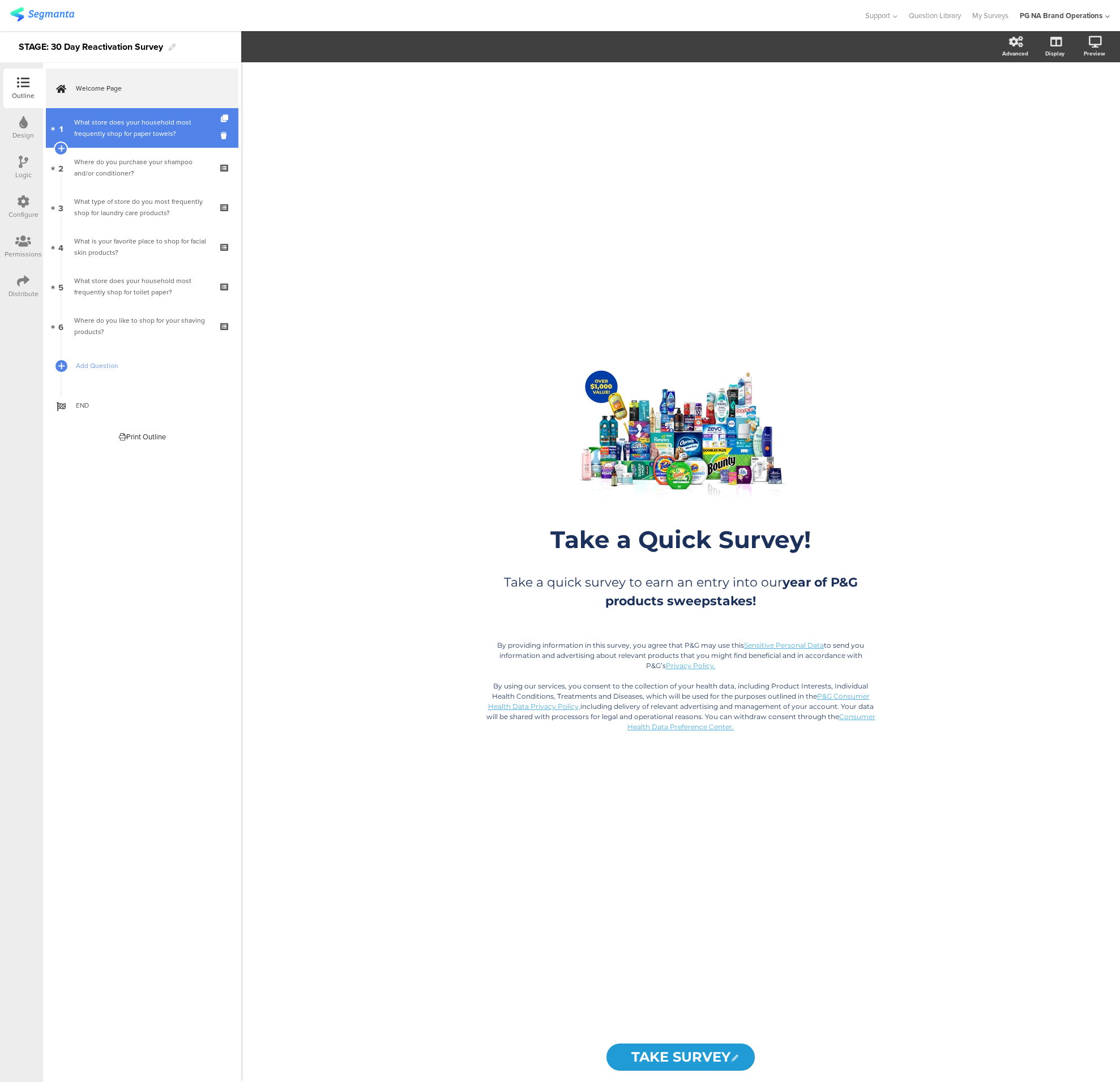
drag, startPoint x: 136, startPoint y: 134, endPoint x: 232, endPoint y: 109, distance: 99.2
click at [136, 134] on div "What store does your household most frequently shop for paper towels?" at bounding box center [141, 128] width 135 height 23
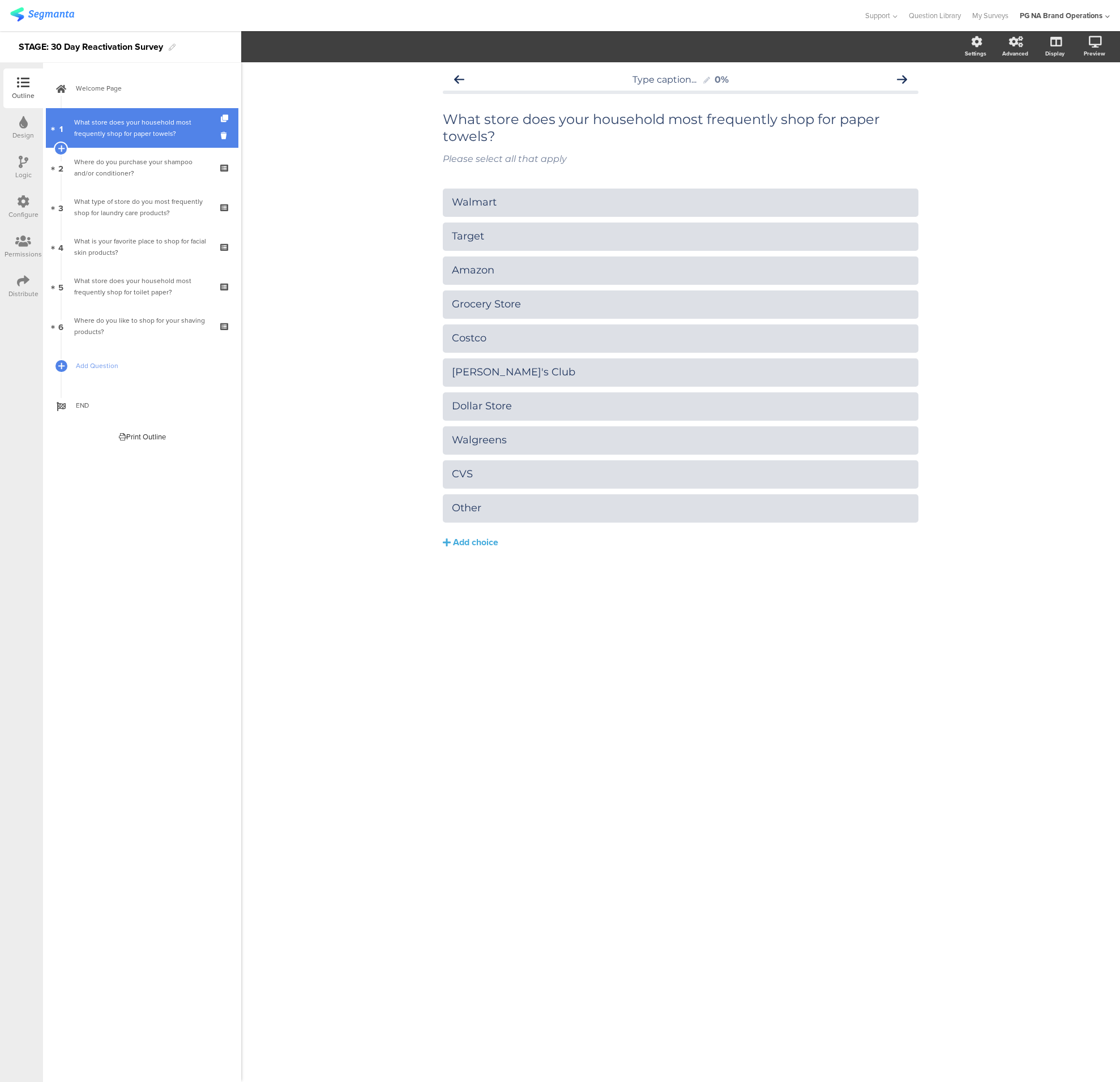
drag, startPoint x: 135, startPoint y: 168, endPoint x: 196, endPoint y: 144, distance: 65.6
click at [135, 168] on div "Where do you purchase your shampoo and/or conditioner?" at bounding box center [141, 168] width 135 height 23
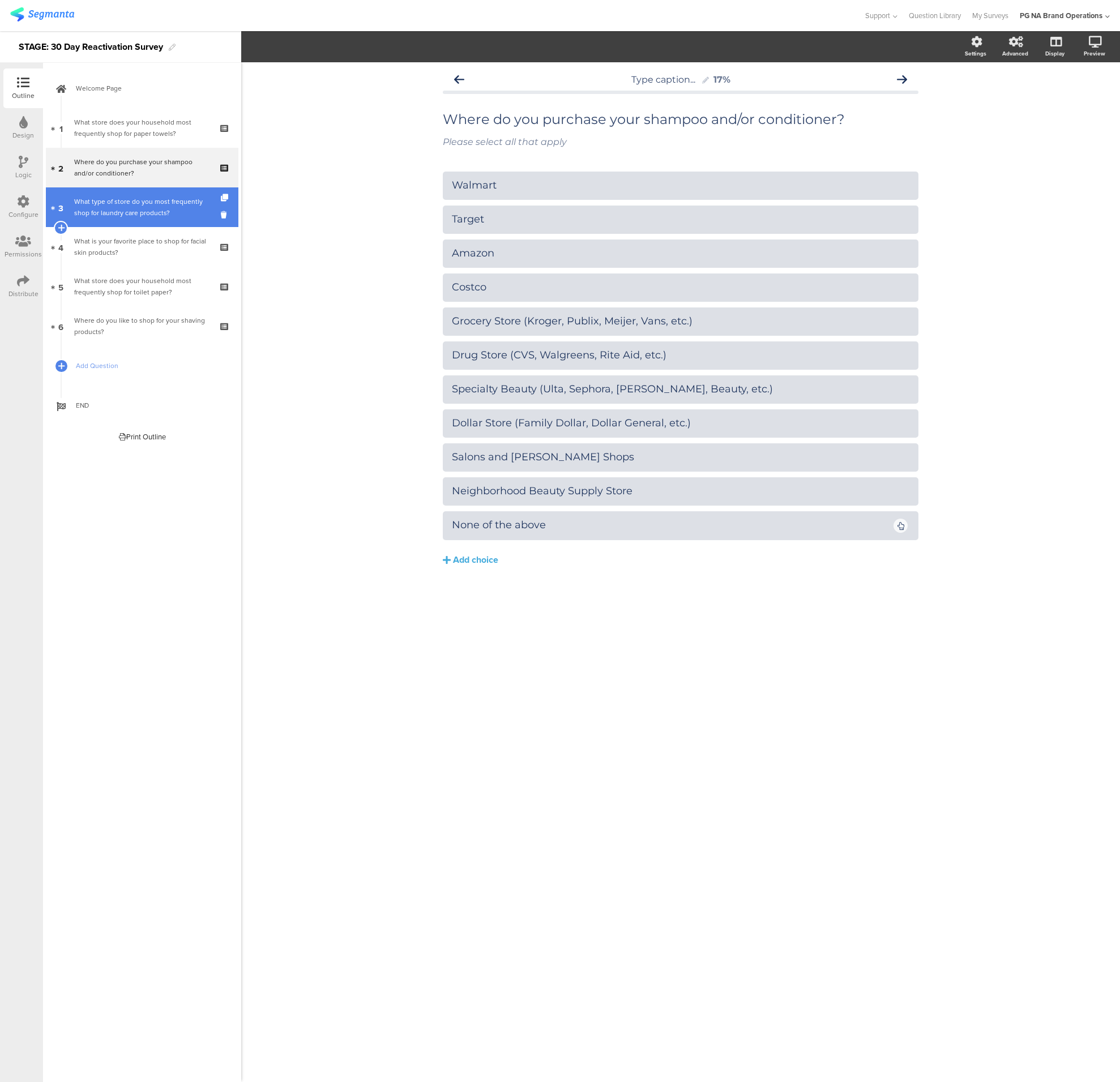
click at [163, 204] on div "What type of store do you most frequently shop for laundry care products?" at bounding box center [141, 208] width 135 height 23
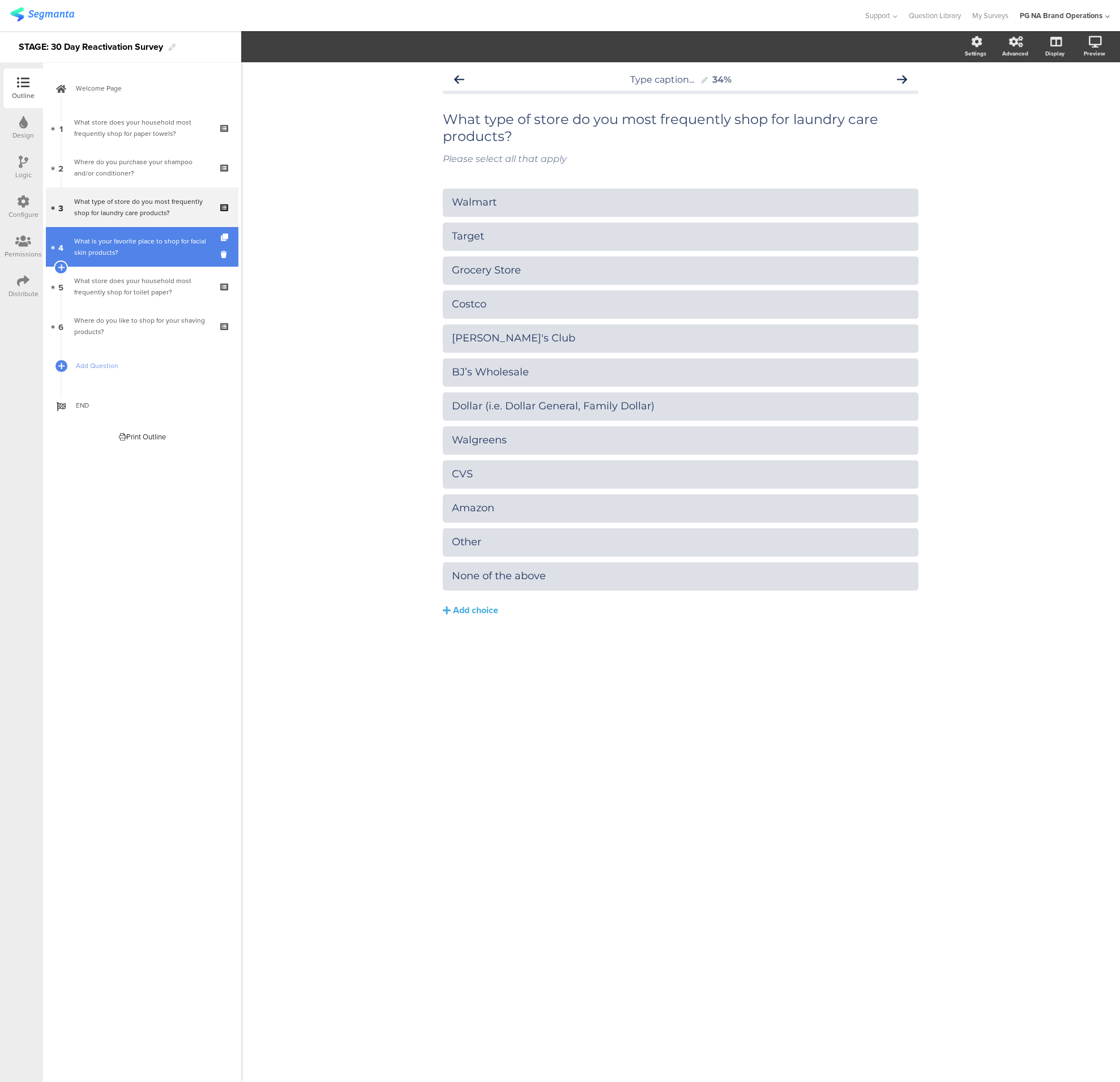
click at [158, 238] on div "What is your favorite place to shop for facial skin products?" at bounding box center [141, 247] width 135 height 23
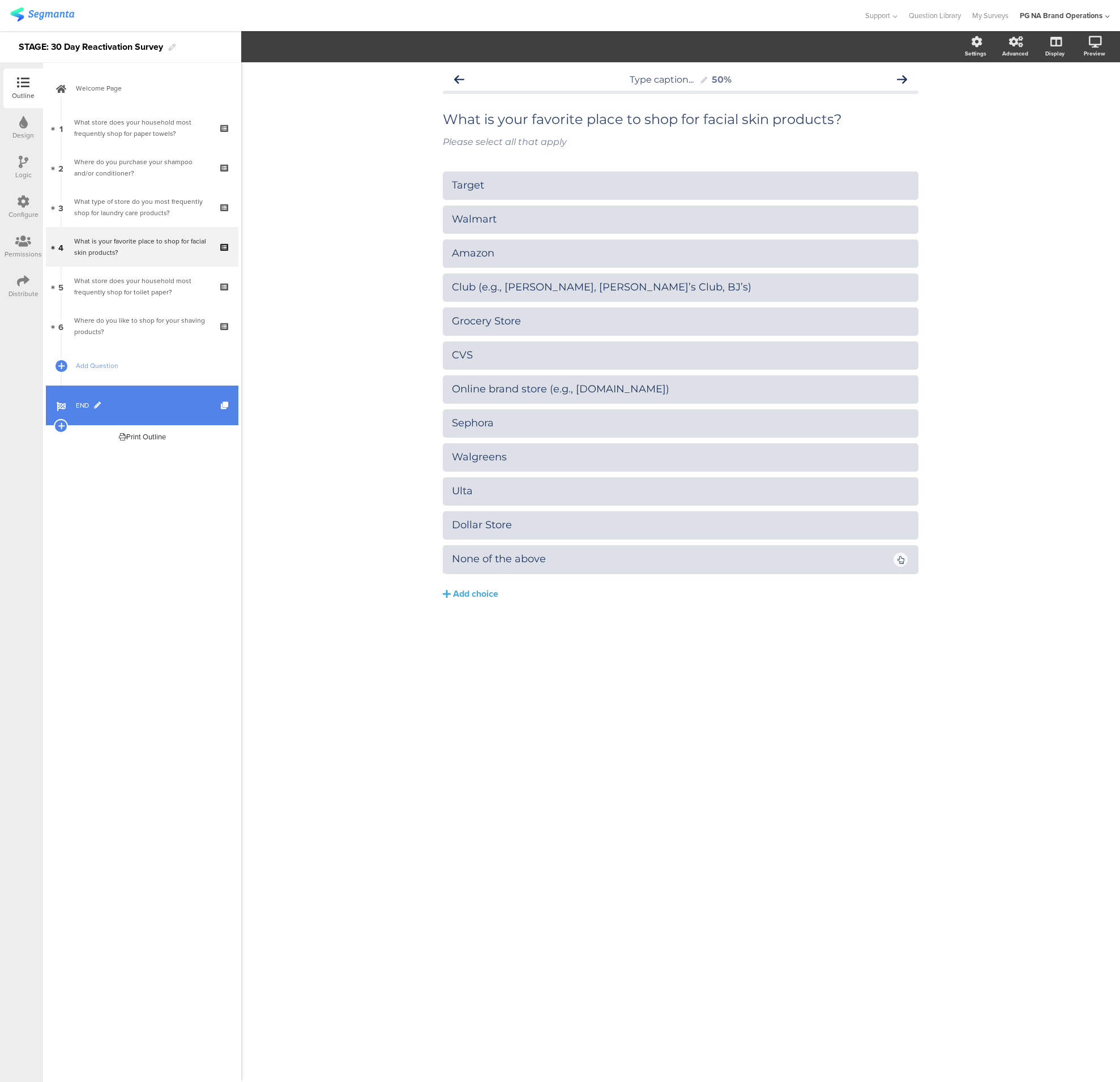
click at [160, 400] on span "END" at bounding box center [149, 405] width 145 height 11
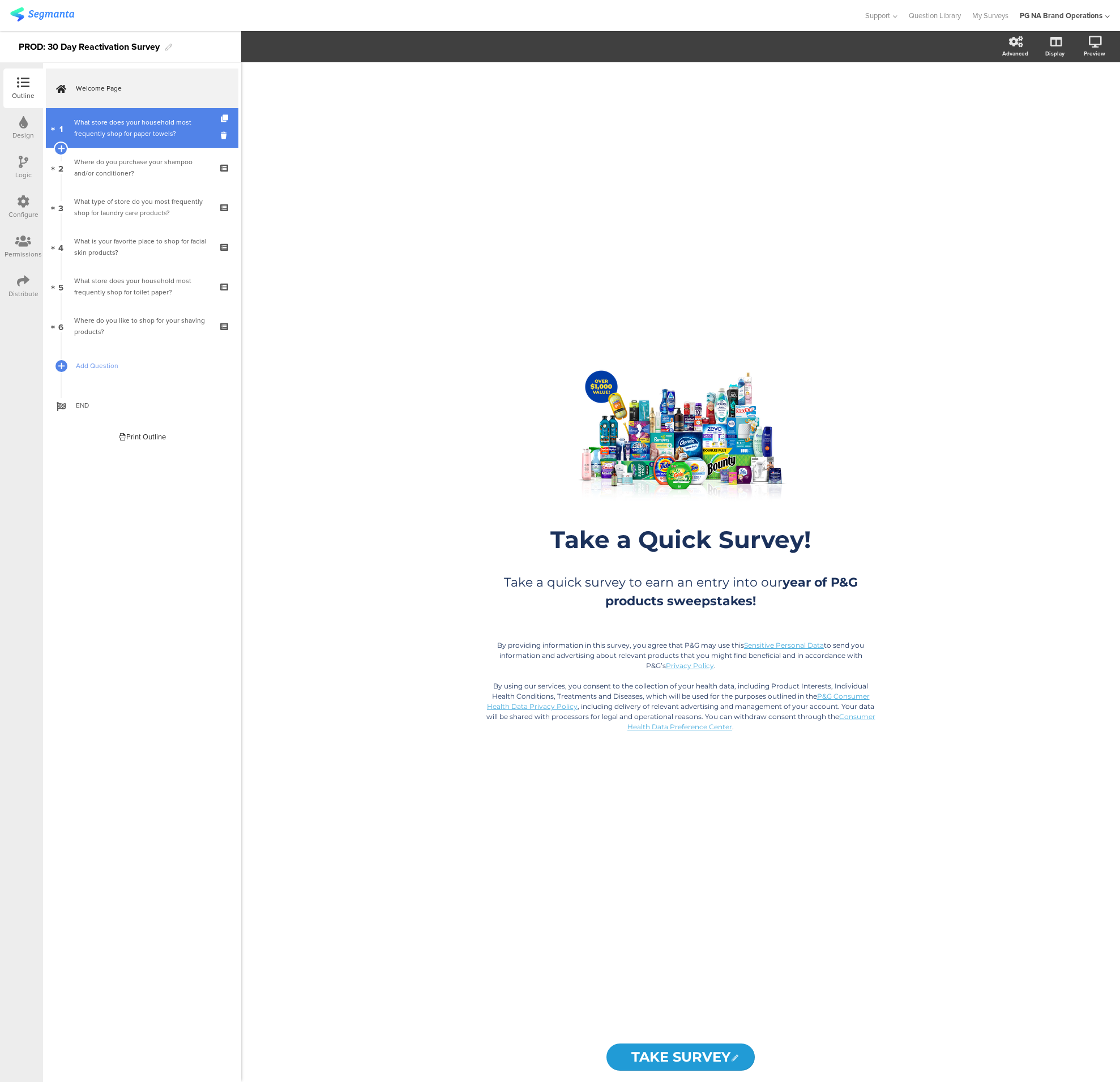
click at [125, 132] on div "What store does your household most frequently shop for paper towels?" at bounding box center [141, 128] width 135 height 23
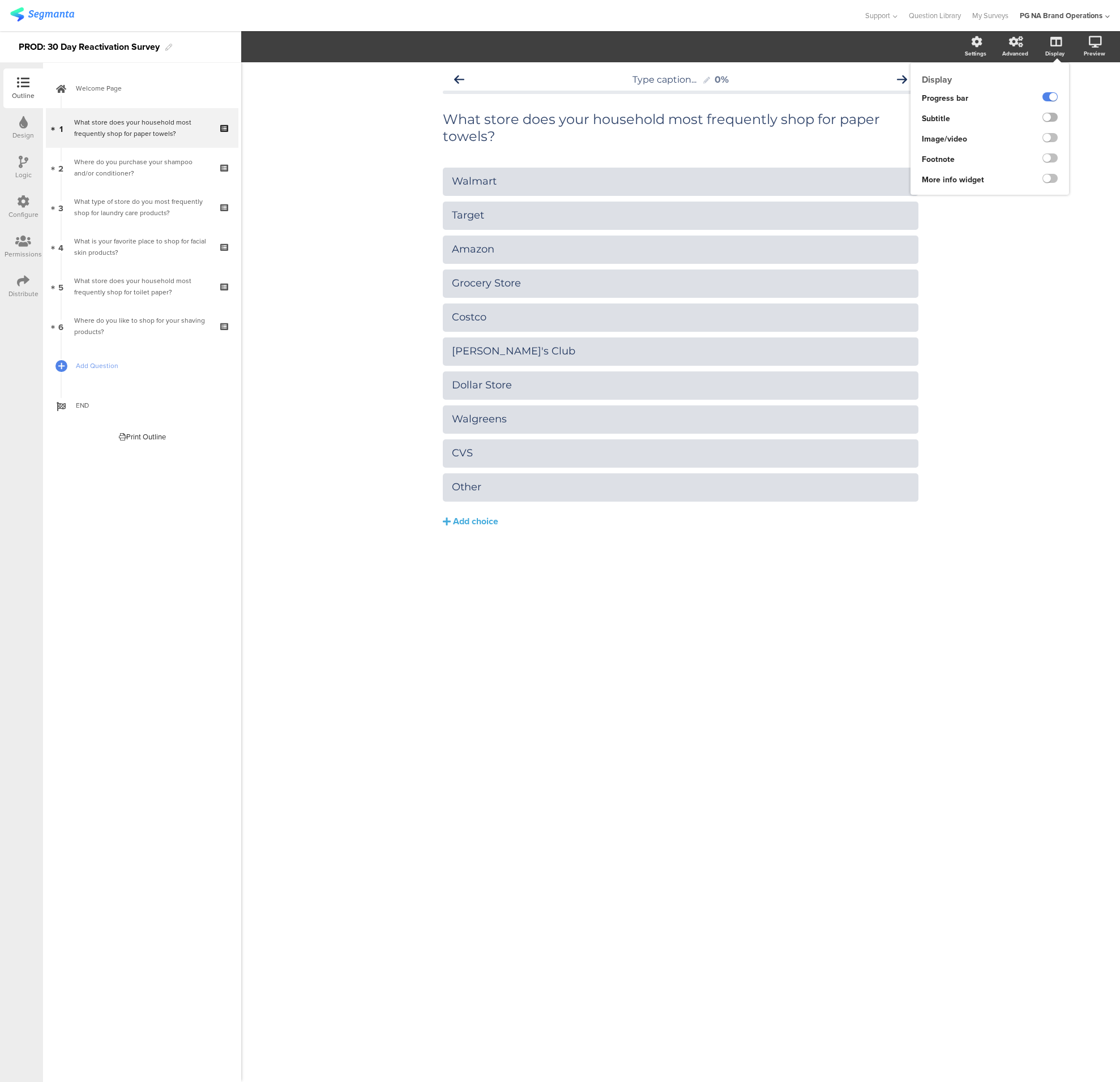
click at [1053, 119] on label at bounding box center [1050, 117] width 16 height 9
click at [0, 0] on input "checkbox" at bounding box center [0, 0] width 0 height 0
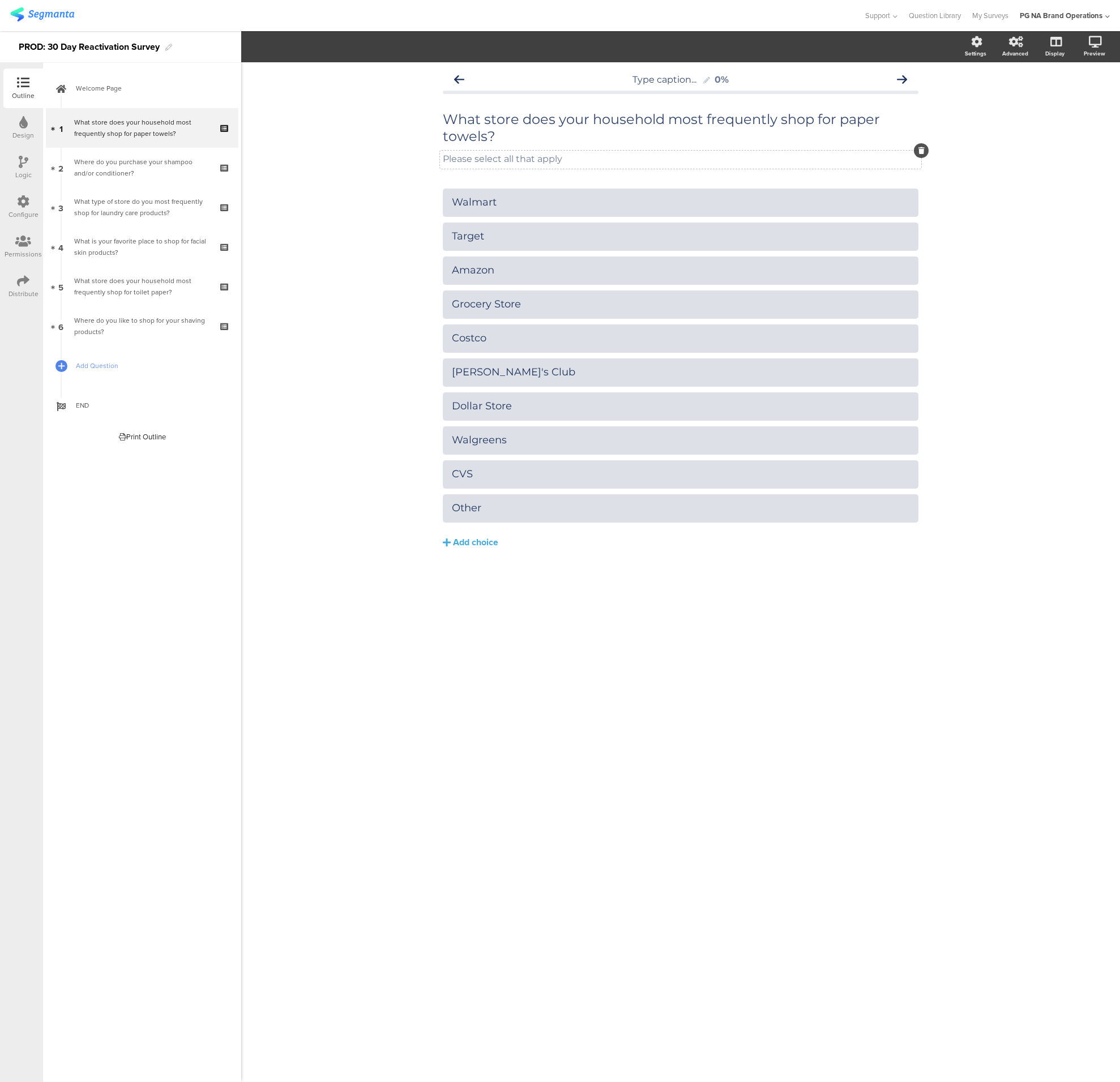
click at [544, 157] on p "Please select all that apply" at bounding box center [680, 159] width 475 height 11
click at [276, 43] on icon "button" at bounding box center [281, 47] width 10 height 10
click at [325, 152] on div "Type caption... 0% What store does your household most frequently shop for pape…" at bounding box center [680, 572] width 878 height 1020
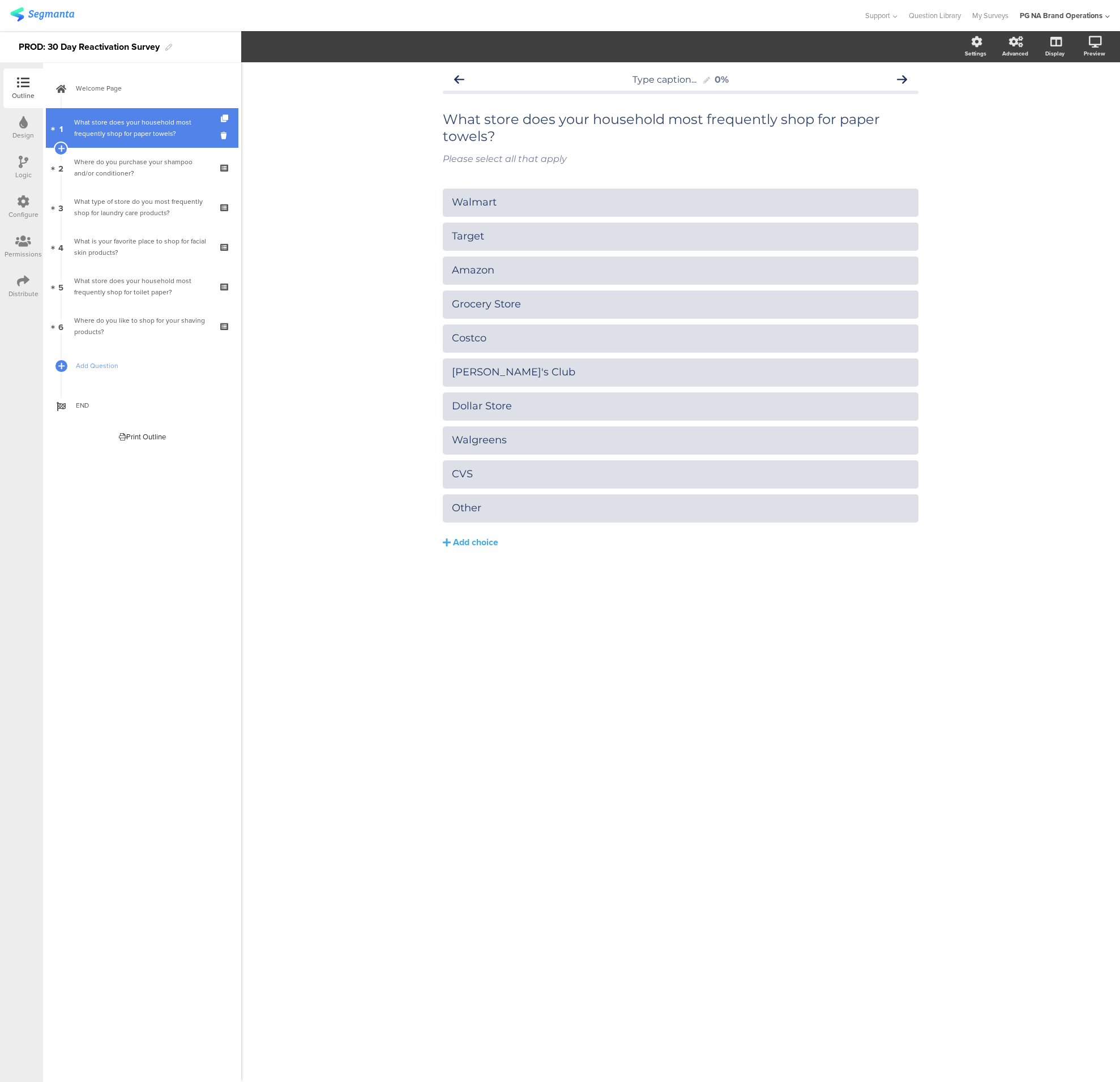
drag, startPoint x: 113, startPoint y: 168, endPoint x: 199, endPoint y: 138, distance: 91.1
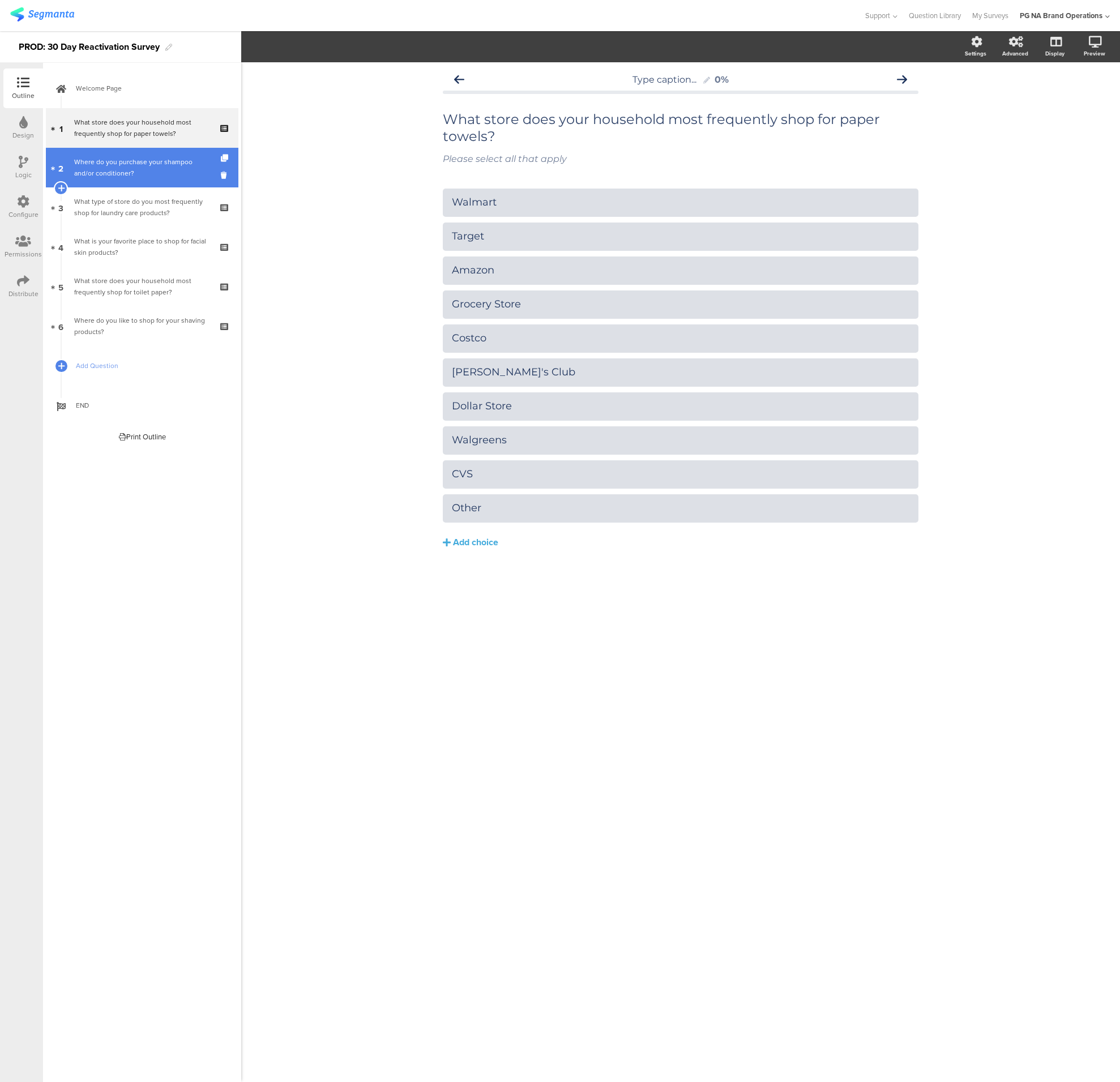
click at [139, 176] on div "Where do you purchase your shampoo and/or conditioner?" at bounding box center [141, 168] width 135 height 23
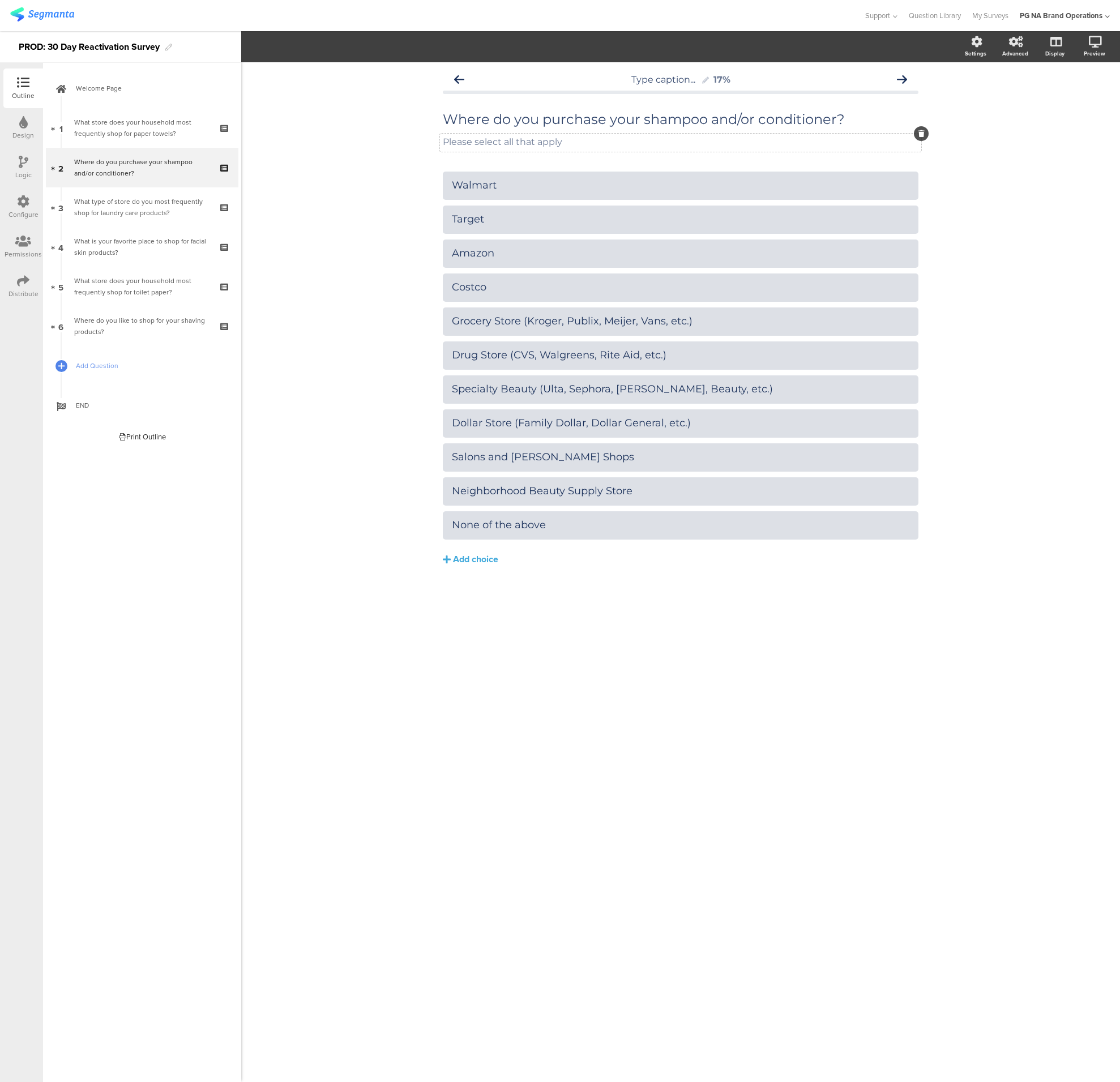
click at [519, 139] on p "Please select all that apply" at bounding box center [680, 141] width 475 height 11
click at [519, 138] on p "Please select all that apply" at bounding box center [680, 141] width 475 height 11
click at [277, 47] on icon "button" at bounding box center [281, 47] width 10 height 10
drag, startPoint x: 303, startPoint y: 99, endPoint x: 391, endPoint y: 46, distance: 102.7
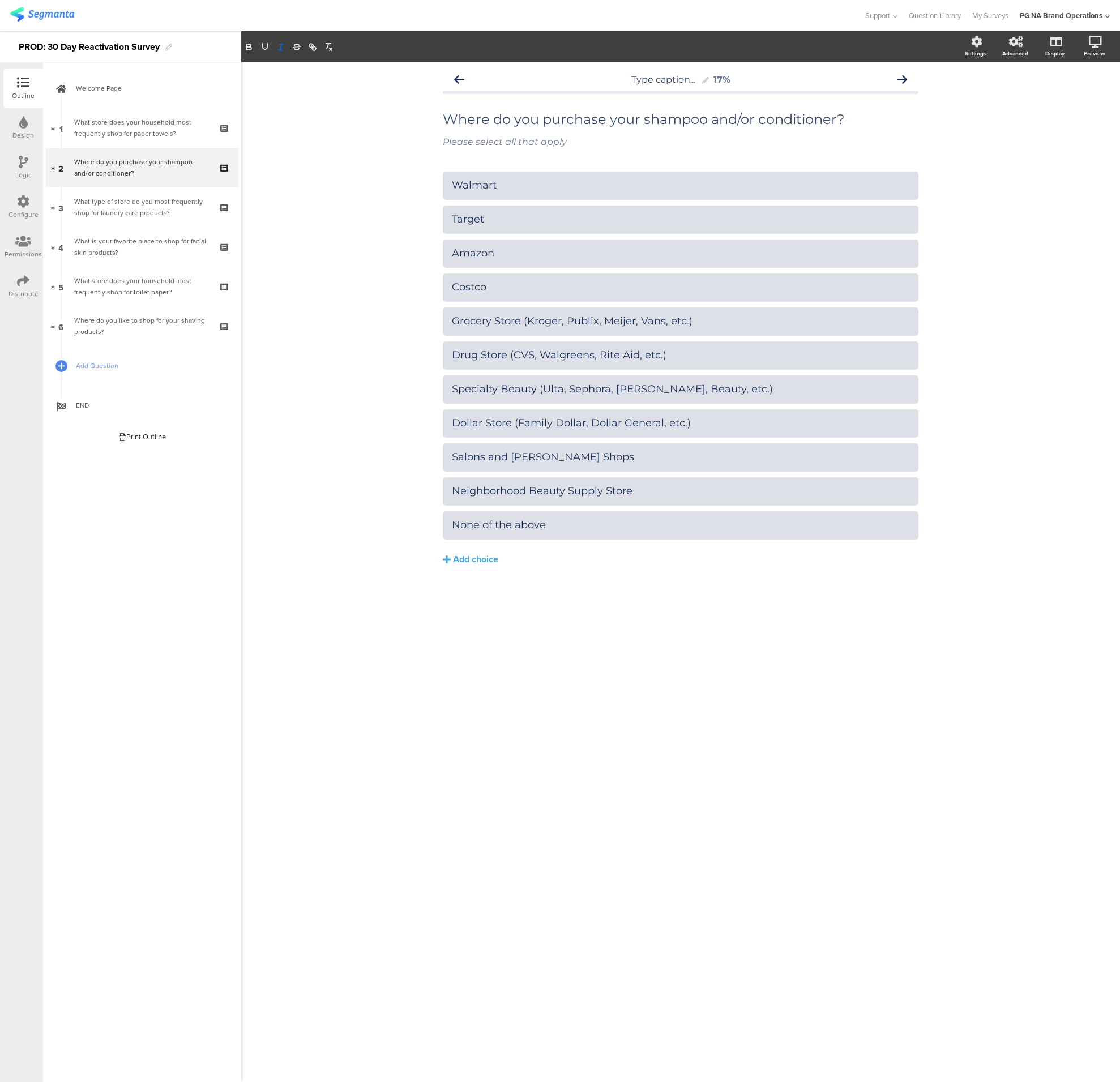
click at [303, 99] on div "Type caption... 17% Where do you purchase your shampoo and/or conditioner? Wher…" at bounding box center [680, 572] width 878 height 1020
drag, startPoint x: 163, startPoint y: 217, endPoint x: 220, endPoint y: 187, distance: 64.4
click at [163, 217] on div "What type of store do you most frequently shop for laundry care products?" at bounding box center [141, 208] width 135 height 23
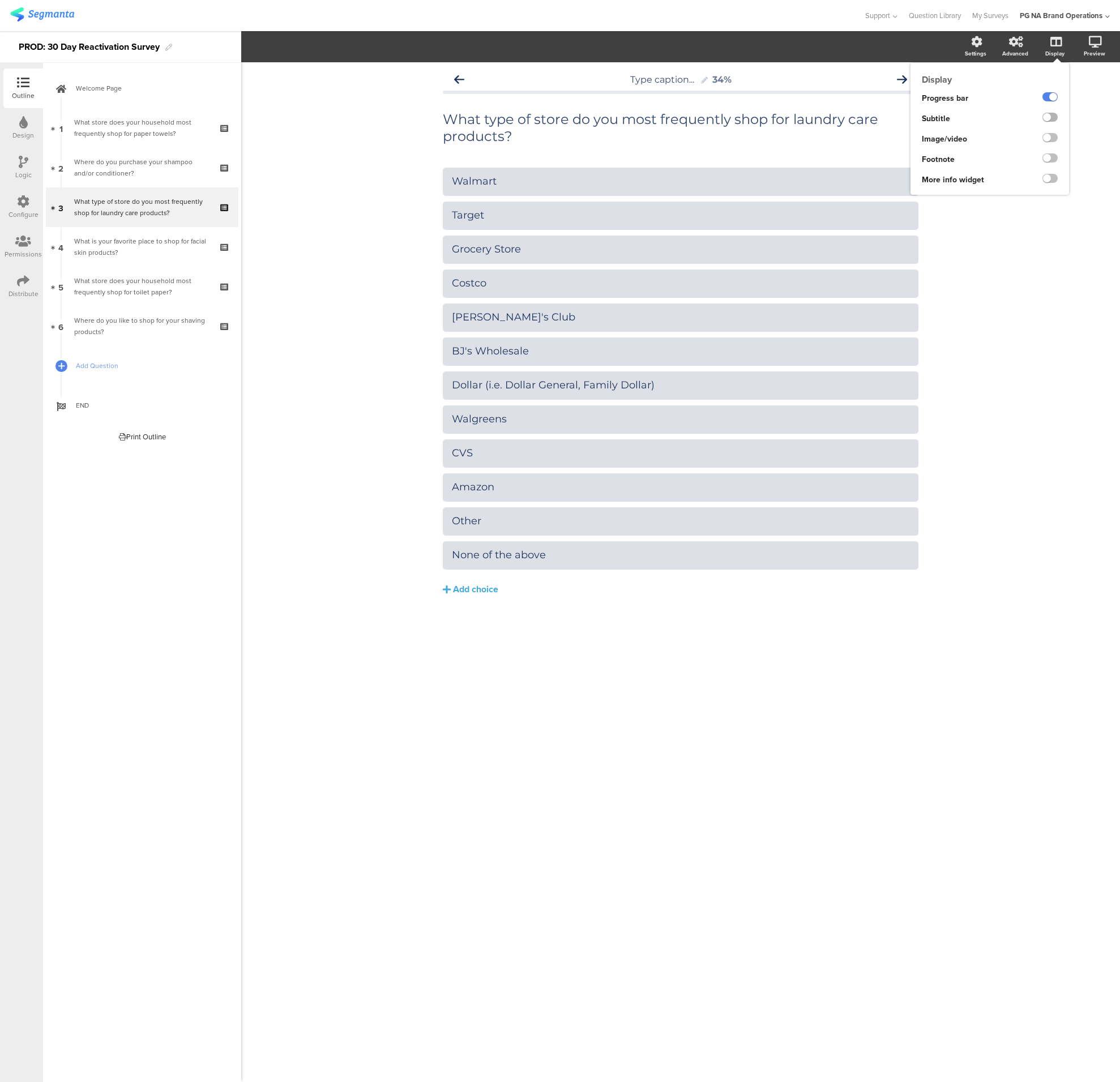
click at [1053, 117] on label at bounding box center [1050, 117] width 16 height 9
click at [0, 0] on input "checkbox" at bounding box center [0, 0] width 0 height 0
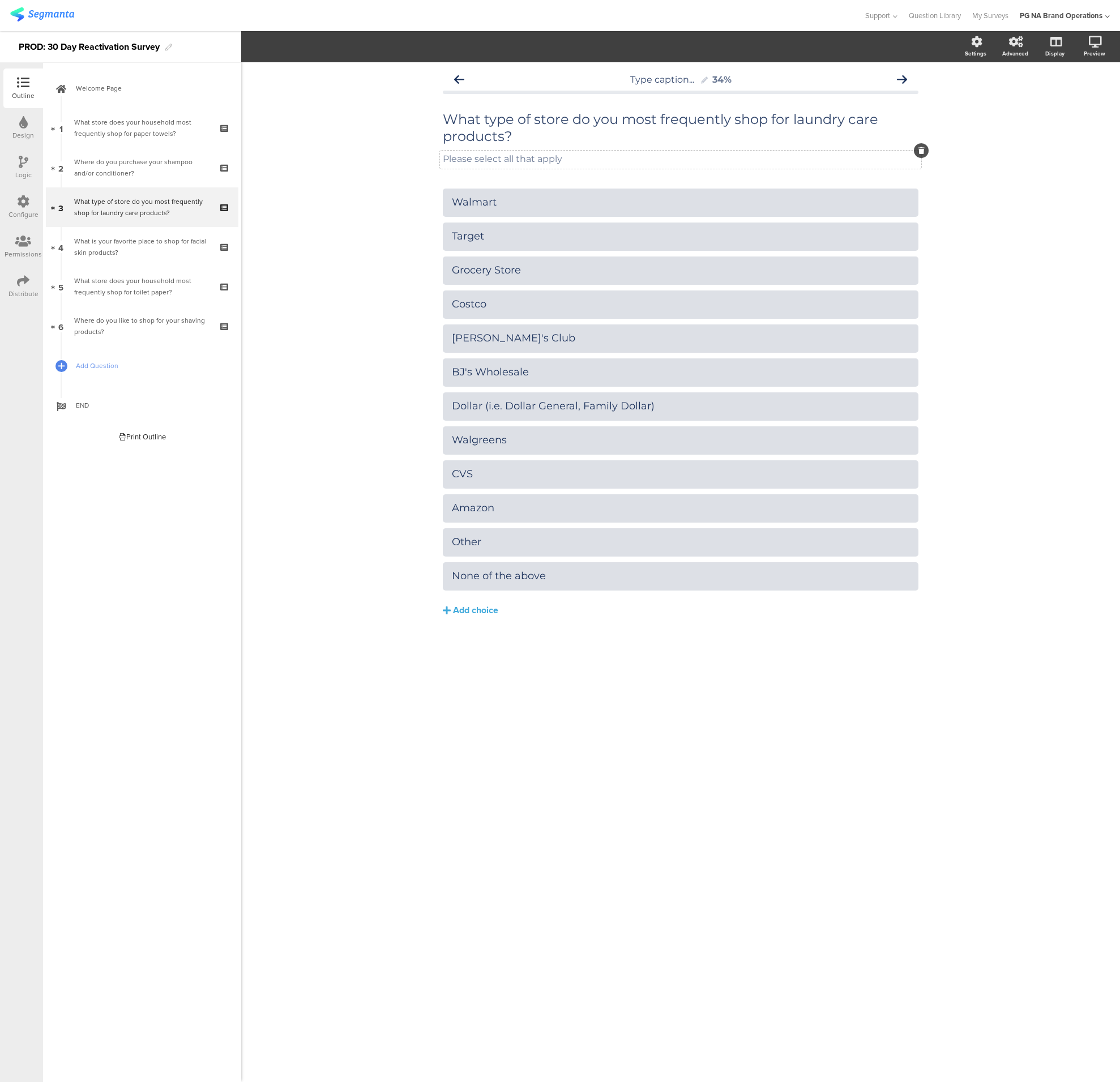
click at [556, 154] on div "Please select all that apply Please select all that apply" at bounding box center [680, 159] width 481 height 18
click at [556, 154] on p "Please select all that apply" at bounding box center [680, 159] width 475 height 11
click at [281, 48] on icon "button" at bounding box center [281, 47] width 10 height 10
click at [318, 110] on div "Type caption... 34% What type of store do you most frequently shop for laundry …" at bounding box center [680, 572] width 878 height 1020
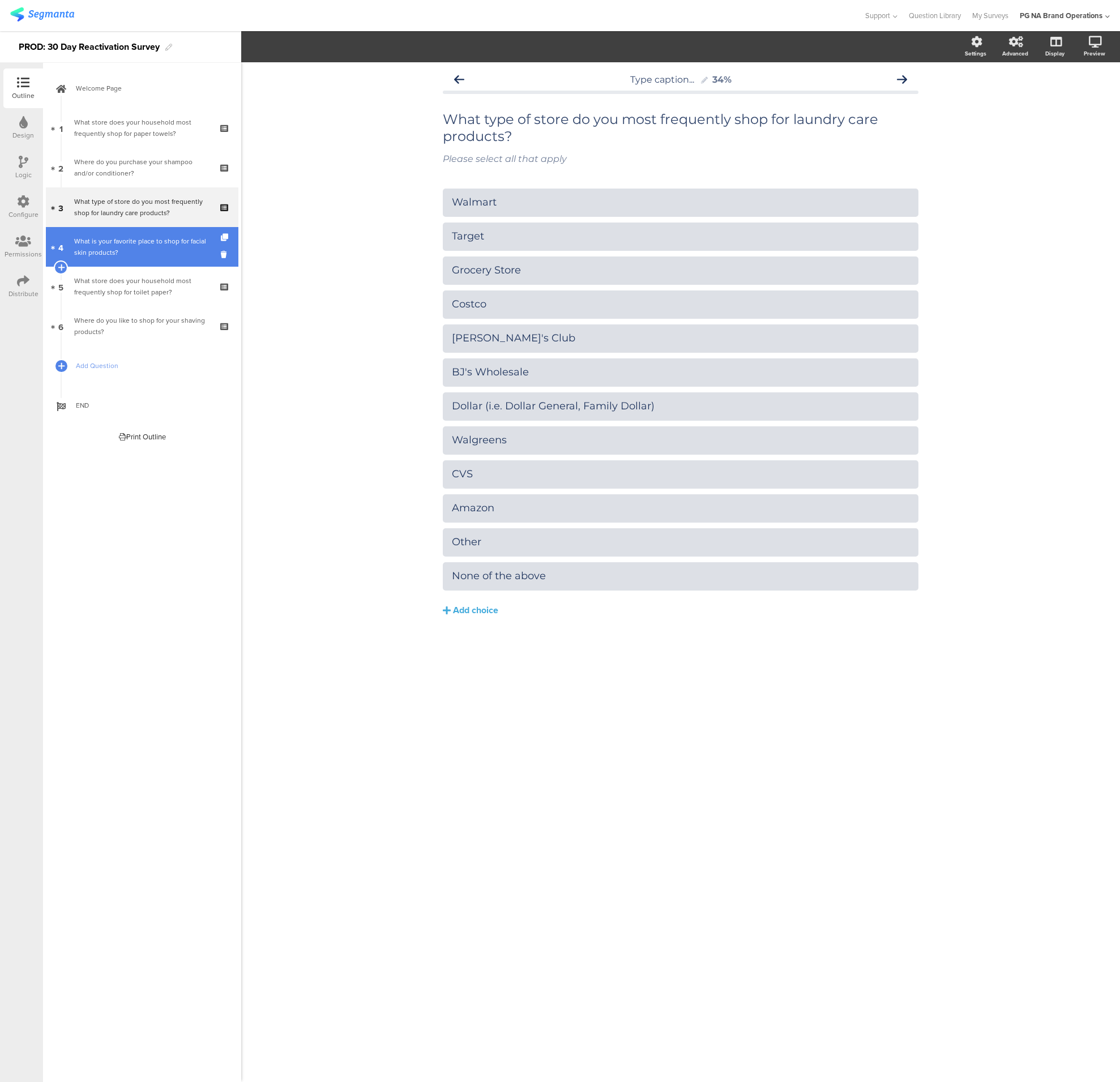
drag, startPoint x: 137, startPoint y: 252, endPoint x: 154, endPoint y: 247, distance: 17.7
click at [137, 252] on div "What is your favorite place to shop for facial skin products?" at bounding box center [141, 247] width 135 height 23
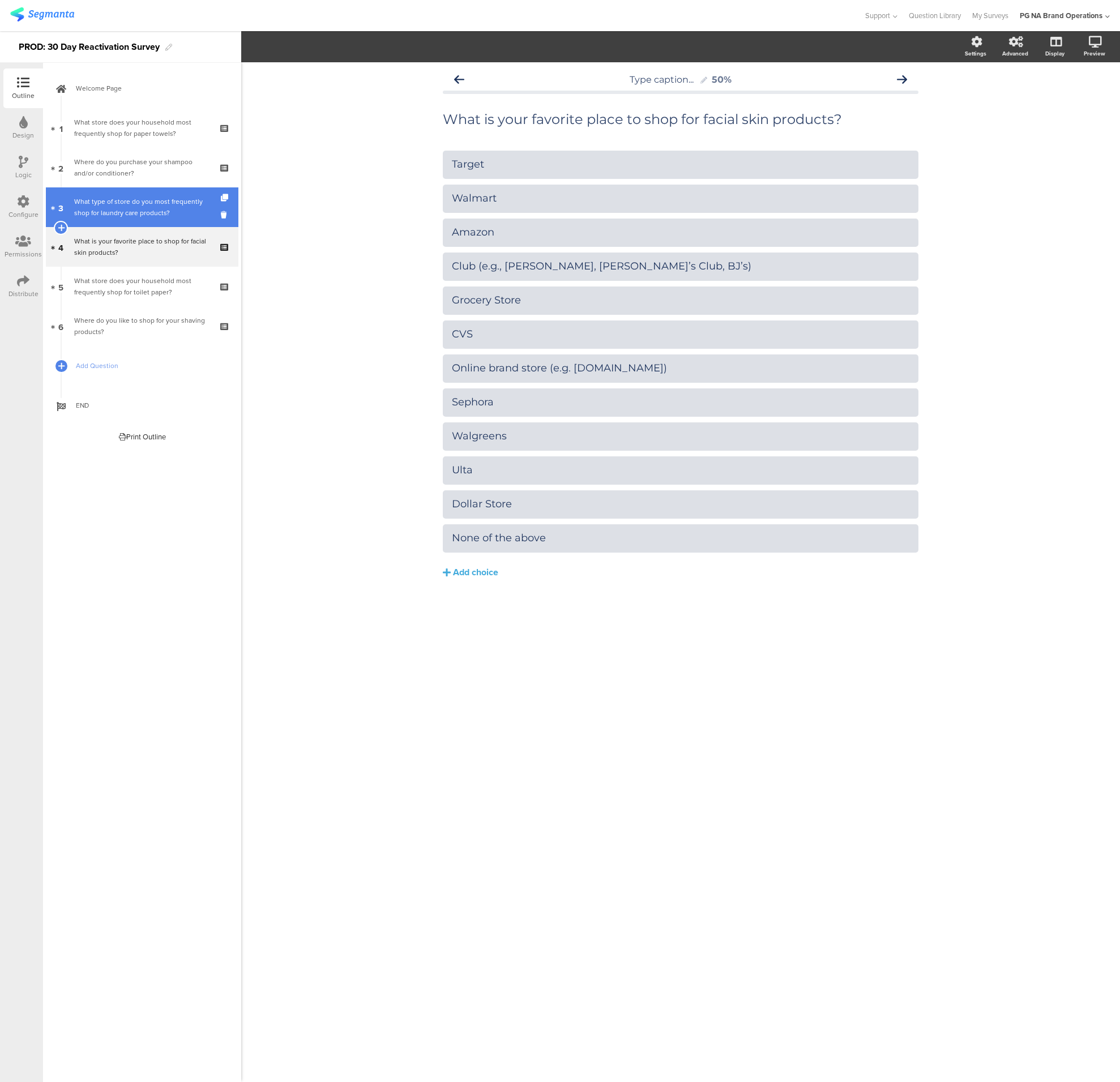
click at [161, 200] on div "What type of store do you most frequently shop for laundry care products?" at bounding box center [141, 208] width 135 height 23
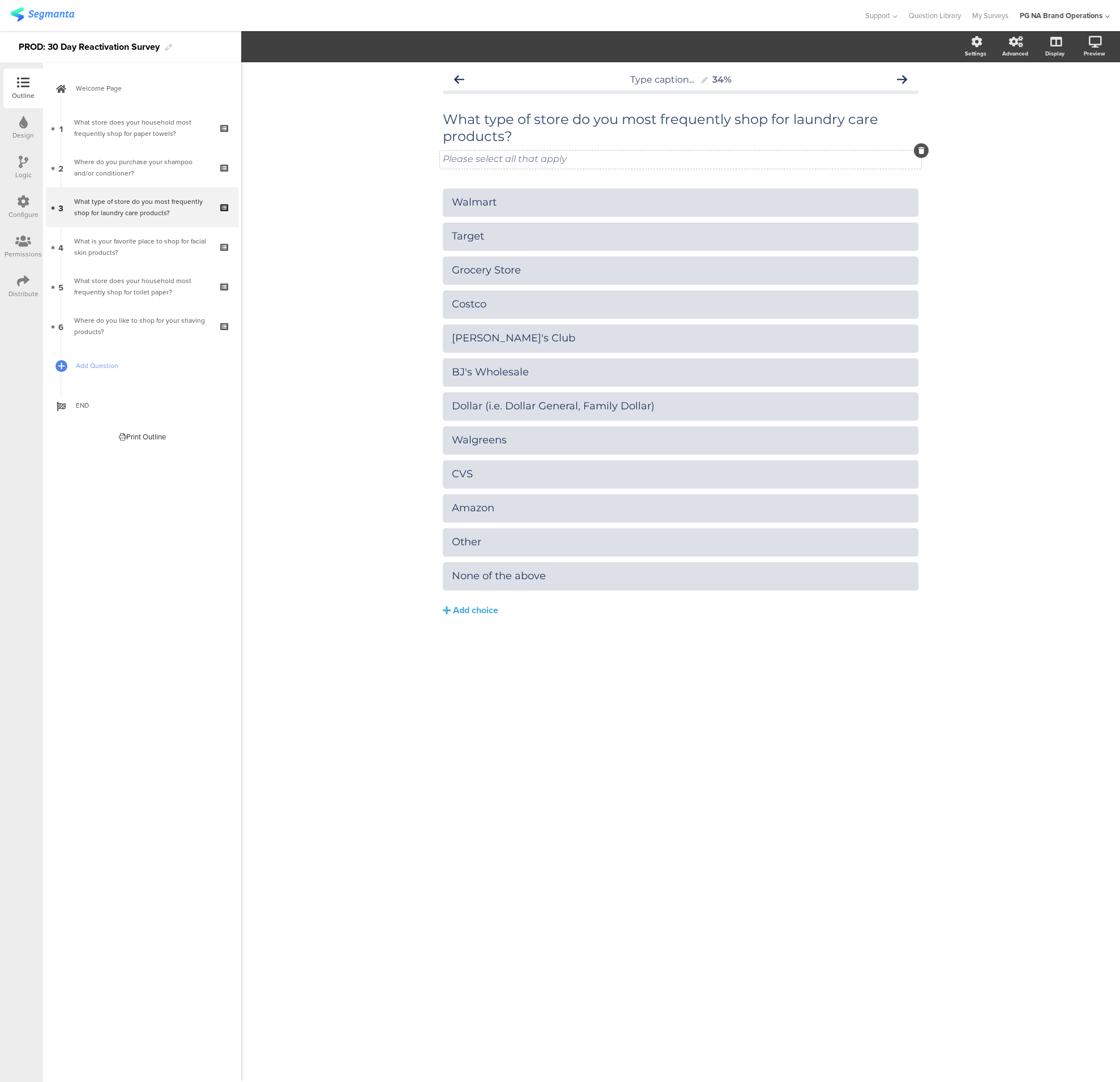
click at [918, 149] on icon at bounding box center [921, 151] width 6 height 7
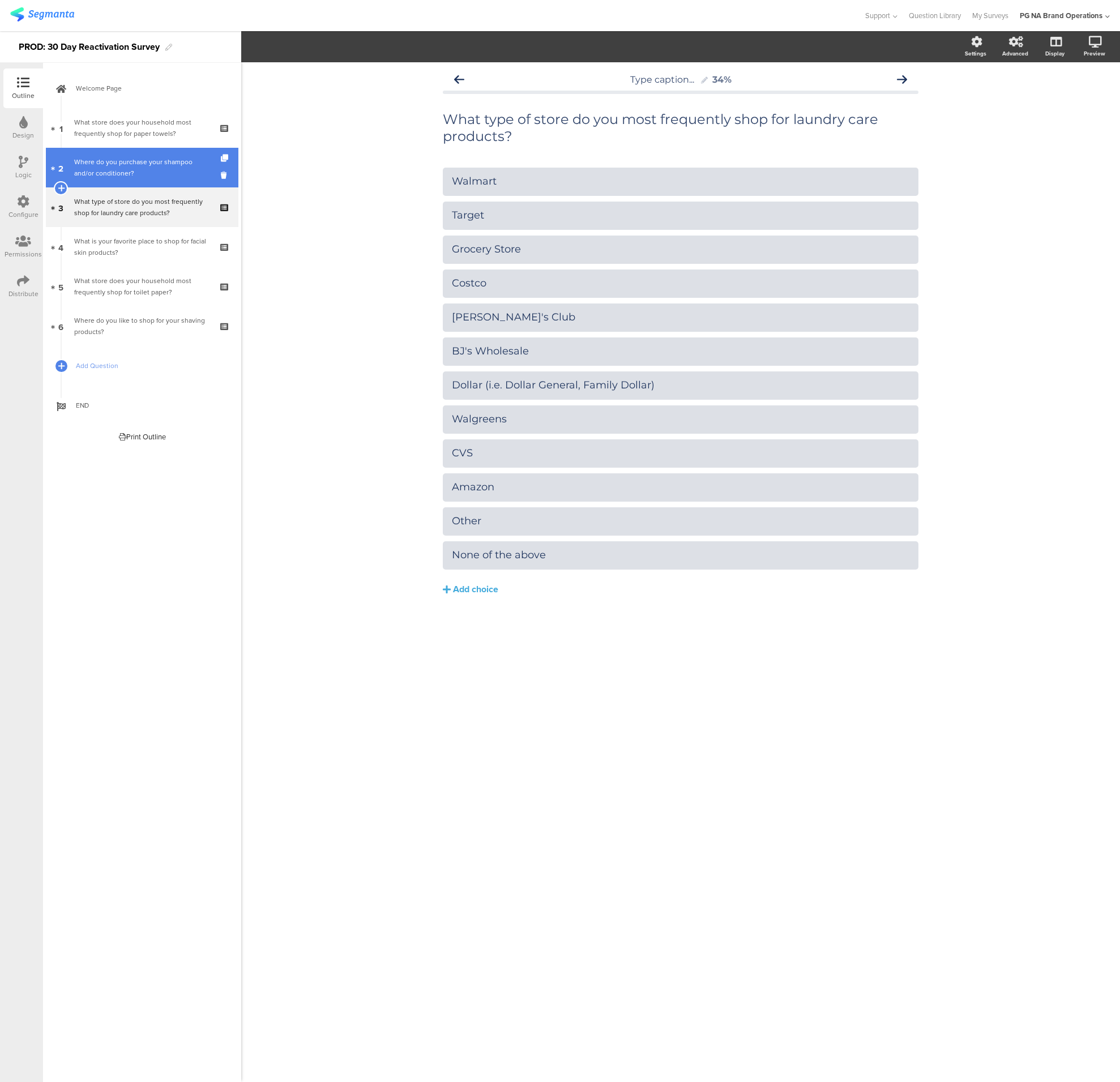
click at [151, 167] on div "Where do you purchase your shampoo and/or conditioner?" at bounding box center [141, 168] width 135 height 23
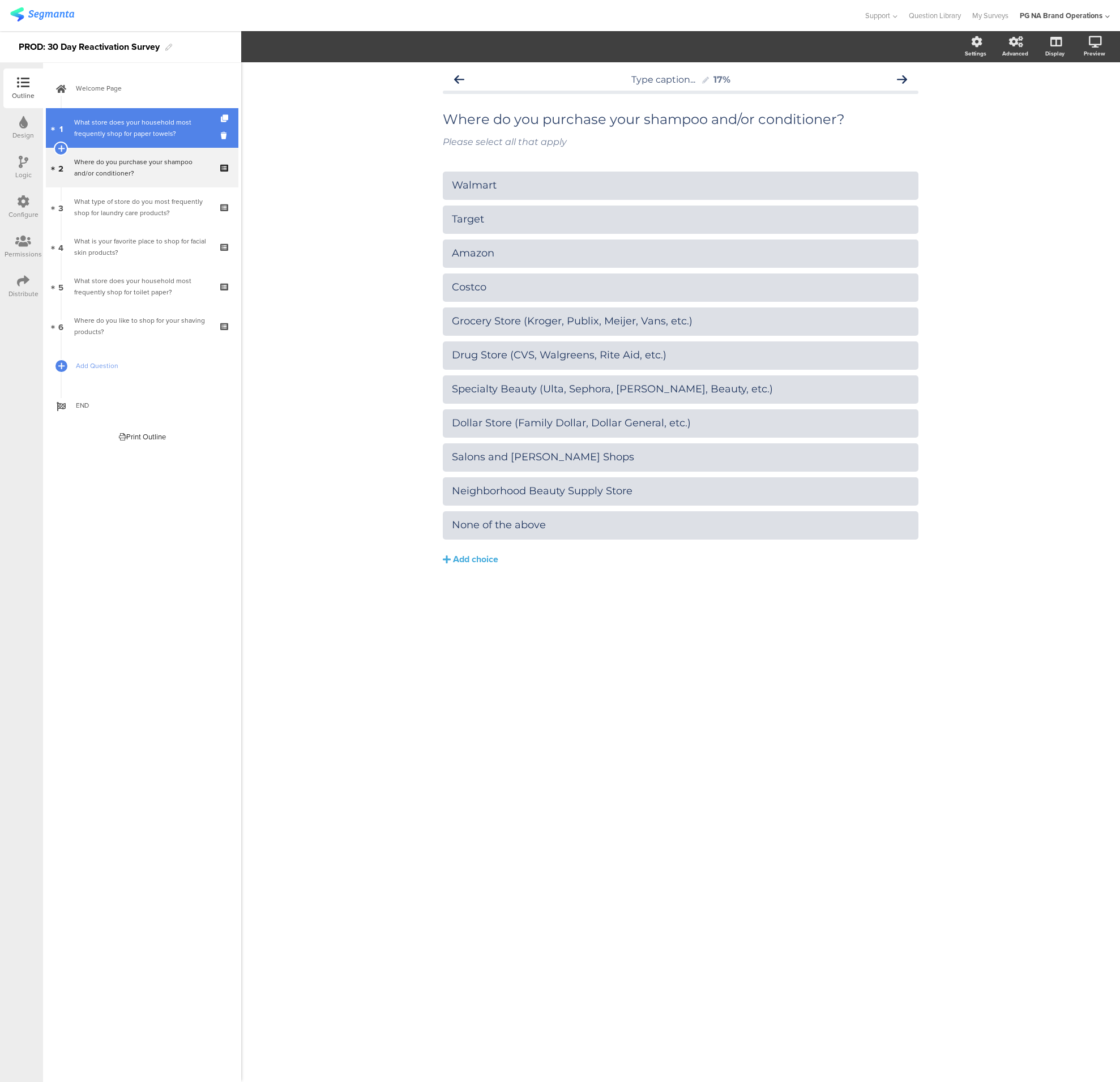
click at [158, 130] on div "What store does your household most frequently shop for paper towels?" at bounding box center [141, 128] width 135 height 23
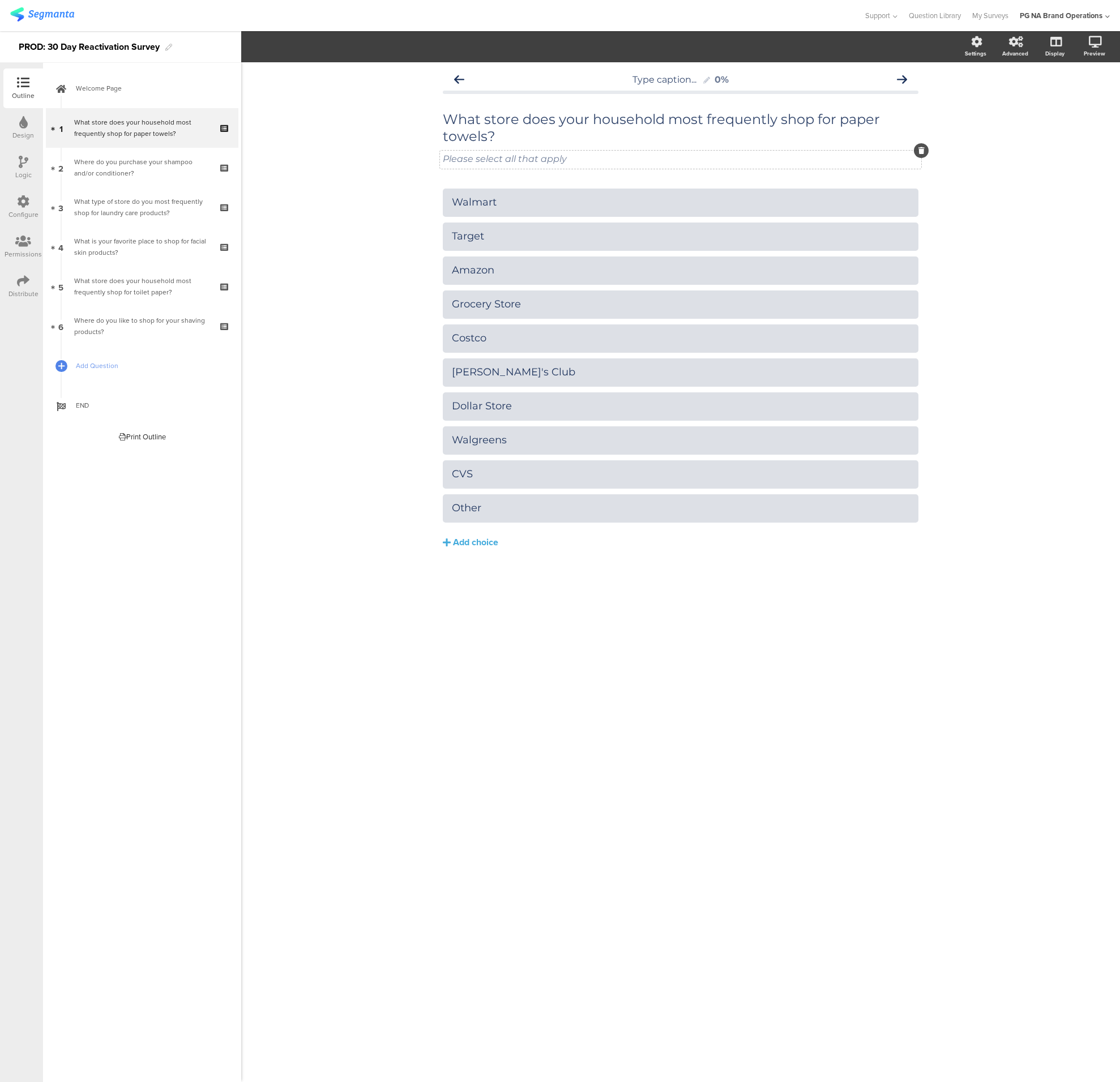
click at [920, 151] on icon at bounding box center [921, 151] width 6 height 7
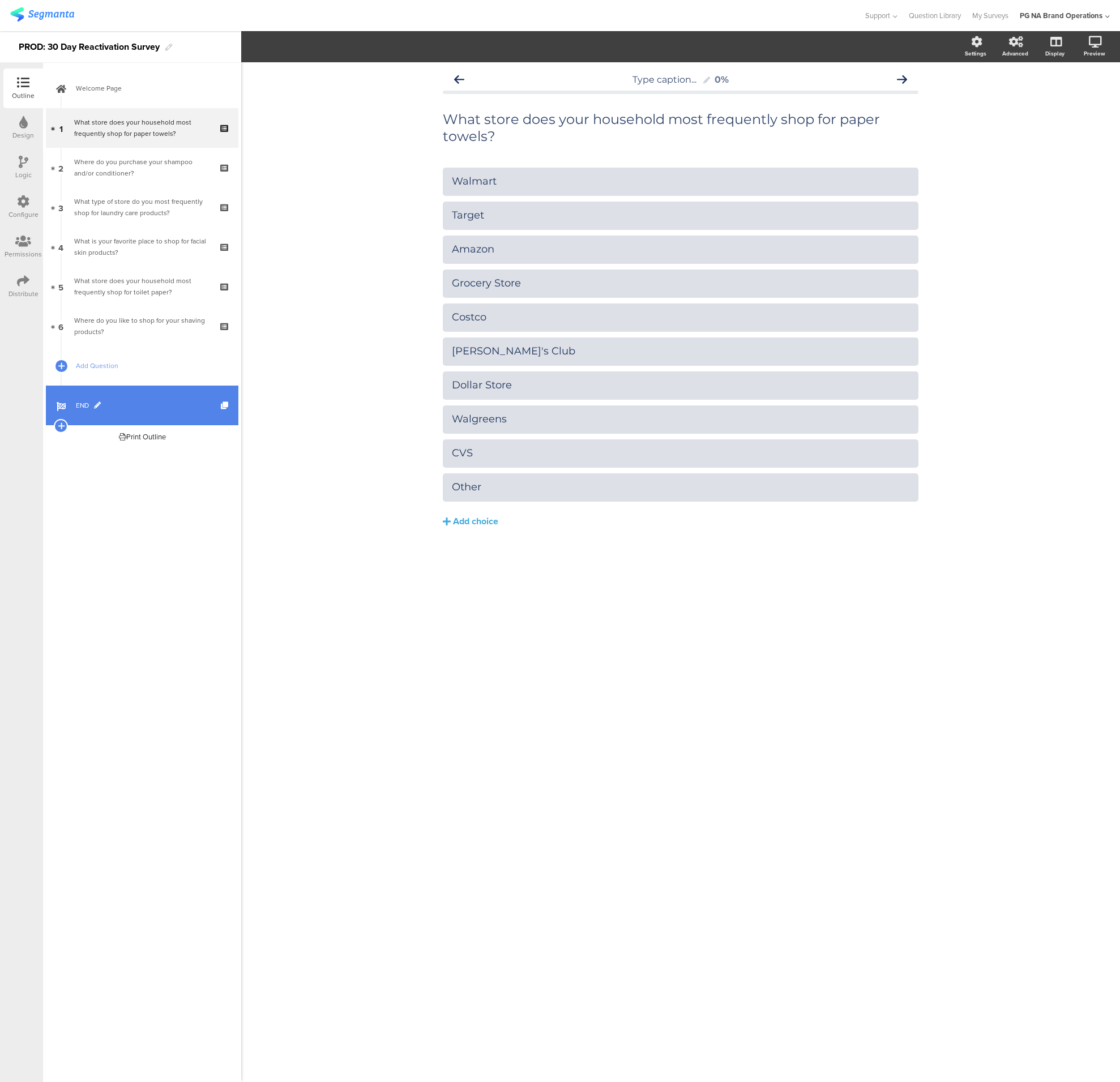
click at [138, 407] on span "END" at bounding box center [149, 405] width 145 height 11
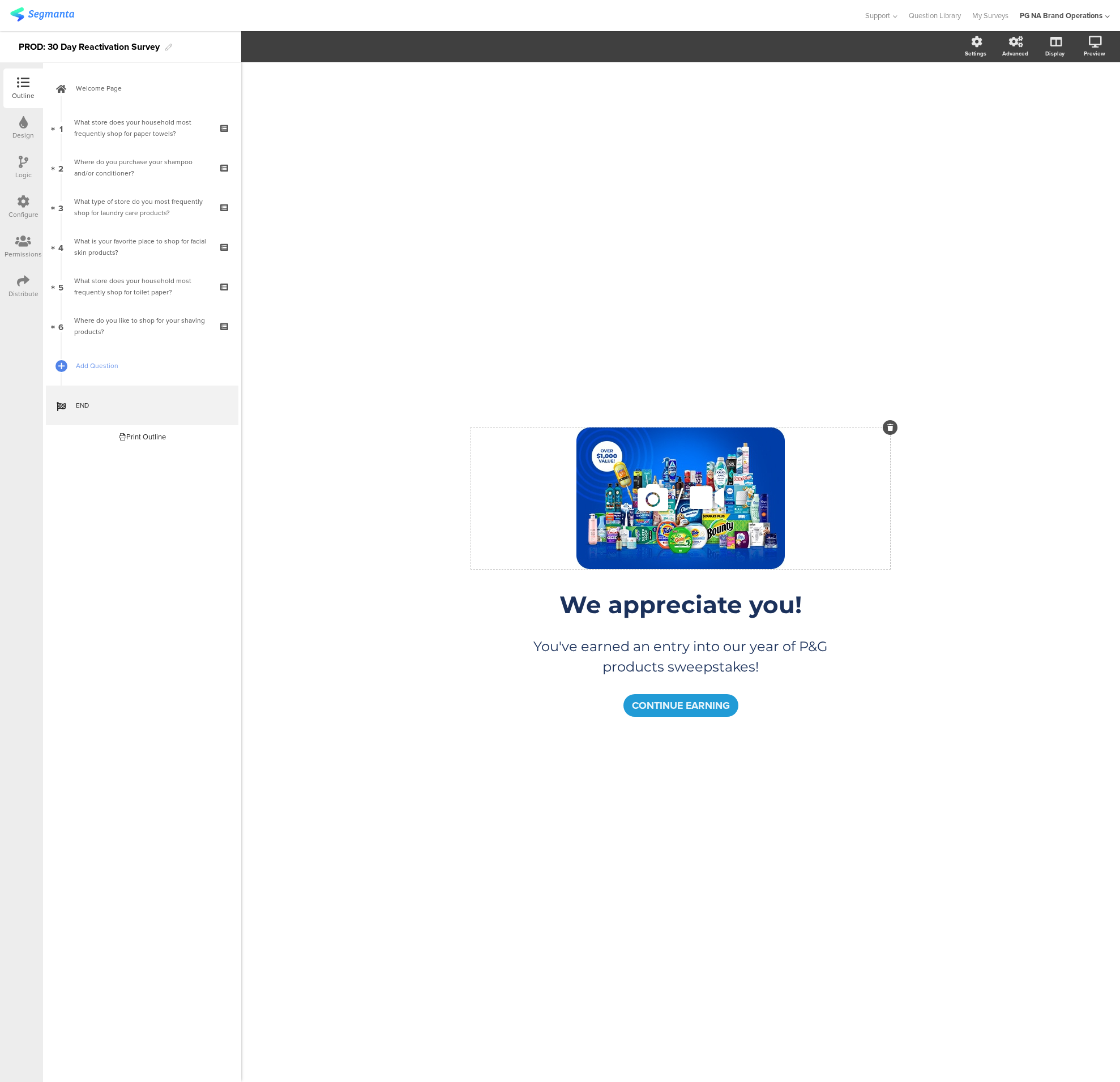
click at [652, 500] on icon at bounding box center [652, 498] width 38 height 38
click at [280, 150] on span "Upload" at bounding box center [275, 150] width 29 height 13
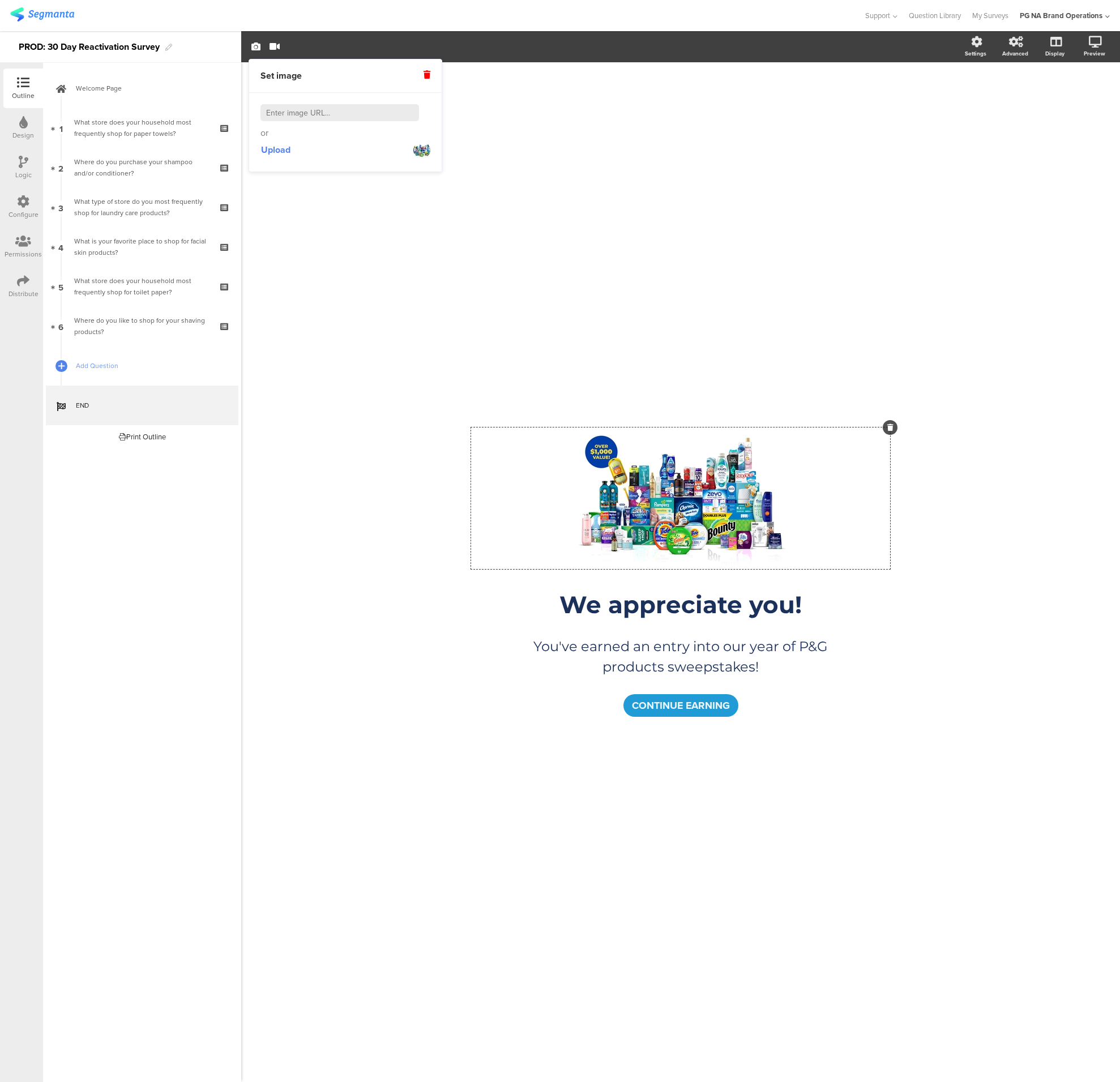
click at [931, 756] on div "/ We appreciate you! We appreciate you! You've earned an entry into our year of…" at bounding box center [680, 572] width 878 height 1020
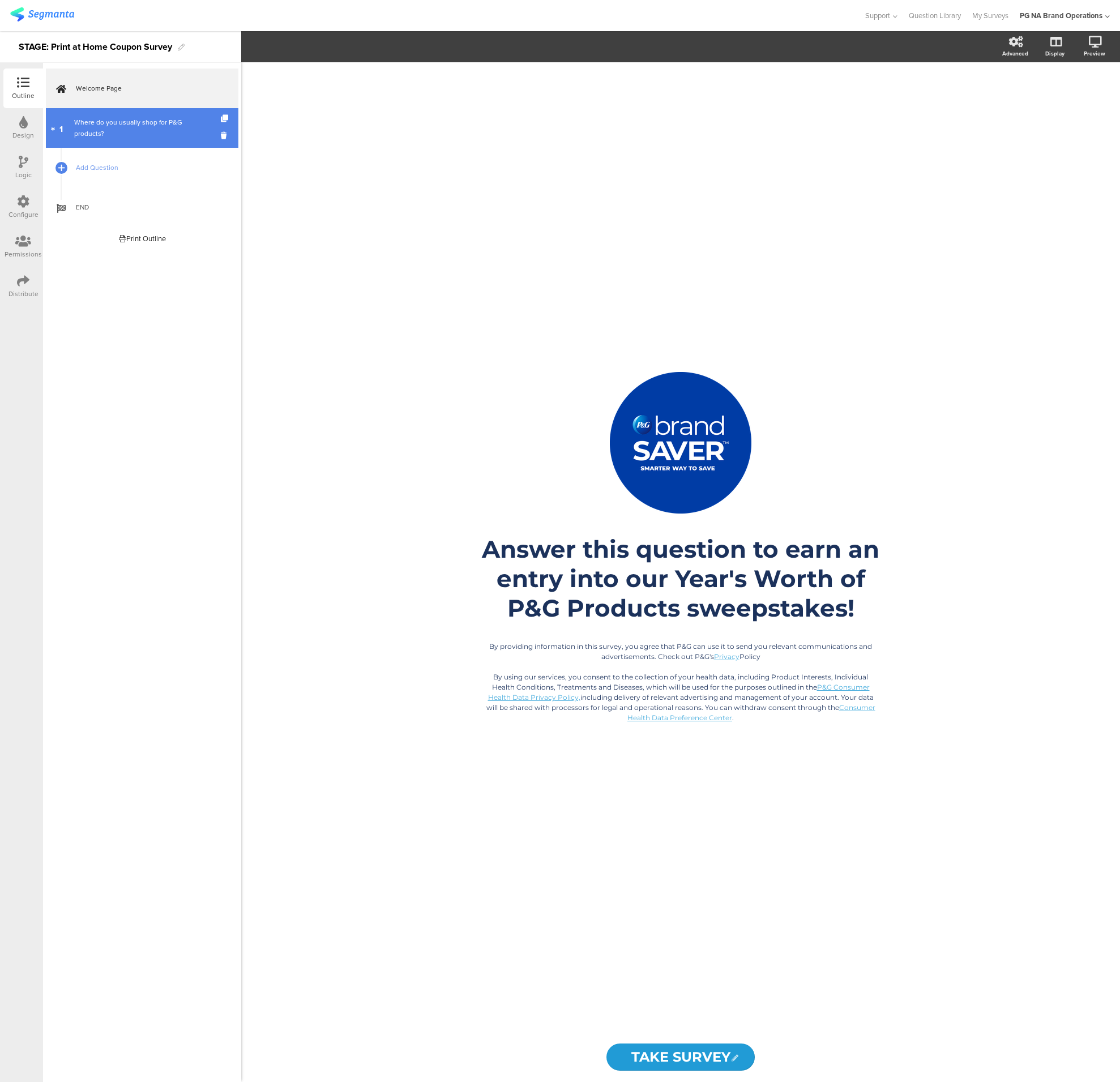
click at [129, 138] on div "Where do you usually shop for P&G products?" at bounding box center [141, 128] width 135 height 23
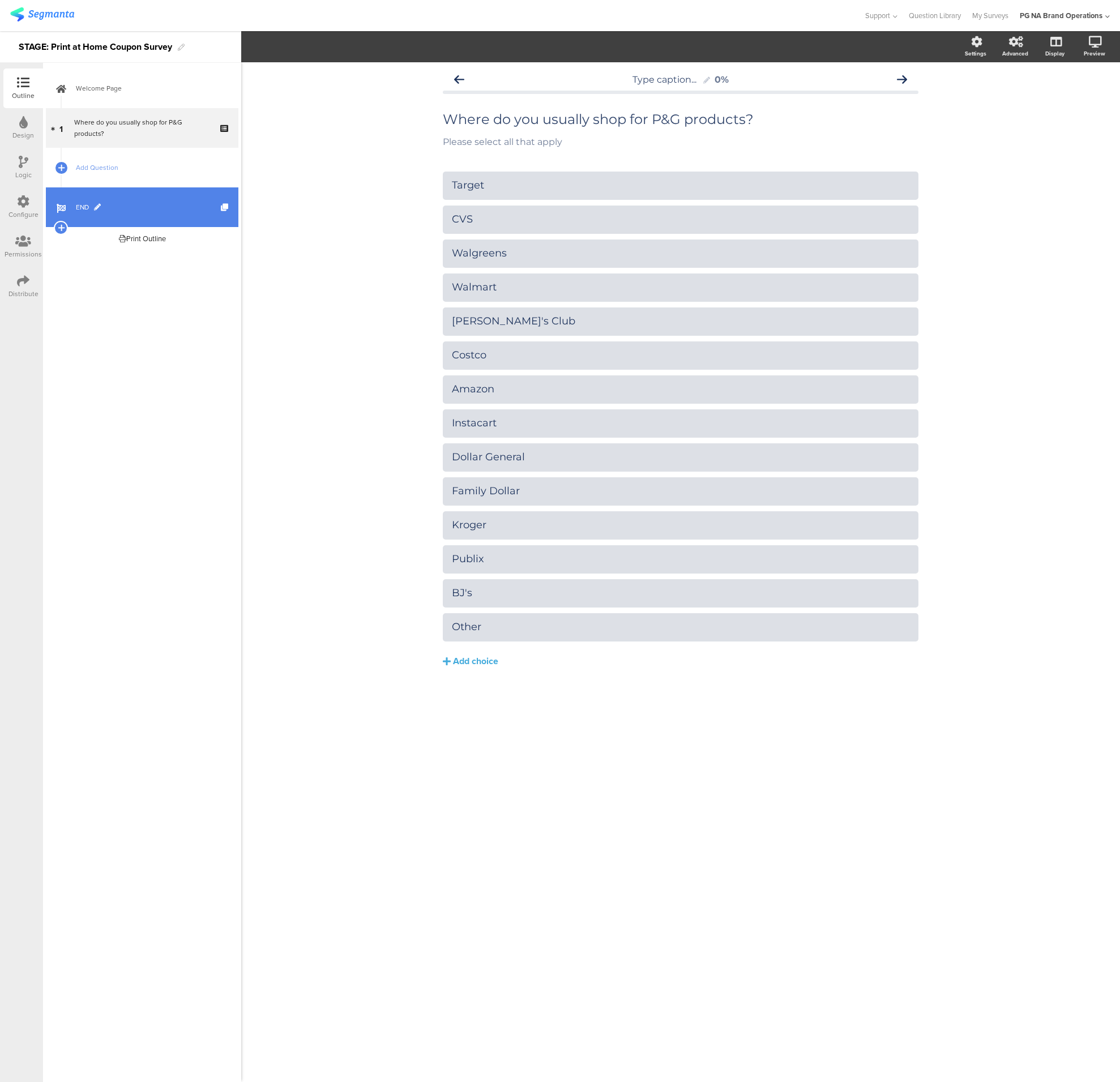
click at [139, 210] on span "END" at bounding box center [149, 208] width 145 height 11
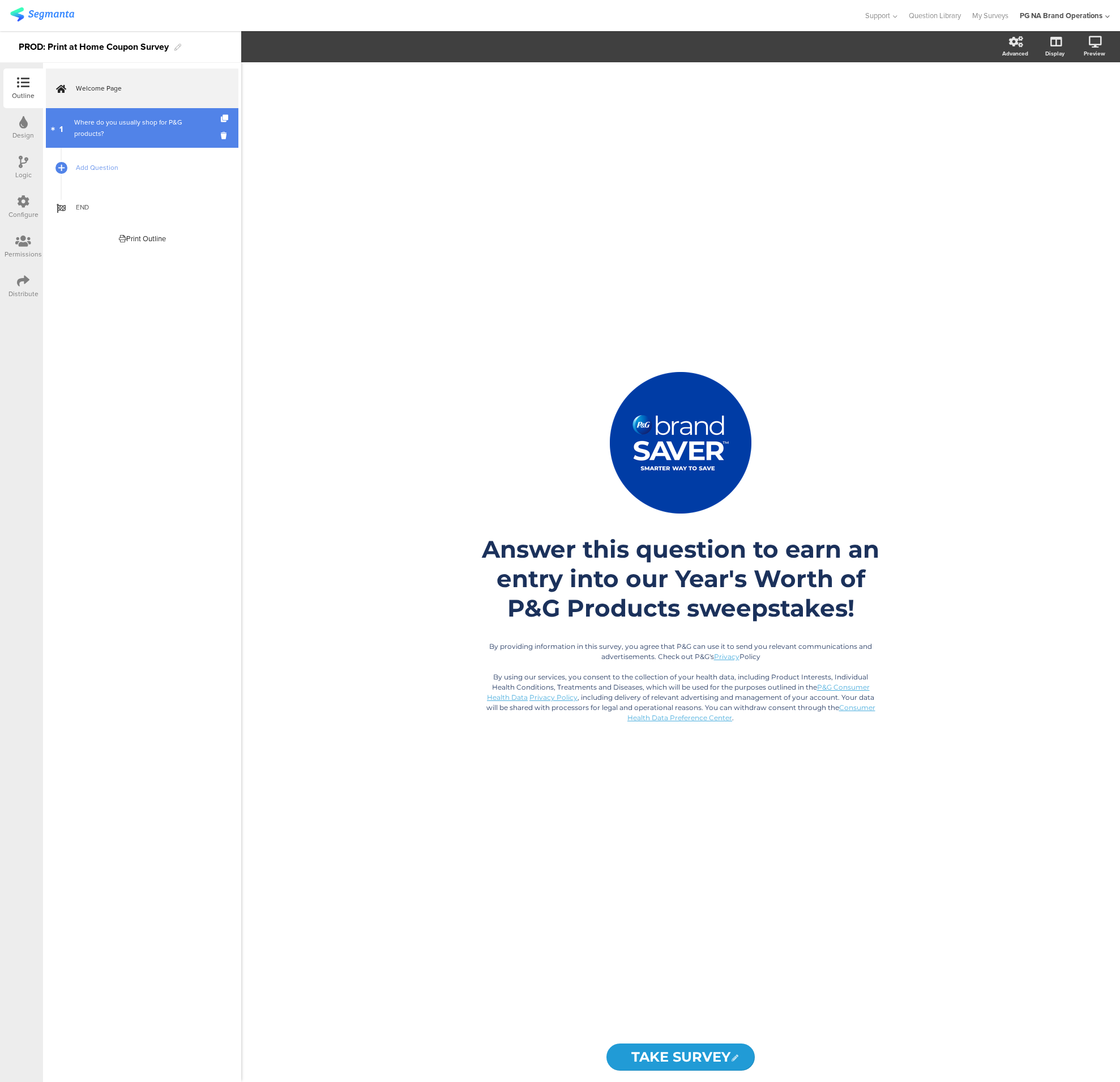
click at [154, 126] on div "Where do you usually shop for P&G products?" at bounding box center [141, 128] width 135 height 23
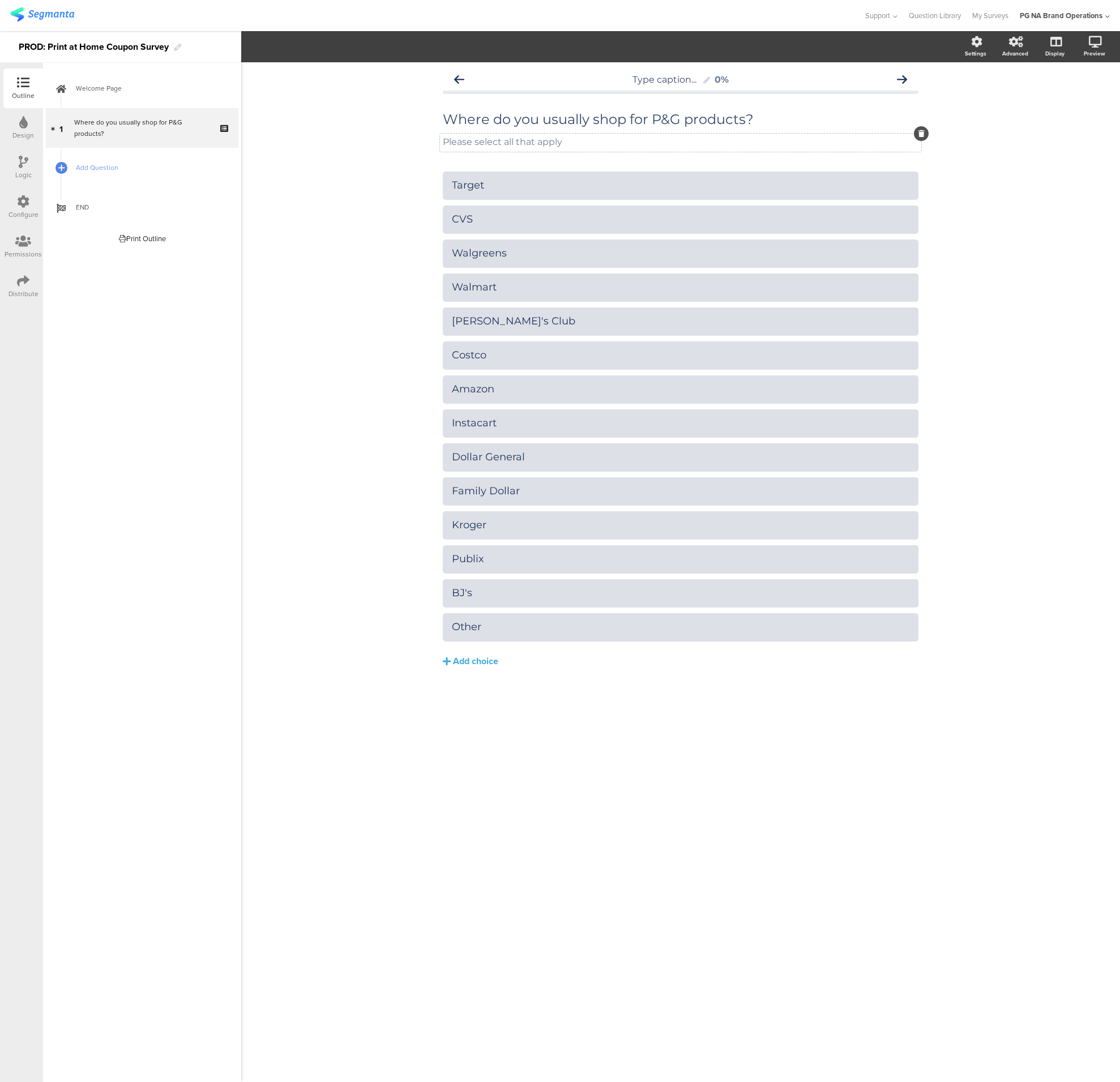
click at [510, 138] on p "Please select all that apply" at bounding box center [680, 141] width 475 height 11
click at [281, 48] on icon "button" at bounding box center [281, 47] width 10 height 10
click at [302, 129] on div "Type caption... 0% Where do you usually shop for P&G products? Where do you usu…" at bounding box center [680, 572] width 878 height 1020
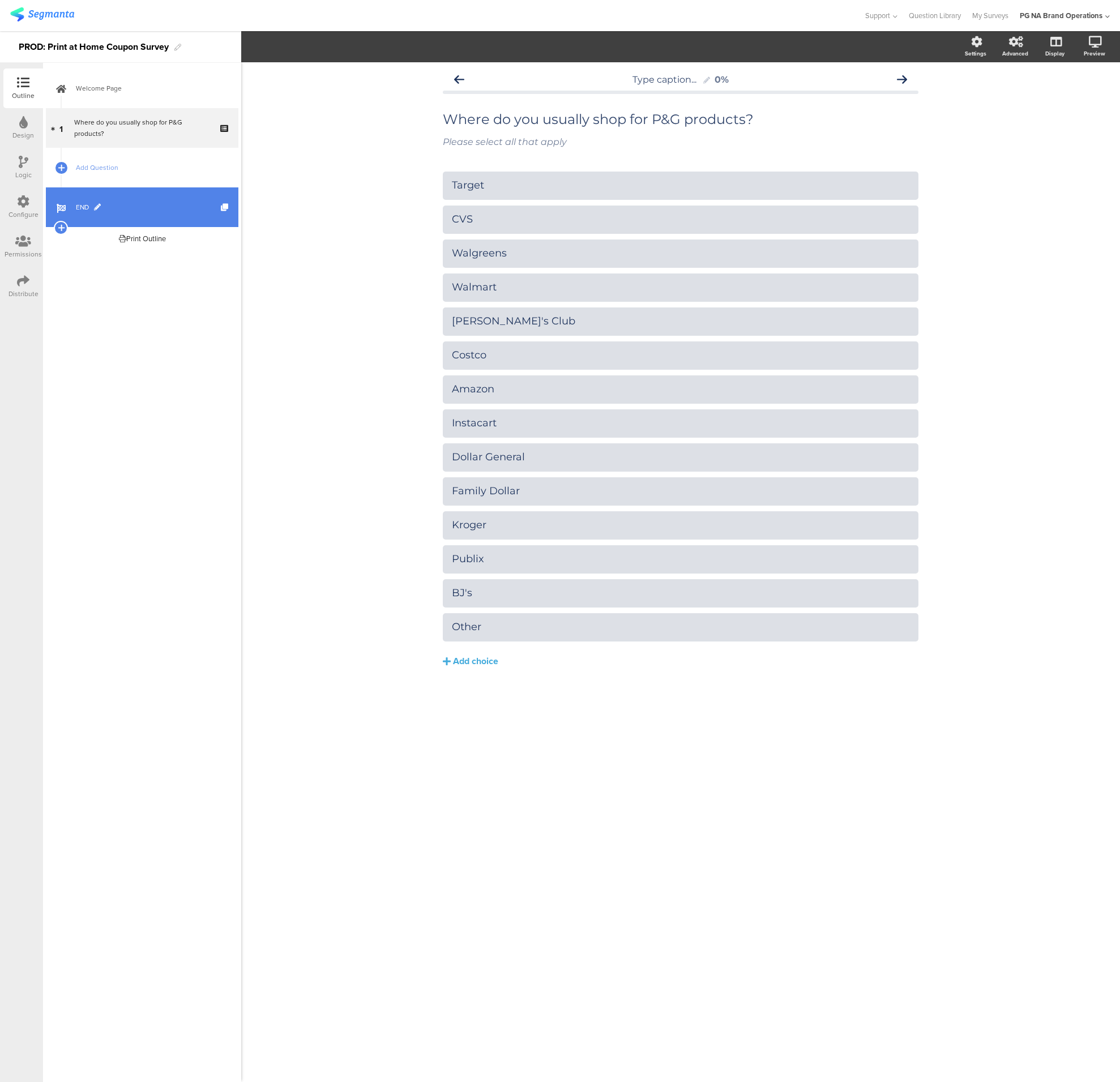
drag, startPoint x: 138, startPoint y: 217, endPoint x: 199, endPoint y: 191, distance: 66.3
click at [138, 217] on link "END" at bounding box center [142, 208] width 193 height 40
